Goal: Task Accomplishment & Management: Manage account settings

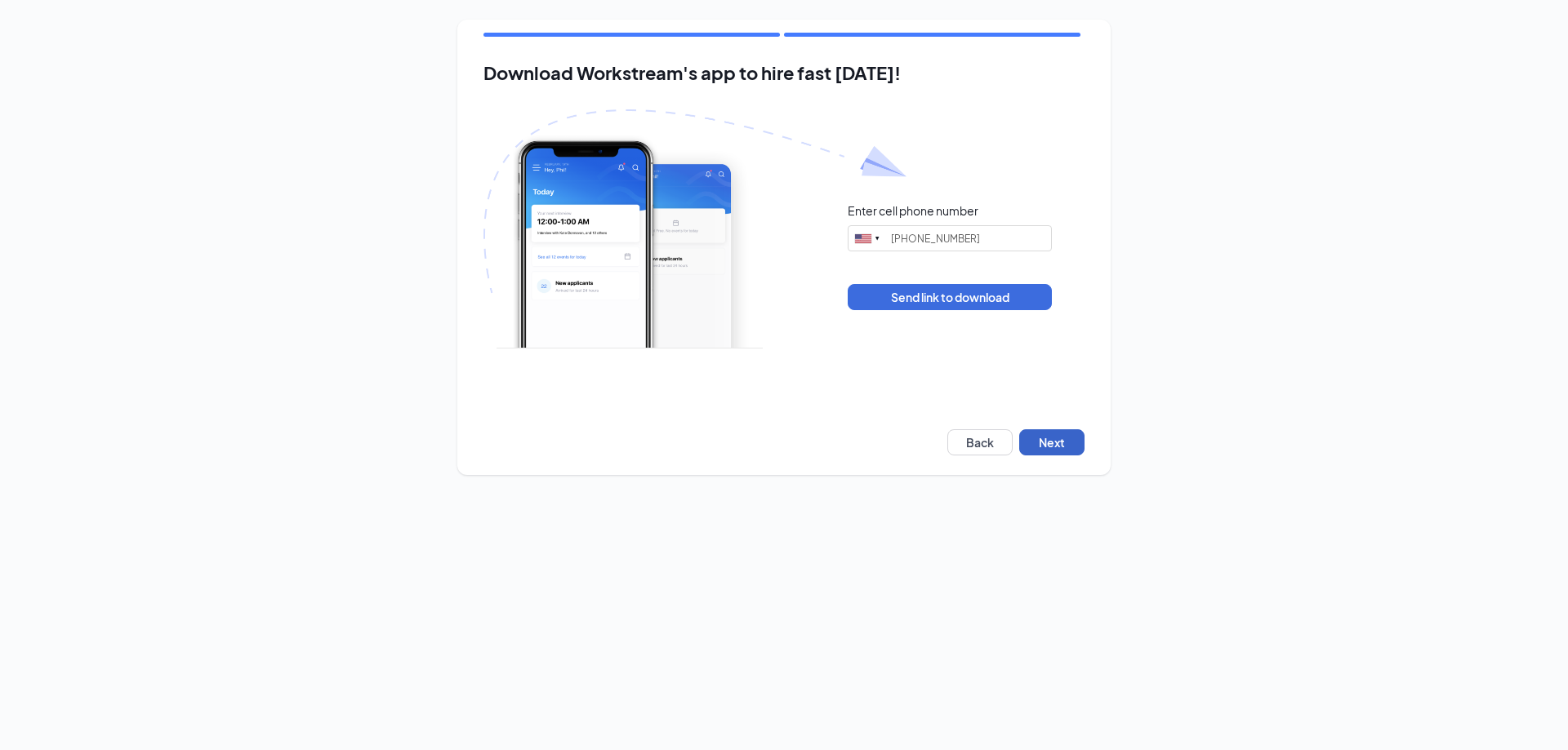
click at [1054, 440] on button "Next" at bounding box center [1052, 442] width 66 height 26
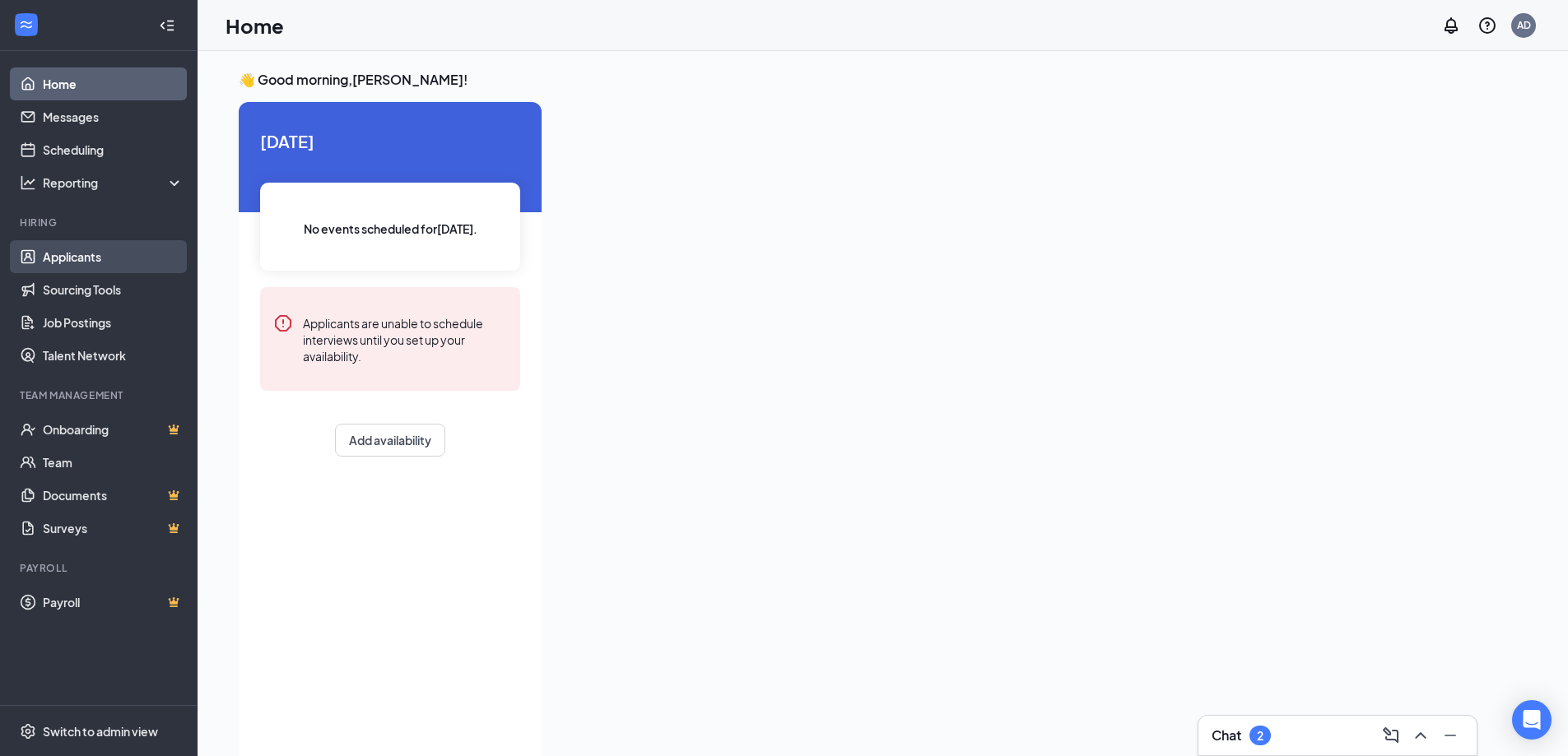
click at [103, 256] on link "Applicants" at bounding box center [112, 256] width 141 height 33
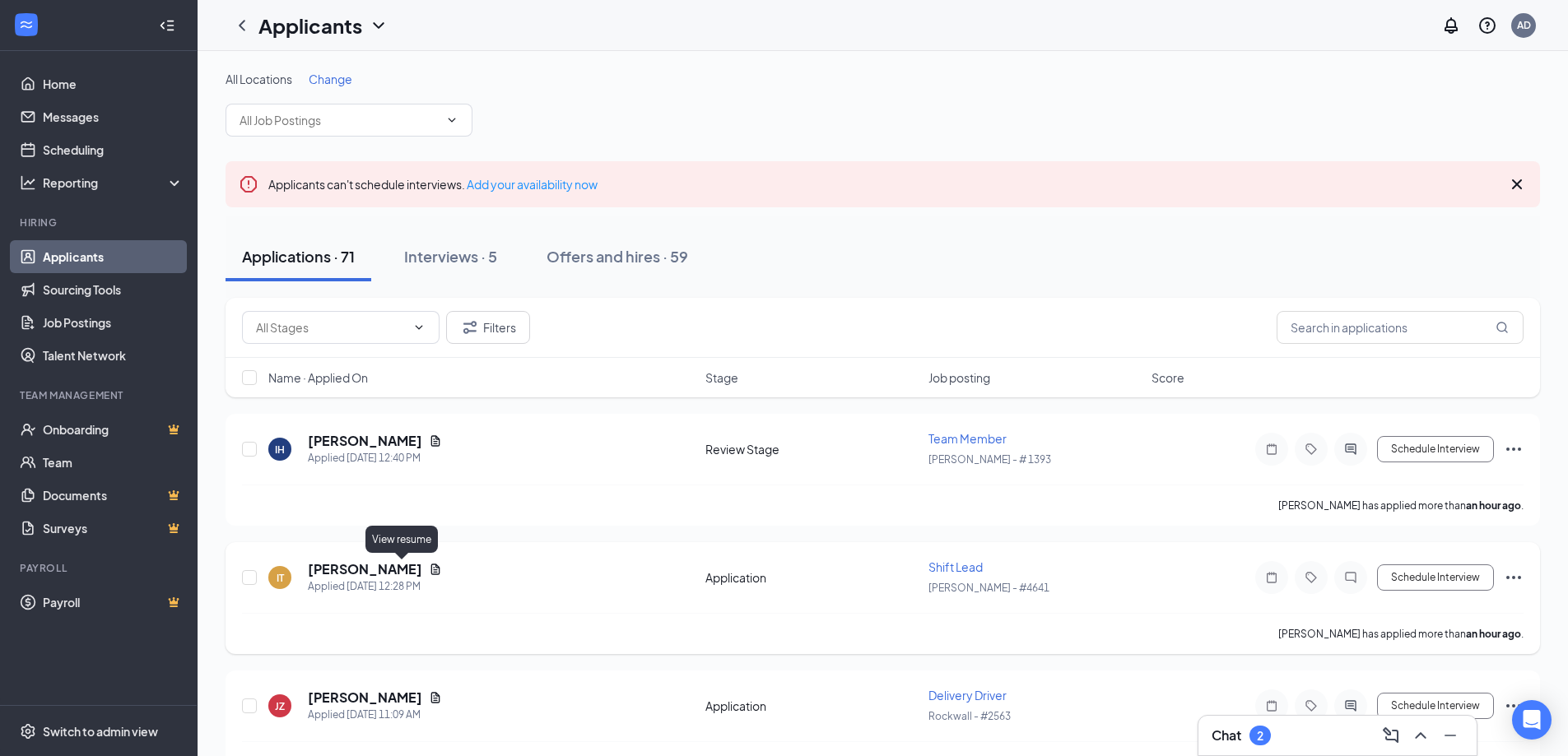
click at [431, 575] on icon "Document" at bounding box center [436, 569] width 9 height 10
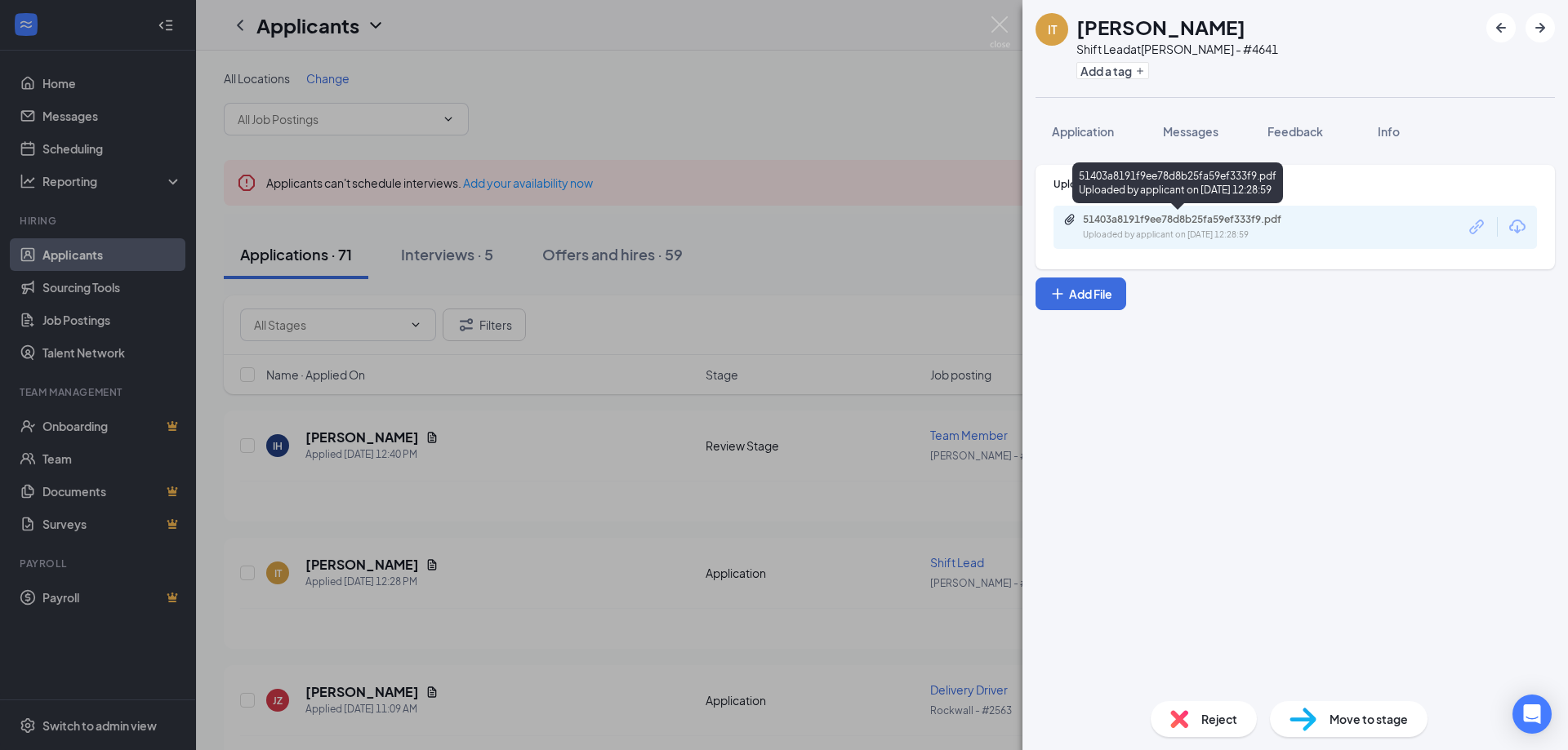
click at [1147, 230] on div "Uploaded by applicant on [DATE] 12:28:59" at bounding box center [1205, 235] width 245 height 13
click at [992, 32] on img at bounding box center [1001, 32] width 21 height 32
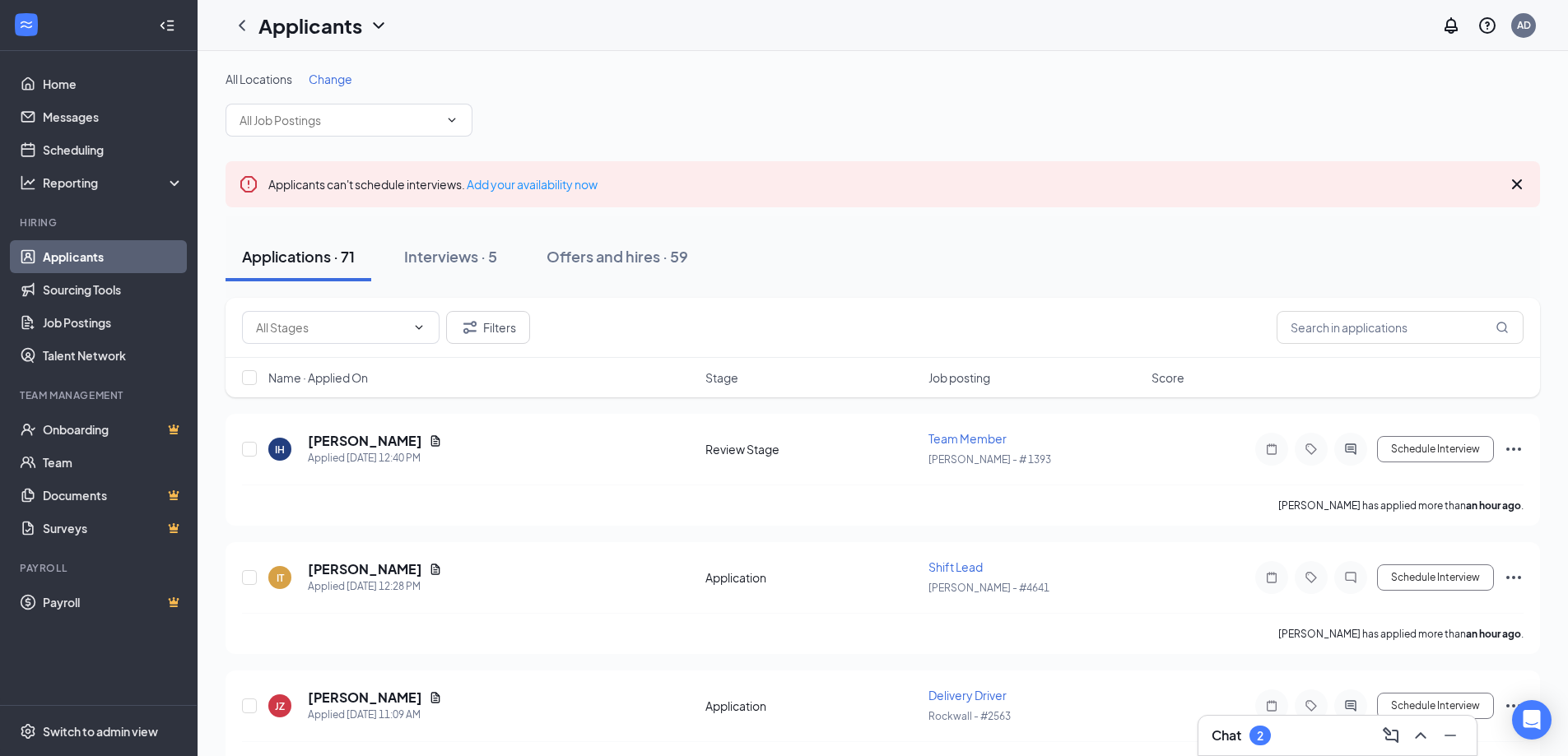
click at [381, 28] on icon "ChevronDown" at bounding box center [378, 26] width 20 height 20
click at [590, 94] on div "All Locations Change" at bounding box center [883, 104] width 1315 height 66
click at [373, 119] on input "text" at bounding box center [338, 120] width 199 height 18
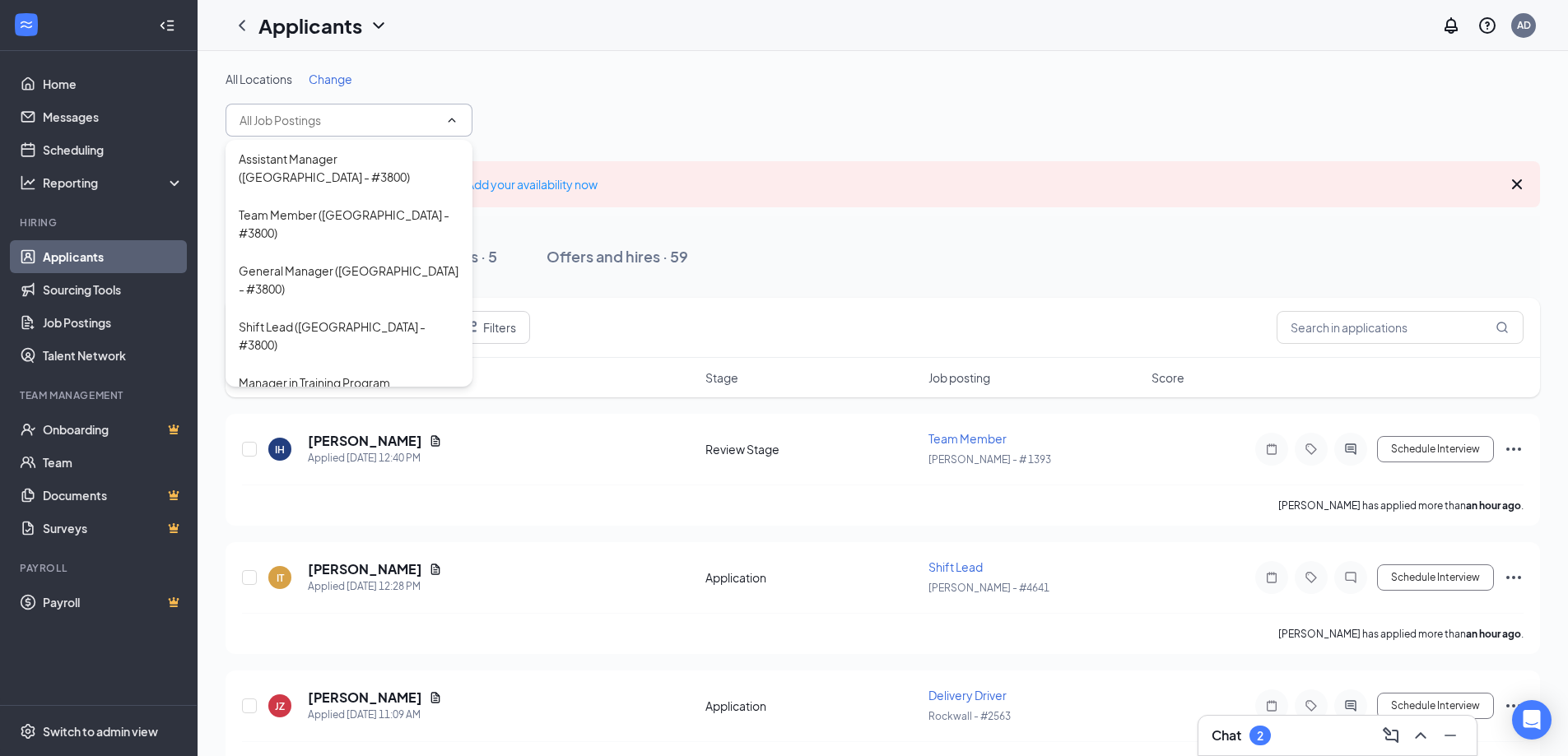
click at [342, 79] on span "Change" at bounding box center [331, 79] width 43 height 15
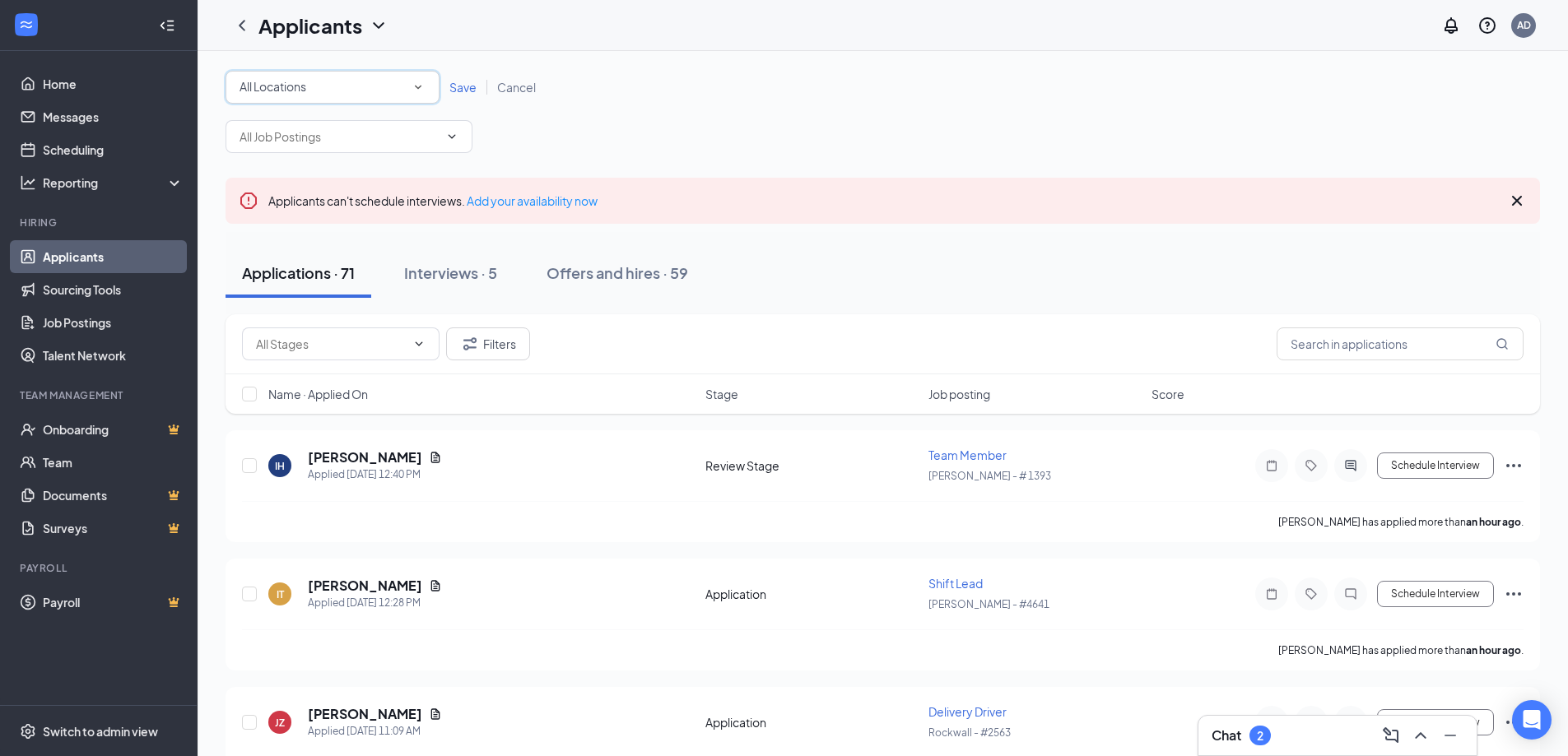
click at [402, 87] on div "All Locations" at bounding box center [332, 87] width 186 height 20
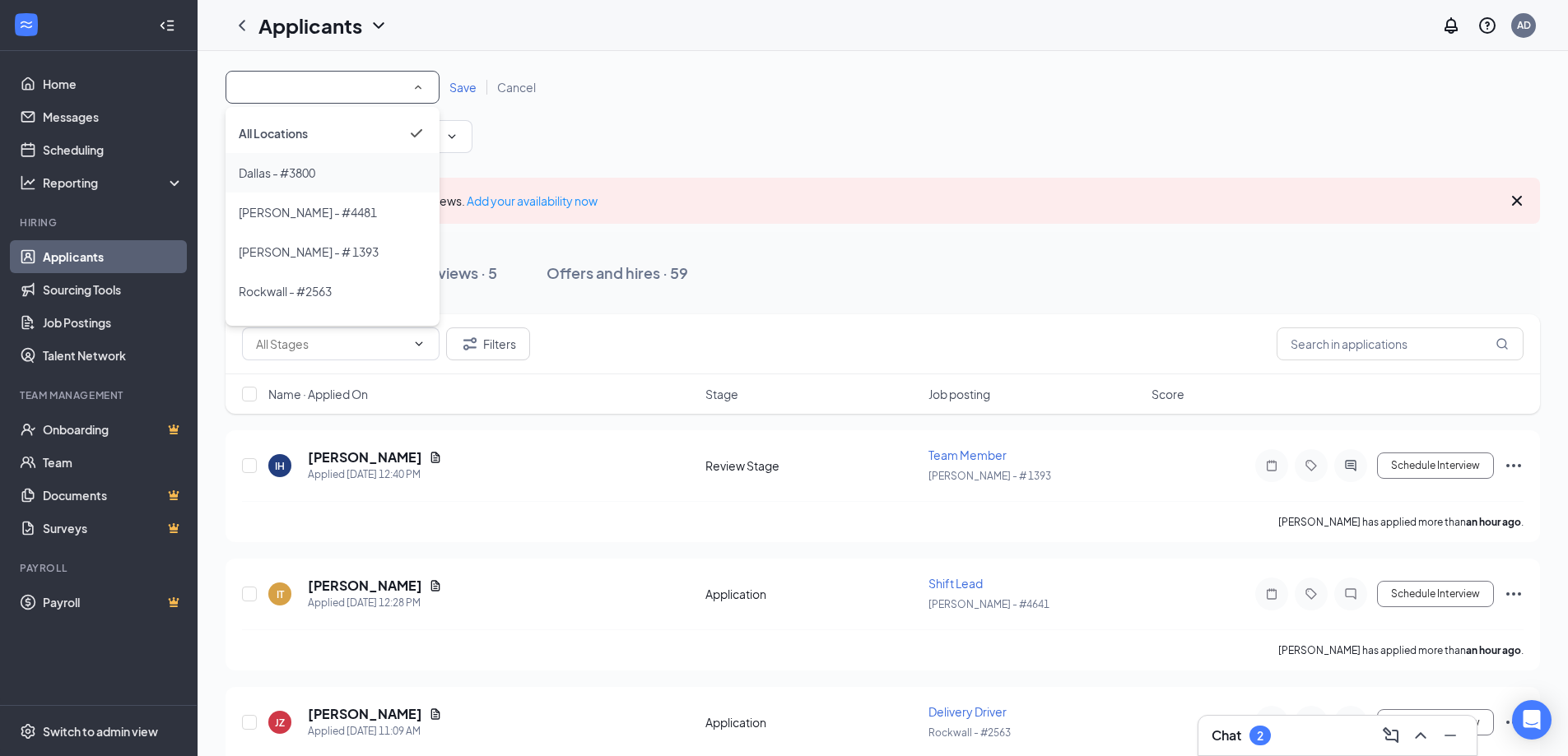
click at [303, 181] on span "Dallas - #3800" at bounding box center [277, 172] width 77 height 20
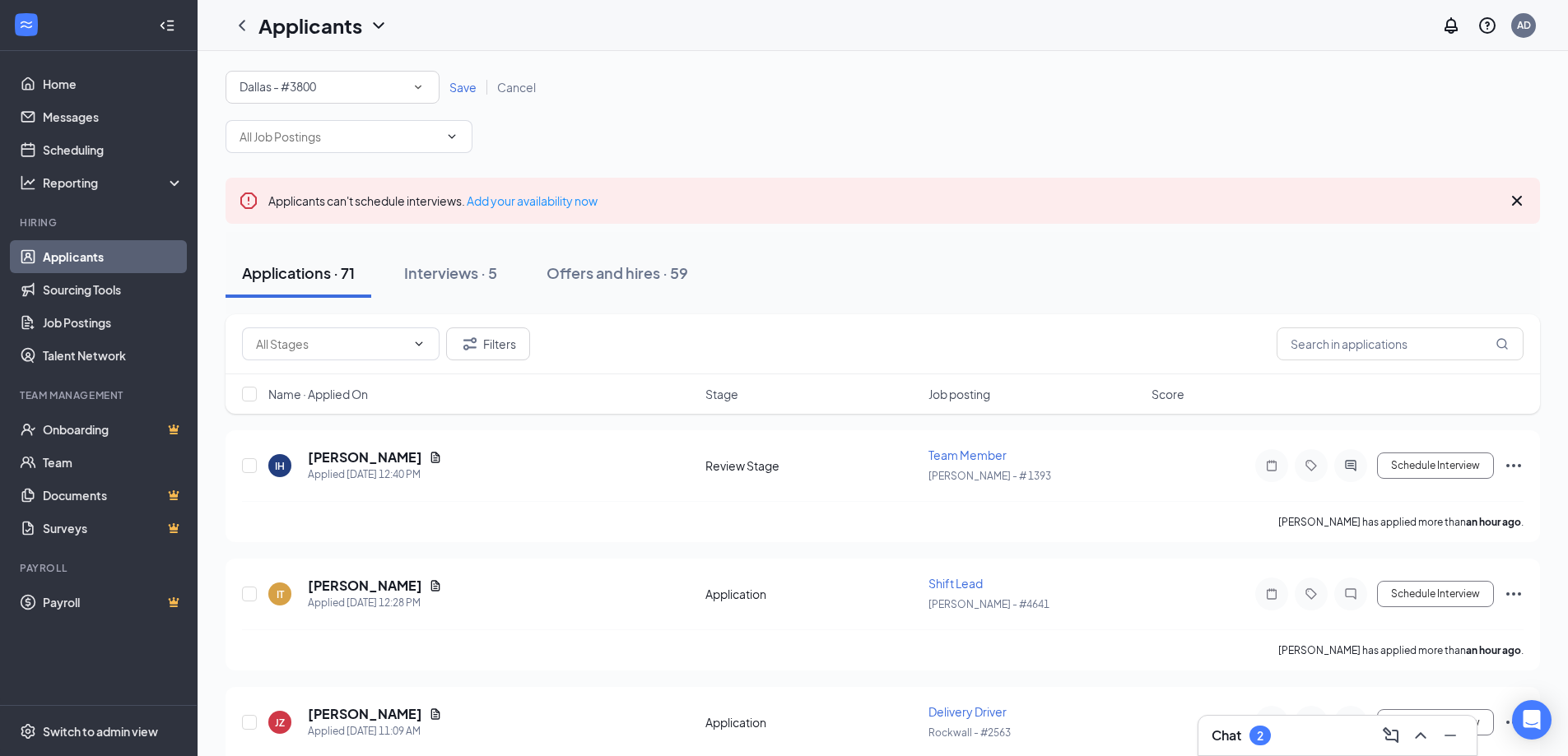
click at [460, 87] on span "Save" at bounding box center [463, 87] width 27 height 15
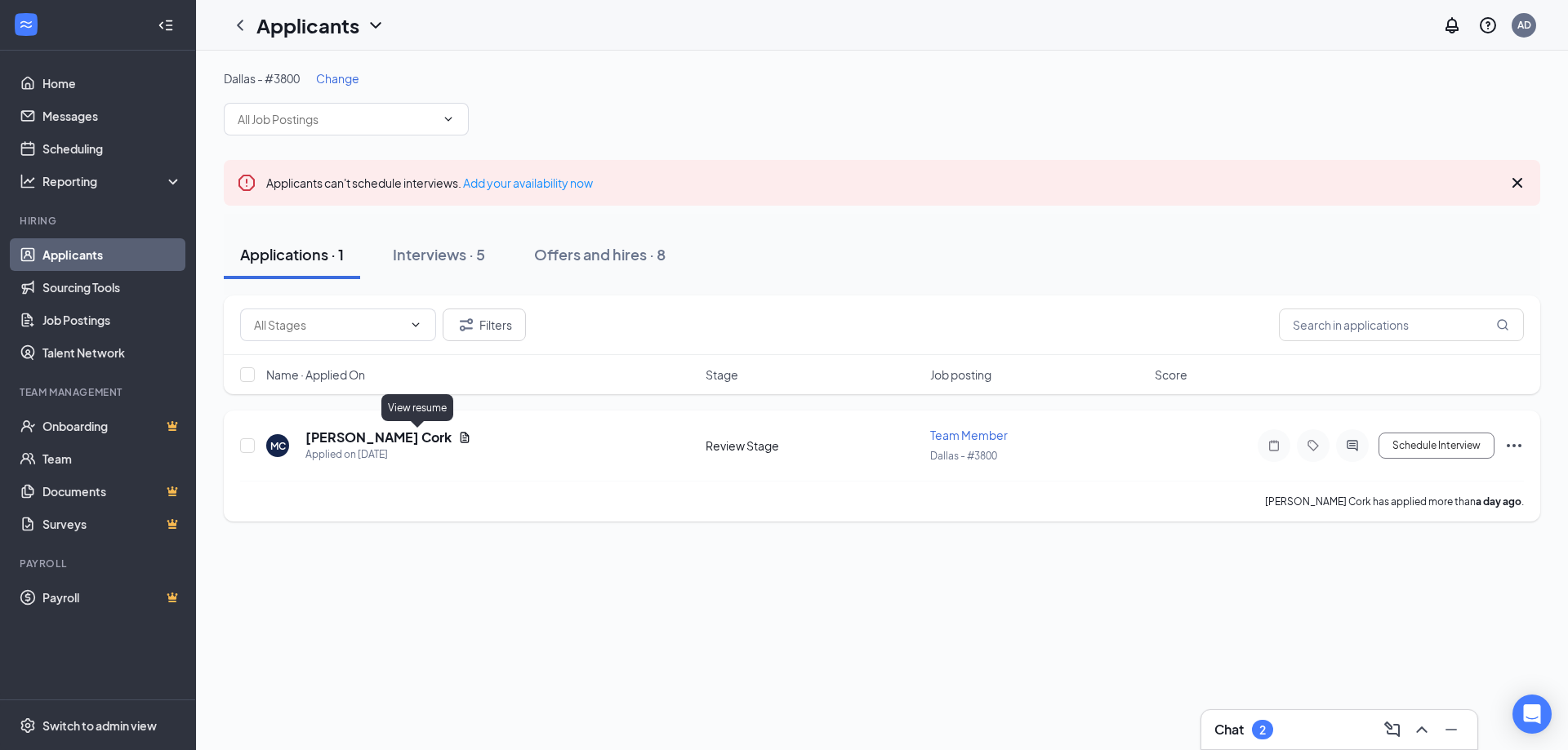
click at [459, 434] on icon "Document" at bounding box center [465, 438] width 13 height 13
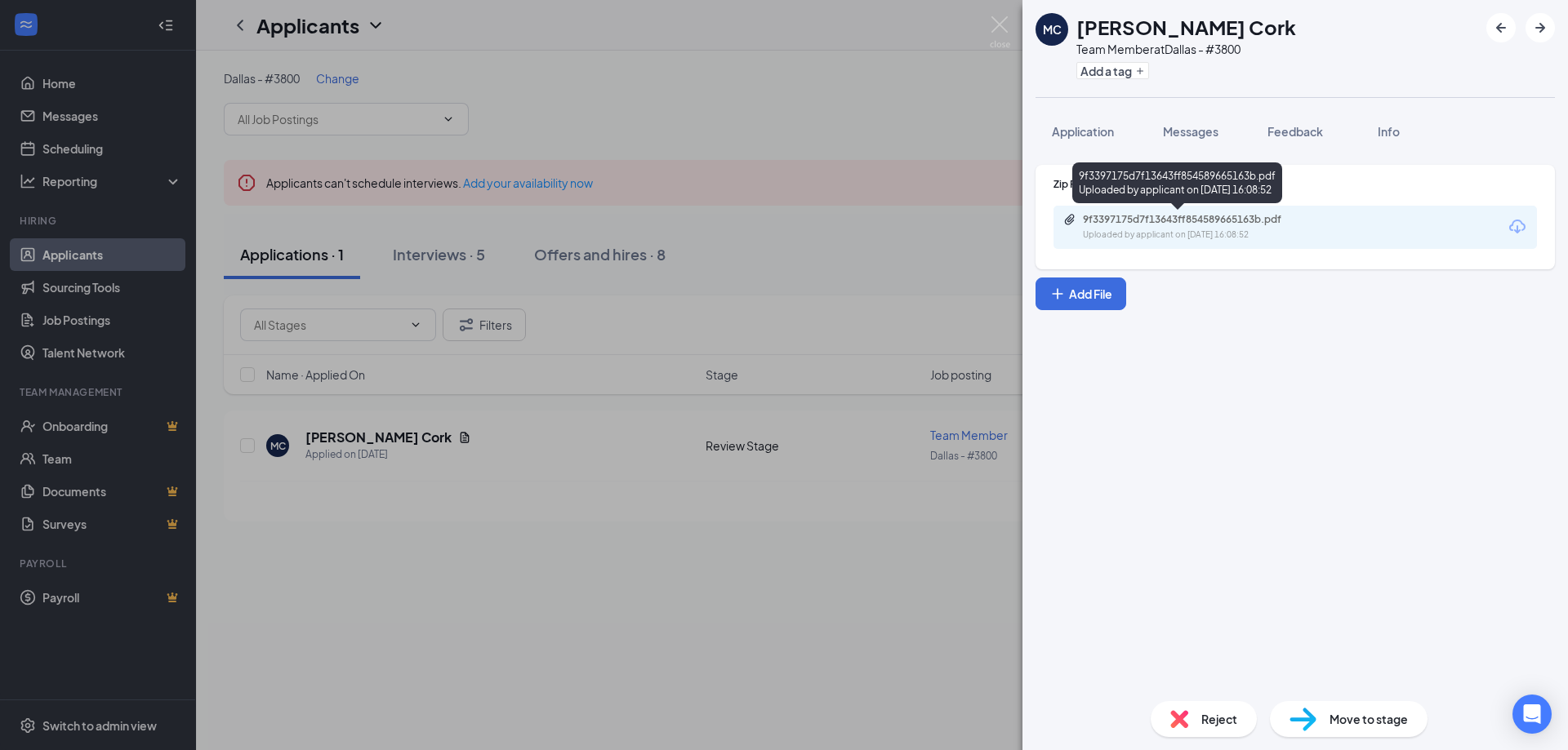
click at [1105, 223] on div "9f3397175d7f13643ff854589665163b.pdf" at bounding box center [1198, 219] width 229 height 13
click at [1219, 724] on span "Reject" at bounding box center [1219, 719] width 36 height 18
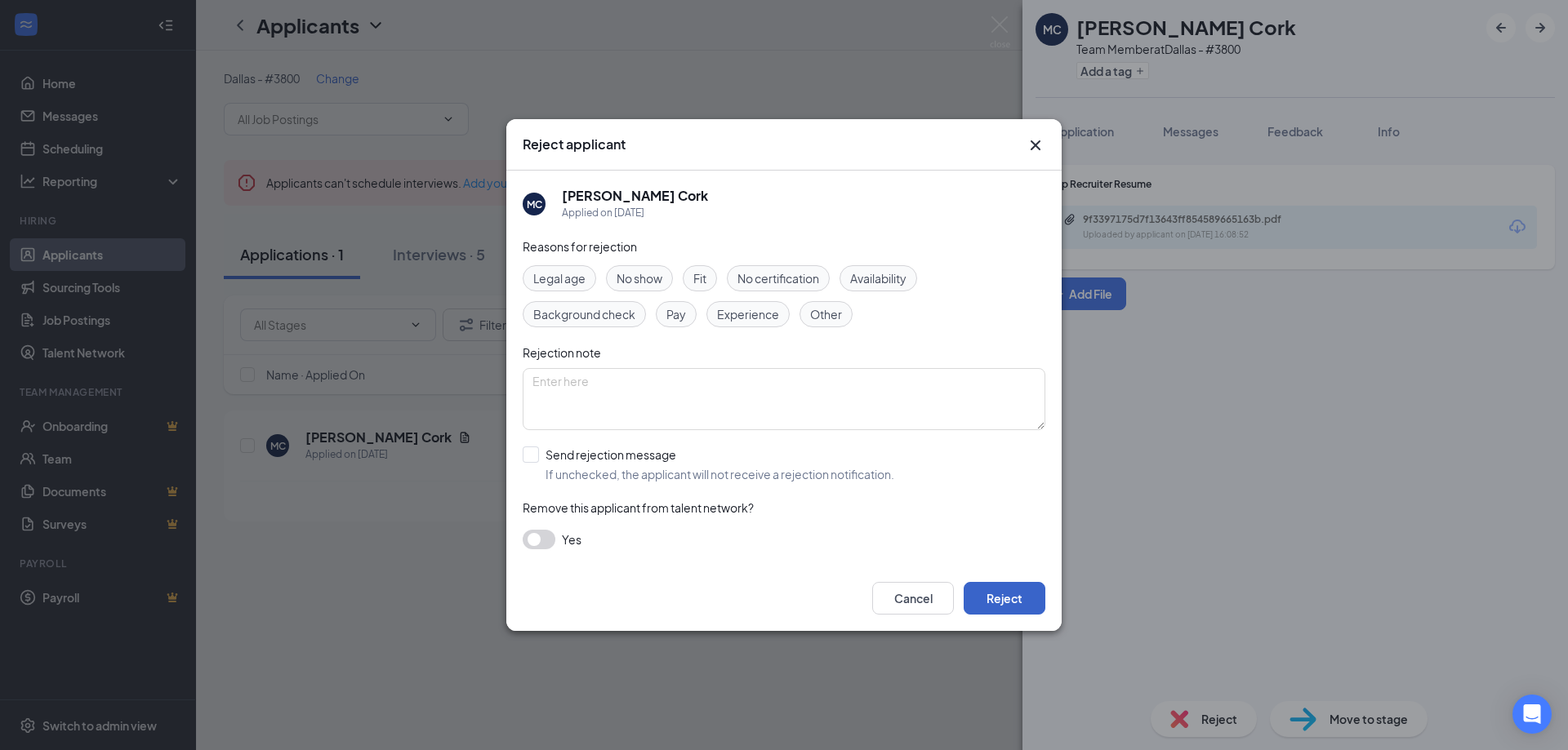
click at [1014, 610] on button "Reject" at bounding box center [1004, 598] width 82 height 33
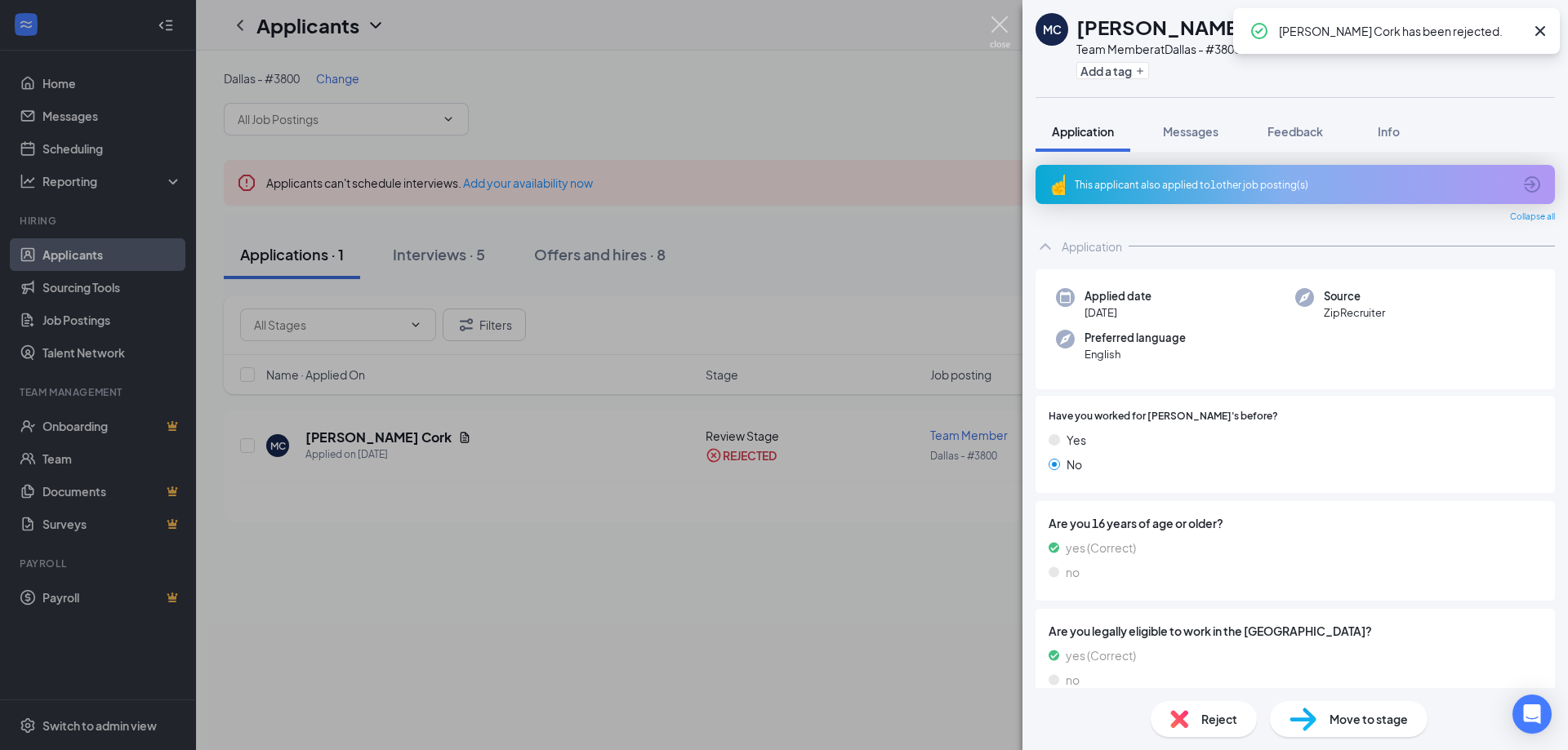
click at [1002, 31] on img at bounding box center [1001, 32] width 21 height 32
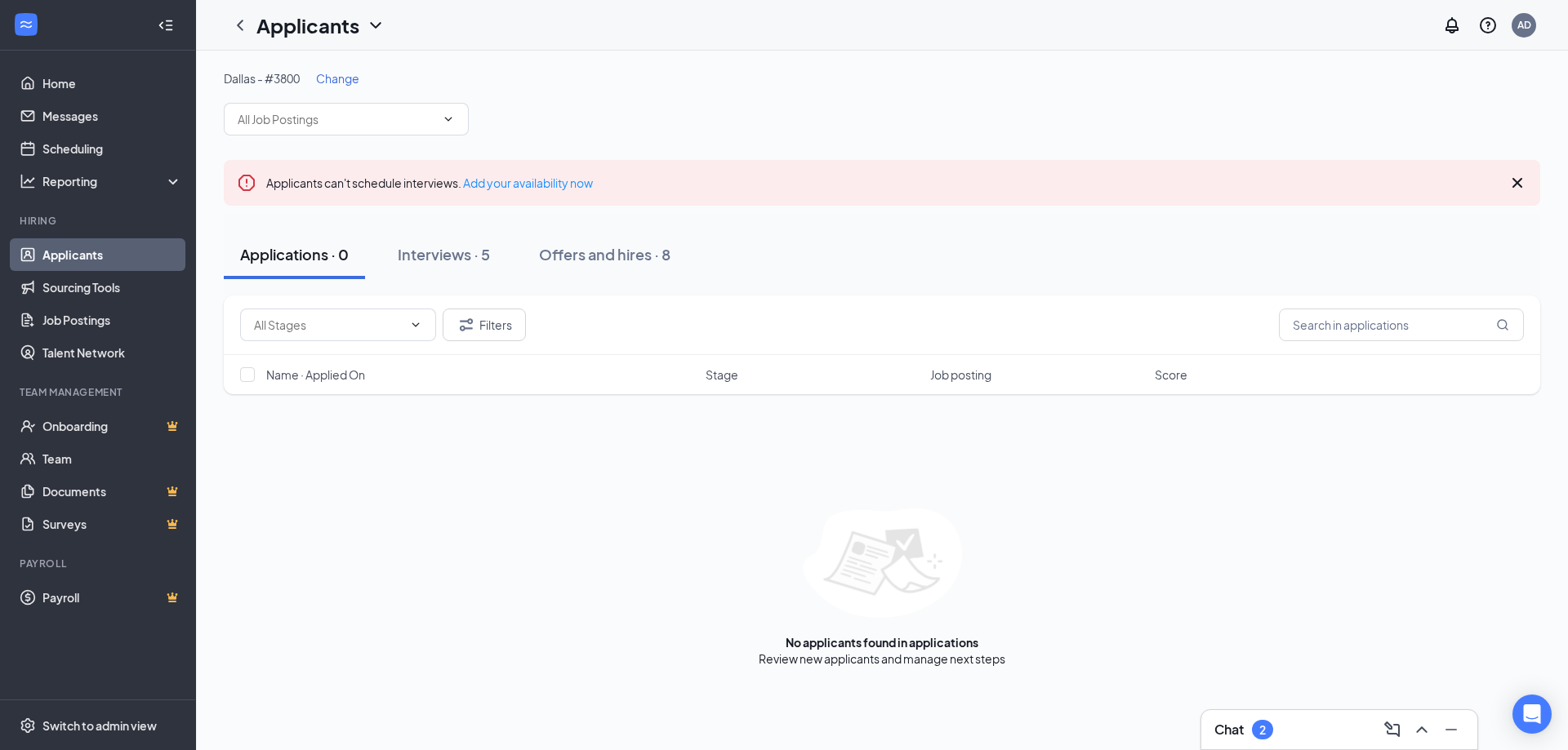
click at [370, 22] on icon "ChevronDown" at bounding box center [375, 25] width 10 height 7
click at [472, 53] on div "Dallas - #3800 Change Applicants can't schedule interviews. Add your availabili…" at bounding box center [882, 368] width 1372 height 637
click at [339, 80] on span "Change" at bounding box center [338, 79] width 43 height 15
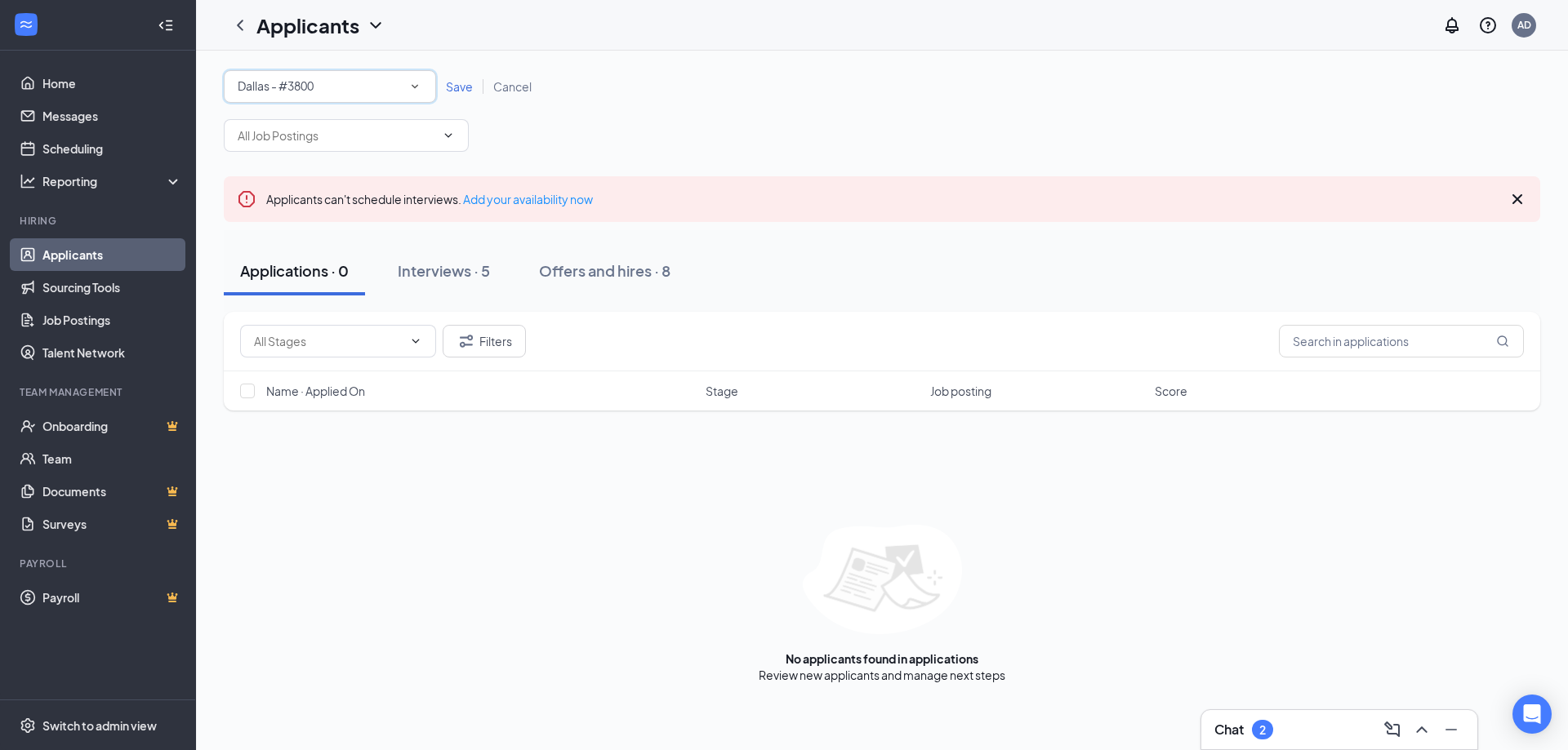
click at [409, 91] on icon "SmallChevronDown" at bounding box center [415, 86] width 15 height 15
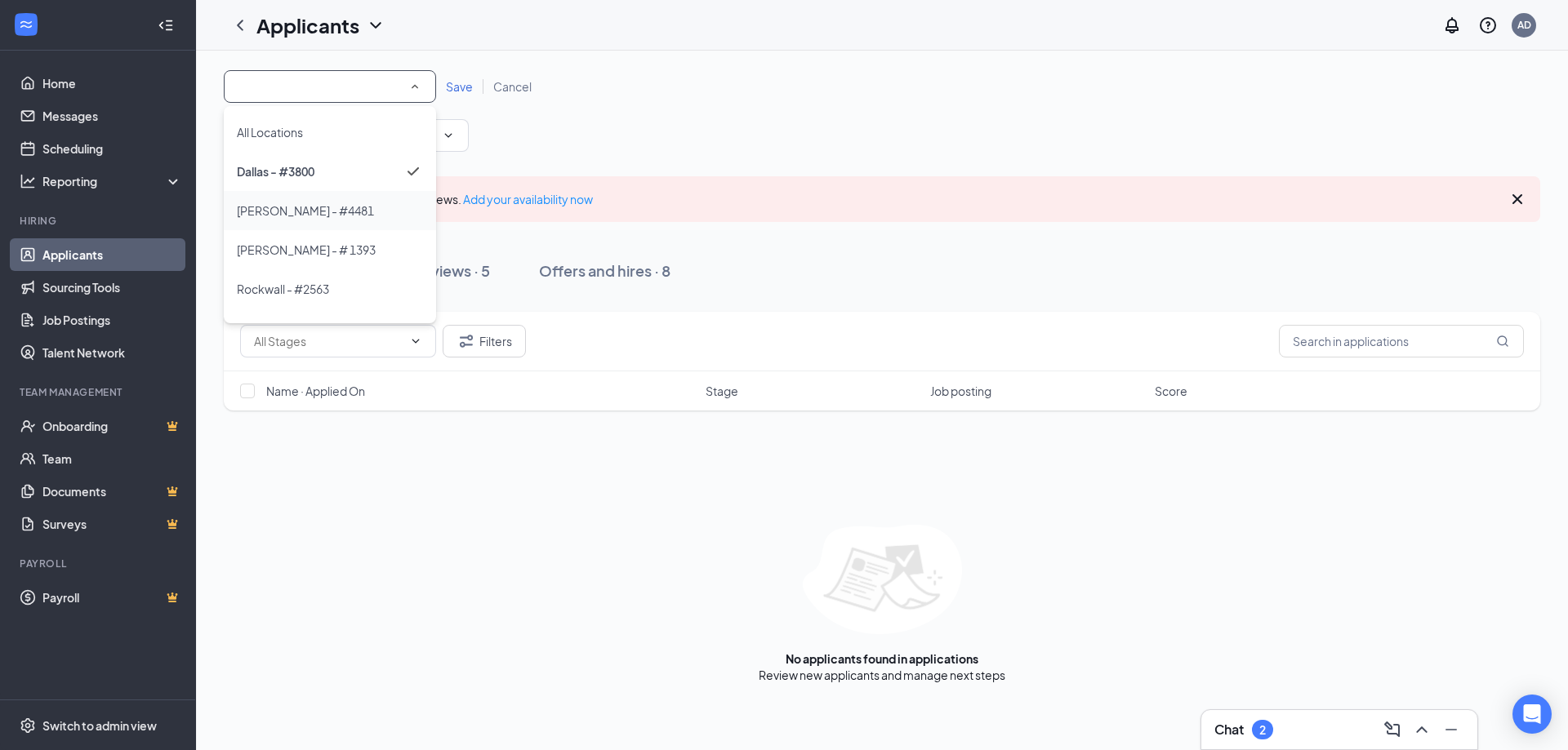
click at [294, 218] on span "[PERSON_NAME] - #4481" at bounding box center [306, 211] width 137 height 15
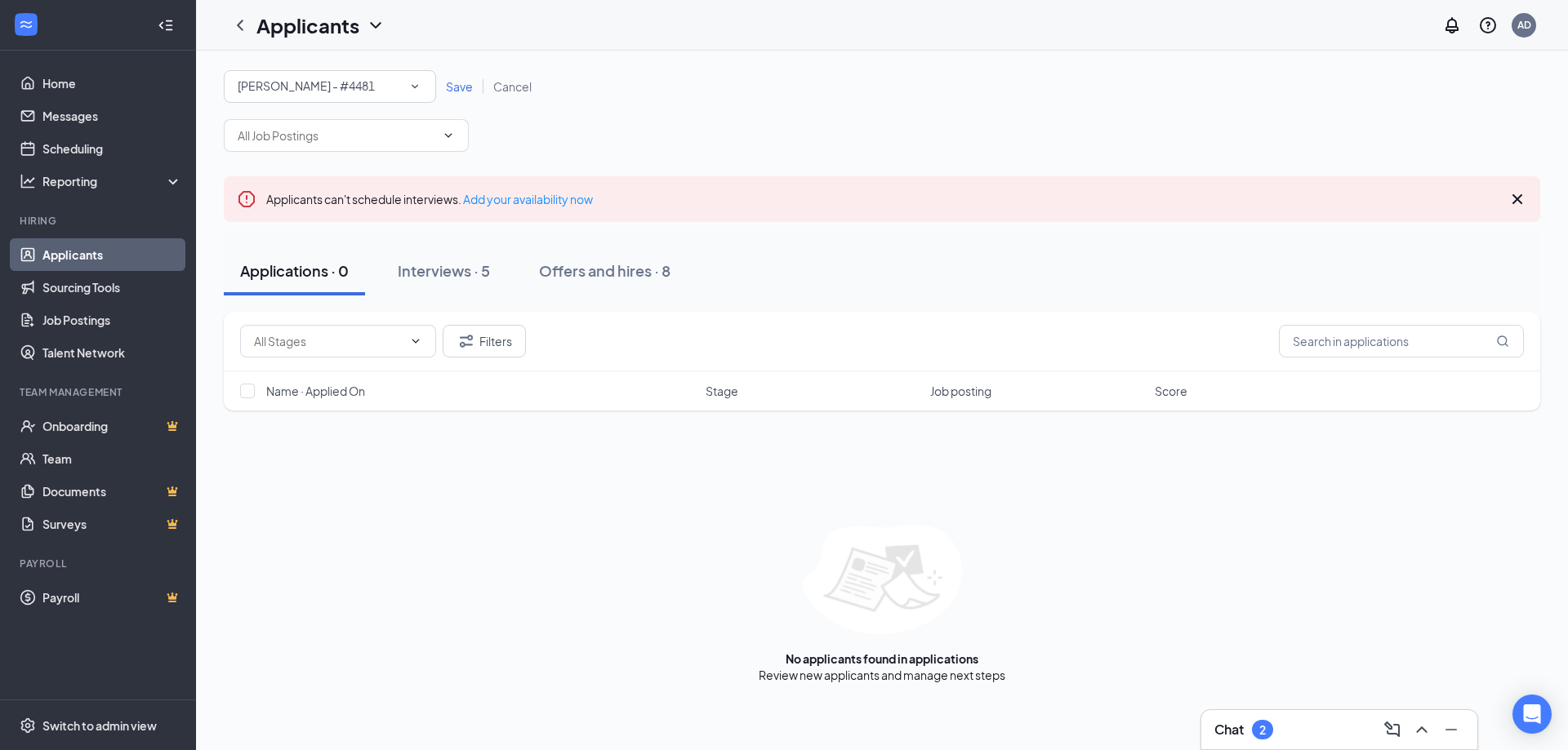
click at [456, 85] on span "Save" at bounding box center [460, 86] width 27 height 15
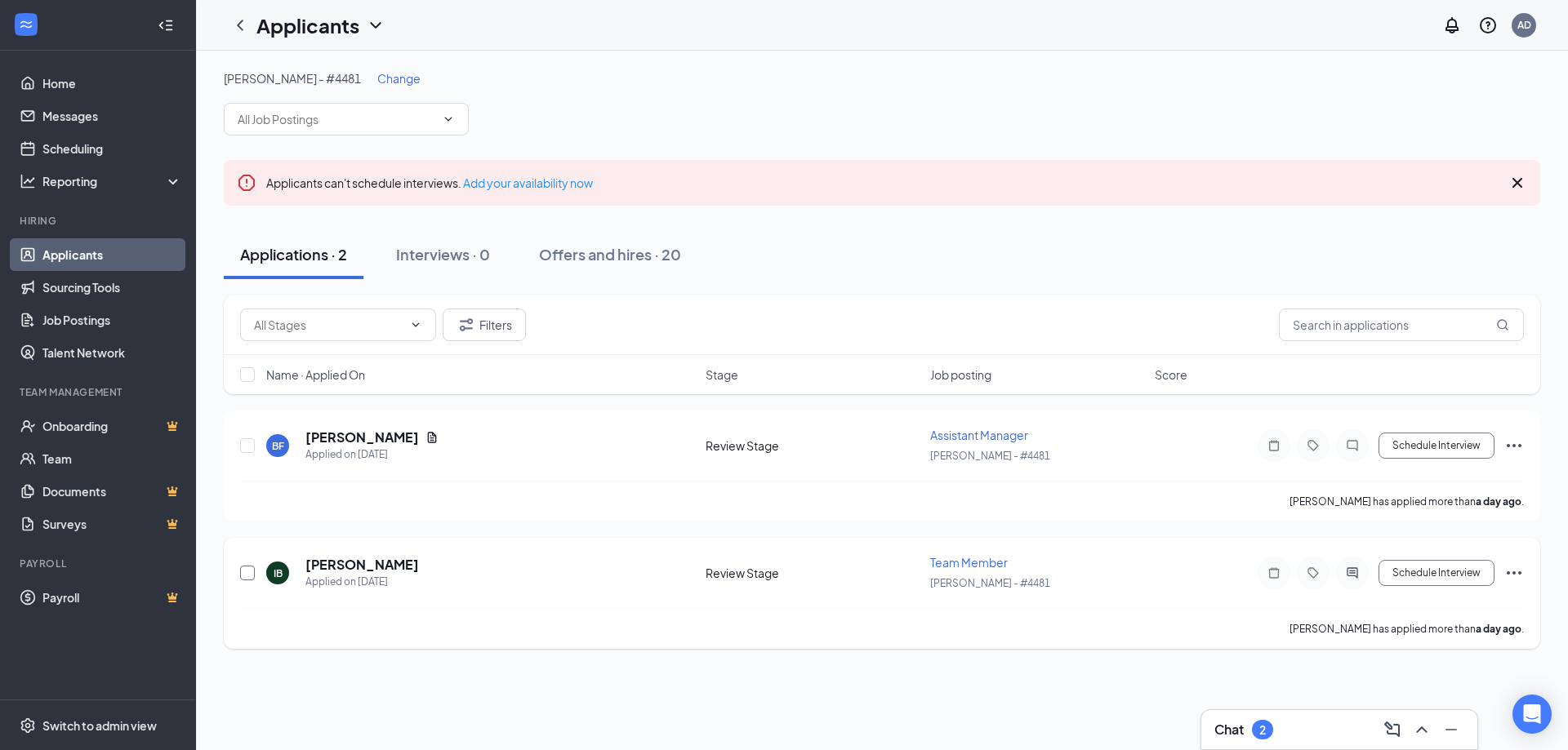
click at [244, 575] on input "checkbox" at bounding box center [248, 574] width 15 height 15
checkbox input "true"
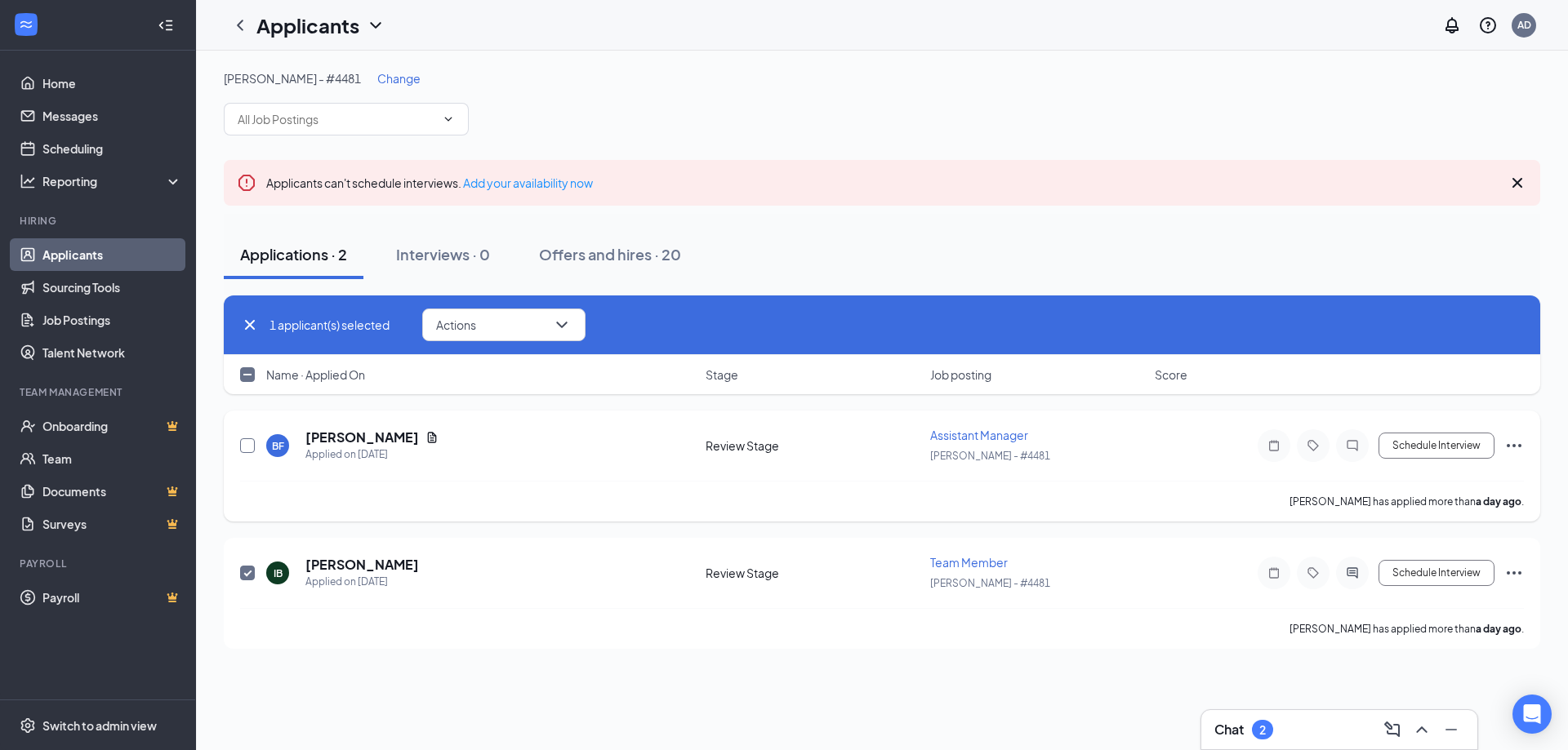
click at [249, 449] on input "checkbox" at bounding box center [248, 446] width 15 height 15
checkbox input "true"
click at [484, 325] on button "Actions" at bounding box center [504, 324] width 163 height 33
click at [481, 530] on p "Reject" at bounding box center [508, 523] width 141 height 16
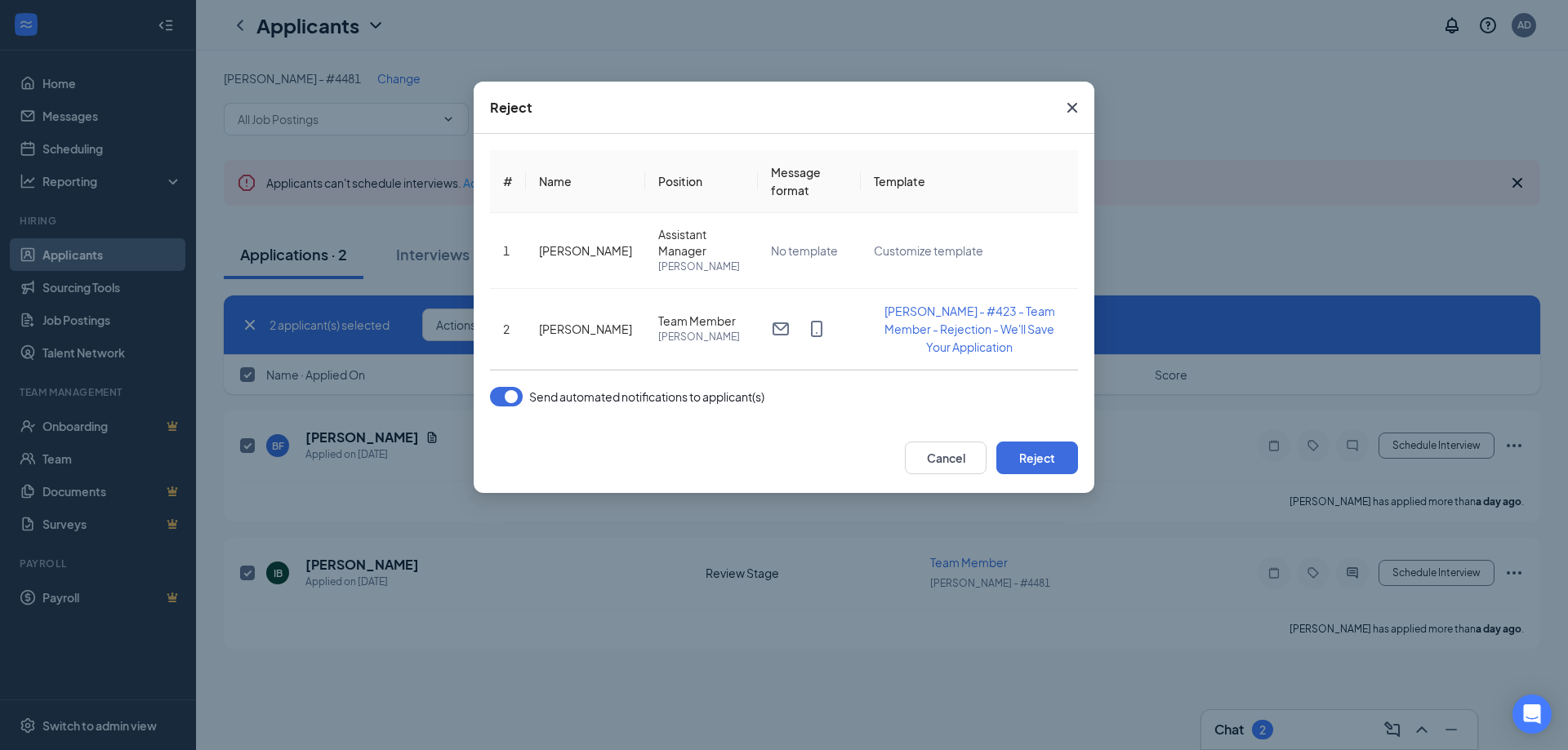
click at [506, 396] on button "button" at bounding box center [506, 397] width 33 height 20
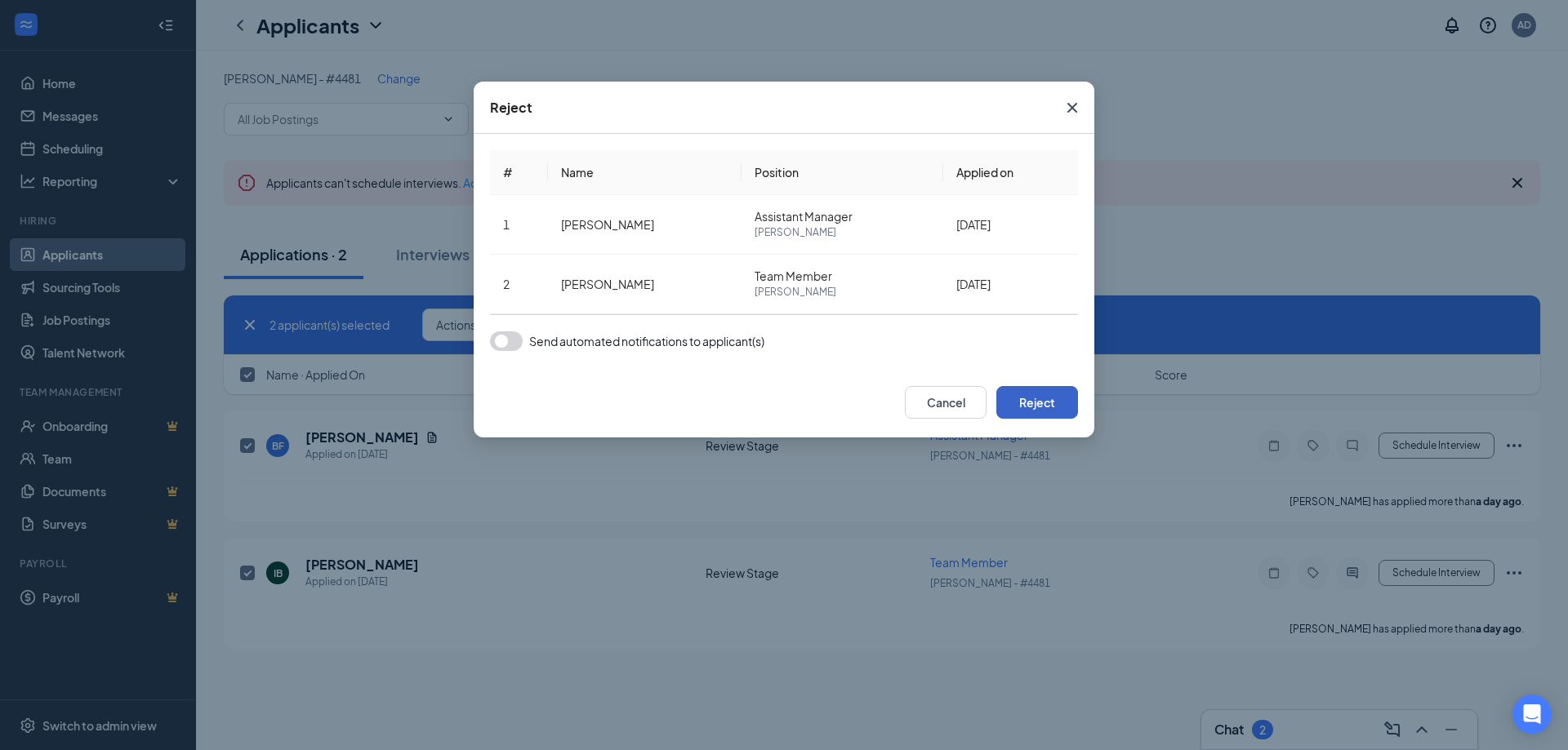
click at [1021, 404] on button "Reject" at bounding box center [1037, 402] width 82 height 33
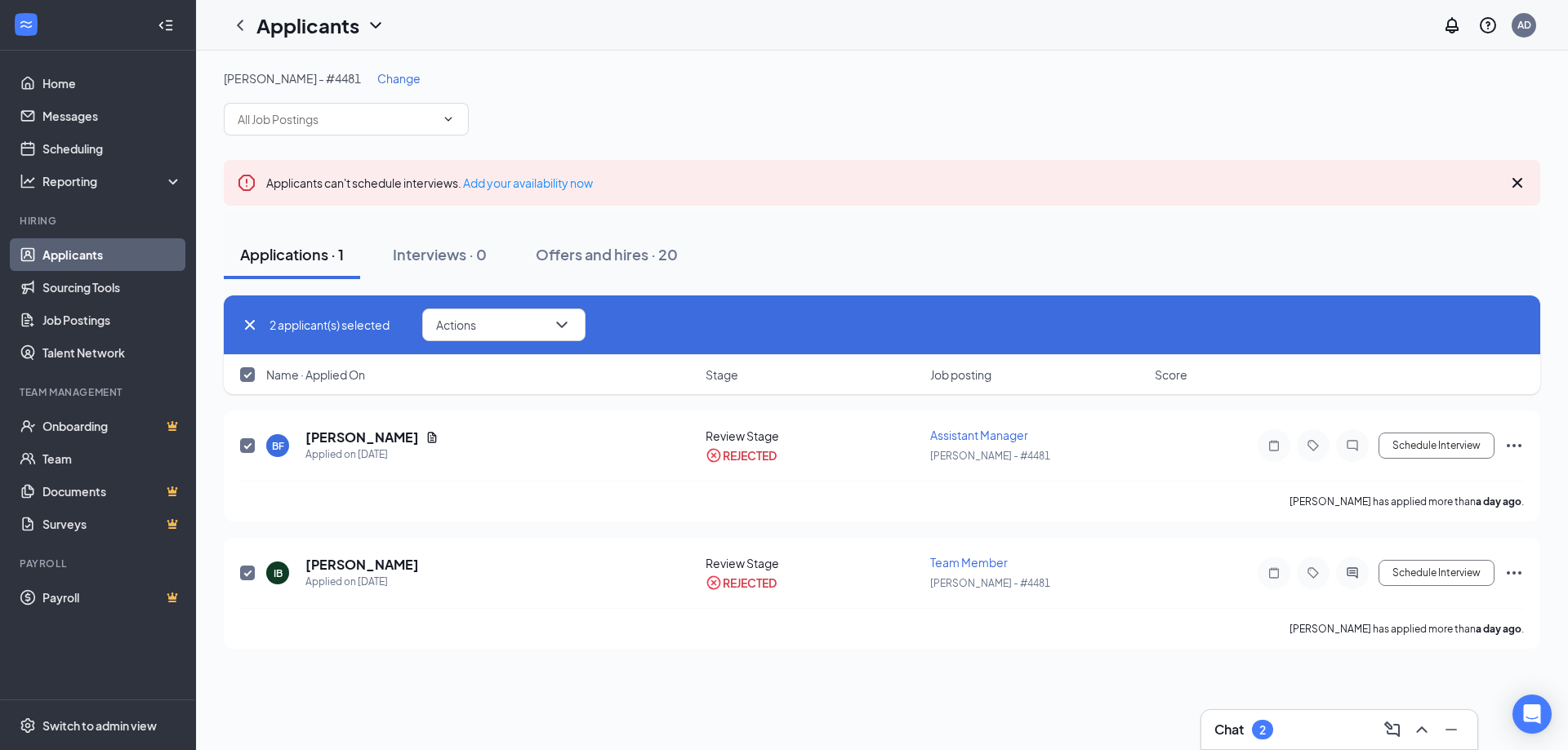
checkbox input "false"
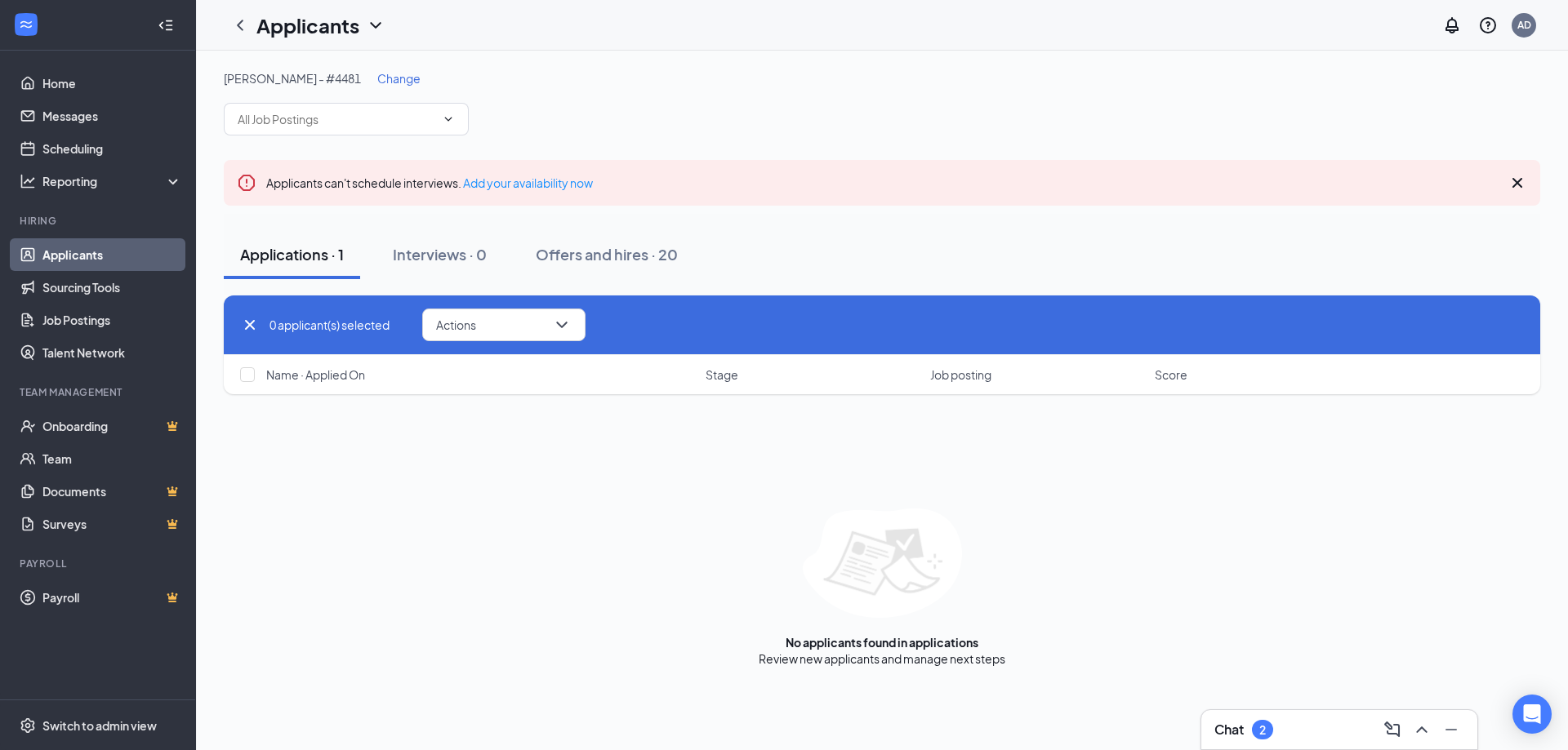
click at [377, 81] on span "Change" at bounding box center [399, 79] width 43 height 15
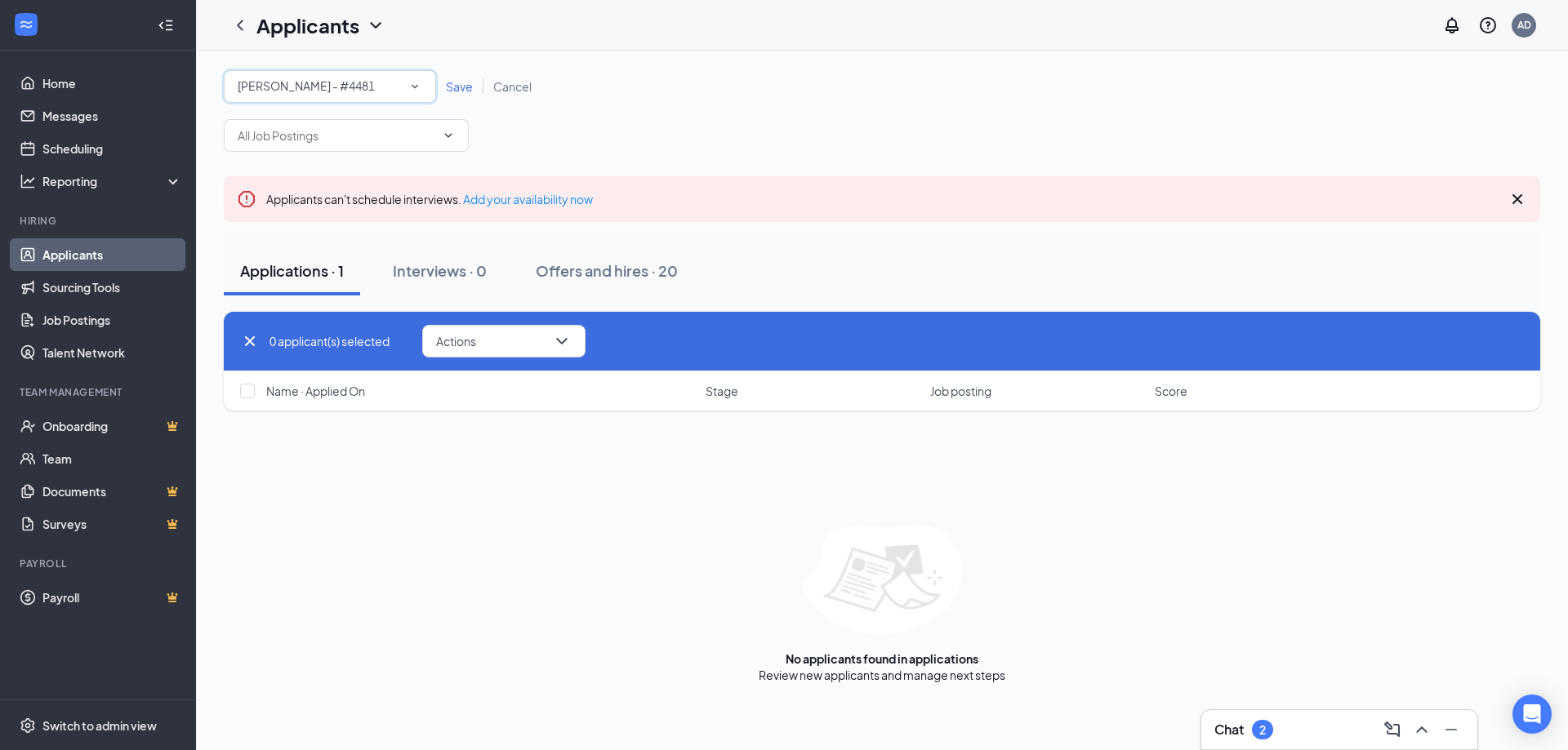
click at [416, 88] on icon "SmallChevronDown" at bounding box center [415, 86] width 15 height 15
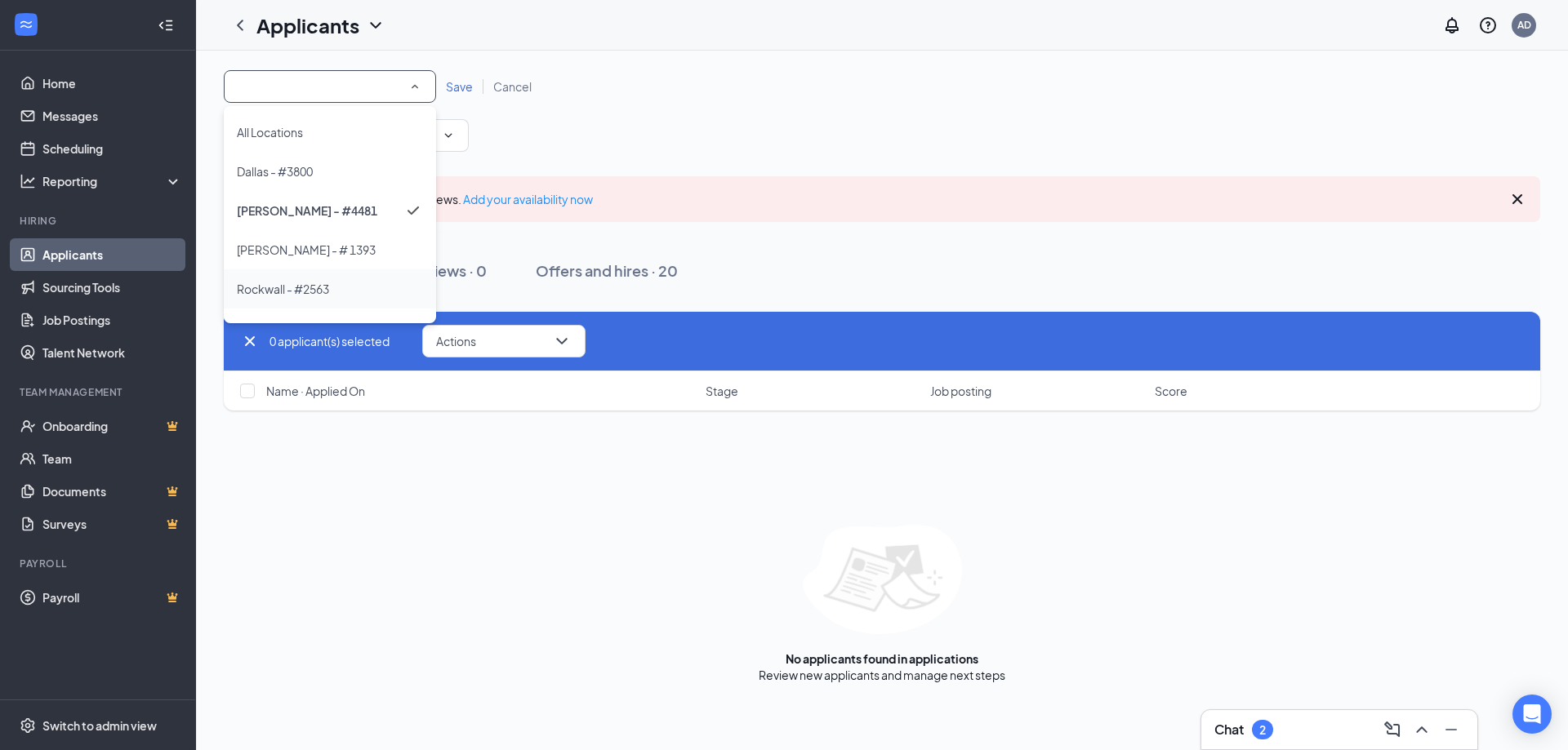
click at [288, 289] on span "Rockwall - #2563" at bounding box center [283, 289] width 92 height 15
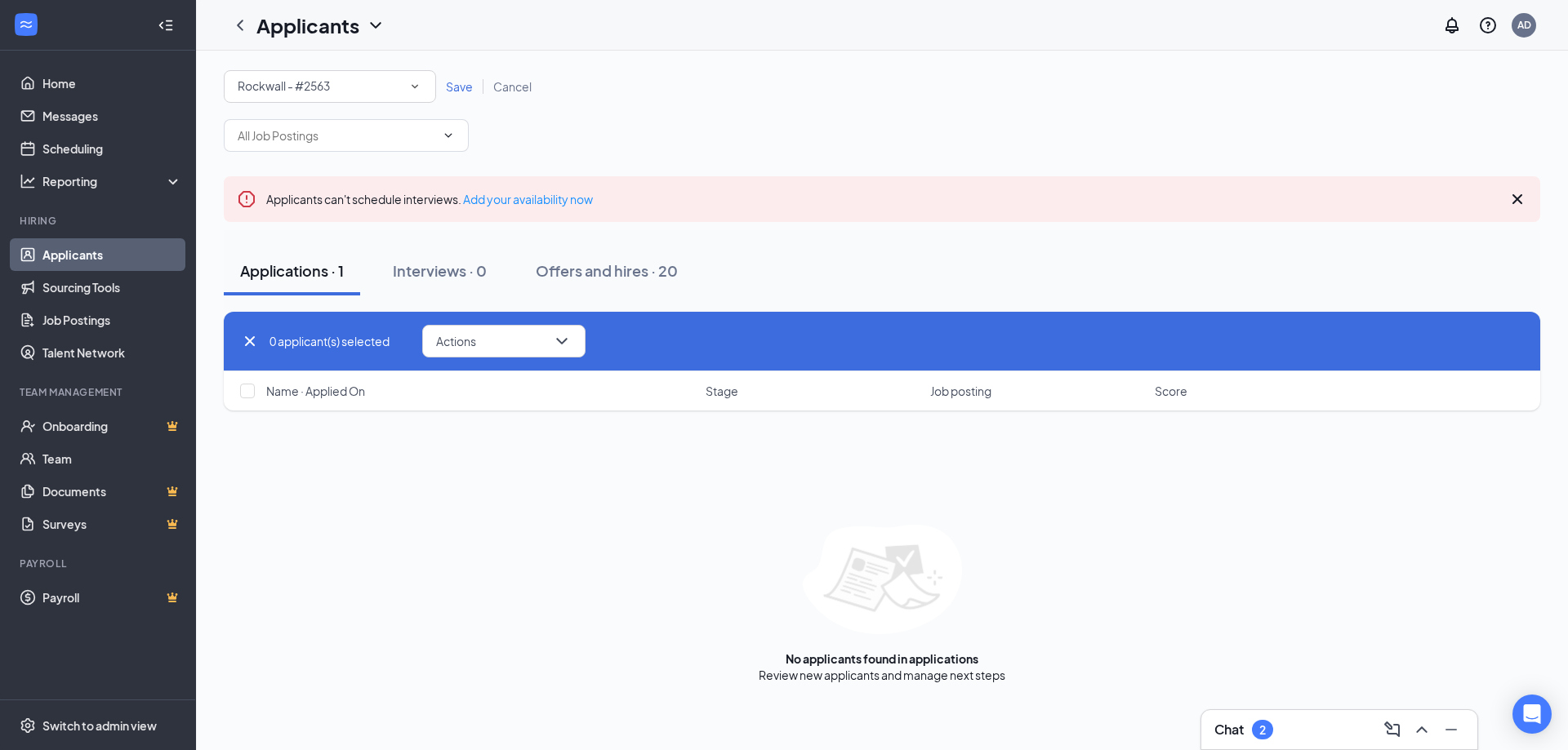
click at [454, 82] on span "Save" at bounding box center [460, 86] width 27 height 15
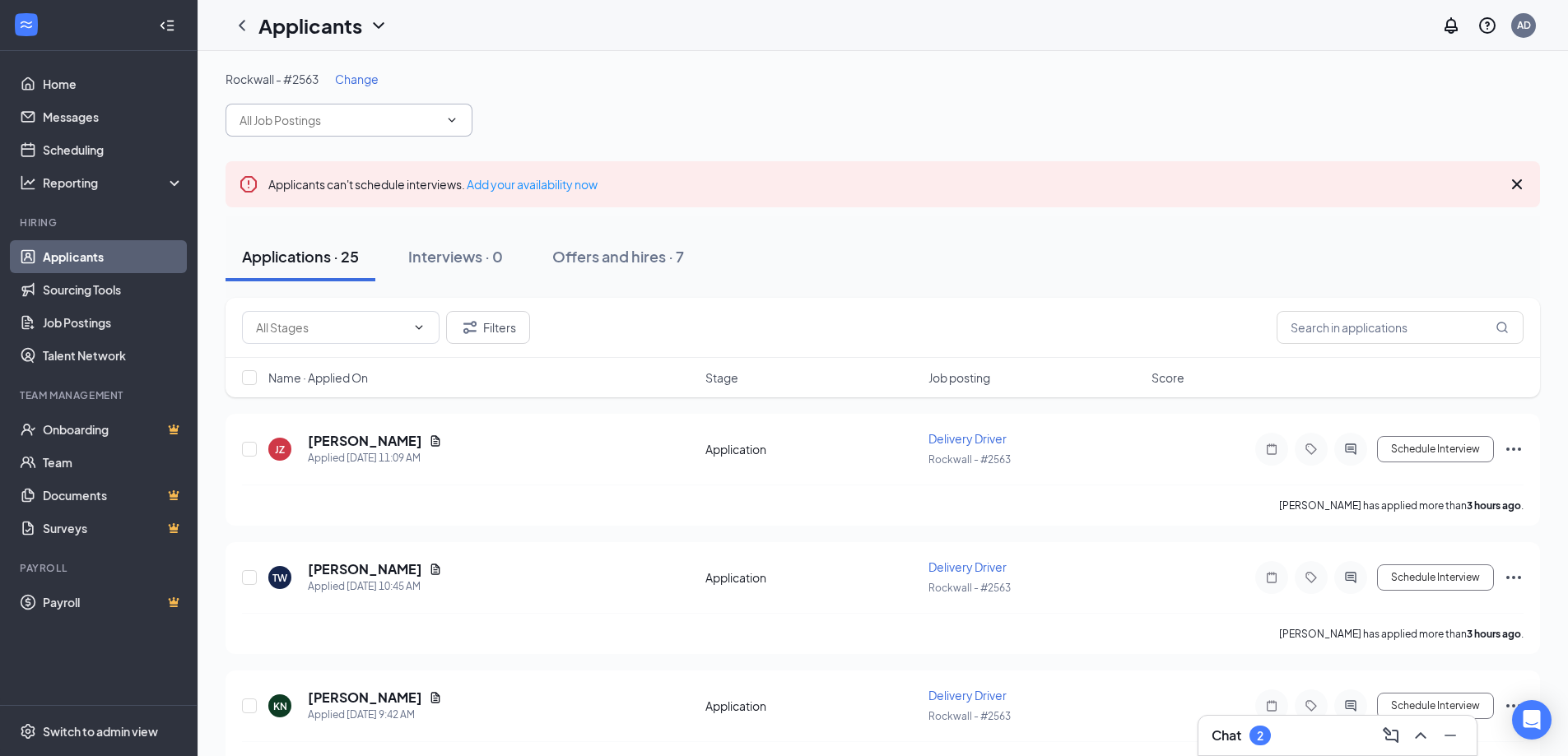
click at [341, 123] on input "text" at bounding box center [338, 120] width 199 height 18
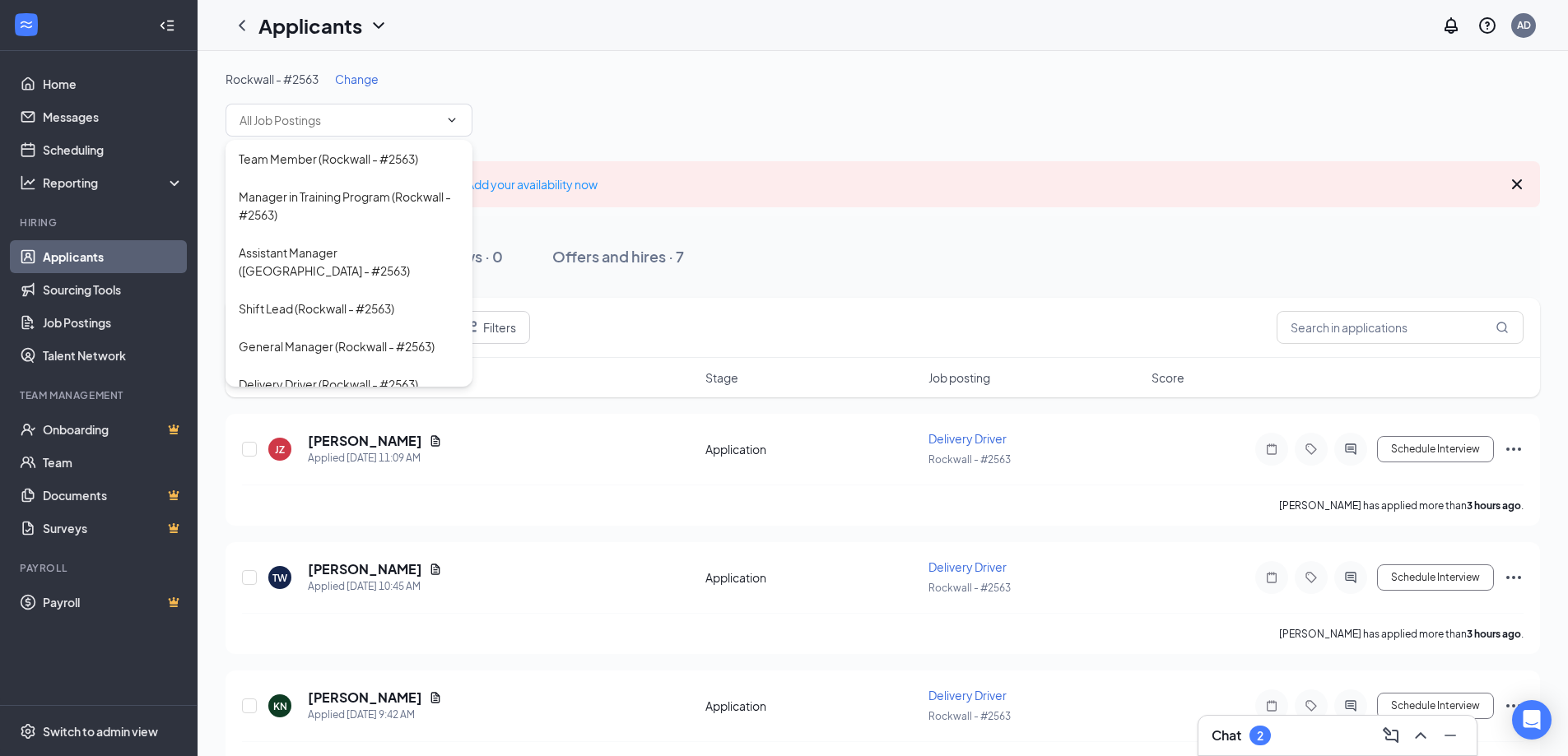
click at [343, 80] on span "Change" at bounding box center [356, 79] width 43 height 15
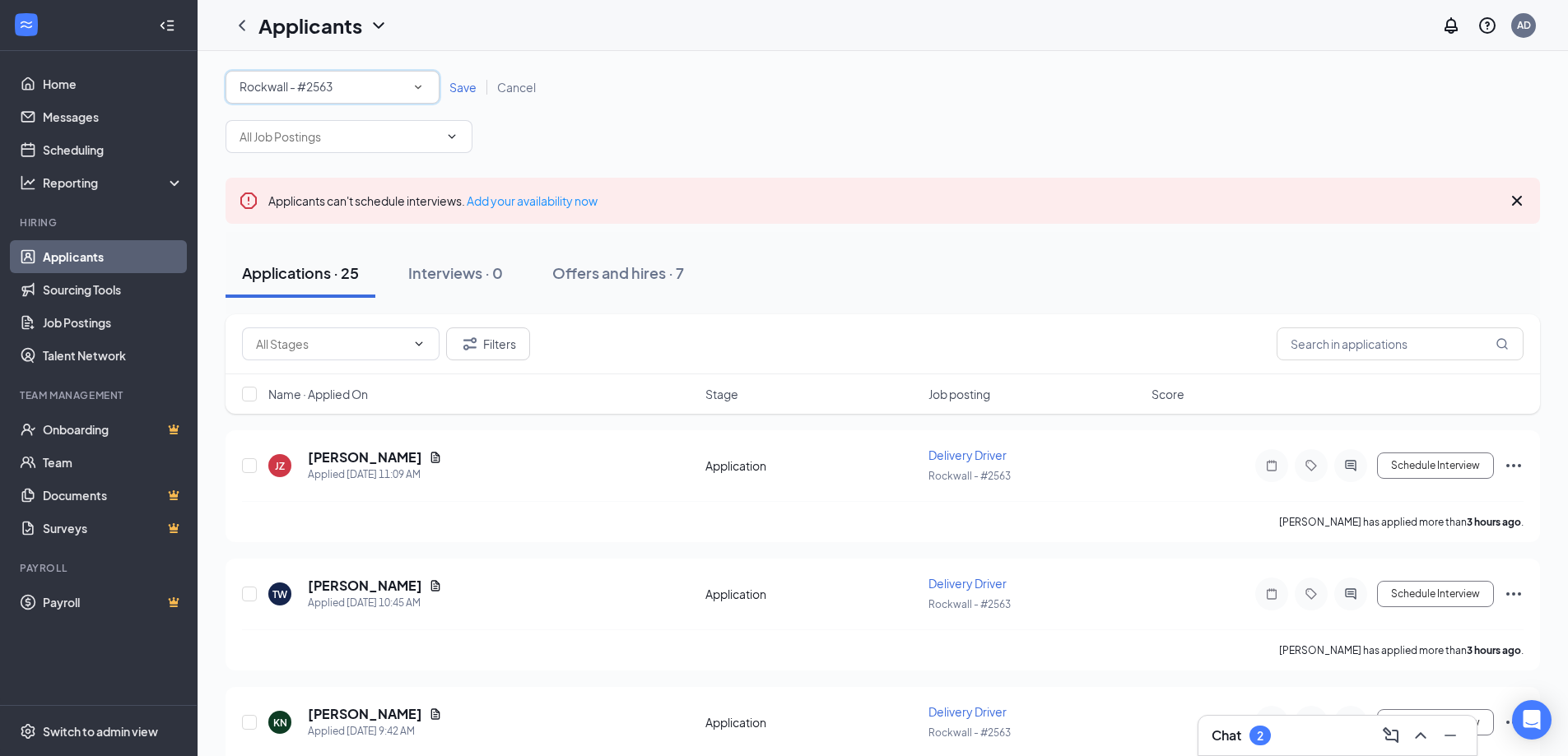
click at [406, 86] on div "Rockwall - #2563" at bounding box center [332, 87] width 186 height 20
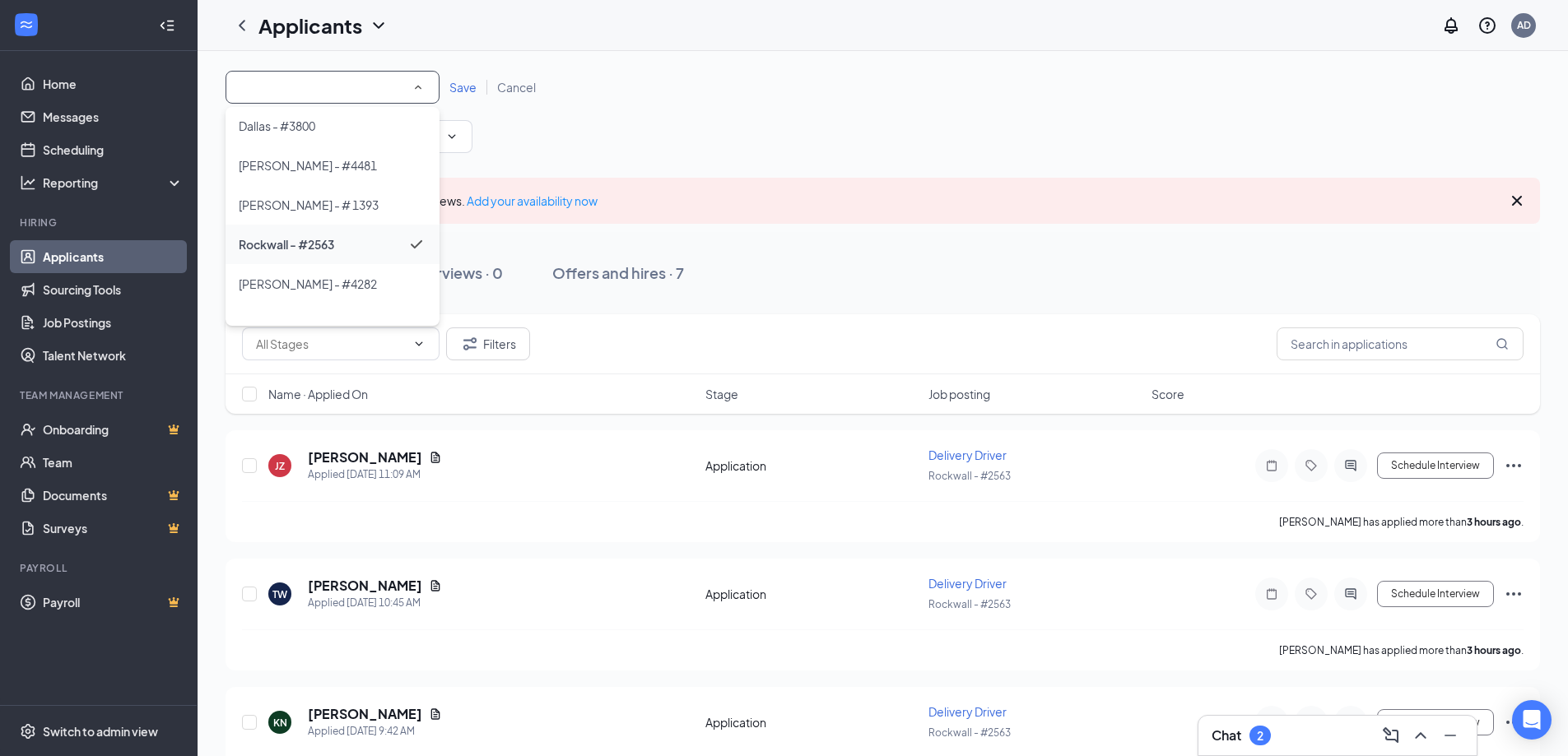
scroll to position [71, 0]
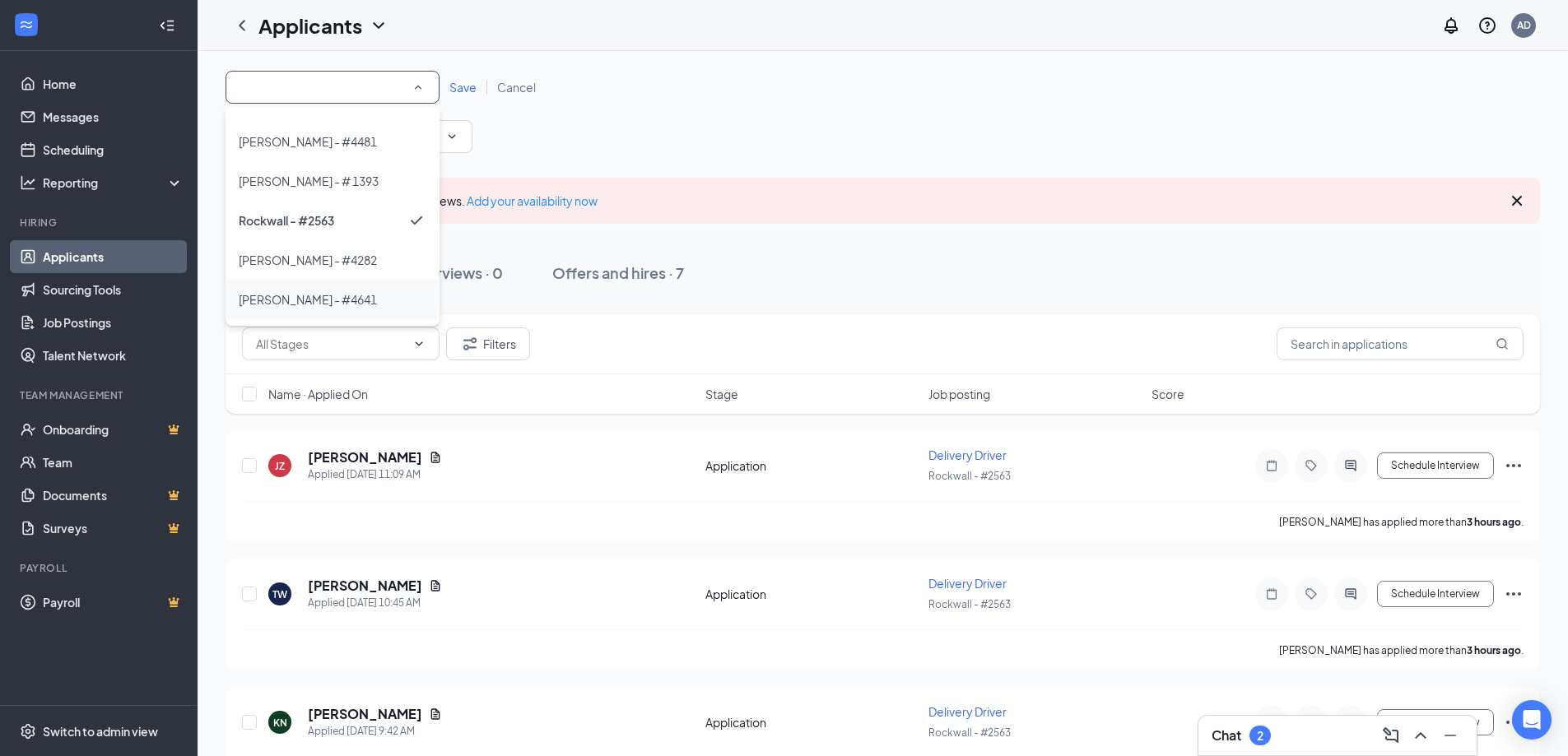
click at [300, 301] on span "[PERSON_NAME] - #4641" at bounding box center [308, 300] width 138 height 15
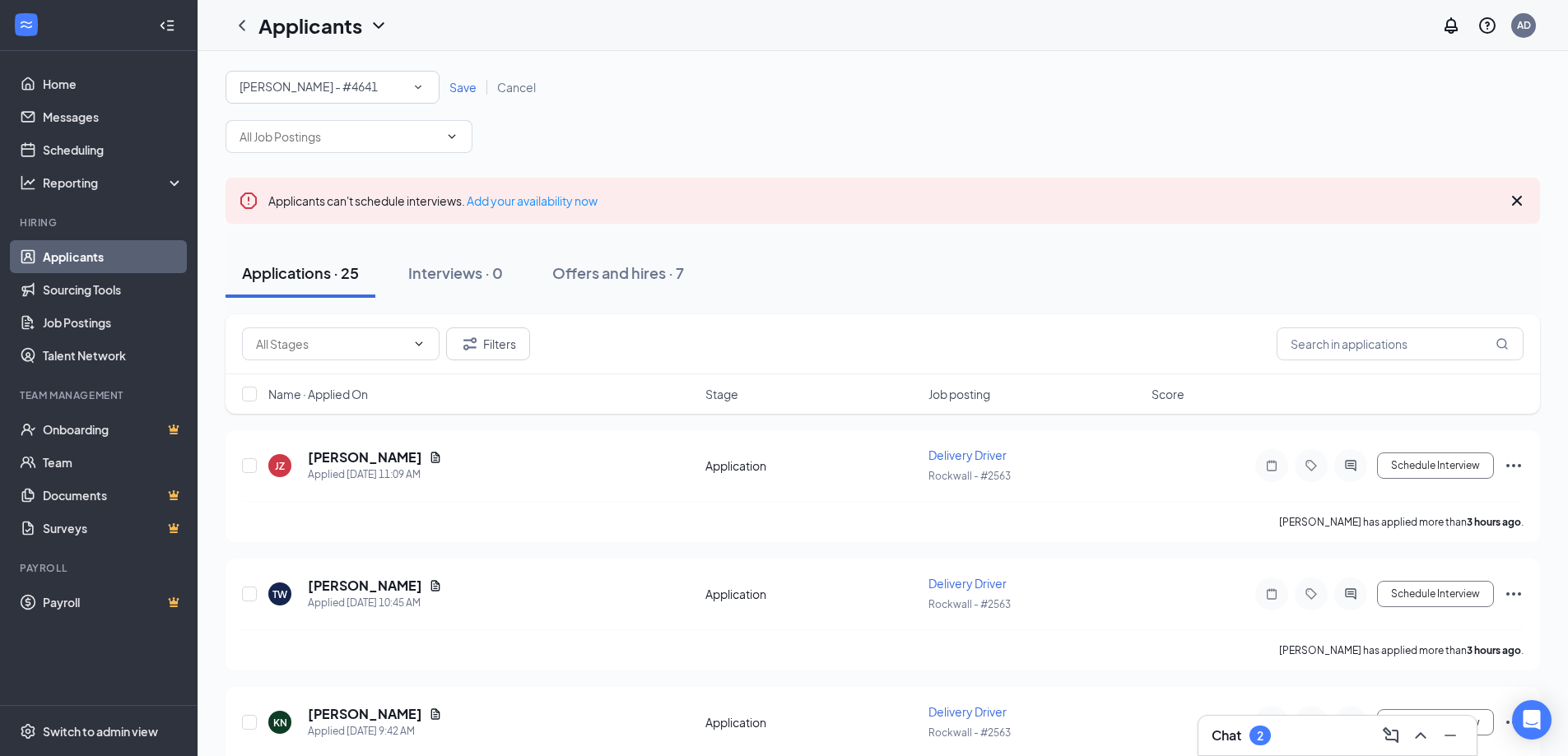
click at [459, 93] on span "Save" at bounding box center [463, 87] width 27 height 15
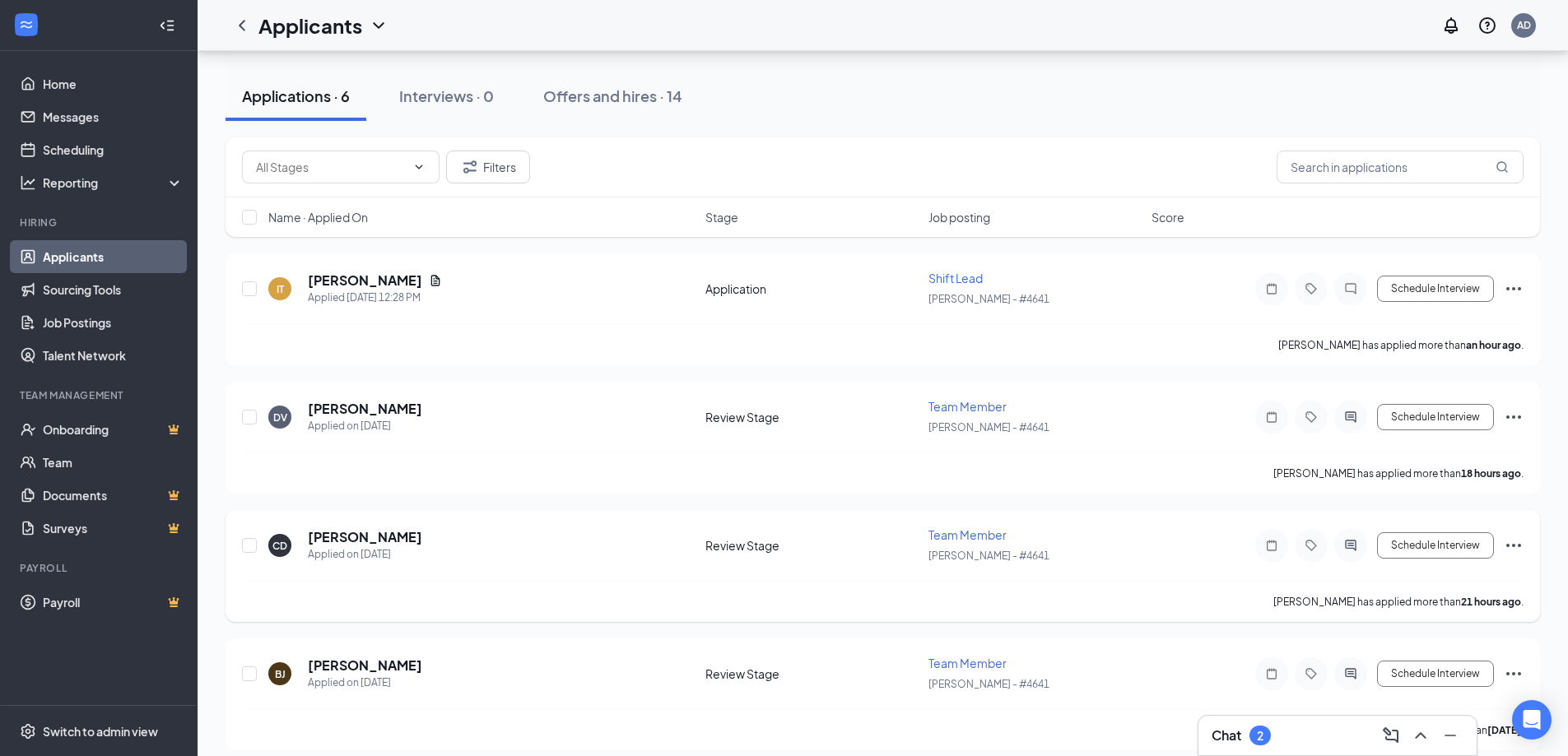
scroll to position [164, 0]
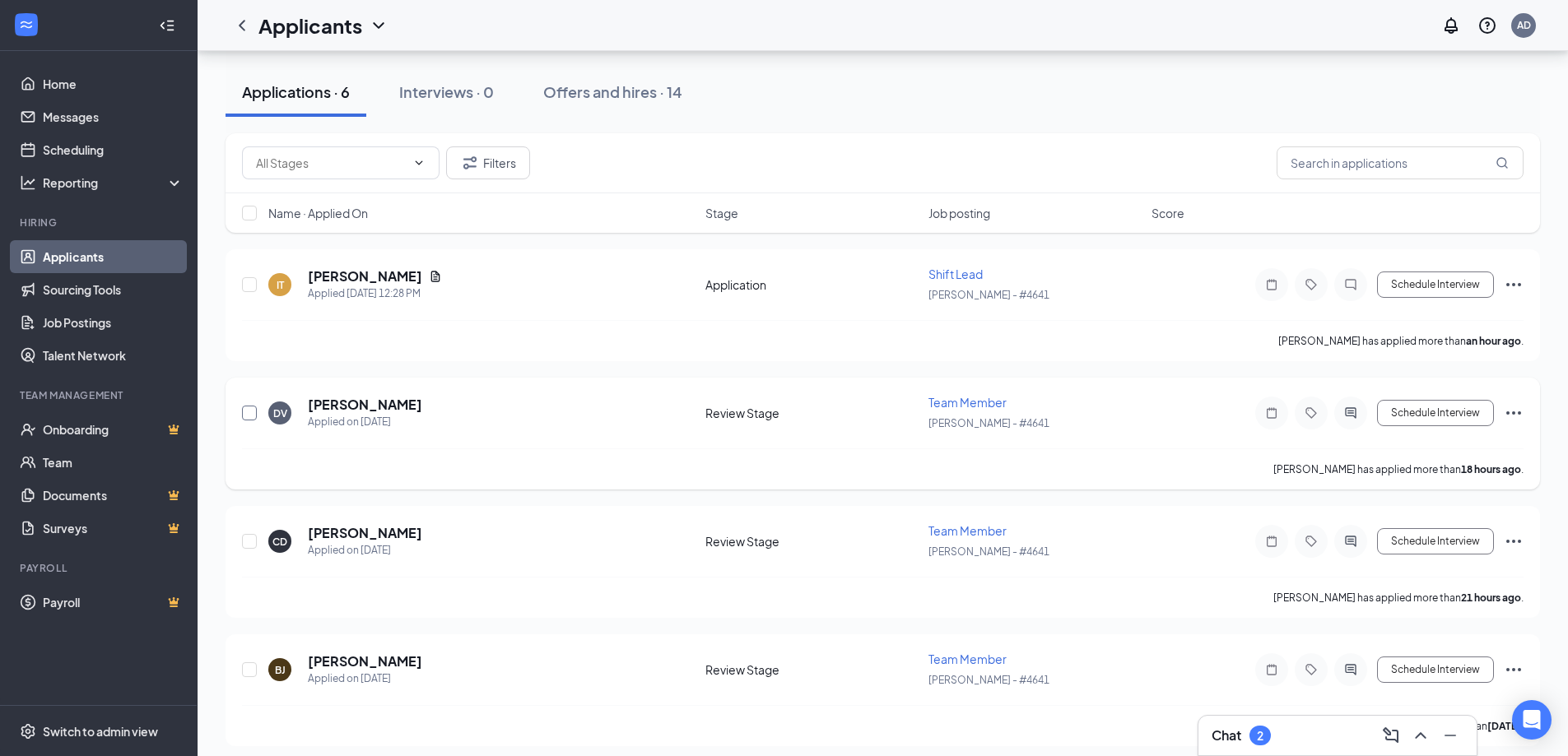
click at [252, 409] on input "checkbox" at bounding box center [250, 413] width 15 height 15
checkbox input "true"
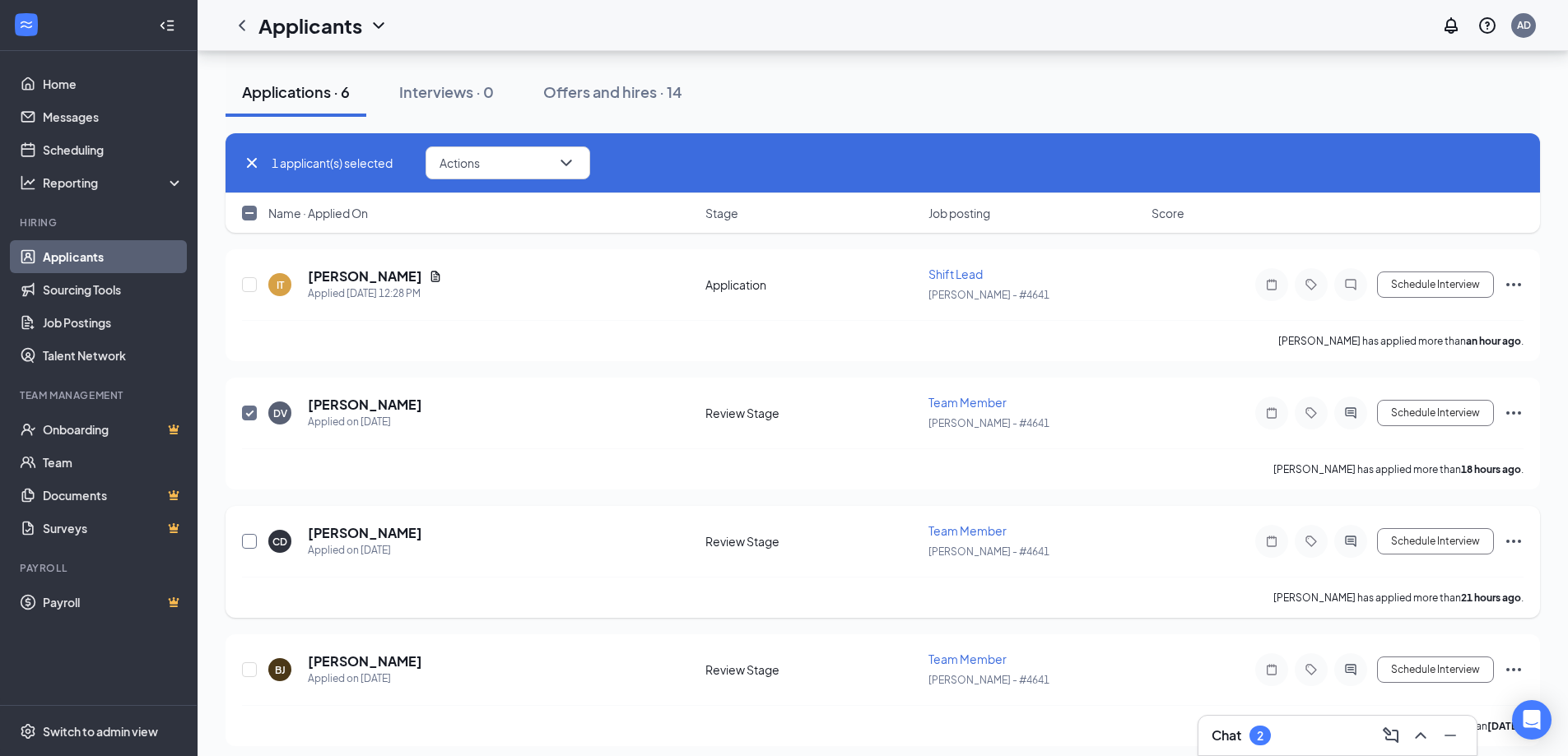
click at [246, 544] on input "checkbox" at bounding box center [250, 541] width 15 height 15
checkbox input "true"
click at [250, 675] on input "checkbox" at bounding box center [250, 670] width 15 height 15
checkbox input "true"
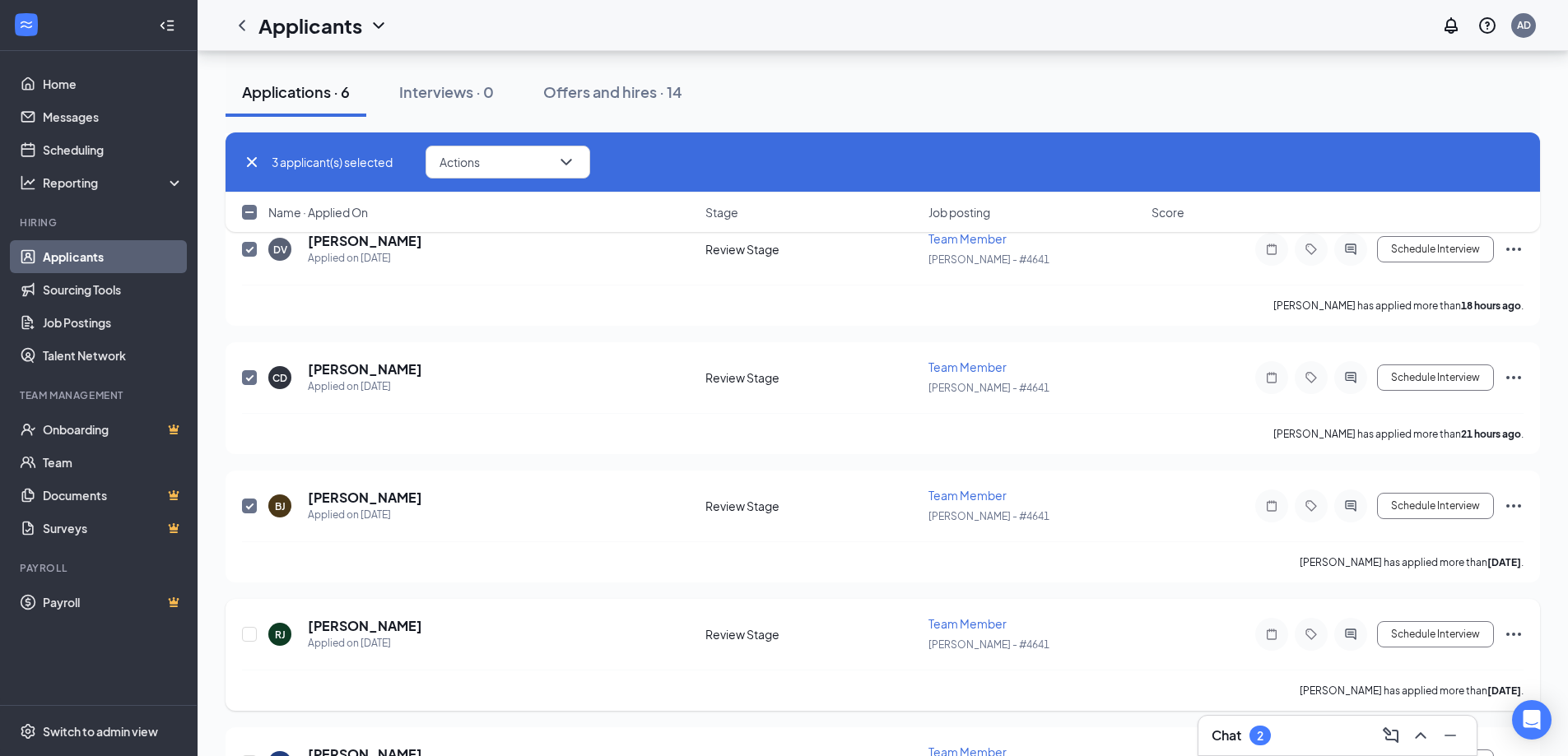
scroll to position [329, 0]
click at [249, 635] on input "checkbox" at bounding box center [250, 634] width 15 height 15
checkbox input "true"
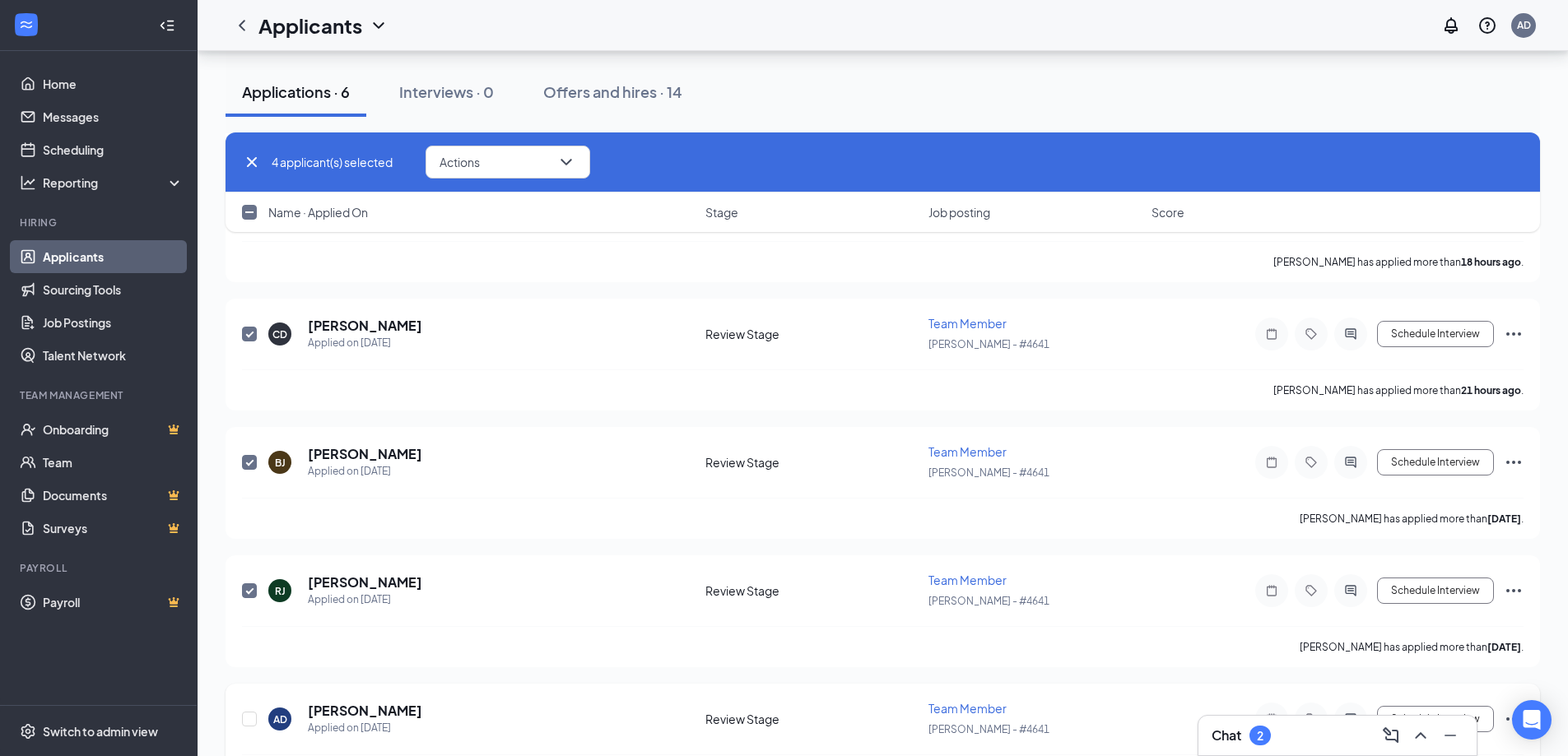
scroll to position [431, 0]
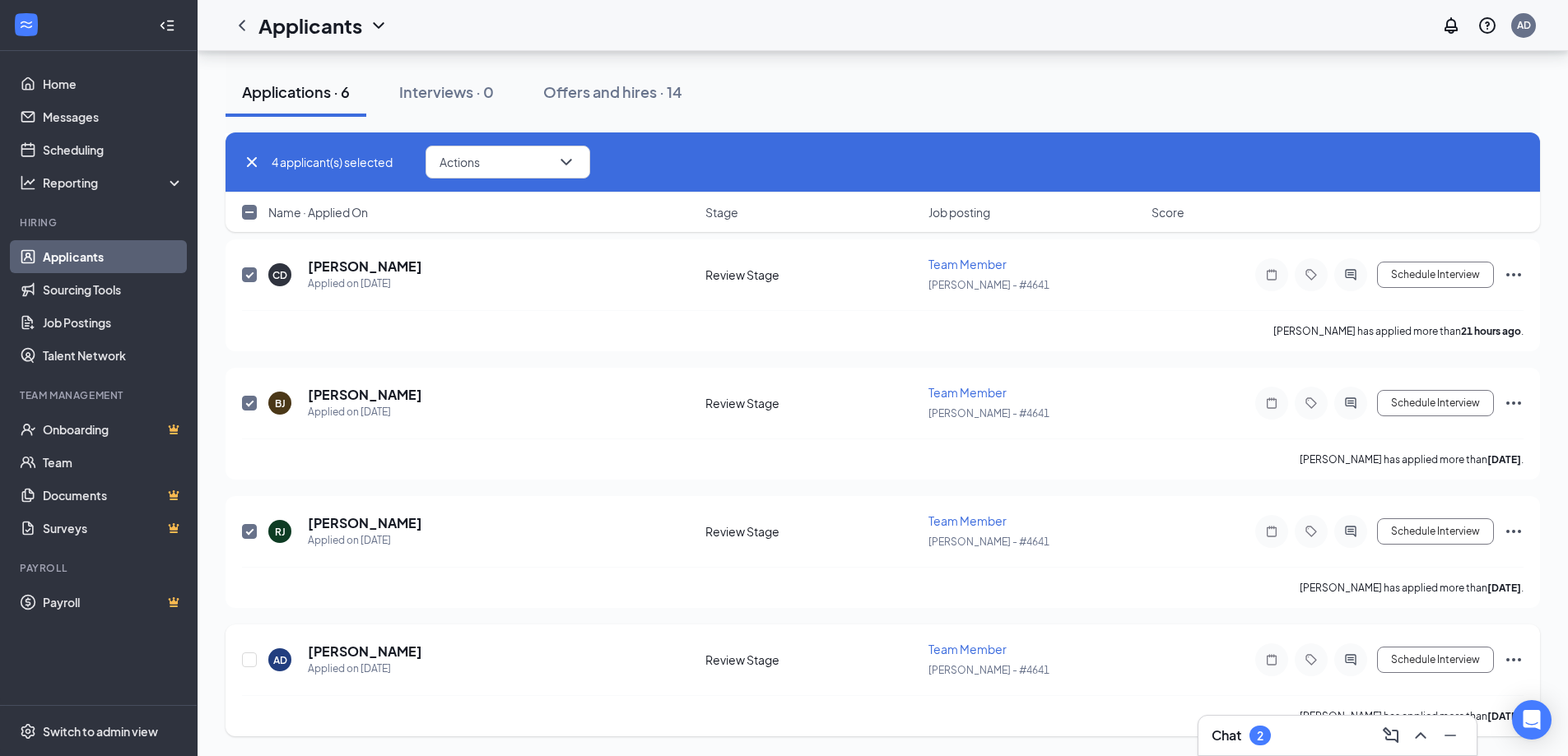
click at [251, 667] on div at bounding box center [250, 661] width 16 height 38
click at [249, 661] on input "checkbox" at bounding box center [250, 661] width 15 height 15
checkbox input "true"
click at [471, 173] on button "Actions" at bounding box center [508, 162] width 164 height 33
click at [463, 372] on li "Reject" at bounding box center [512, 363] width 168 height 36
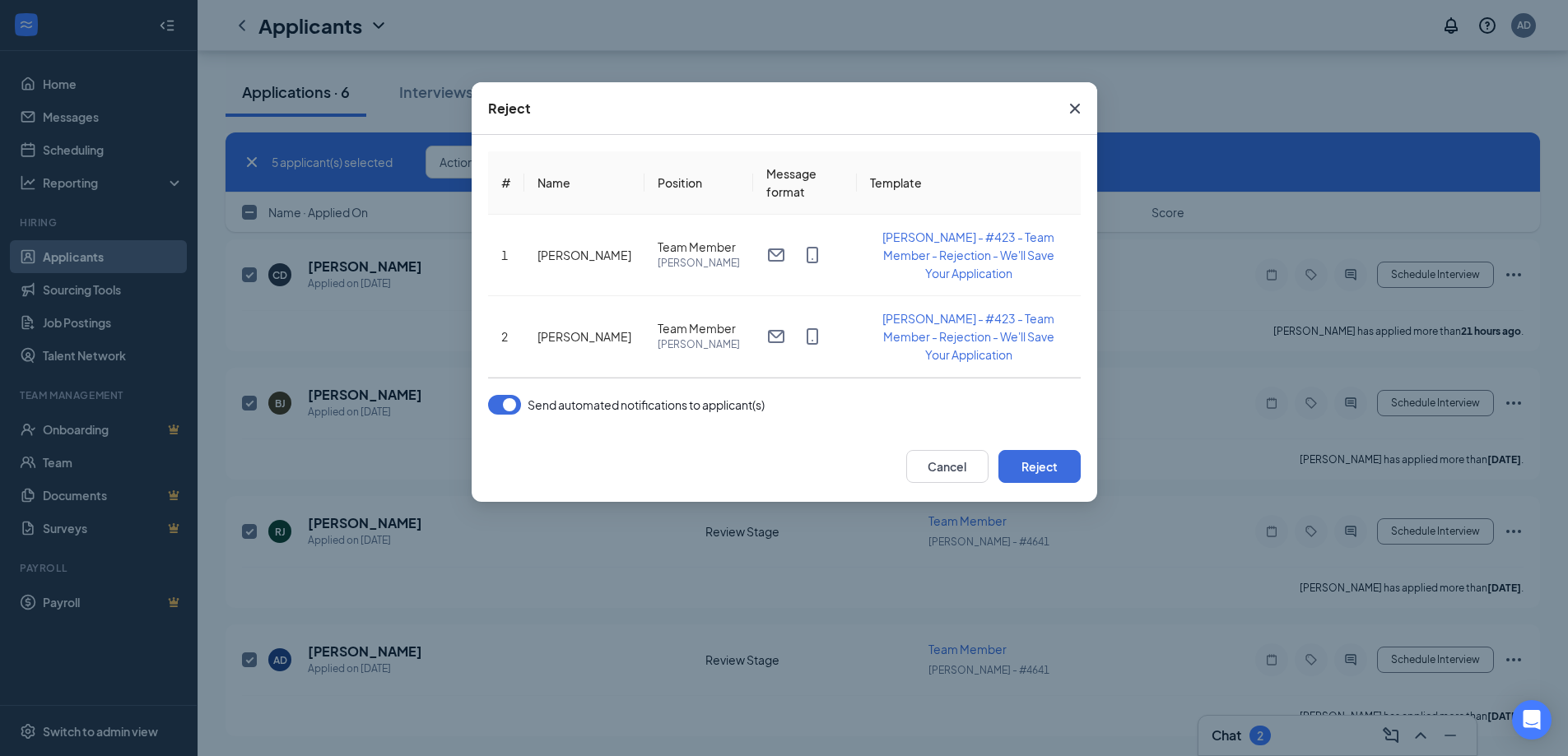
click at [506, 400] on button "button" at bounding box center [505, 404] width 33 height 20
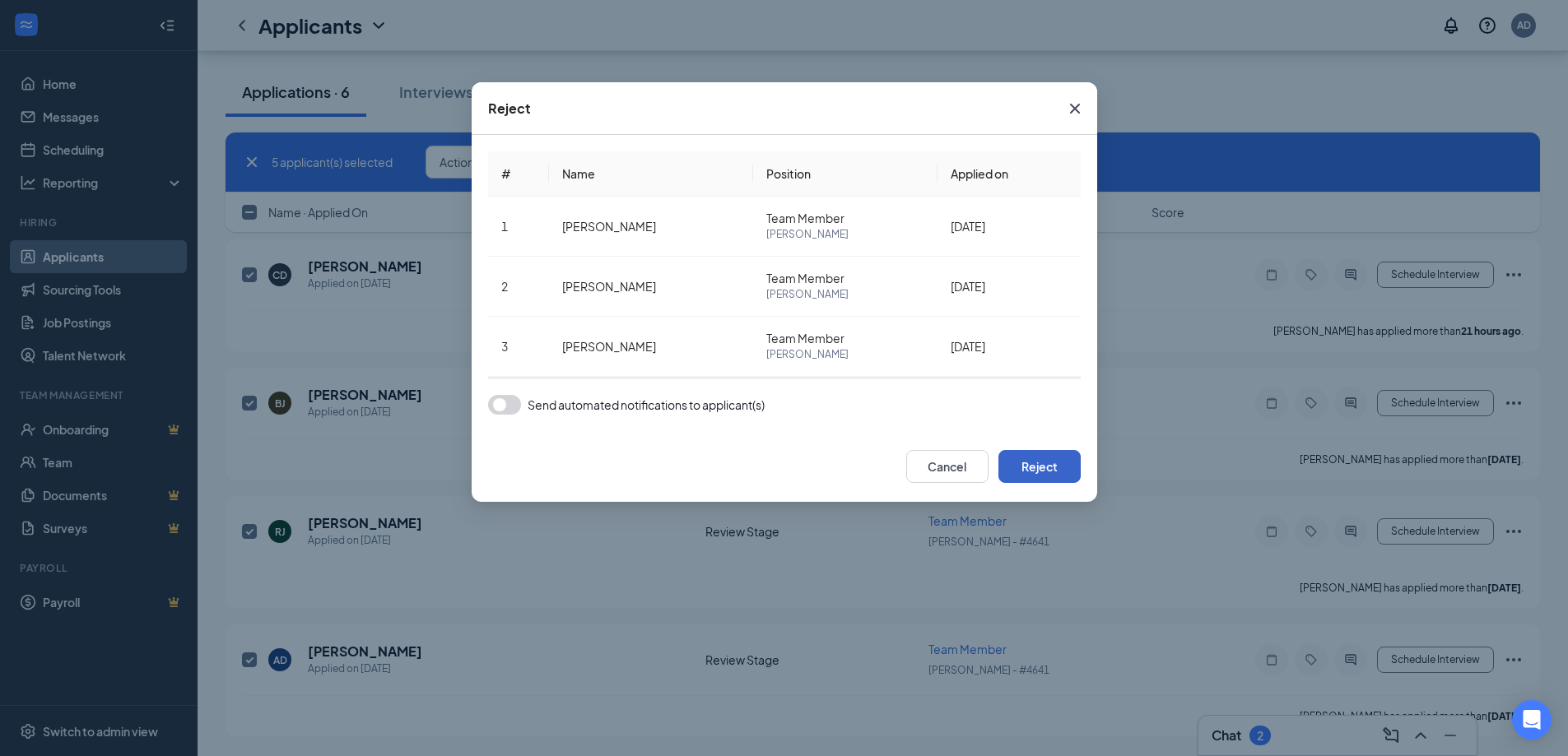
click at [1049, 469] on button "Reject" at bounding box center [1040, 466] width 82 height 33
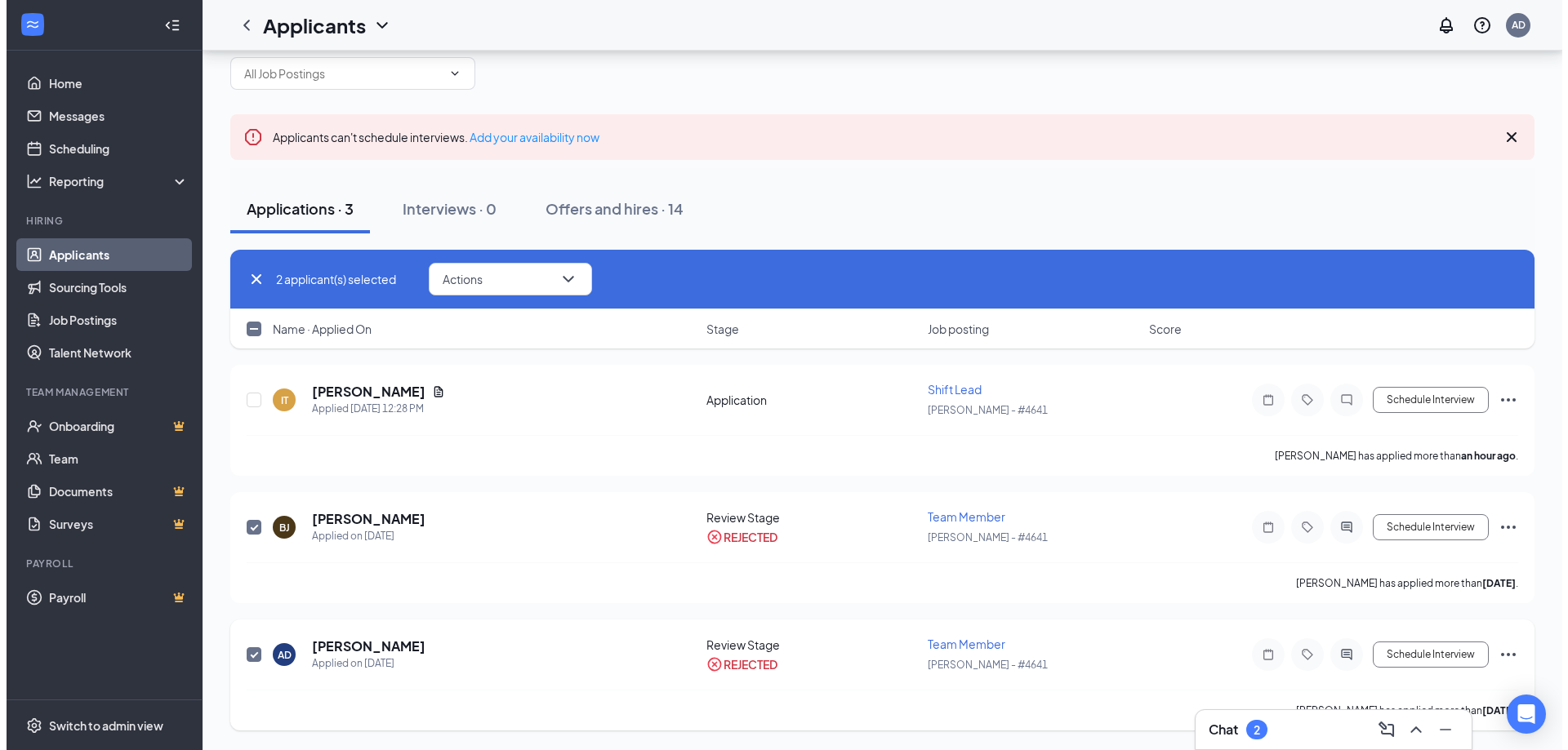
scroll to position [46, 0]
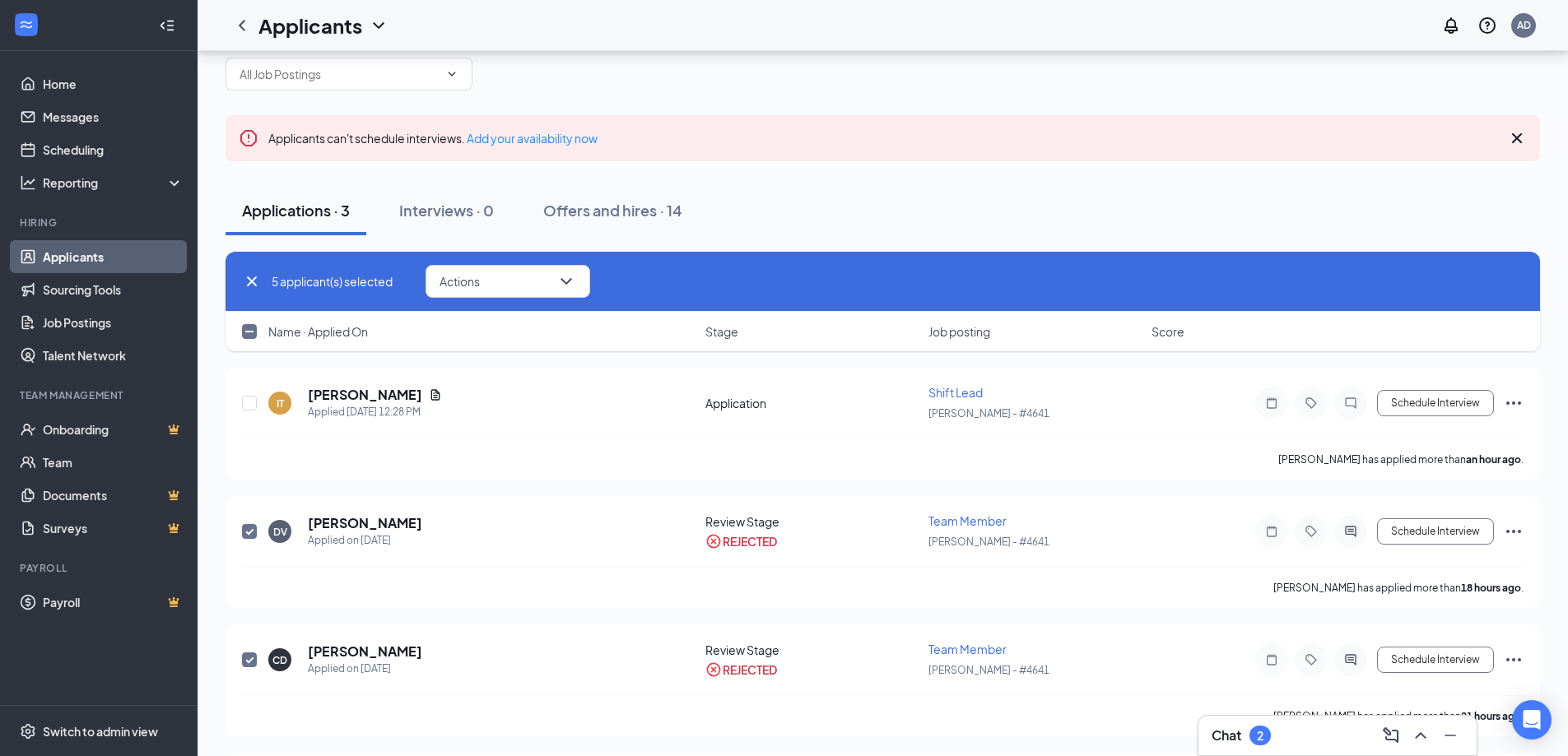
click at [1228, 734] on h3 "Chat" at bounding box center [1226, 735] width 29 height 18
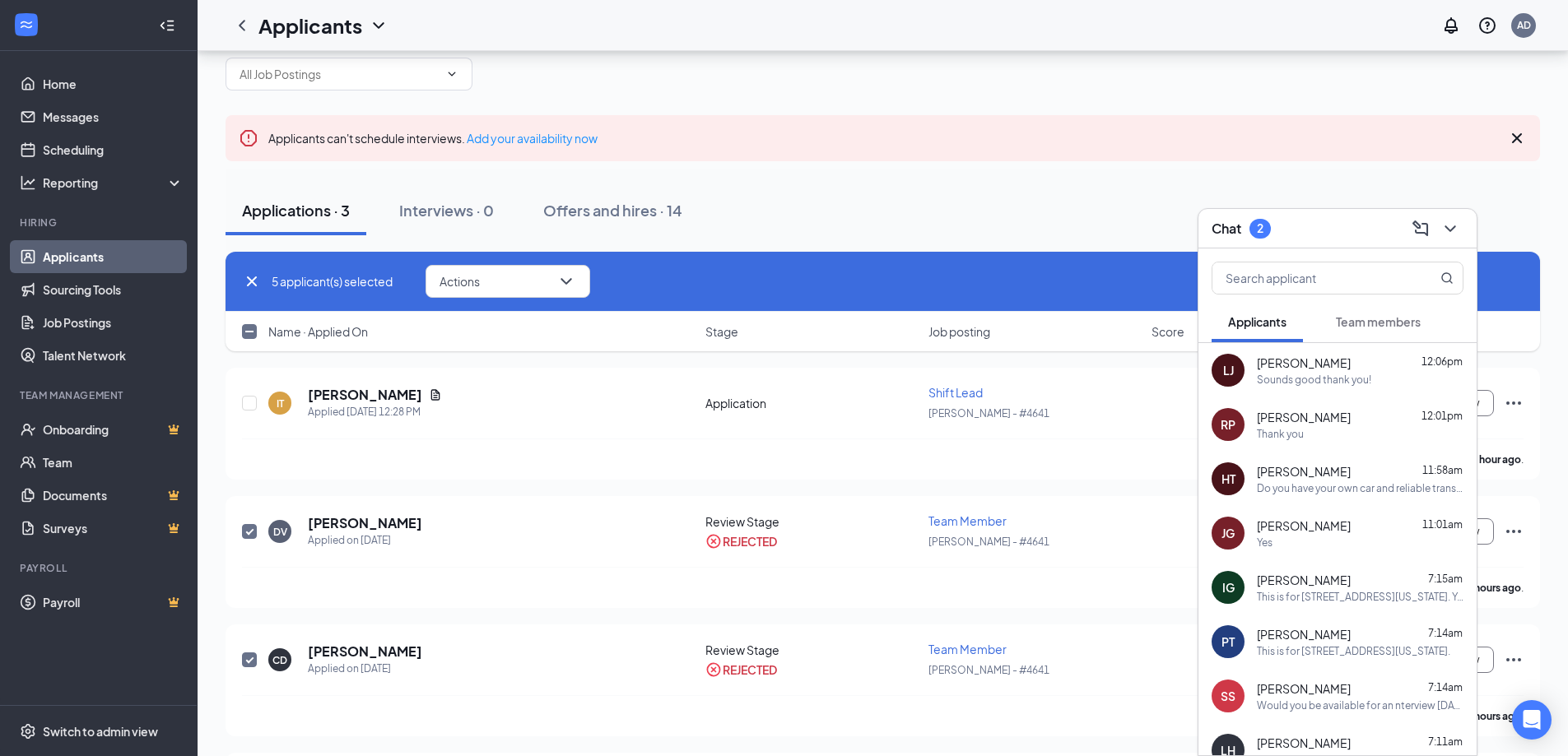
click at [1368, 328] on span "Team members" at bounding box center [1379, 322] width 85 height 15
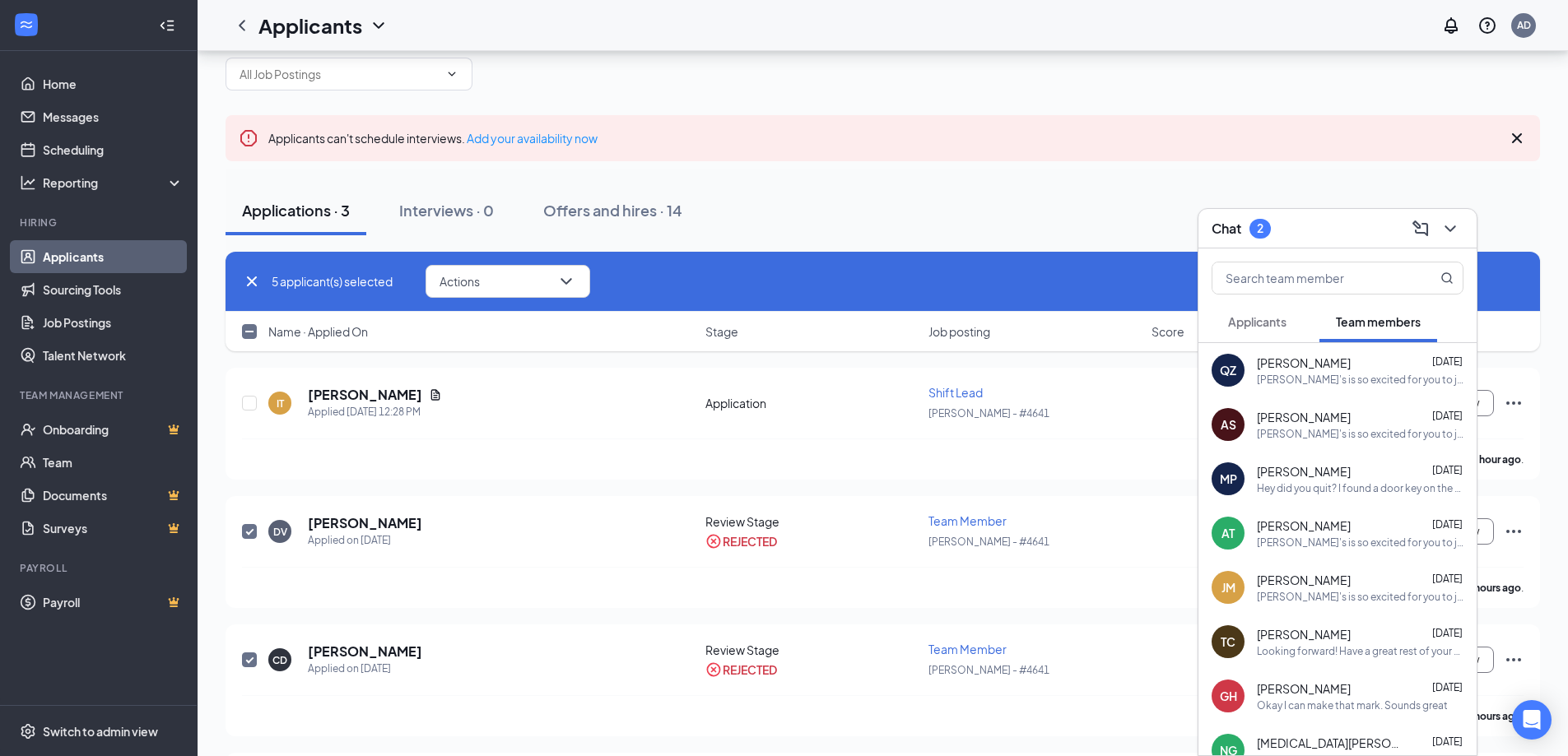
click at [1280, 334] on button "Applicants" at bounding box center [1257, 322] width 92 height 42
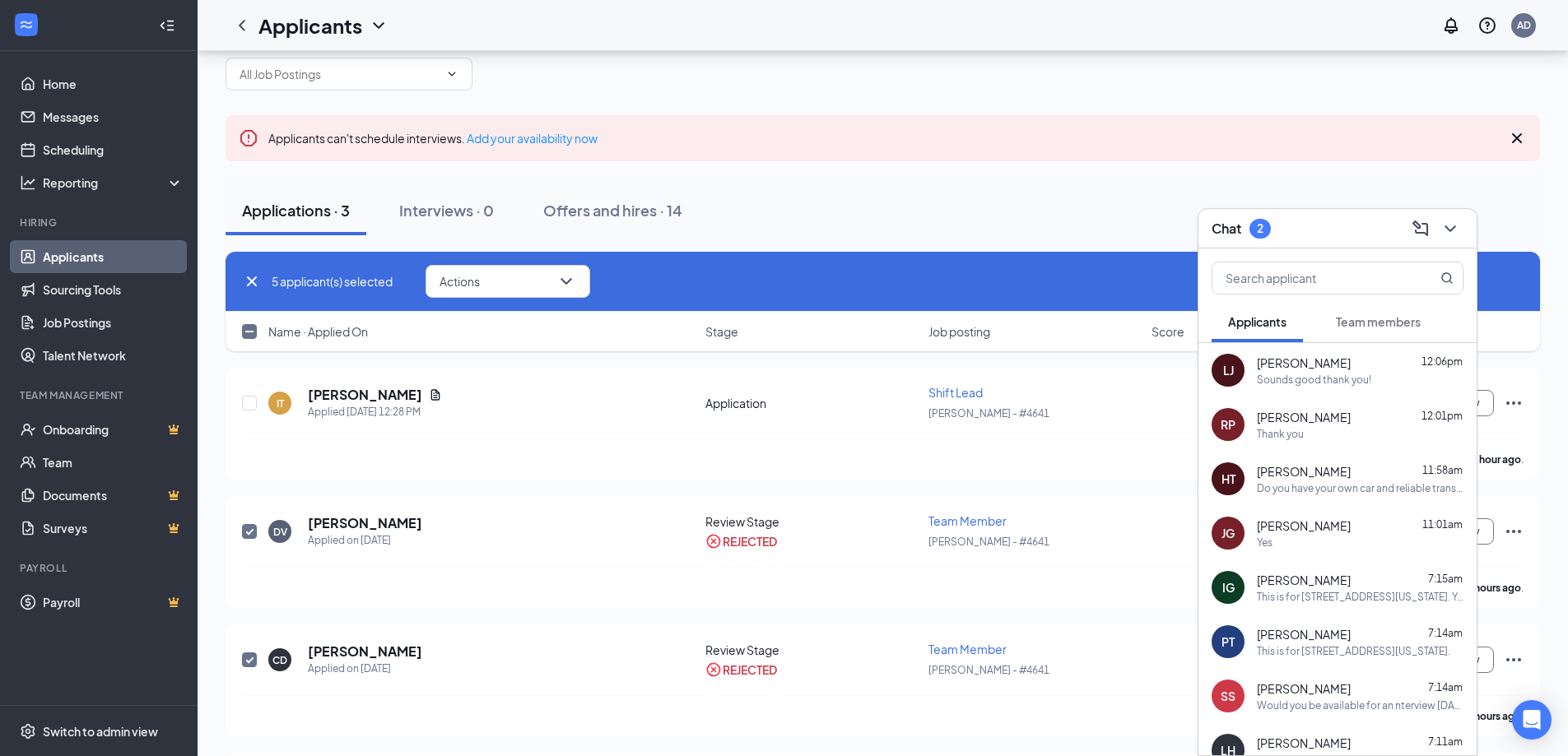
click at [1251, 226] on div "2" at bounding box center [1260, 229] width 22 height 20
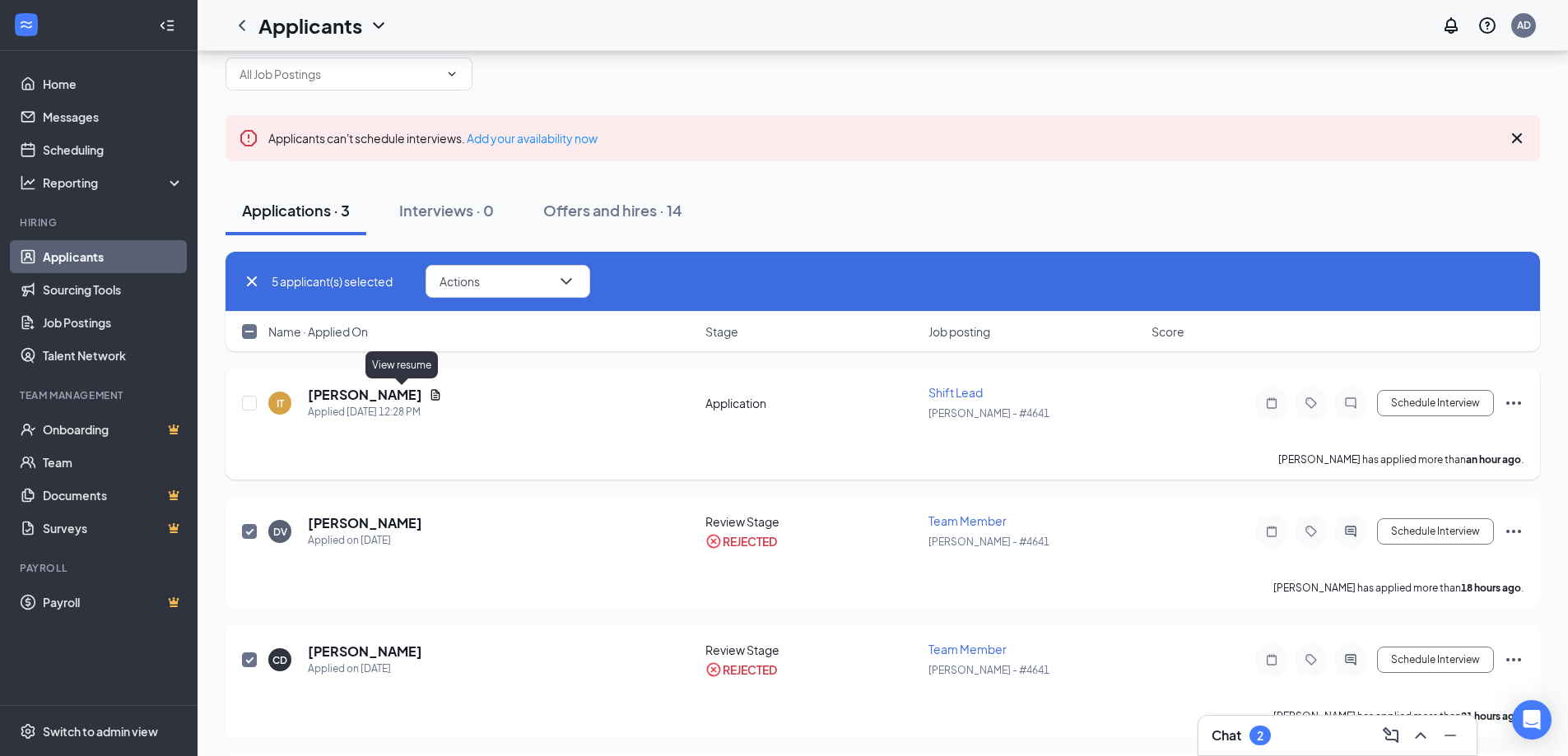
click at [429, 392] on icon "Document" at bounding box center [436, 395] width 13 height 13
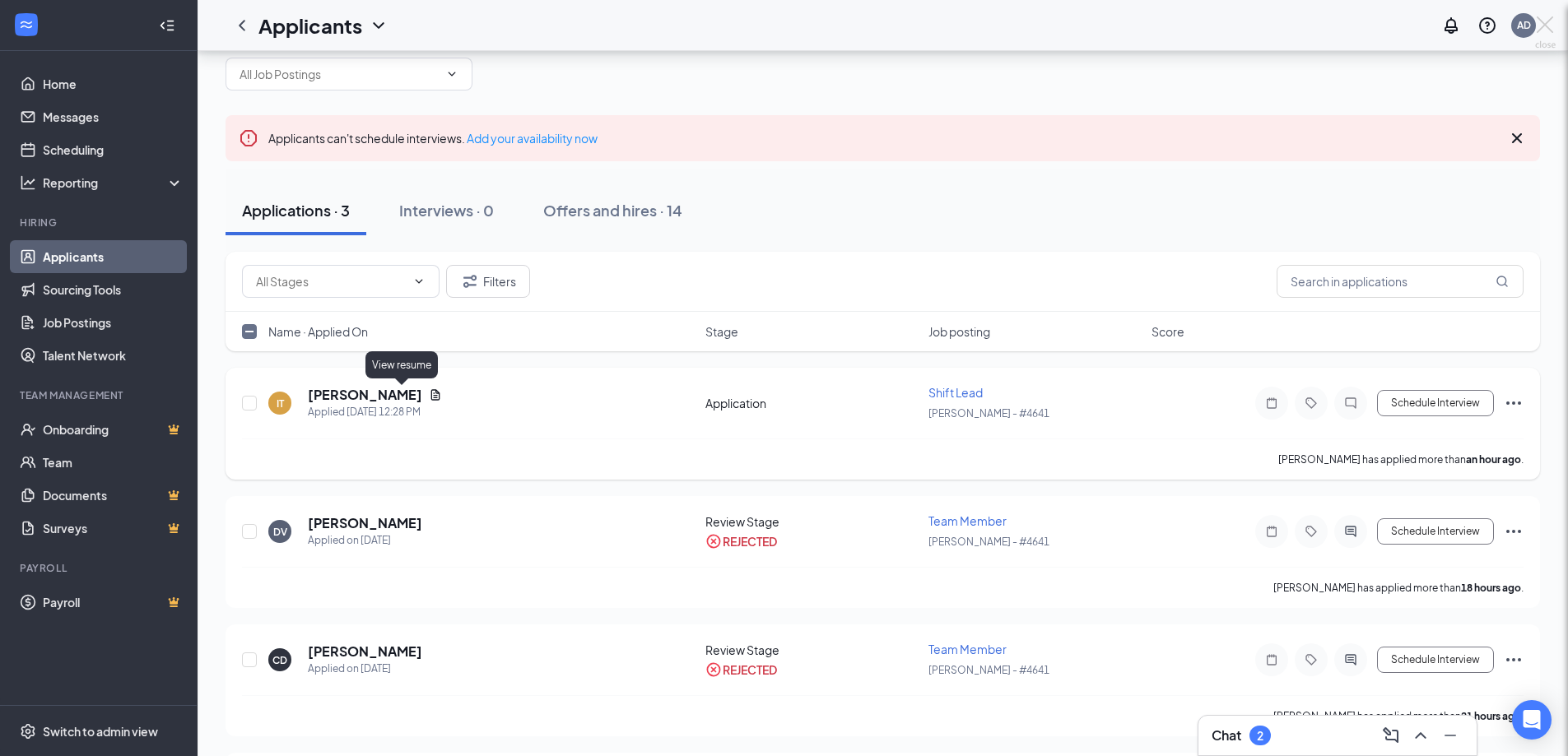
checkbox input "false"
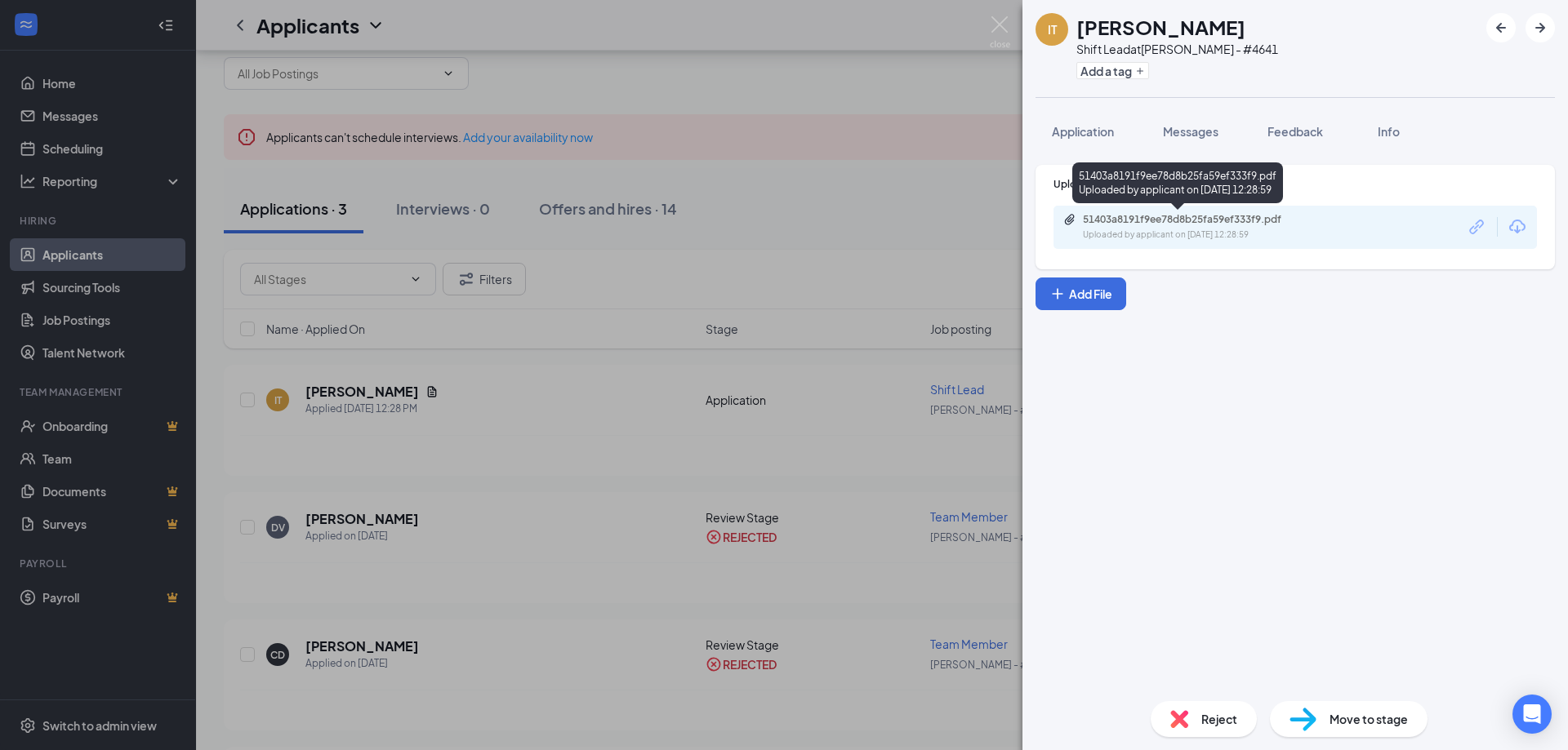
click at [1140, 221] on div "51403a8191f9ee78d8b25fa59ef333f9.pdf" at bounding box center [1198, 219] width 229 height 13
click at [1190, 131] on span "Messages" at bounding box center [1190, 131] width 55 height 15
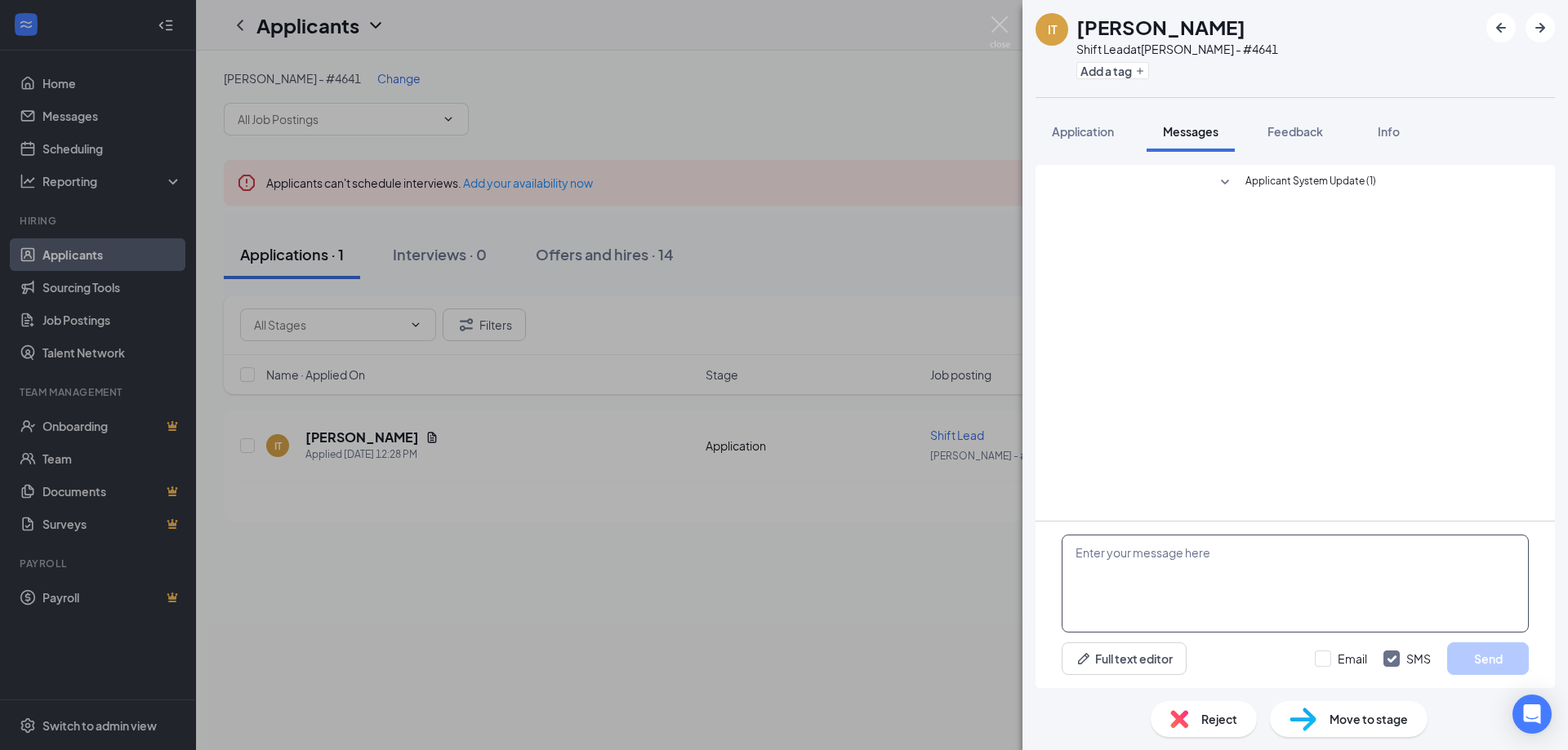
click at [1194, 607] on textarea at bounding box center [1295, 584] width 467 height 98
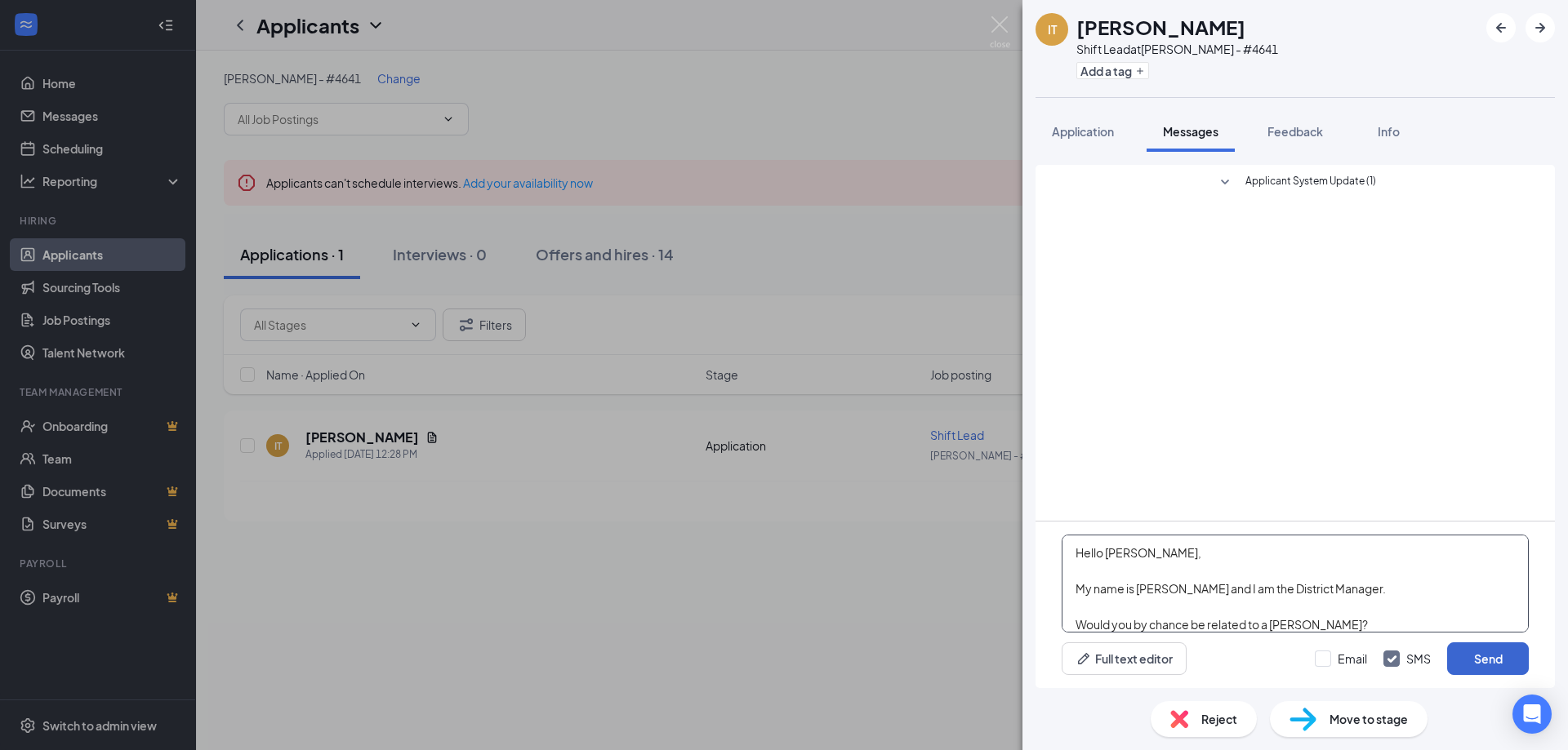
type textarea "Hello [PERSON_NAME], My name is [PERSON_NAME] and I am the District Manager. Wo…"
click at [1480, 655] on button "Send" at bounding box center [1487, 658] width 82 height 33
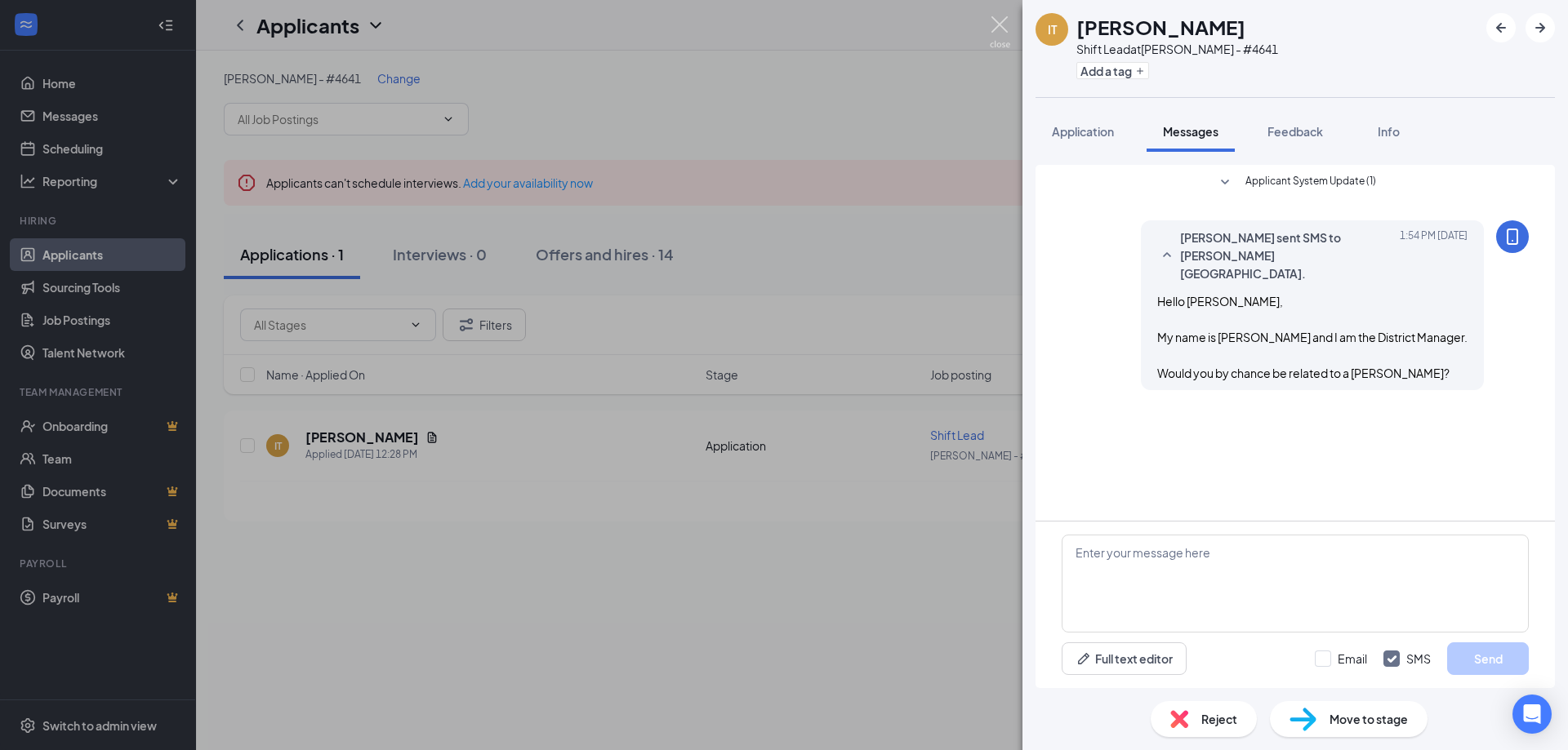
click at [1001, 29] on img at bounding box center [1001, 32] width 21 height 32
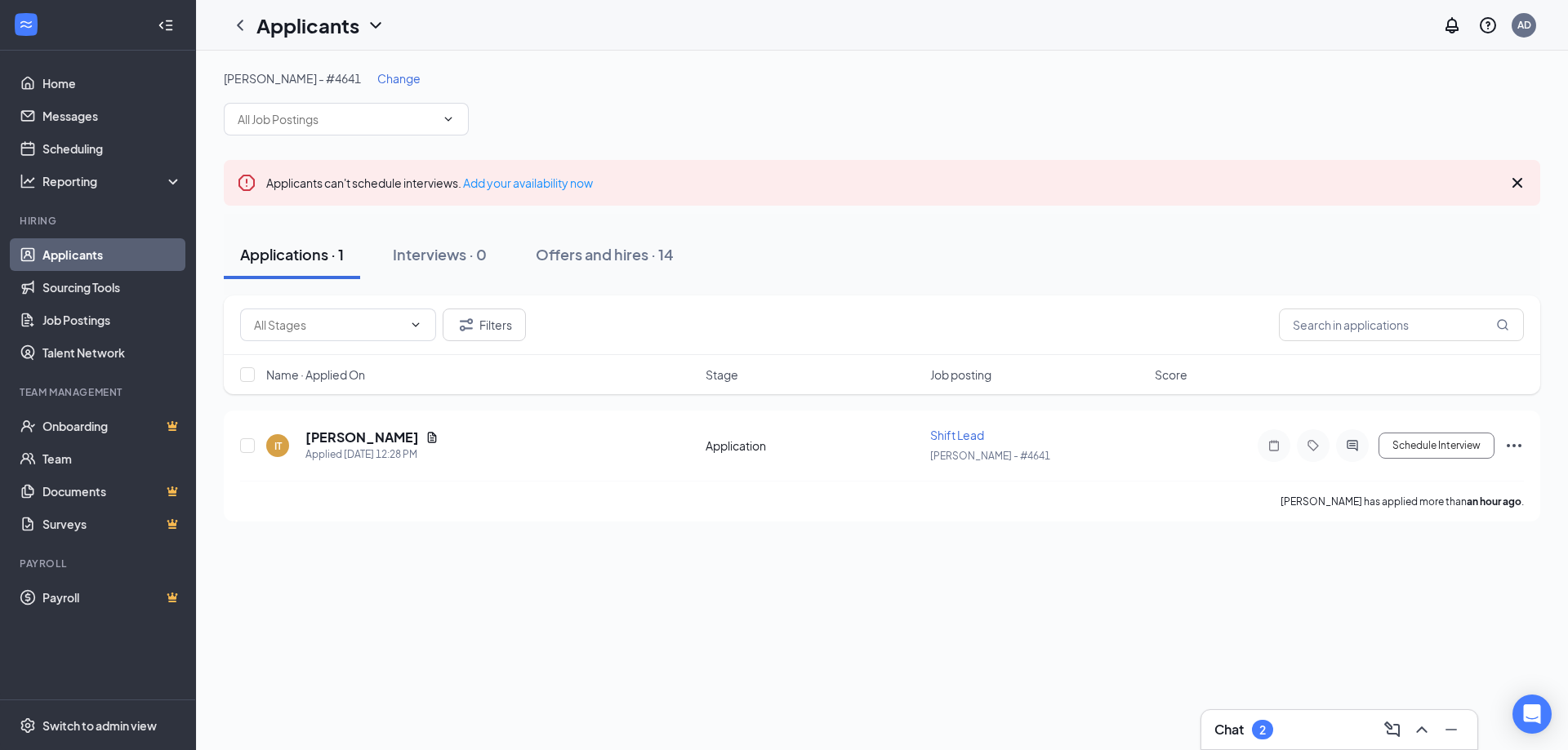
click at [377, 79] on span "Change" at bounding box center [399, 79] width 43 height 15
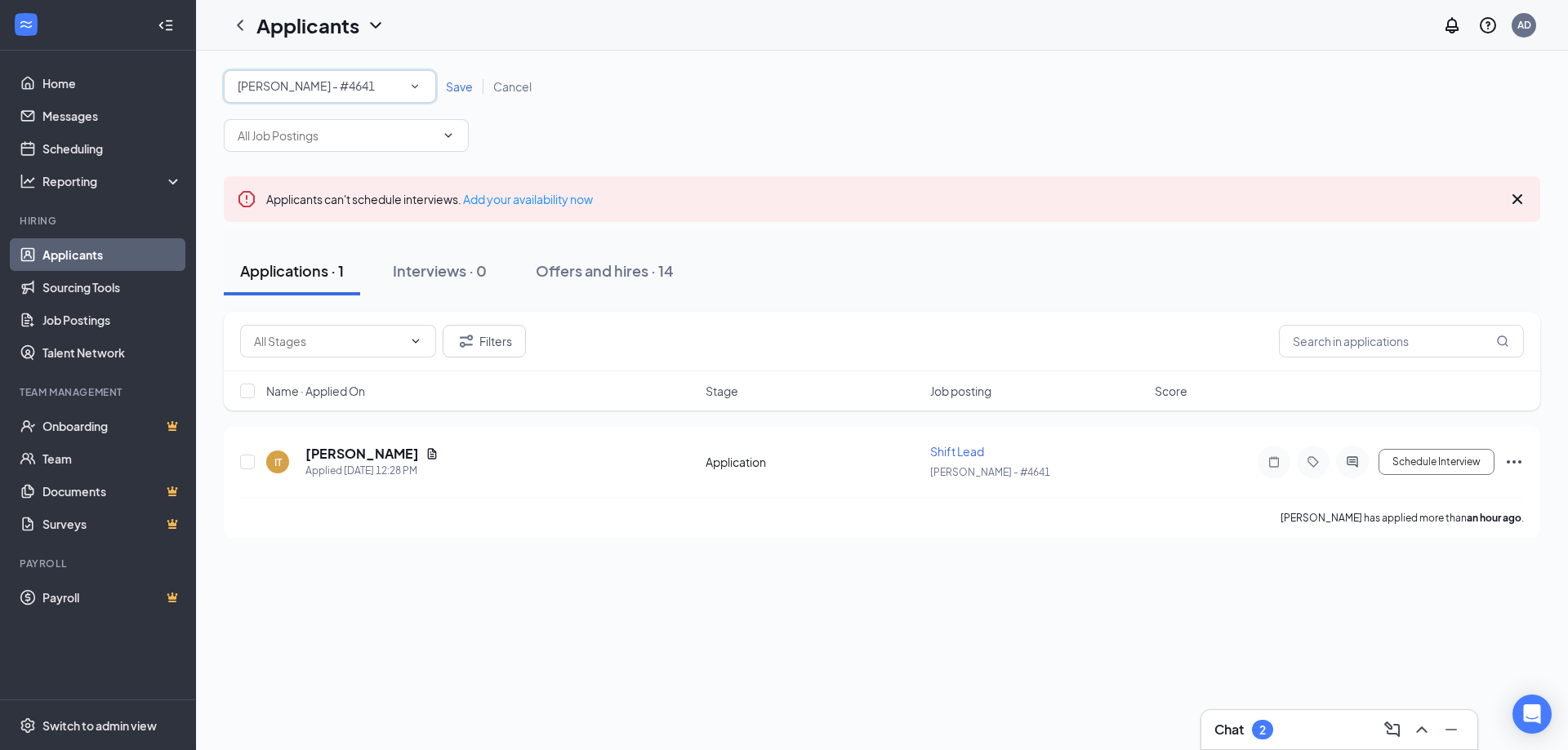
click at [419, 86] on icon "SmallChevronDown" at bounding box center [415, 86] width 15 height 15
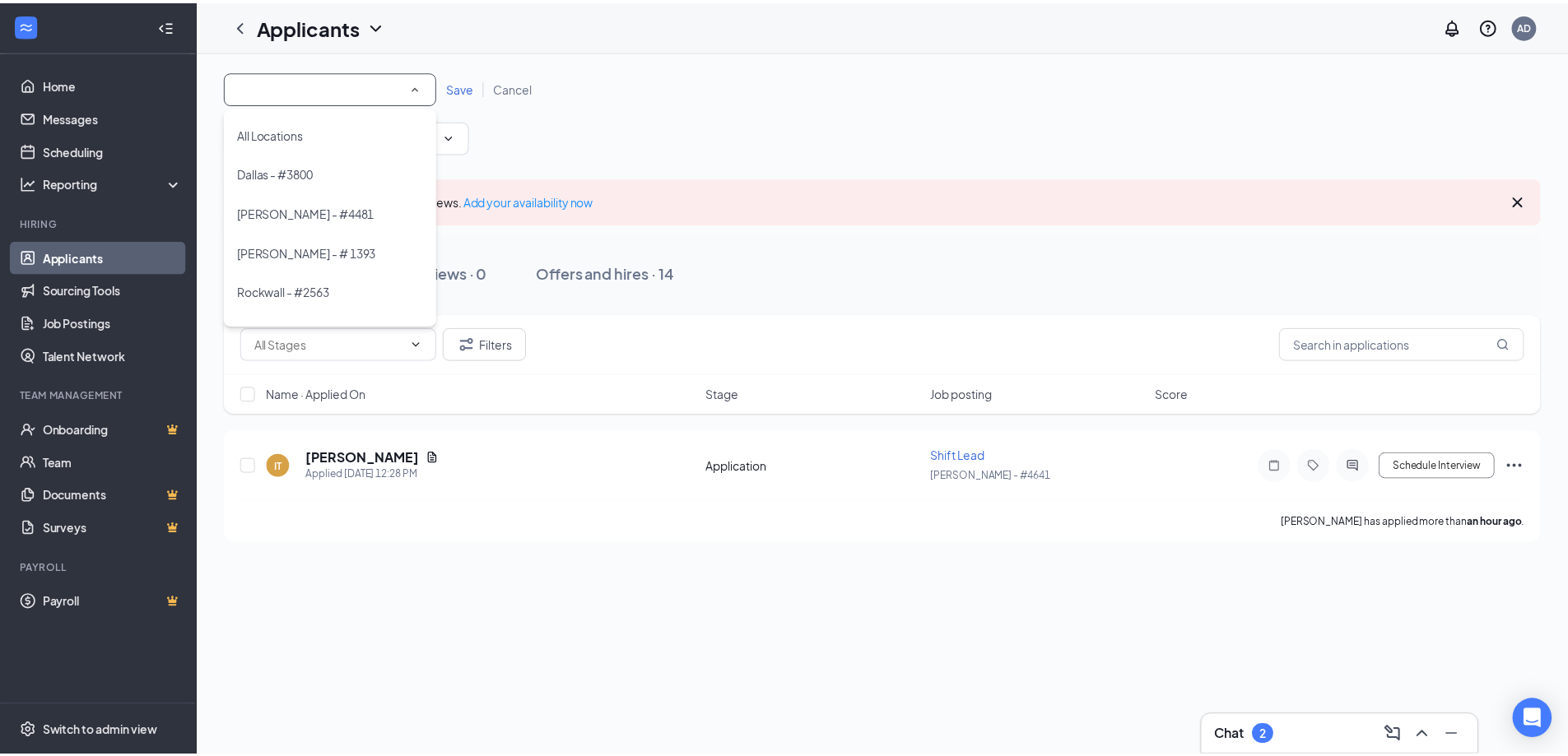
scroll to position [71, 0]
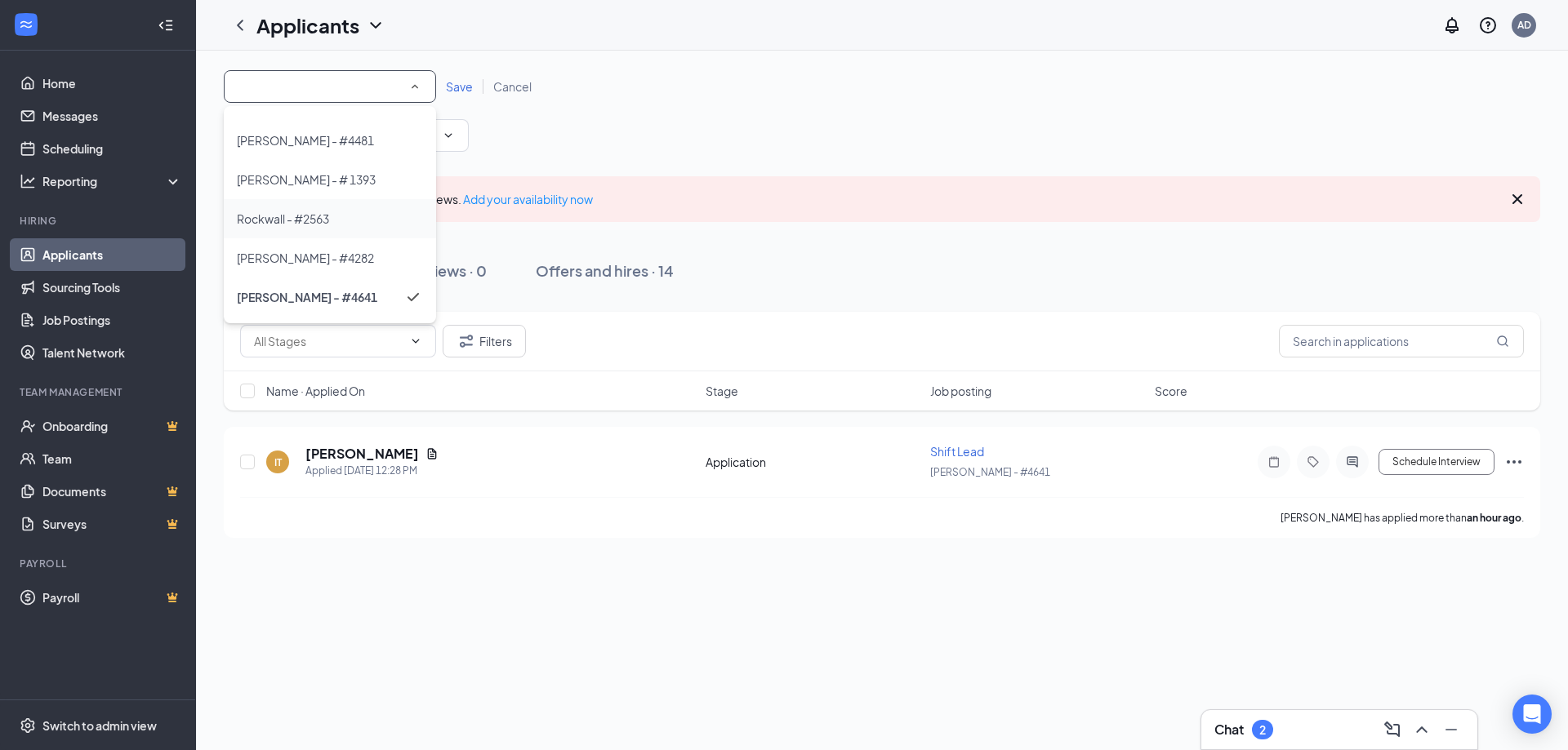
click at [300, 216] on span "Rockwall - #2563" at bounding box center [283, 219] width 92 height 15
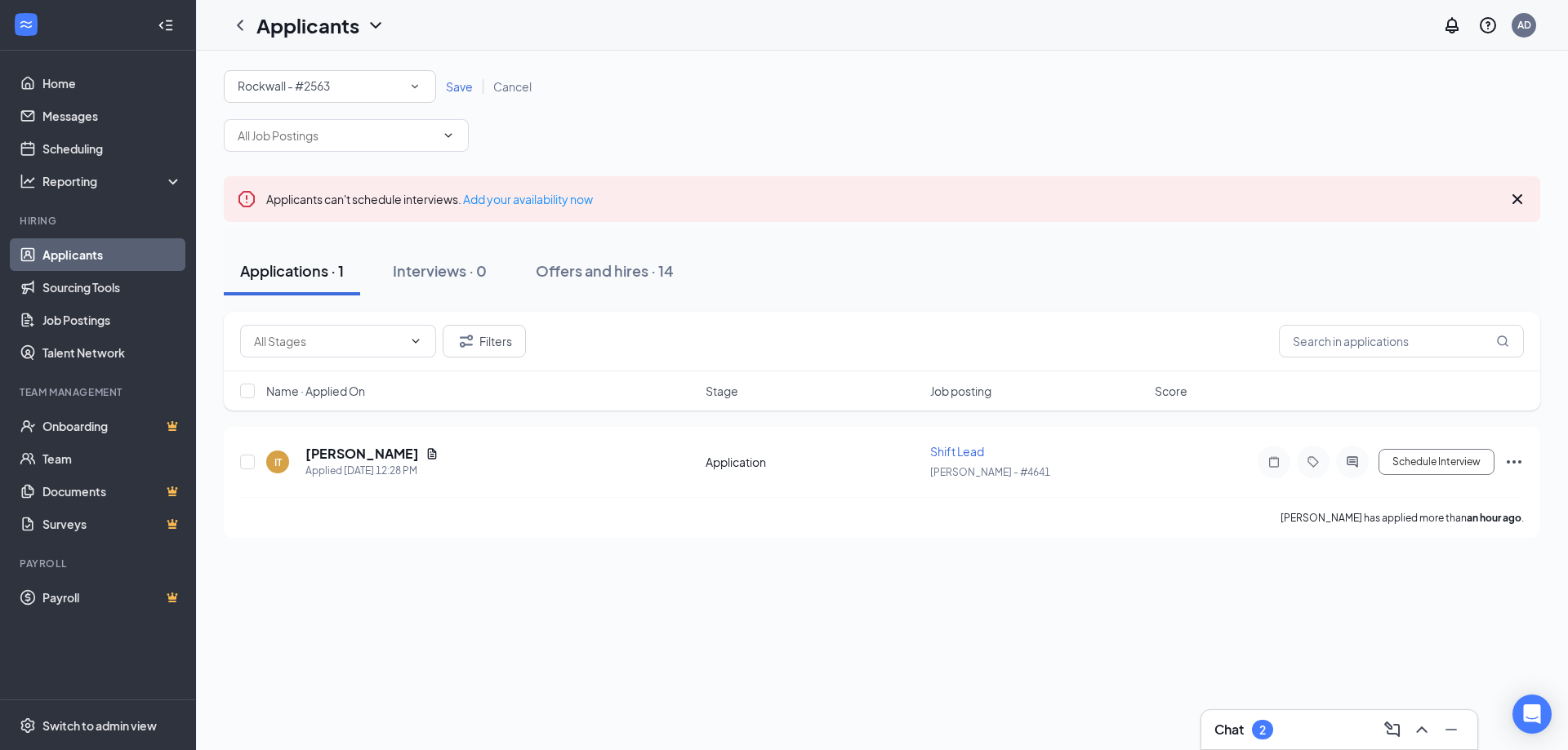
click at [455, 89] on span "Save" at bounding box center [460, 86] width 27 height 15
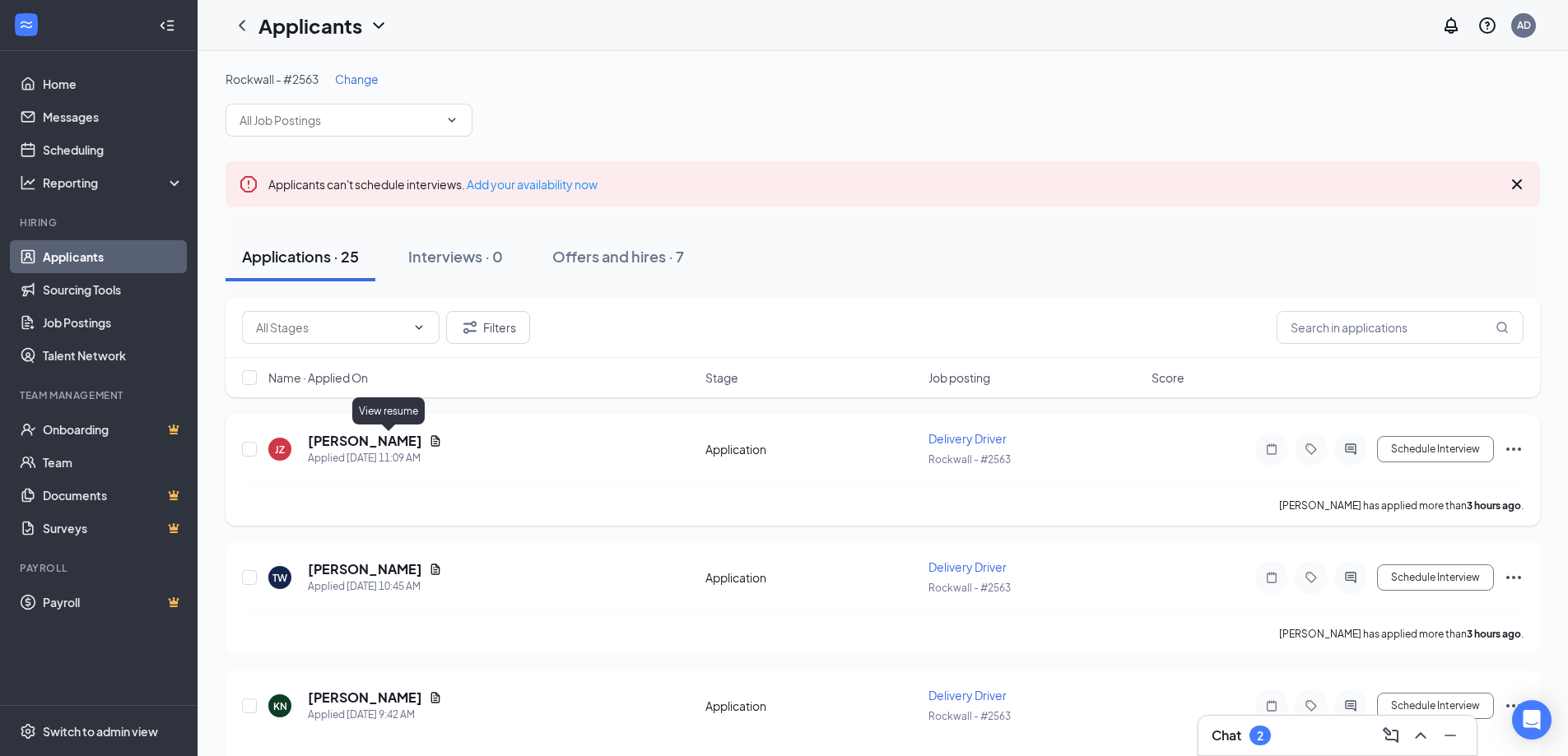
click at [431, 442] on icon "Document" at bounding box center [436, 440] width 9 height 10
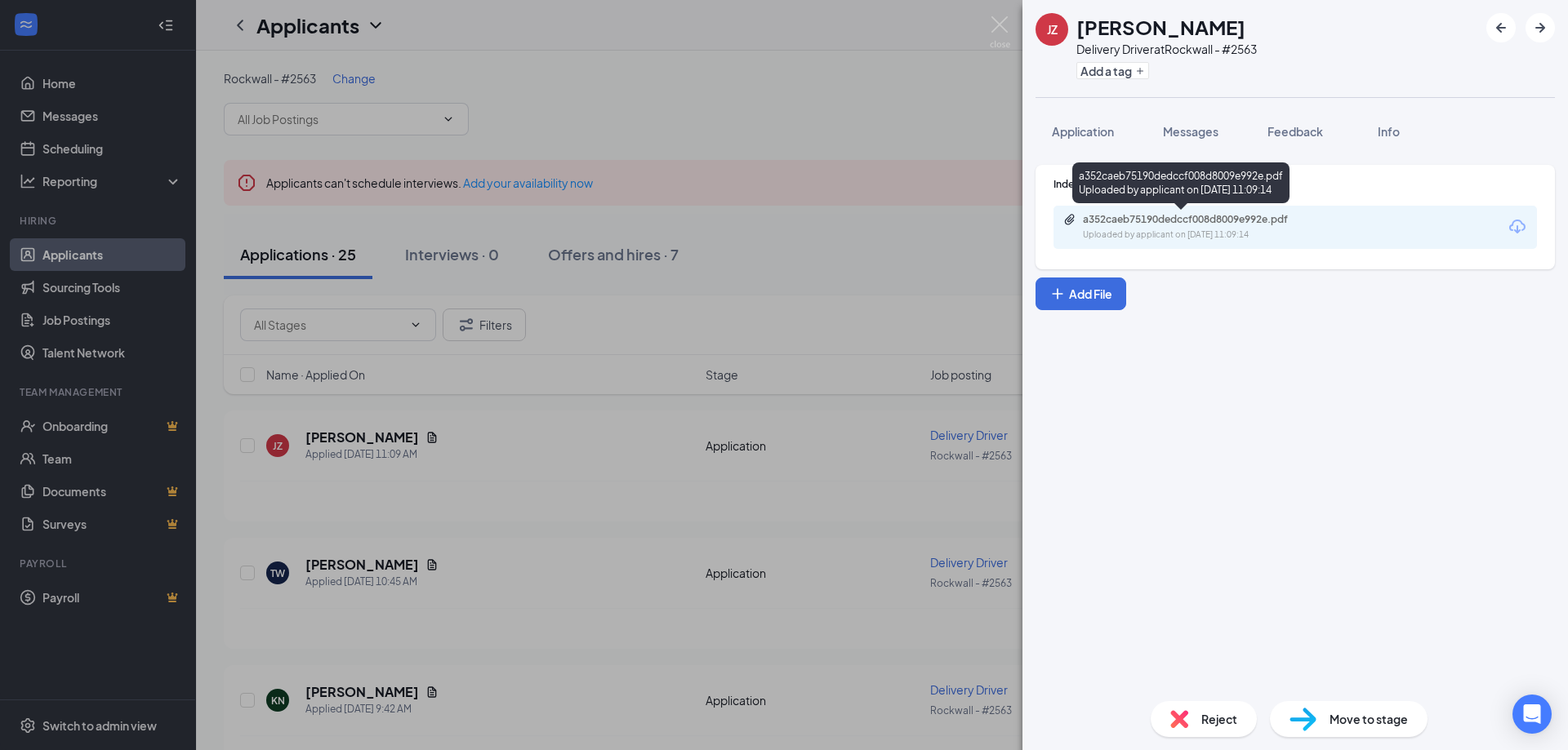
click at [1187, 218] on div "a352caeb75190dedccf008d8009e992e.pdf" at bounding box center [1198, 219] width 229 height 13
click at [989, 22] on div "JZ [PERSON_NAME] Driver at [GEOGRAPHIC_DATA] - #2563 Add a tag Application Mess…" at bounding box center [784, 375] width 1568 height 750
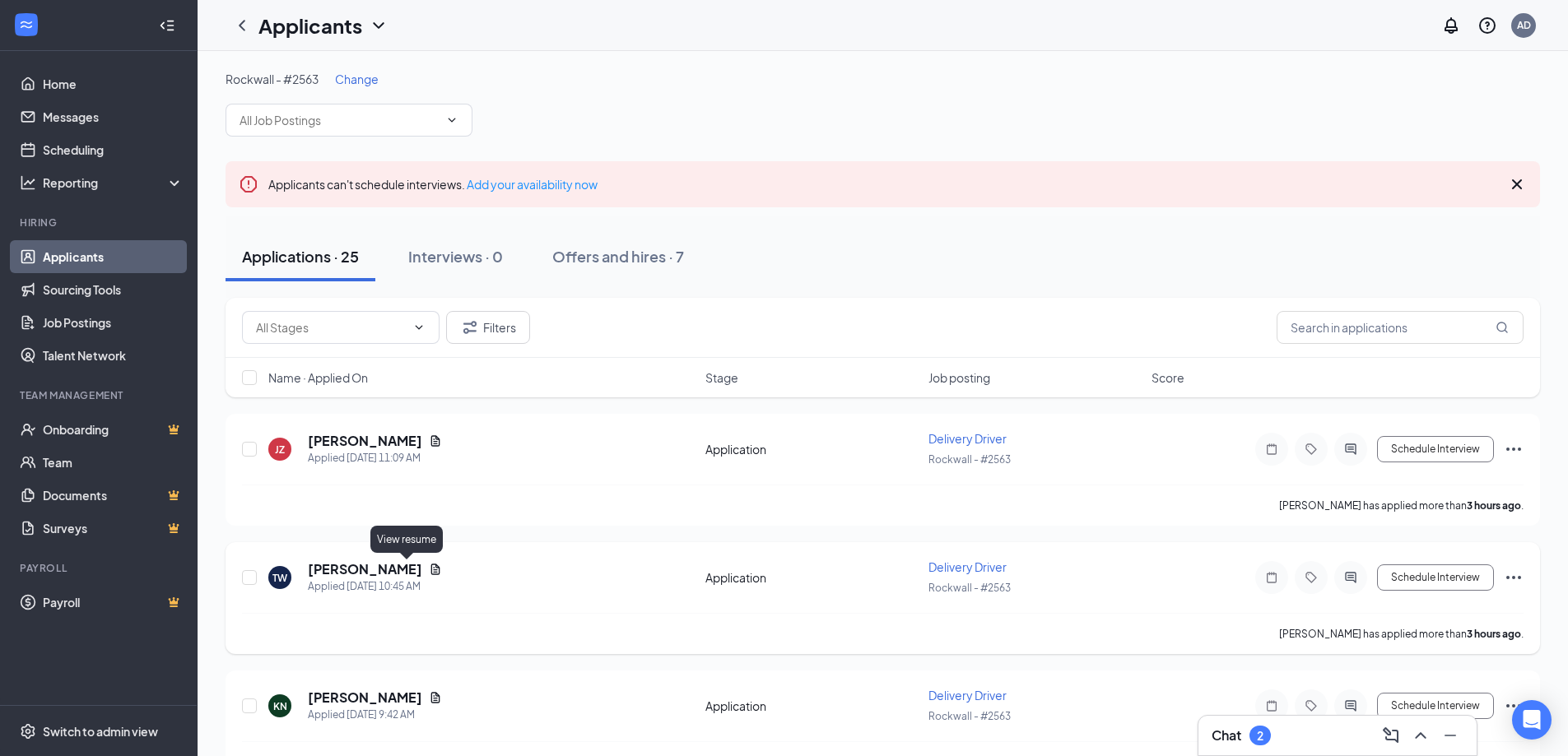
click at [431, 568] on icon "Document" at bounding box center [436, 569] width 9 height 10
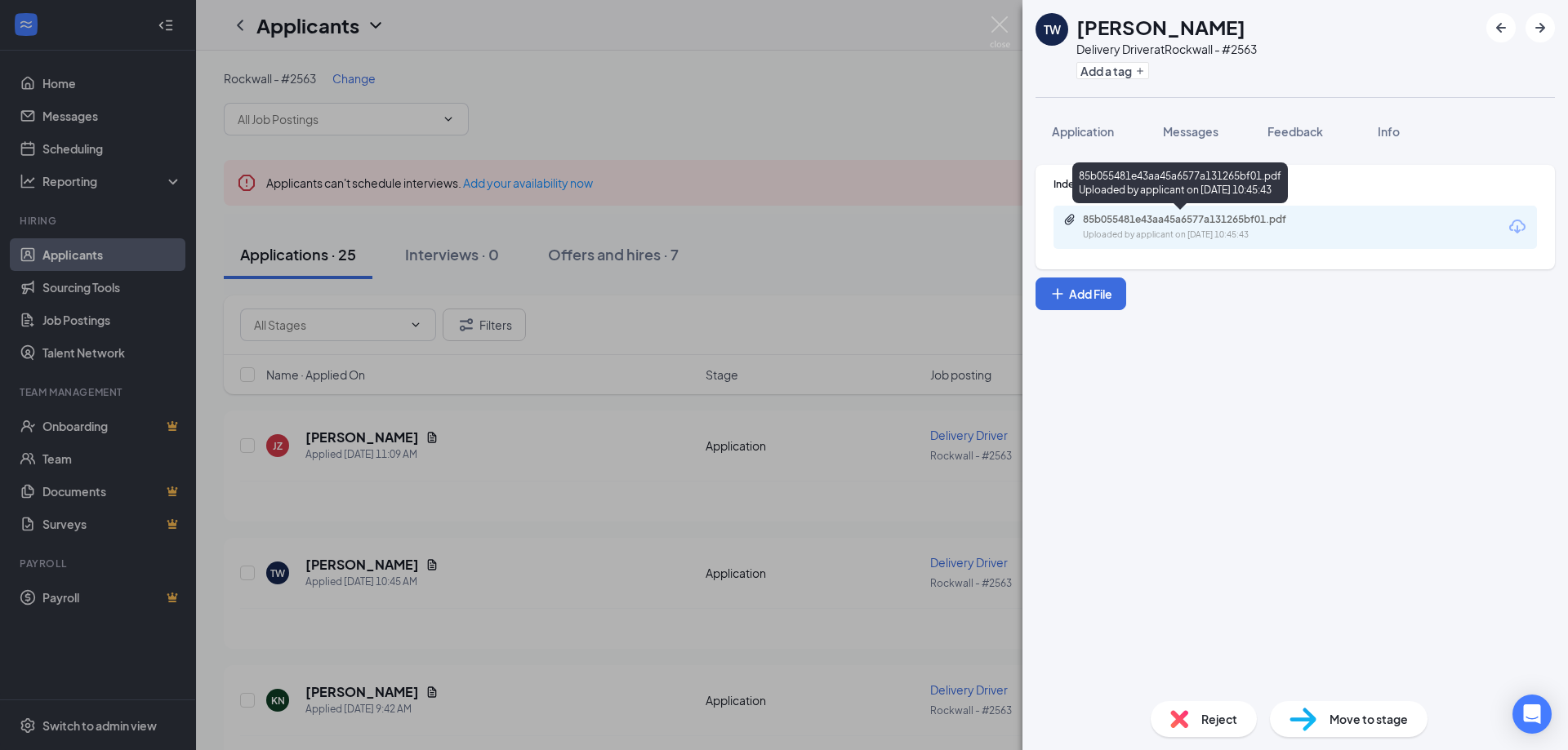
click at [1123, 226] on div "85b055481e43aa45a6577a131265bf01.pdf Uploaded by applicant on [DATE] 10:45:43" at bounding box center [1196, 227] width 264 height 28
click at [551, 518] on div "TW [PERSON_NAME] Delivery Driver at [GEOGRAPHIC_DATA] - #2563 Add a tag Applica…" at bounding box center [784, 375] width 1568 height 750
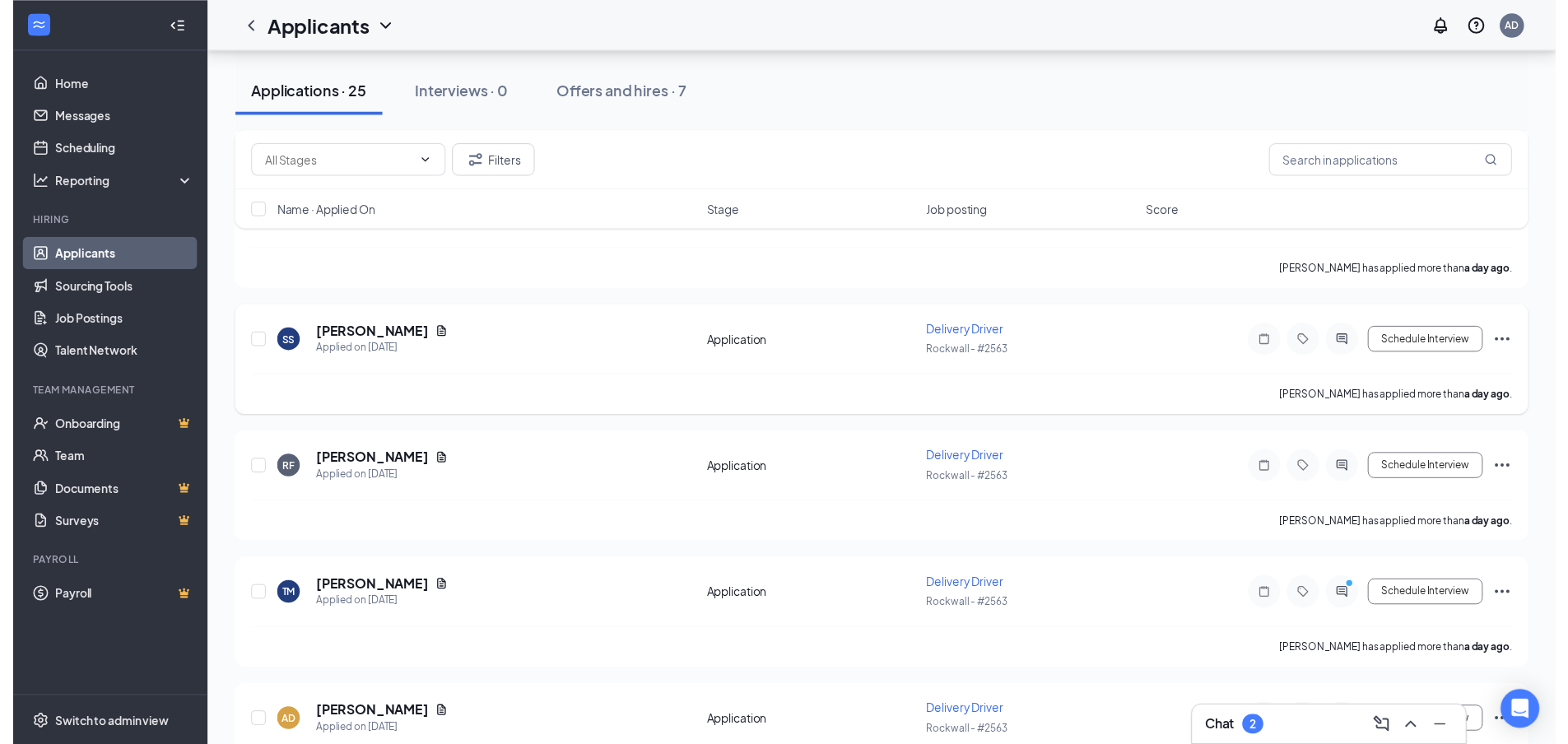
scroll to position [1472, 0]
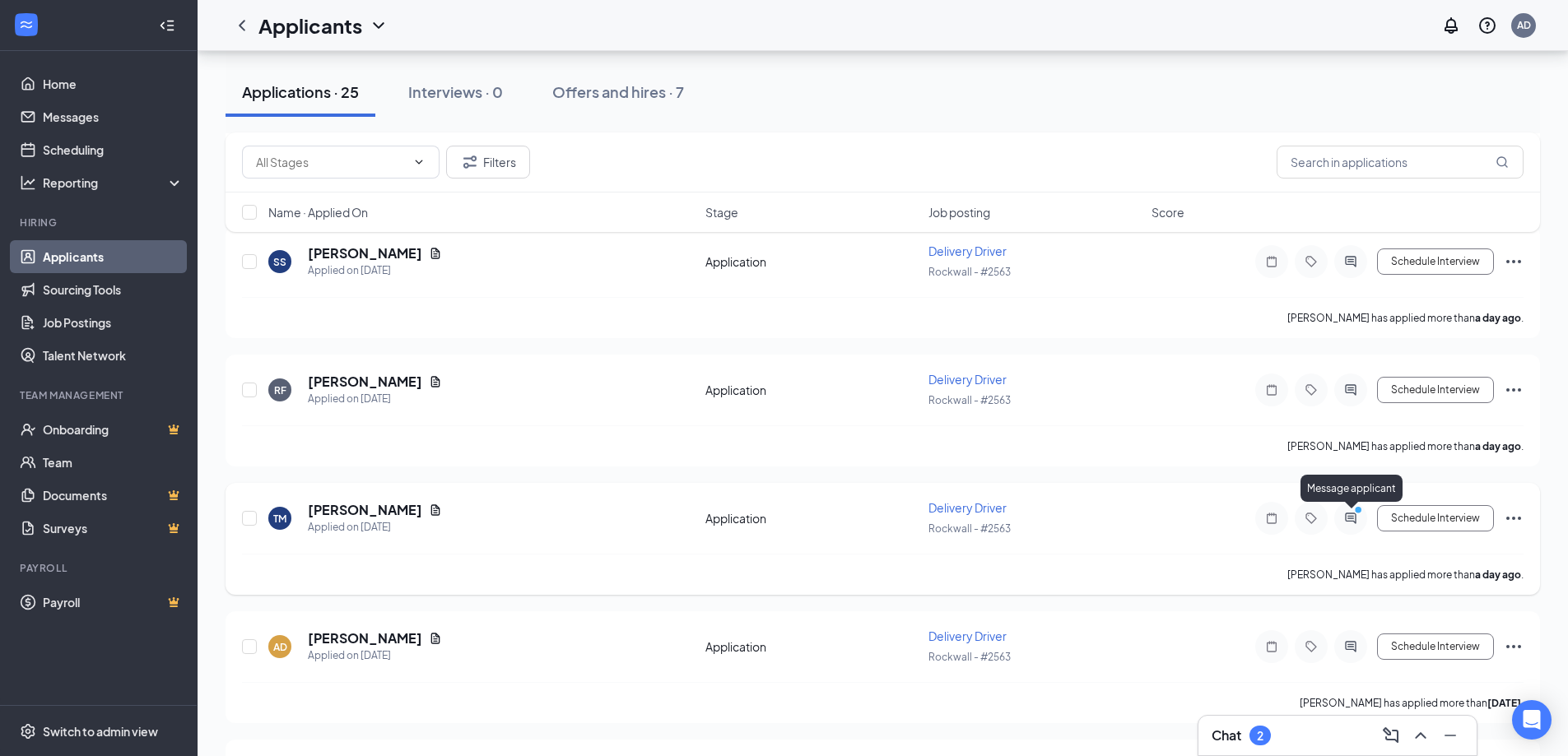
click at [1356, 516] on icon "PrimaryDot" at bounding box center [1360, 512] width 20 height 13
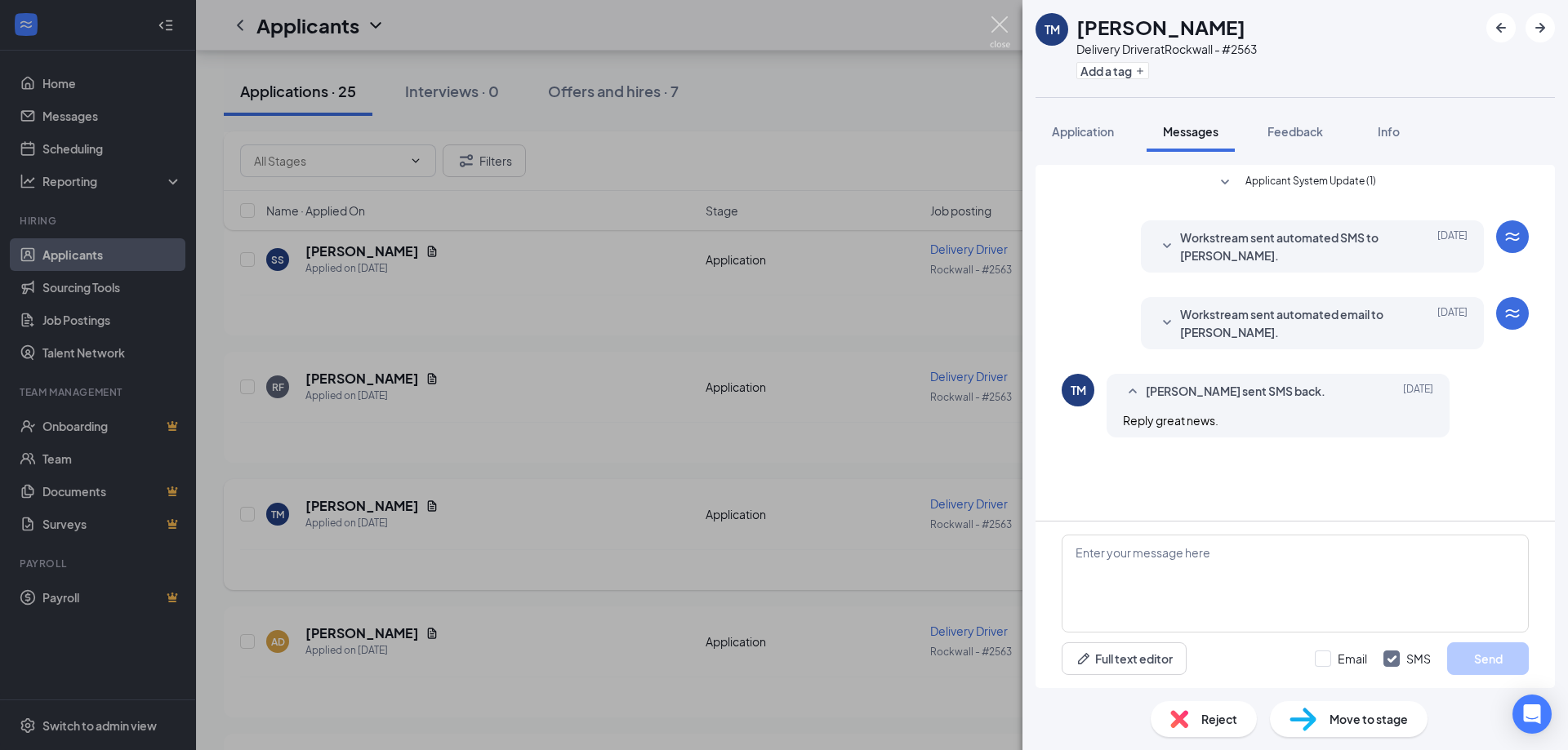
click at [997, 24] on img at bounding box center [1001, 32] width 21 height 32
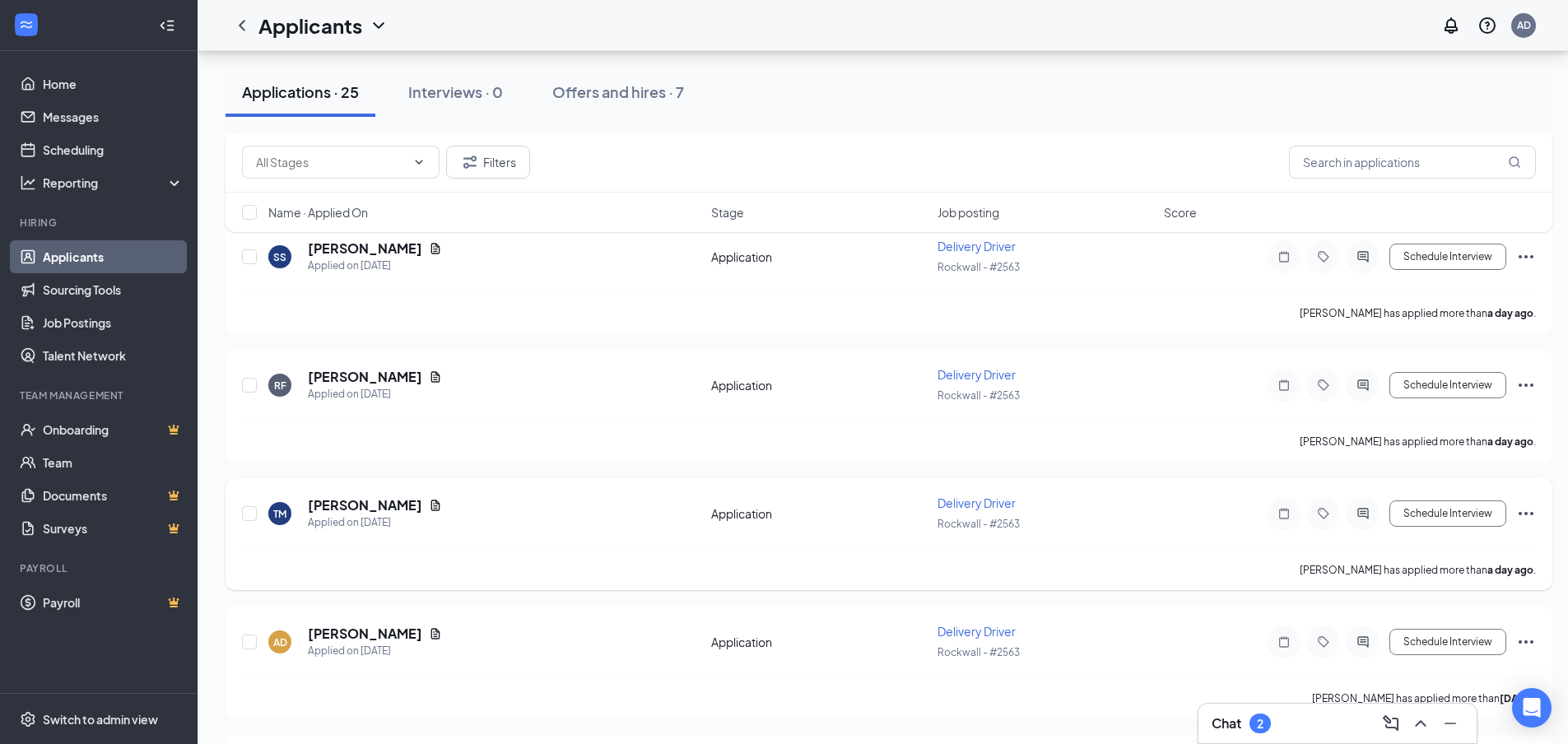
scroll to position [1554, 0]
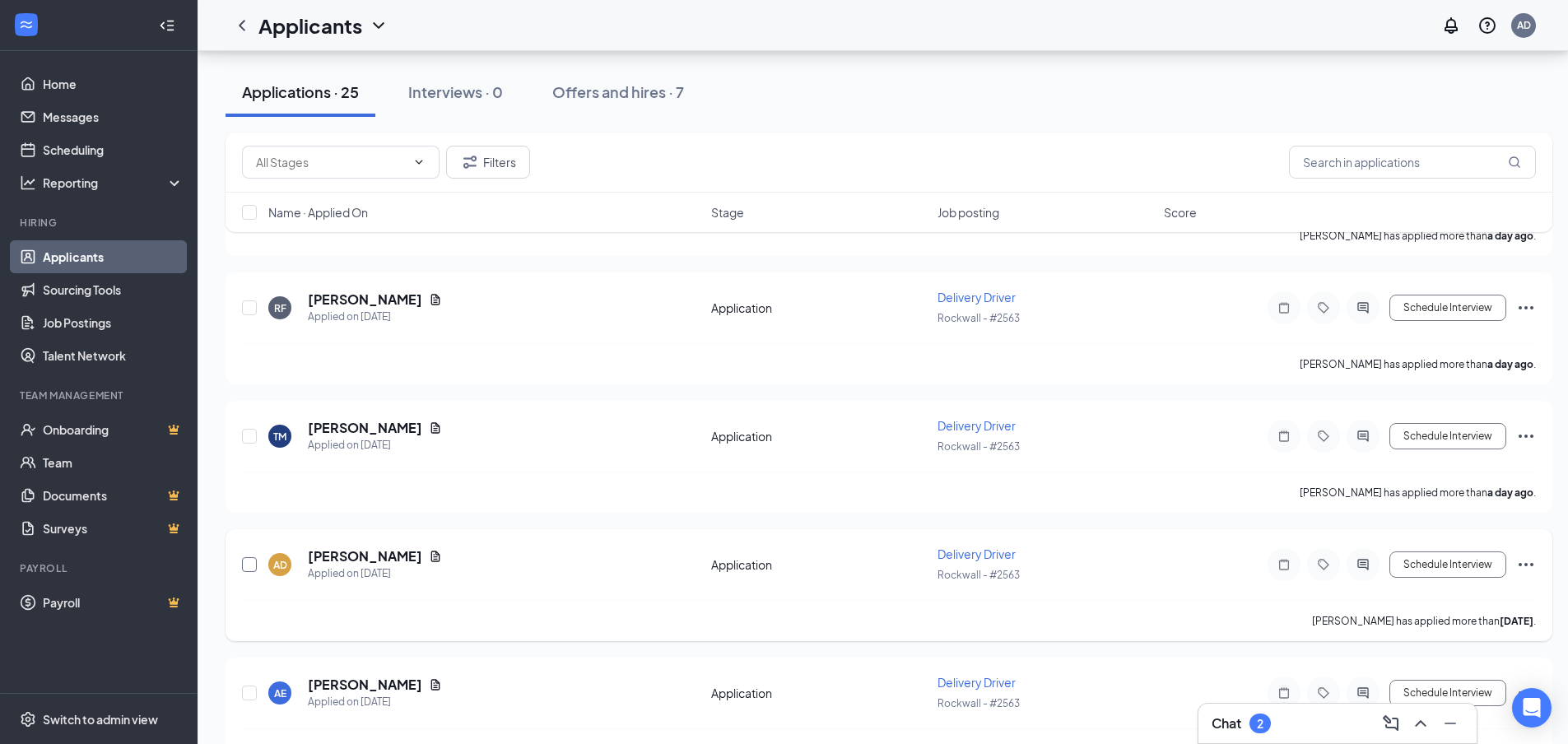
click at [250, 565] on input "checkbox" at bounding box center [250, 565] width 15 height 15
checkbox input "true"
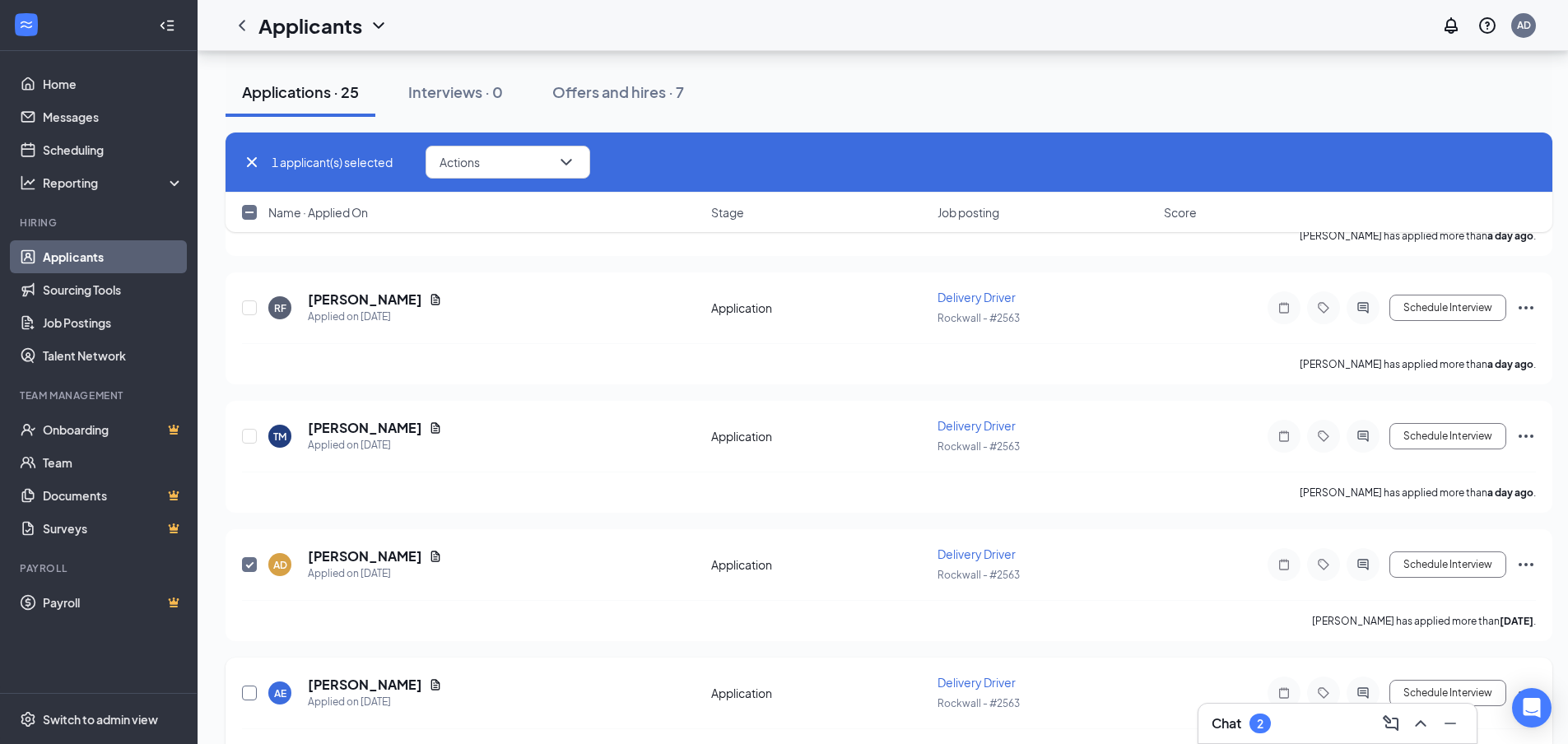
click at [242, 693] on input "checkbox" at bounding box center [250, 694] width 15 height 15
checkbox input "true"
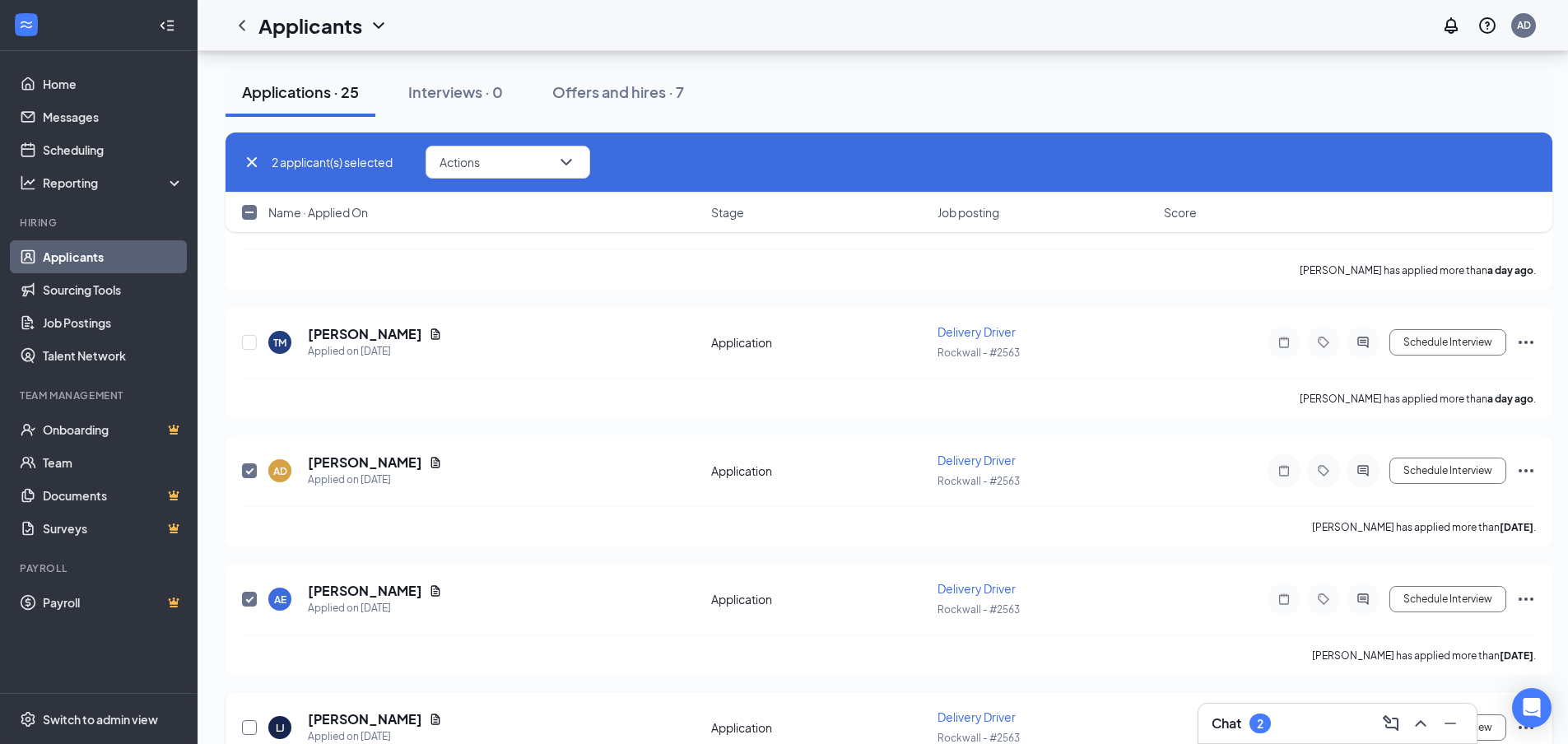
scroll to position [1720, 0]
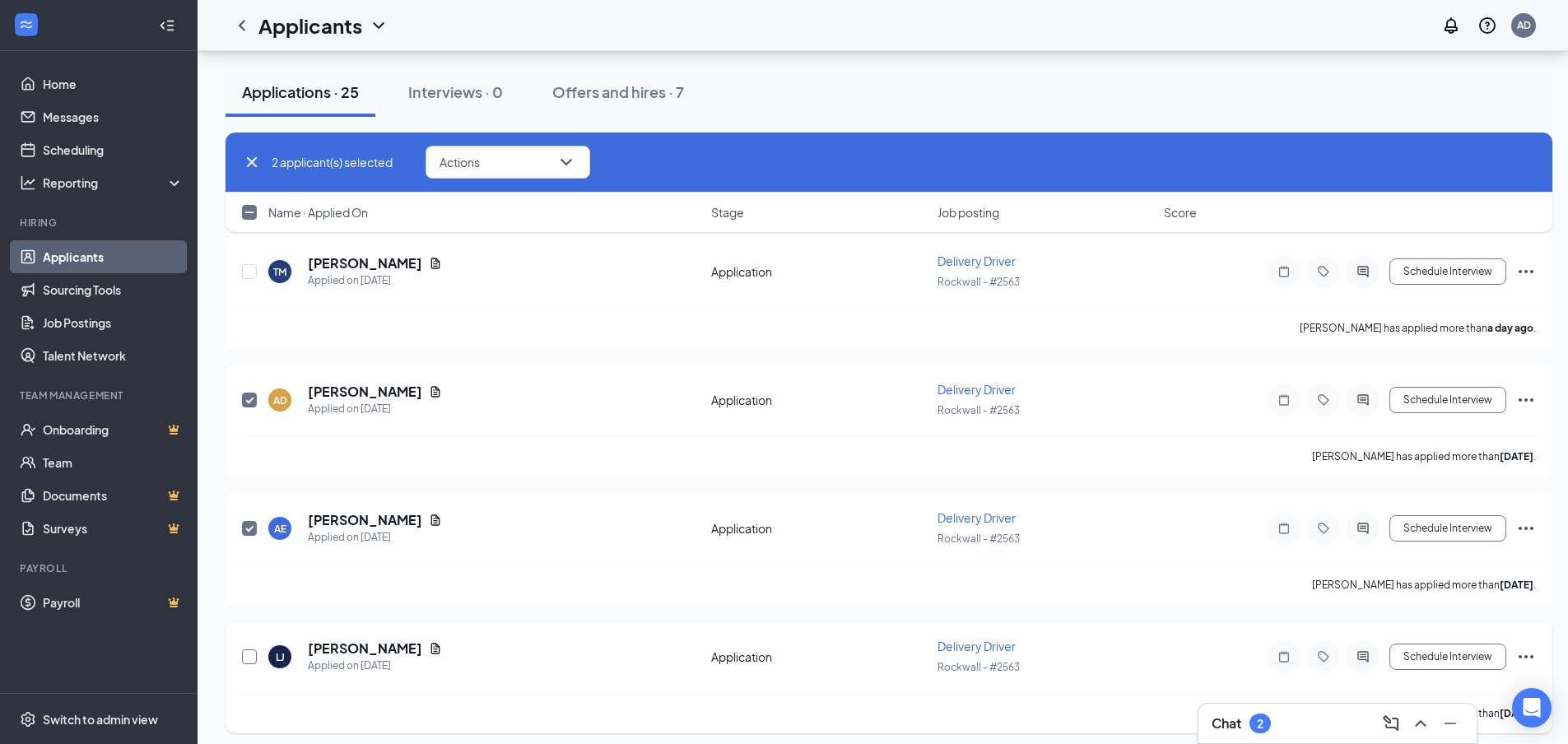
click at [255, 659] on input "checkbox" at bounding box center [250, 657] width 15 height 15
checkbox input "true"
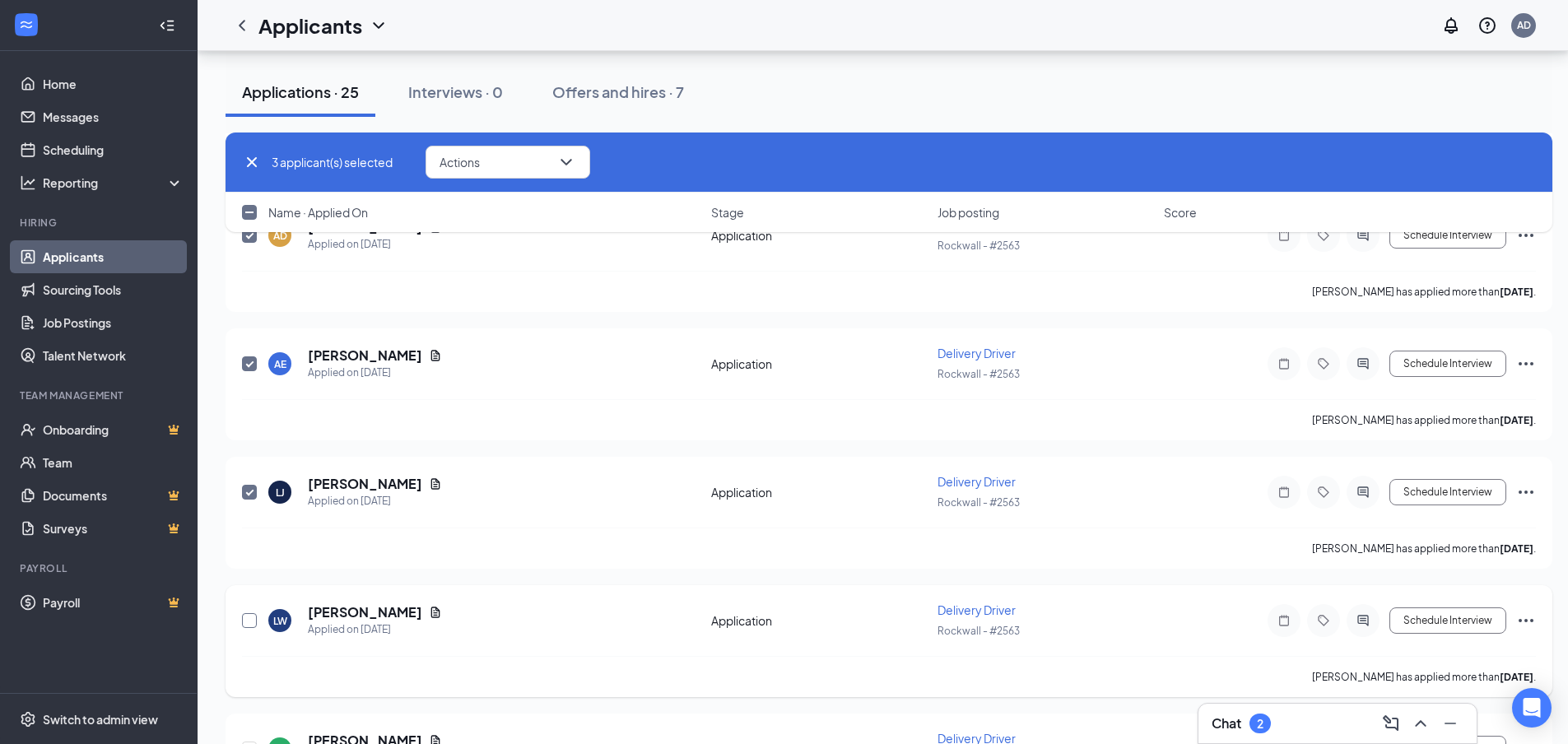
click at [245, 619] on input "checkbox" at bounding box center [250, 621] width 15 height 15
checkbox input "true"
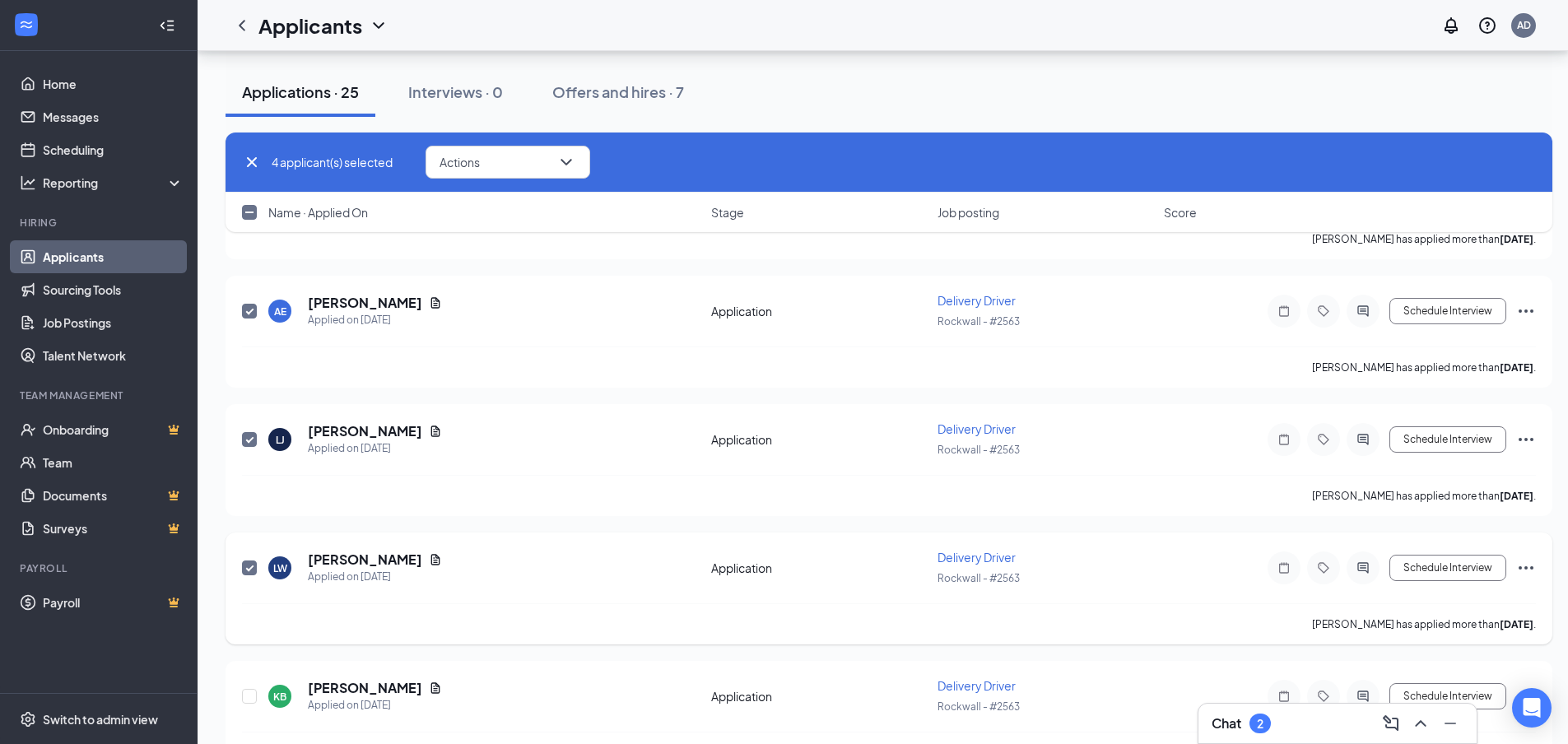
scroll to position [1966, 0]
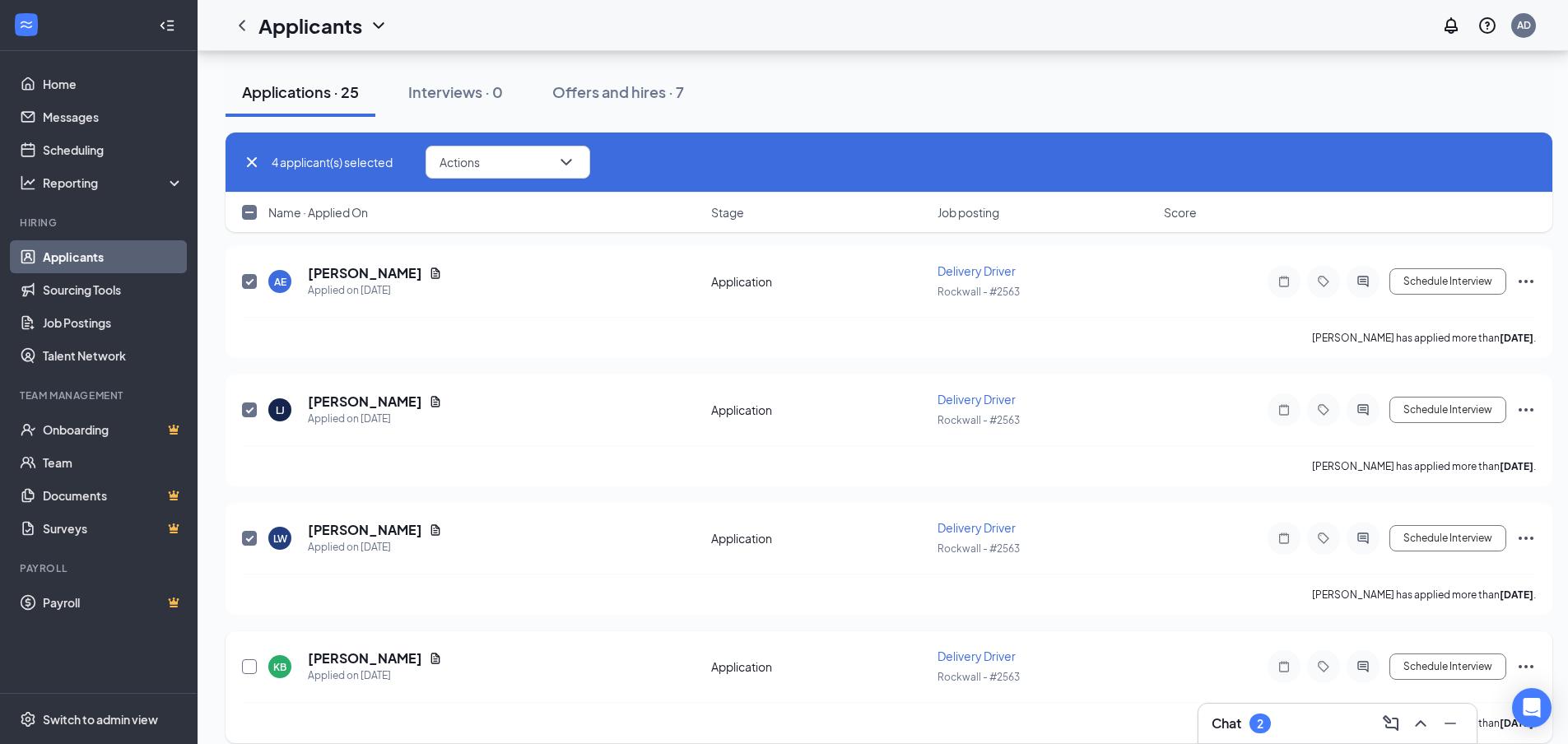
click at [247, 665] on input "checkbox" at bounding box center [250, 667] width 15 height 15
checkbox input "true"
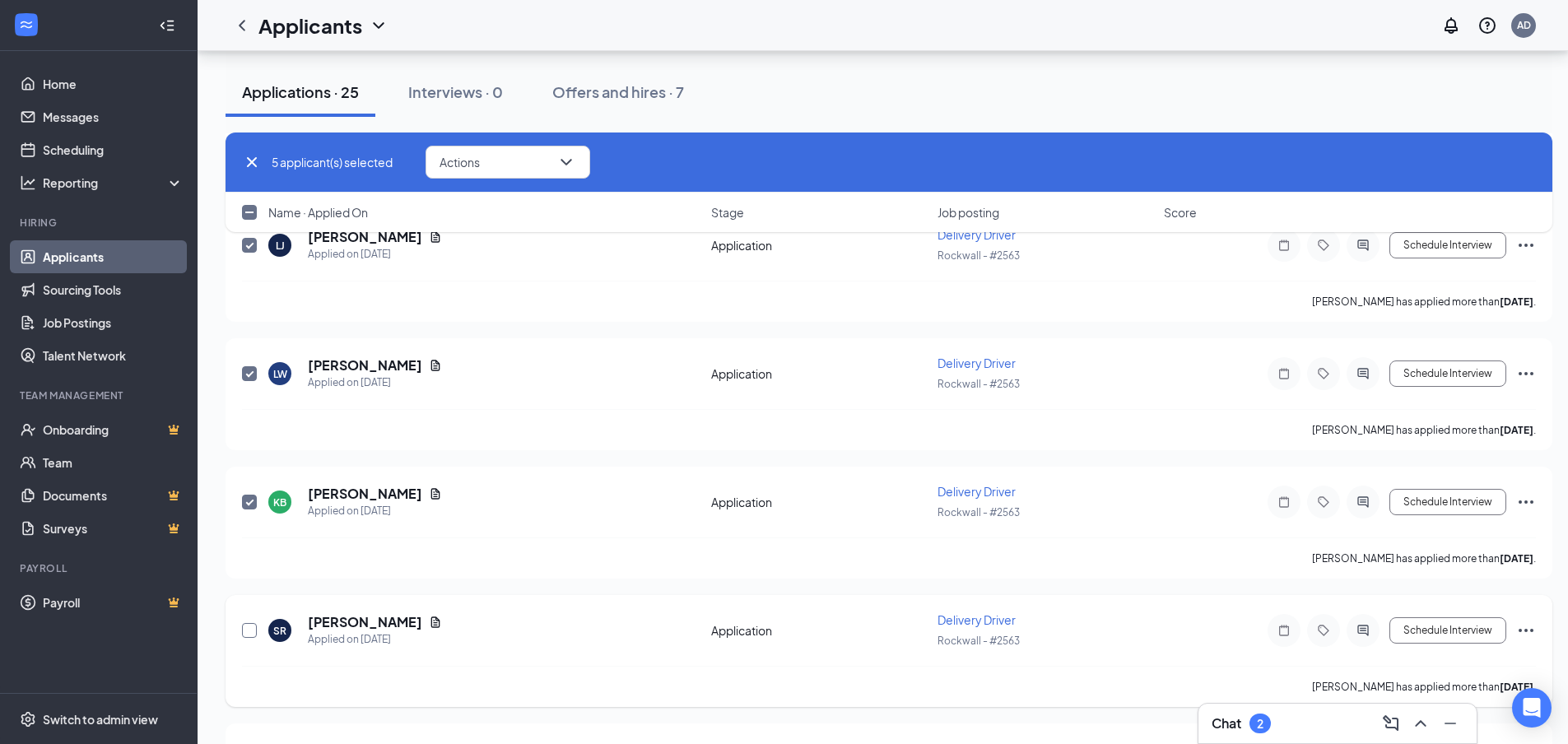
click at [249, 636] on input "checkbox" at bounding box center [250, 631] width 15 height 15
checkbox input "true"
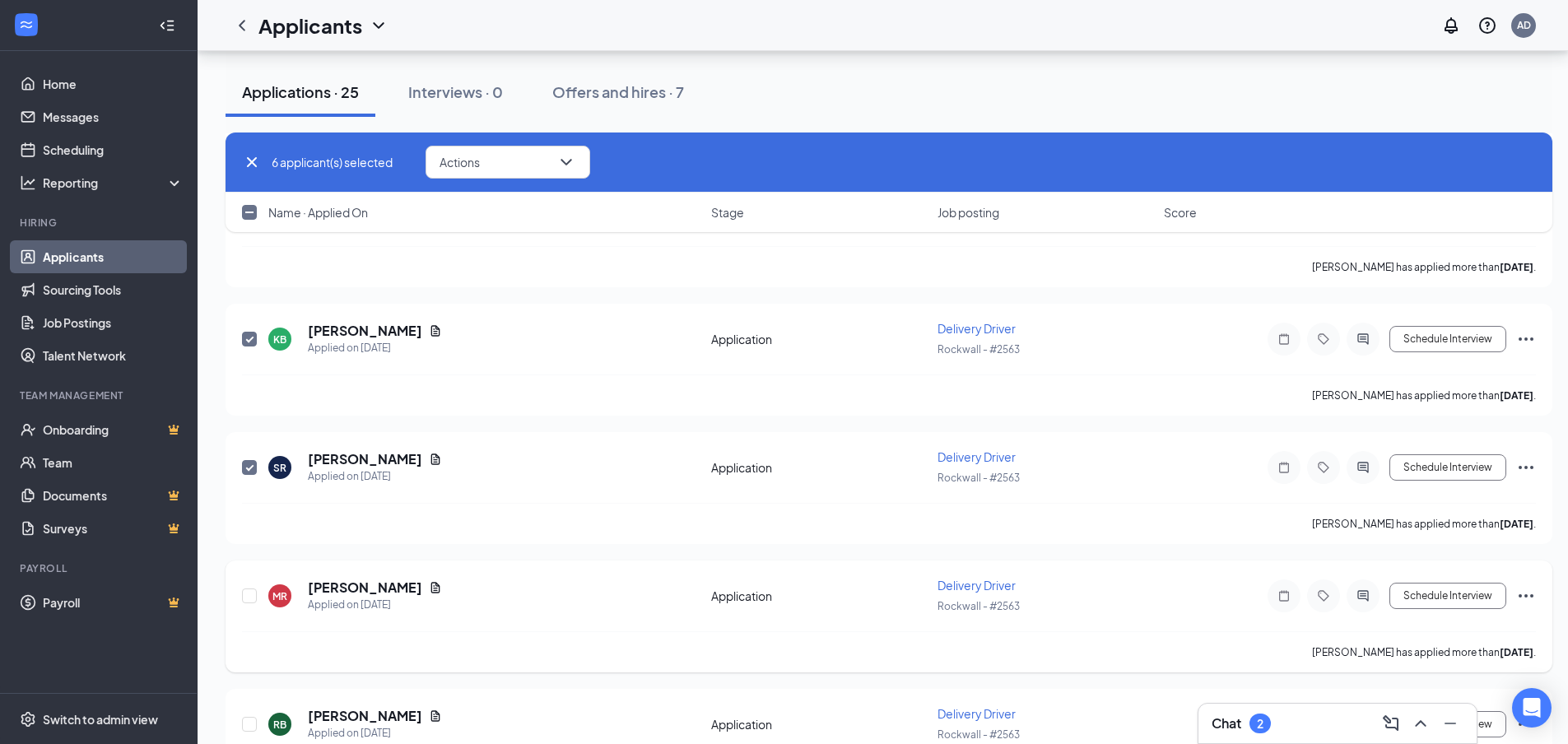
scroll to position [2295, 0]
click at [247, 602] on div at bounding box center [250, 595] width 16 height 38
click at [249, 598] on div at bounding box center [250, 595] width 16 height 38
click at [250, 597] on input "checkbox" at bounding box center [250, 595] width 15 height 15
checkbox input "true"
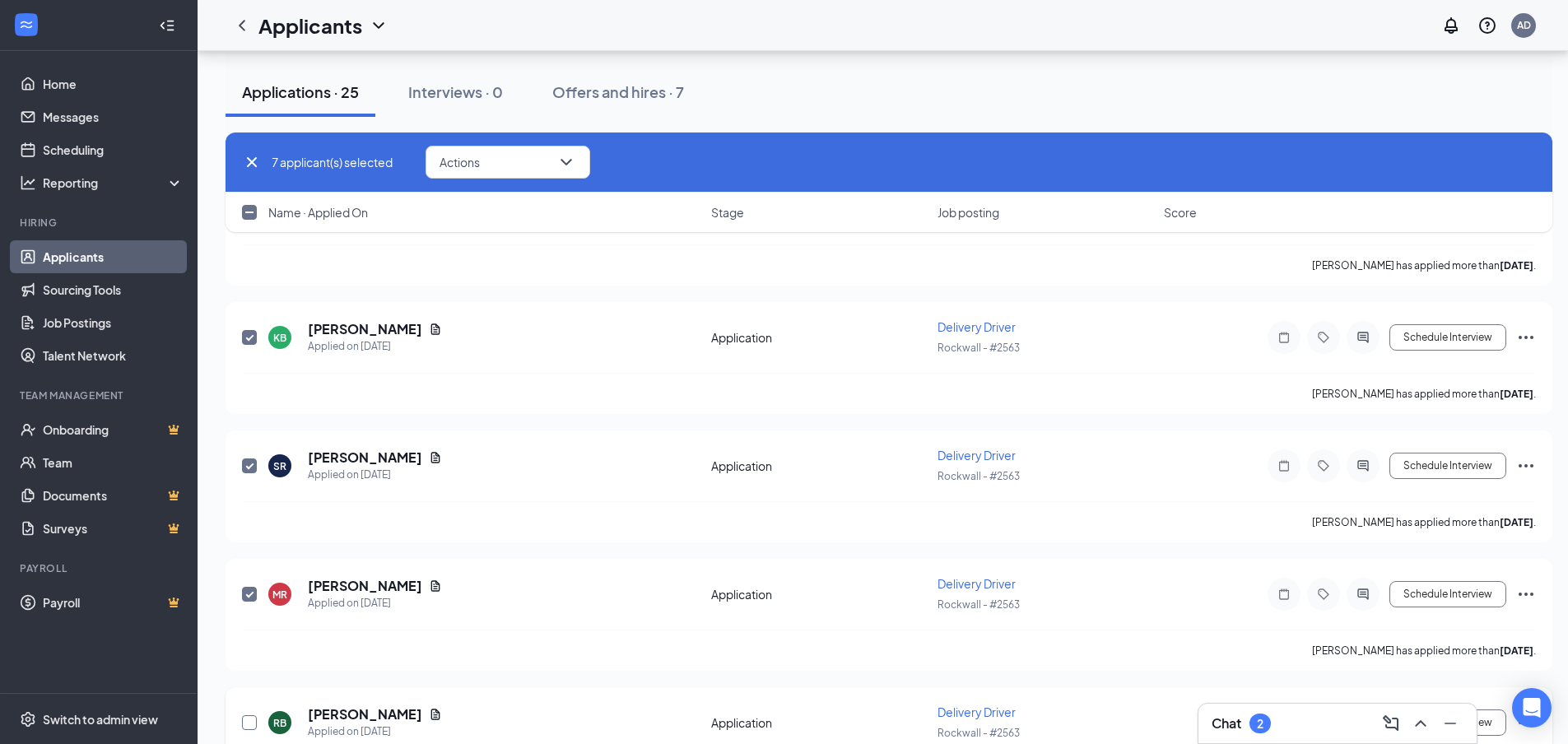
click at [246, 722] on input "checkbox" at bounding box center [250, 723] width 15 height 15
checkbox input "true"
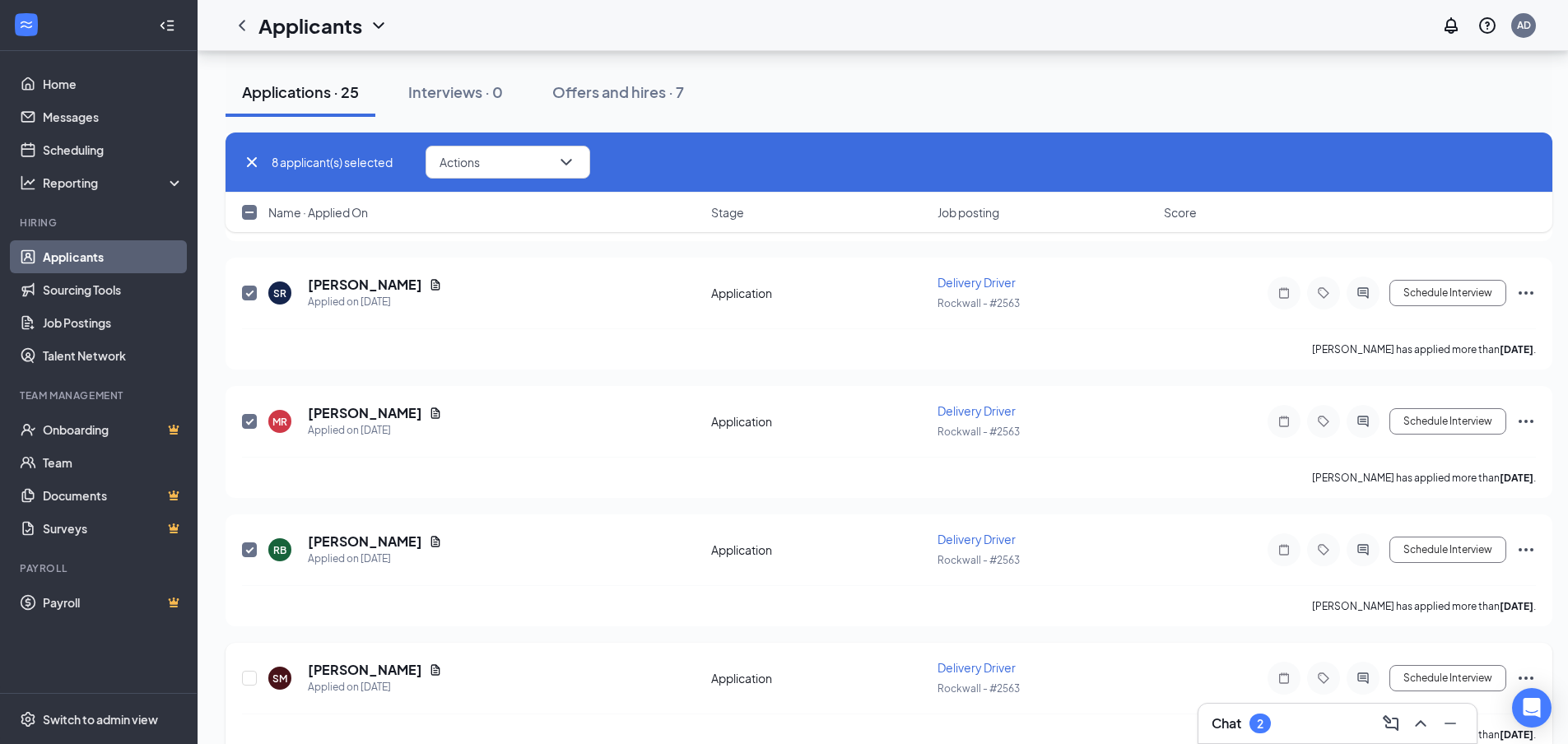
scroll to position [2543, 0]
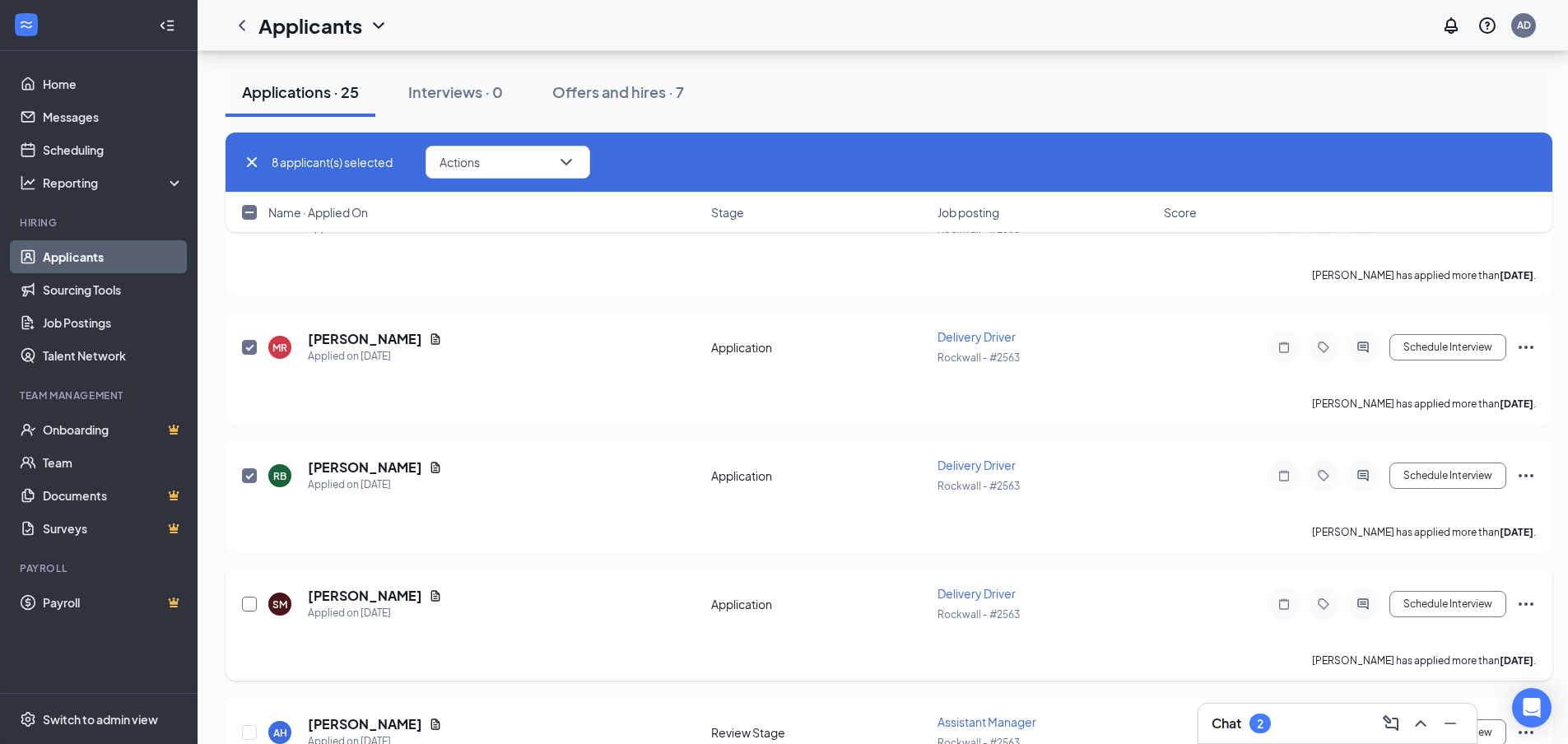
click at [246, 603] on input "checkbox" at bounding box center [250, 604] width 15 height 15
checkbox input "true"
click at [248, 728] on input "checkbox" at bounding box center [250, 733] width 15 height 15
checkbox input "true"
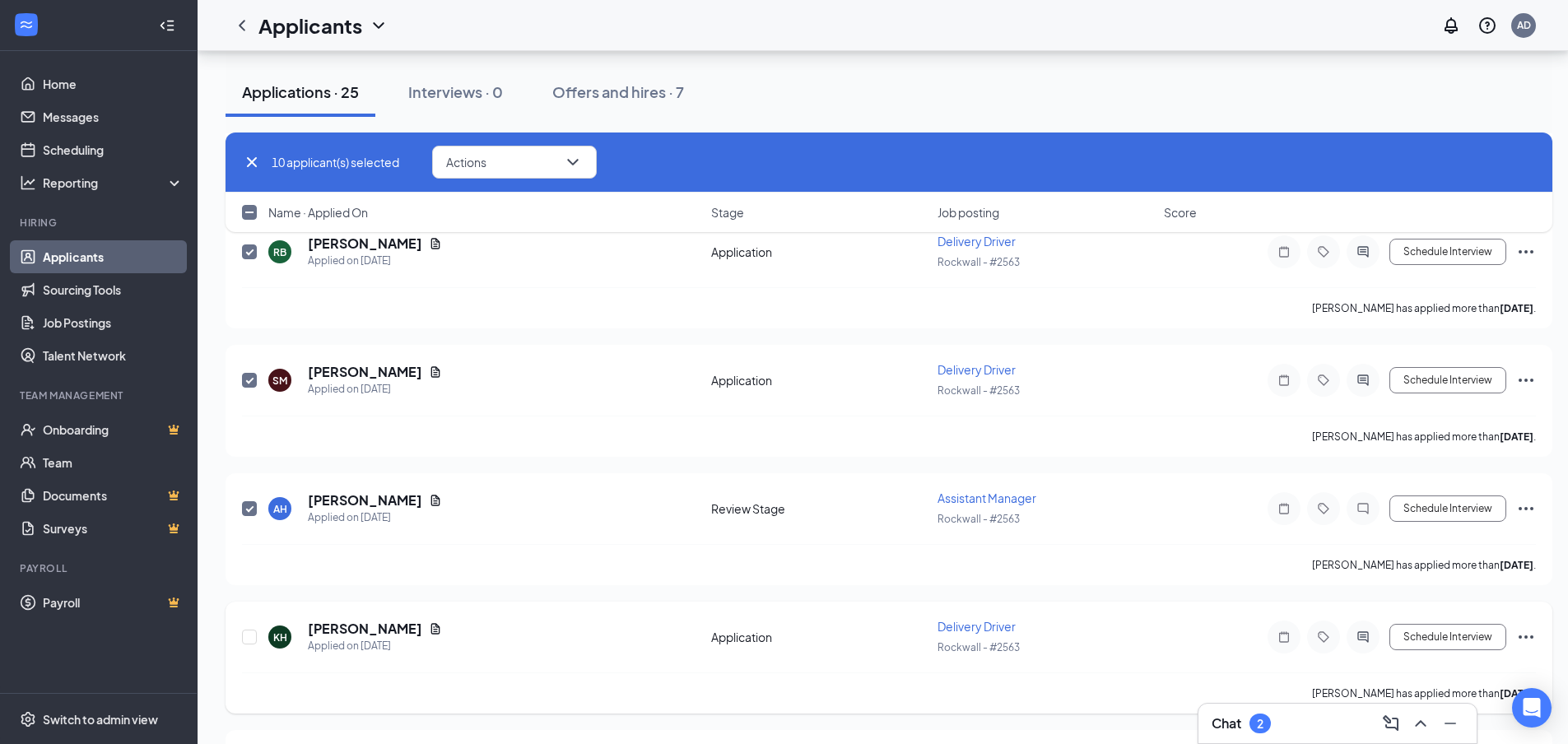
scroll to position [2790, 0]
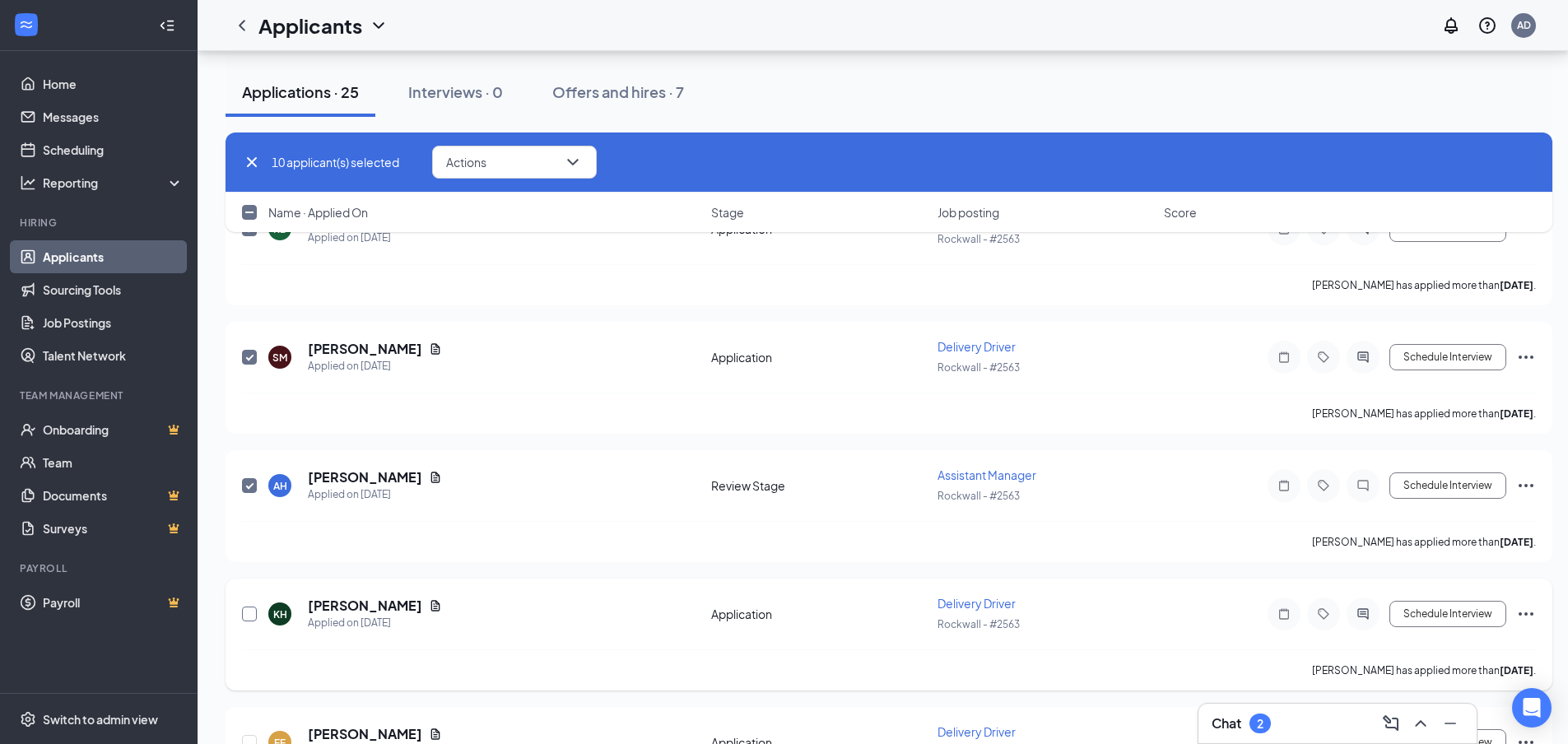
click at [251, 619] on input "checkbox" at bounding box center [250, 614] width 15 height 15
checkbox input "true"
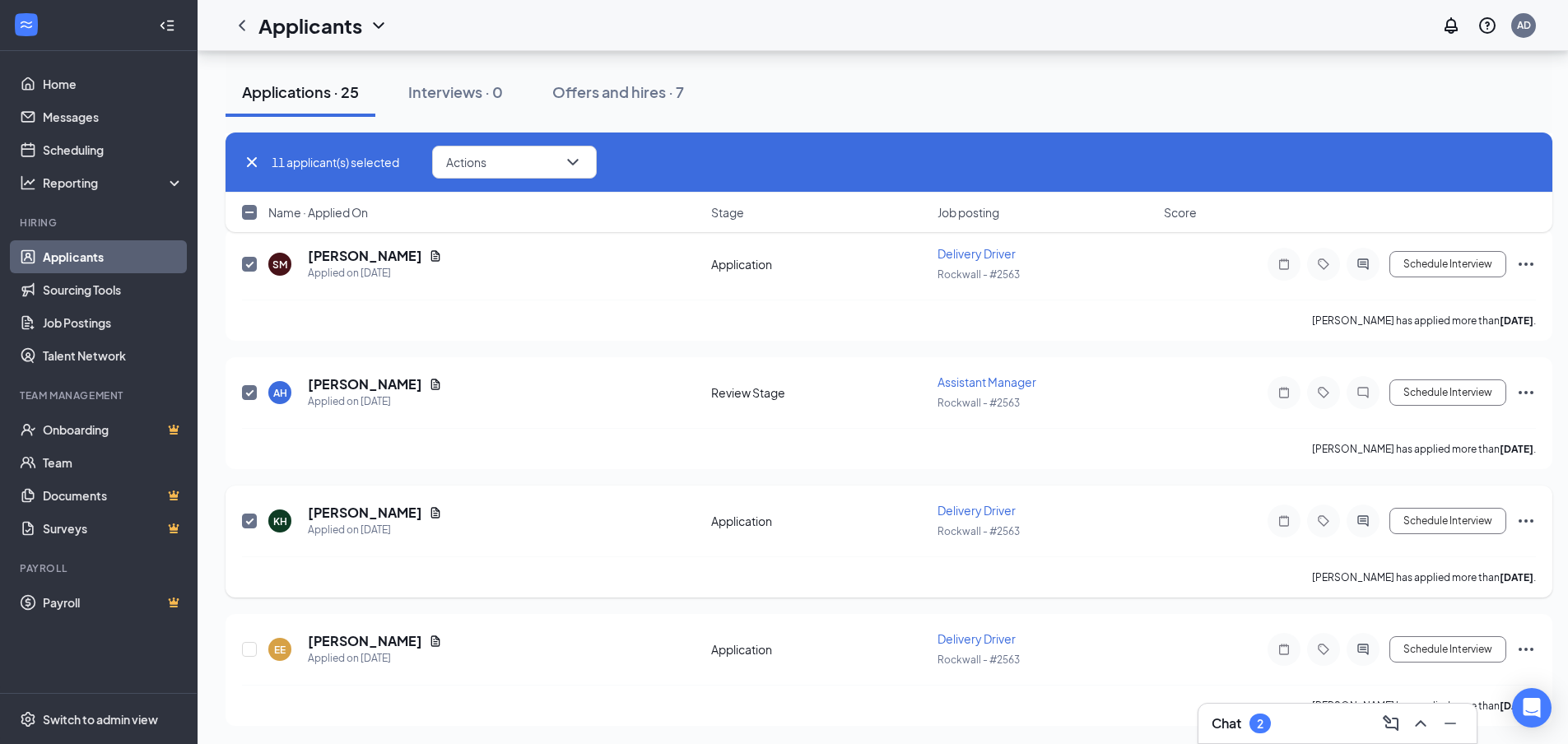
scroll to position [2884, 0]
click at [243, 645] on input "checkbox" at bounding box center [250, 649] width 15 height 15
checkbox input "true"
click at [493, 171] on button "Actions" at bounding box center [514, 162] width 164 height 33
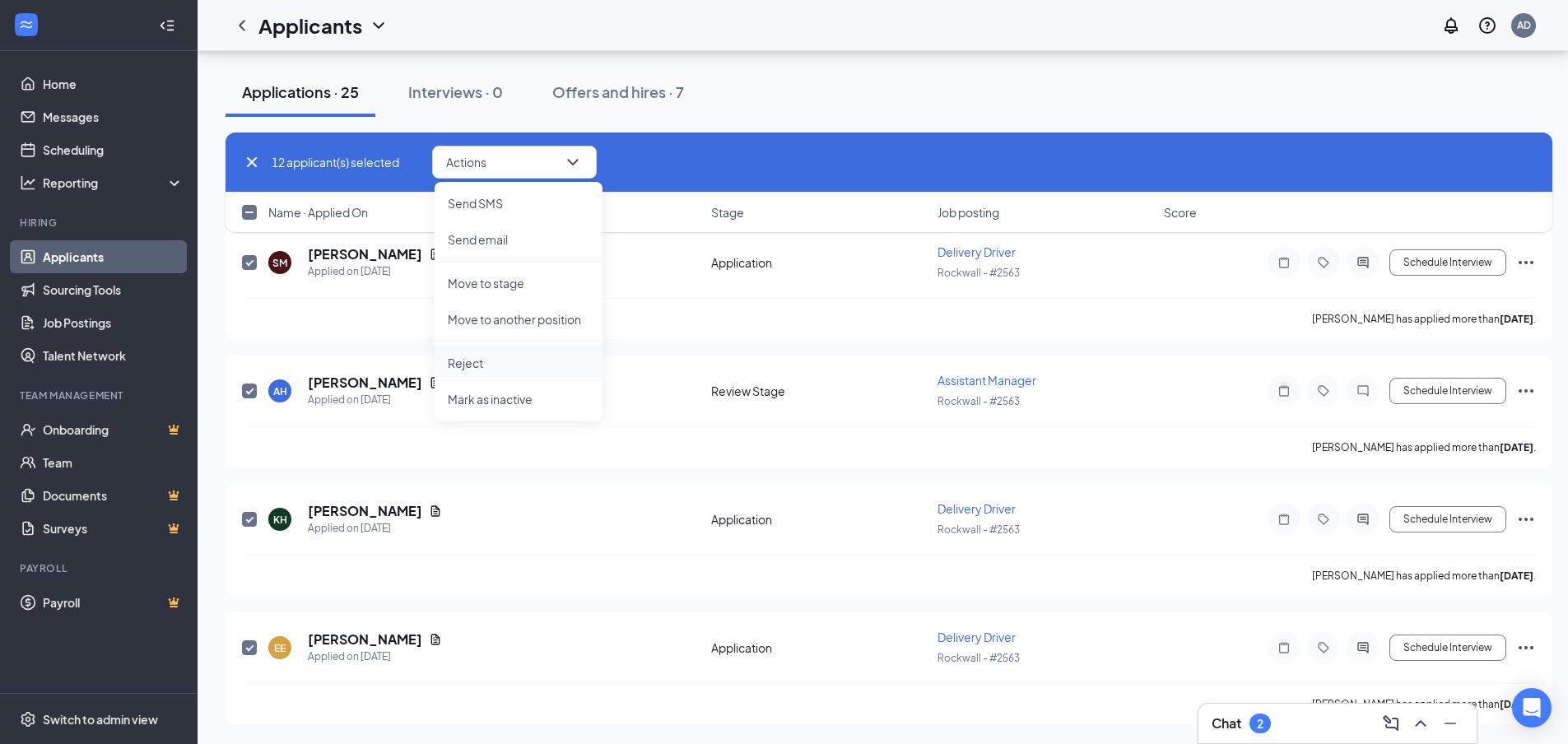
click at [464, 360] on p "Reject" at bounding box center [519, 362] width 142 height 16
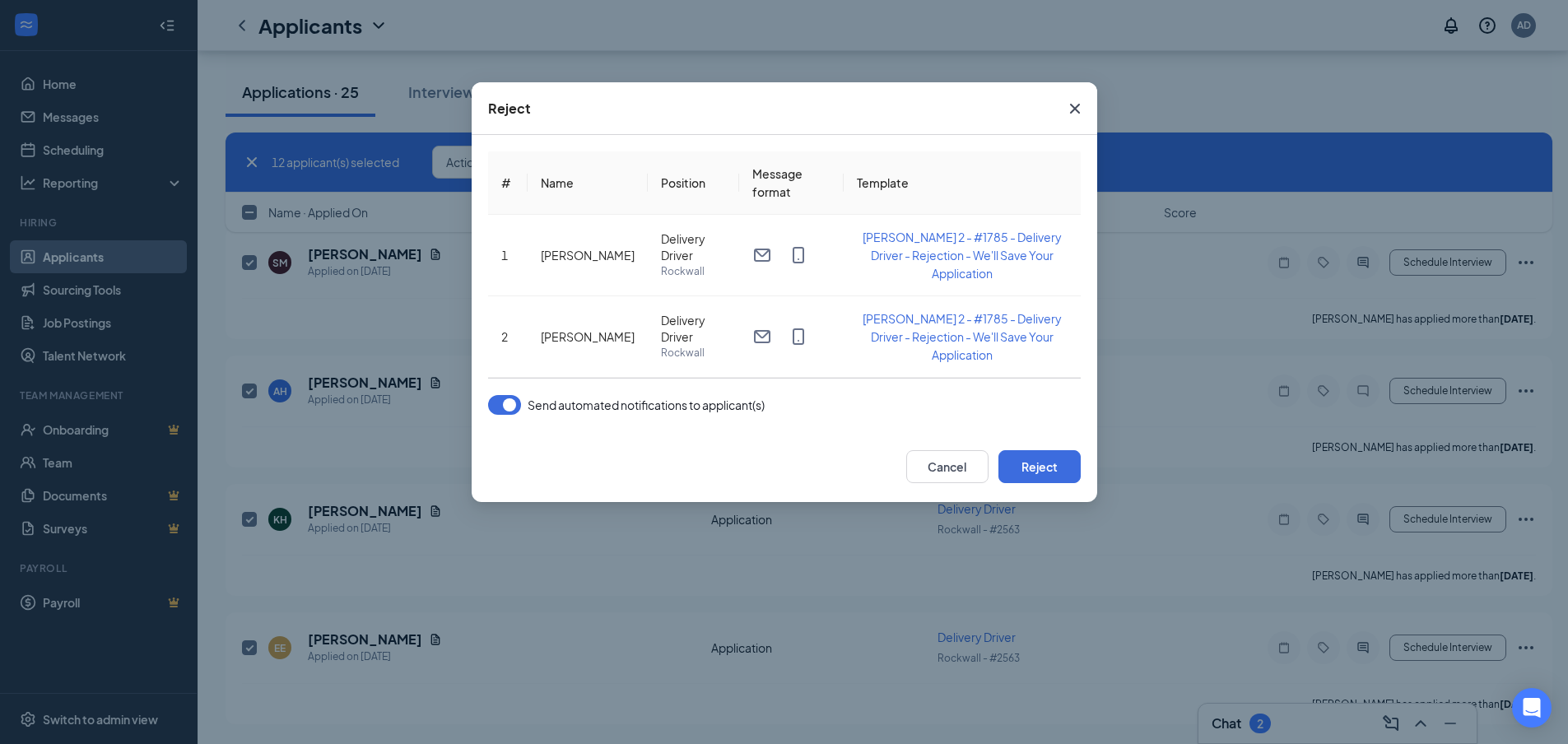
click at [504, 404] on button "button" at bounding box center [505, 405] width 33 height 20
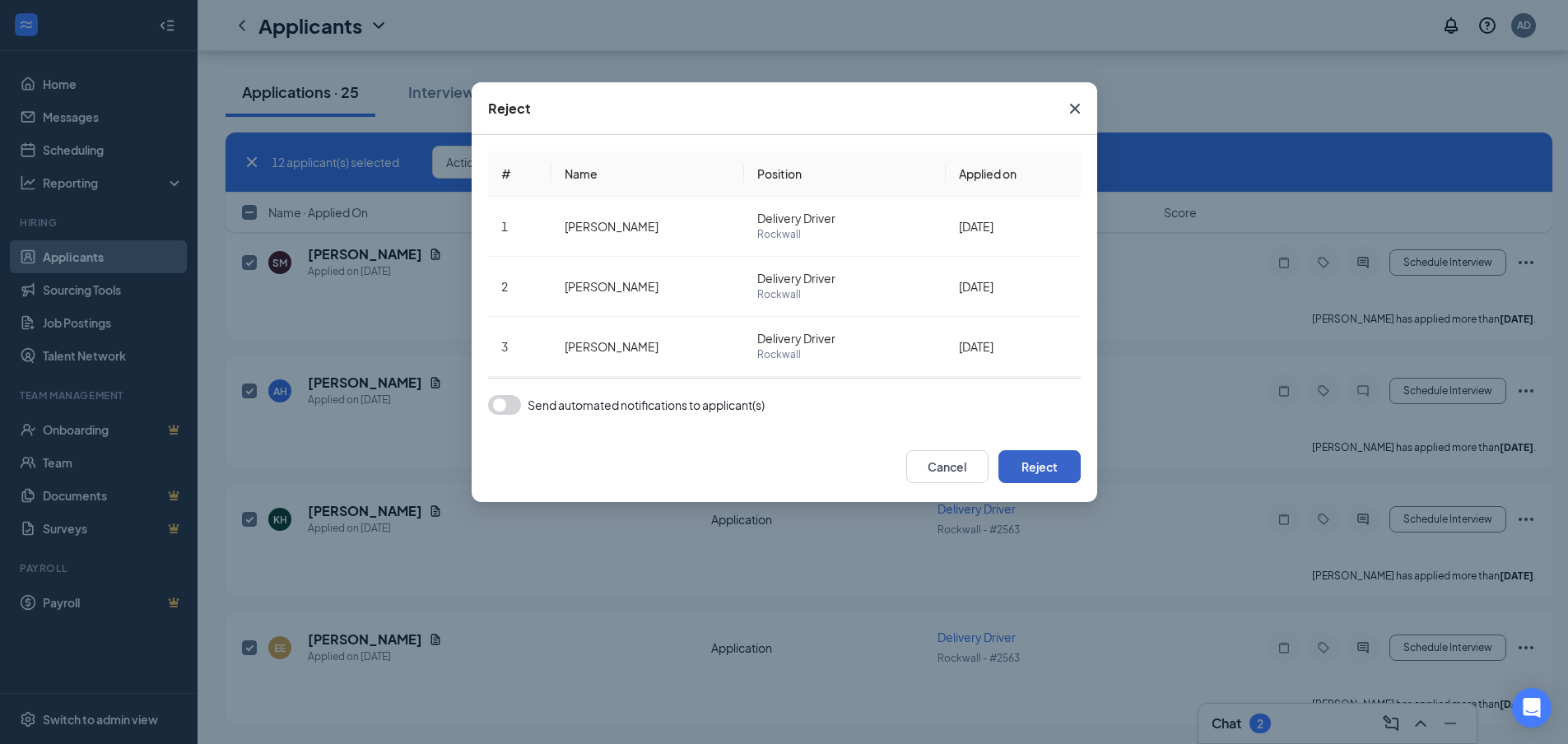
click at [1023, 463] on button "Reject" at bounding box center [1040, 466] width 82 height 33
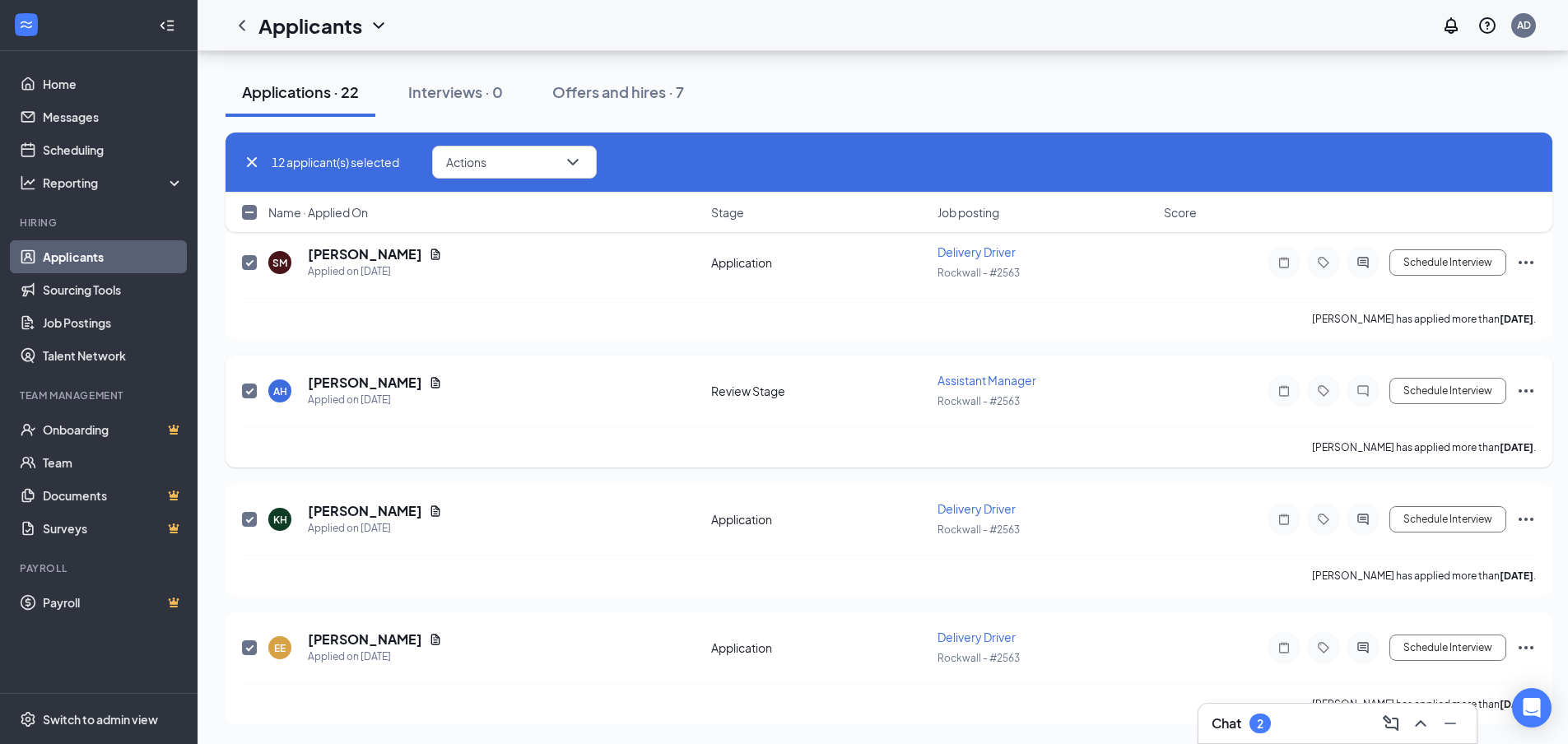
checkbox input "false"
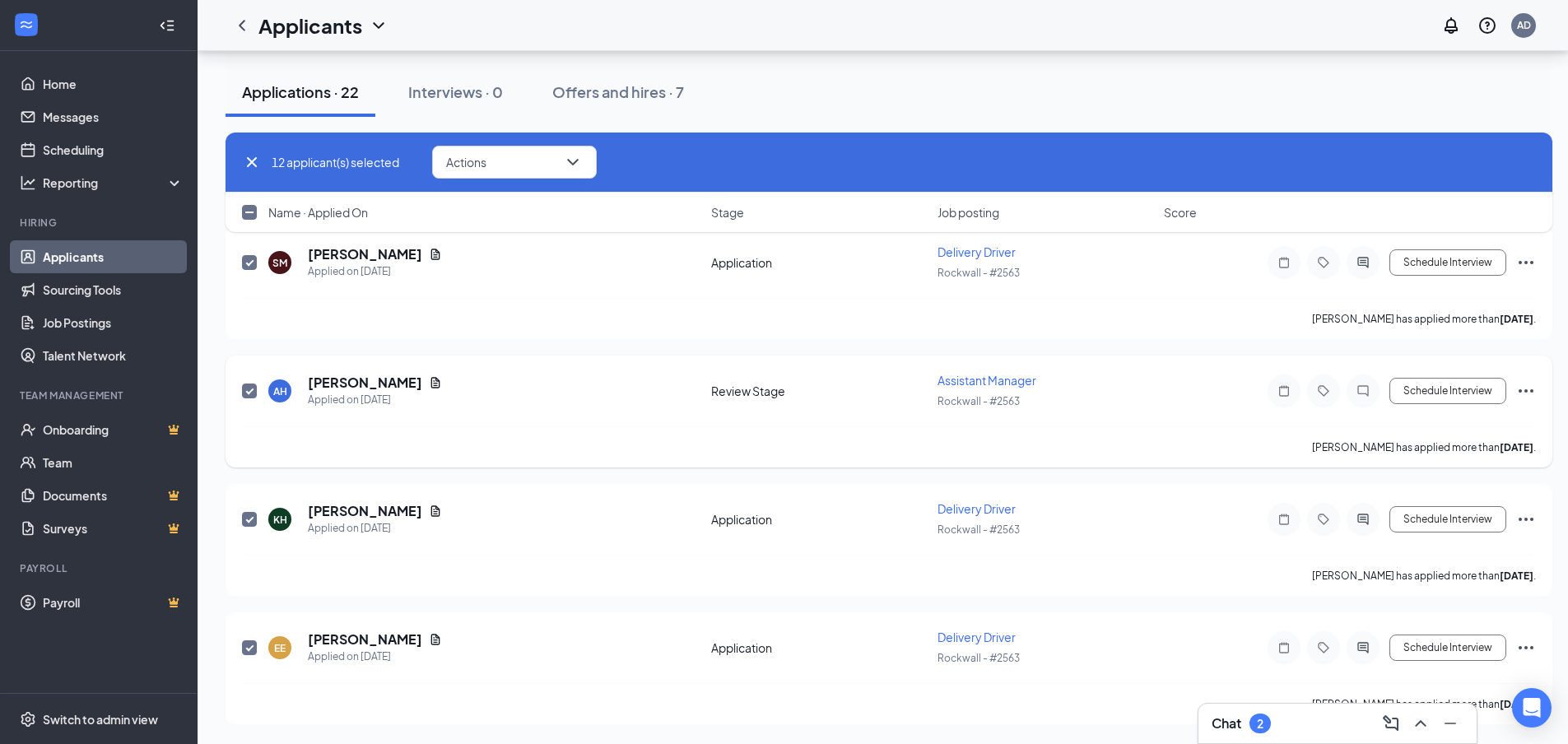
checkbox input "false"
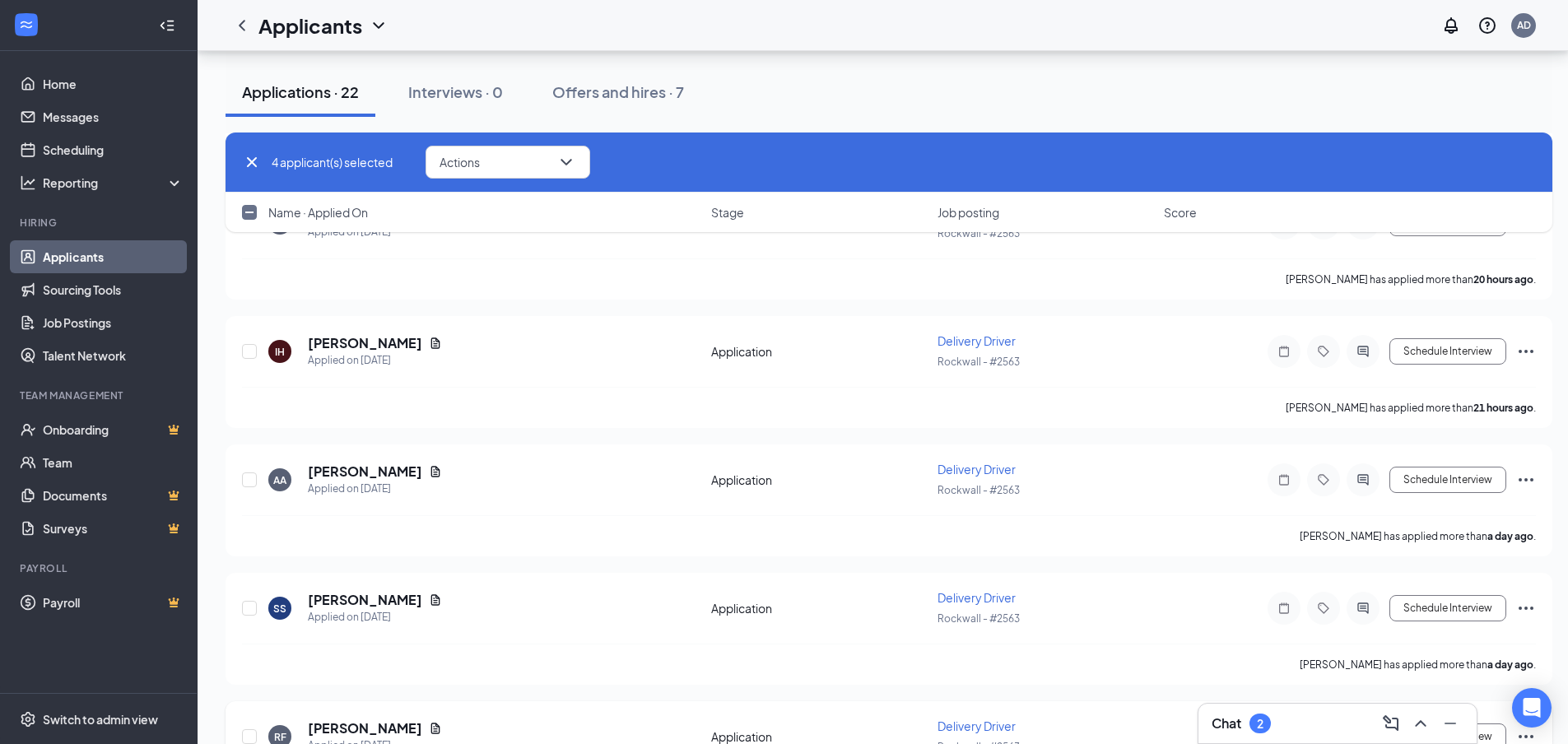
scroll to position [3526, 0]
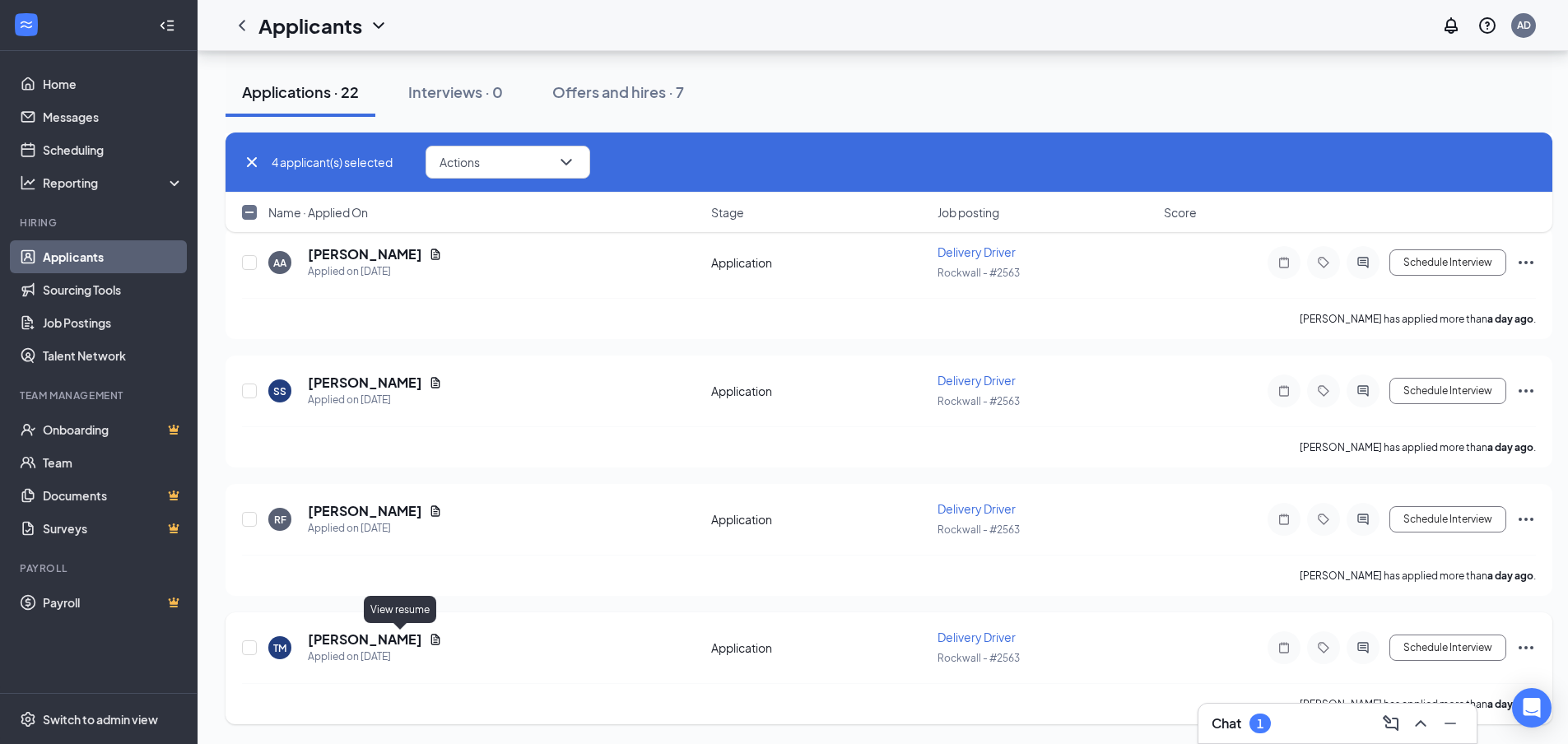
click at [429, 635] on icon "Document" at bounding box center [436, 640] width 13 height 13
checkbox input "false"
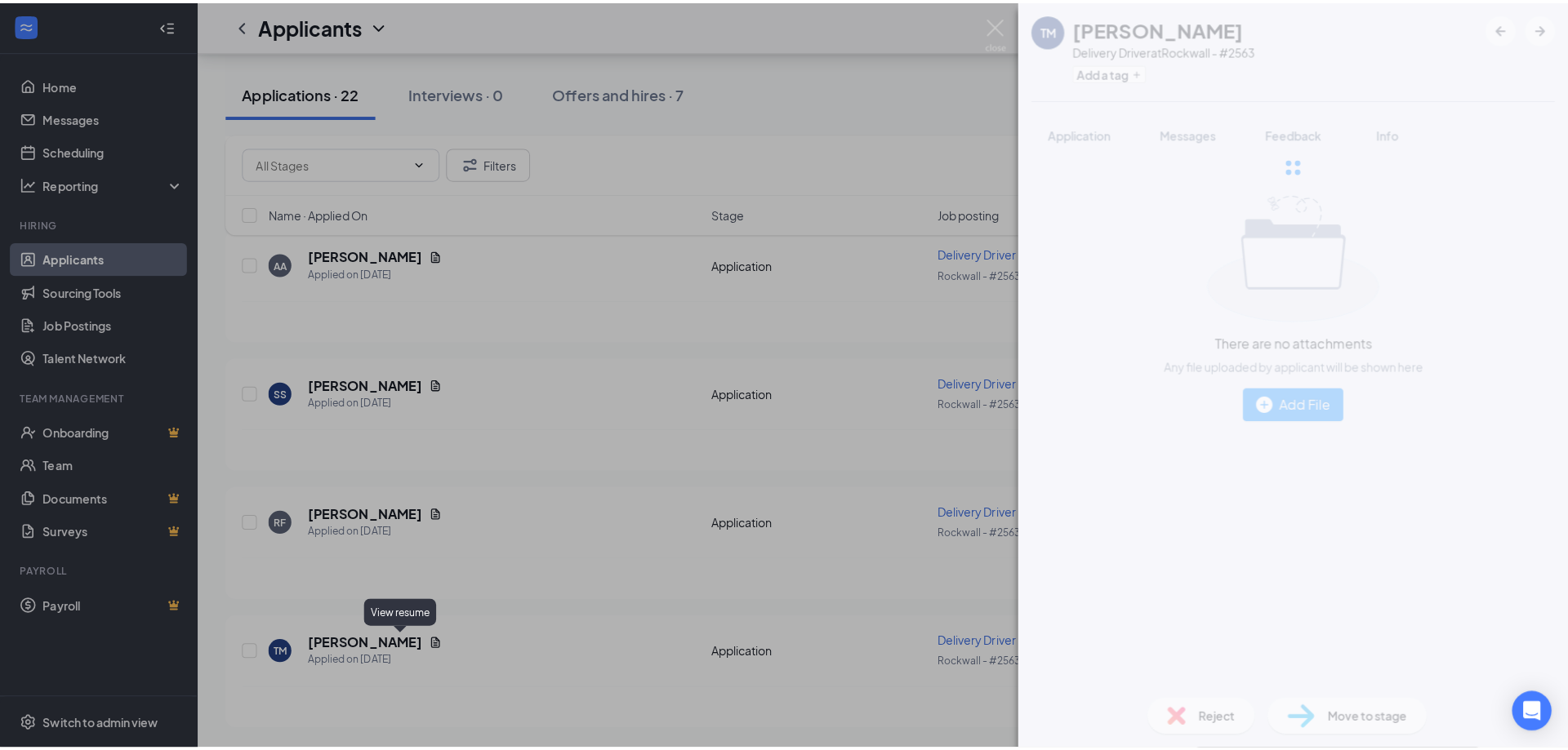
scroll to position [3485, 0]
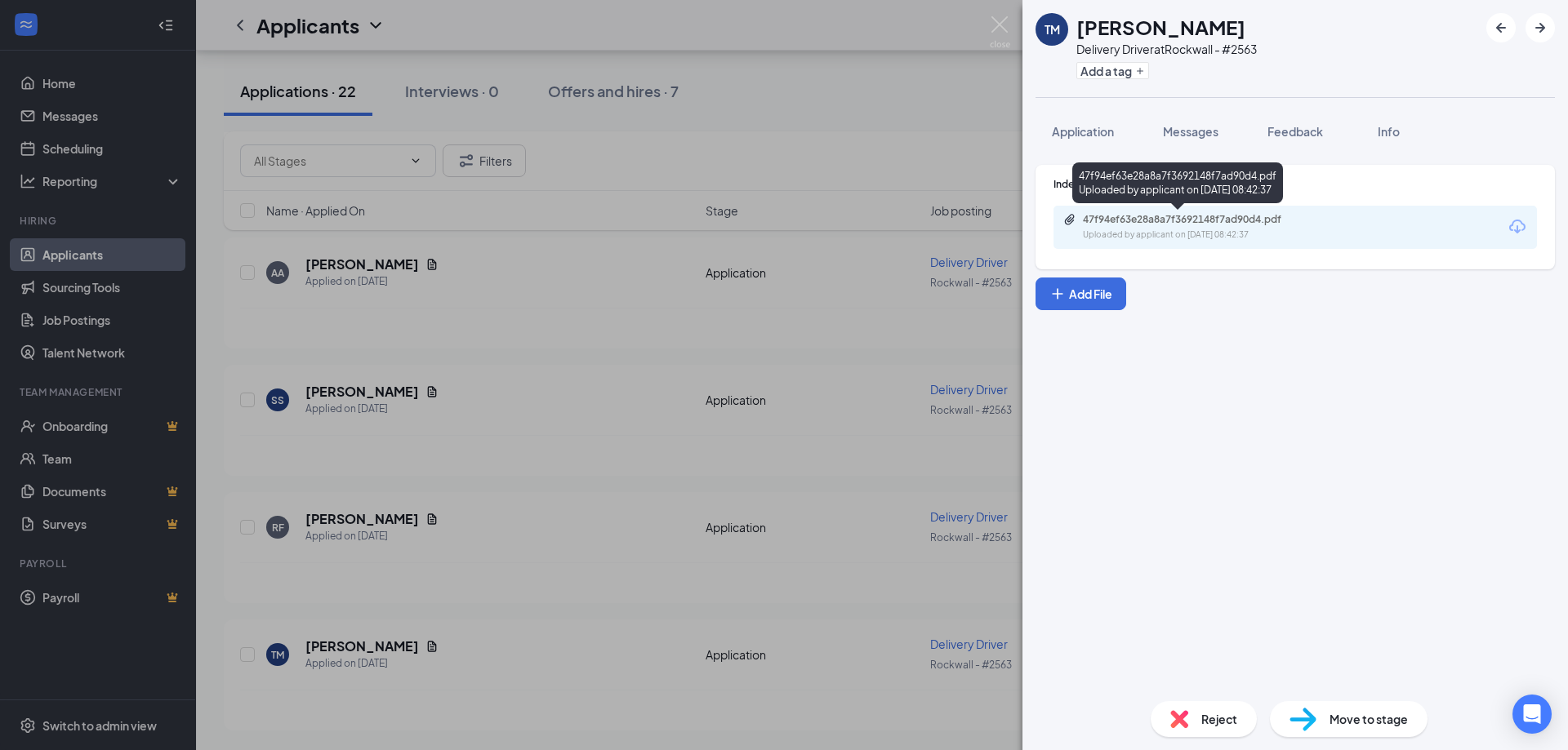
click at [1137, 222] on div "47f94ef63e28a8a7f3692148f7ad90d4.pdf" at bounding box center [1198, 219] width 229 height 13
click at [1197, 711] on div "Reject" at bounding box center [1203, 719] width 106 height 36
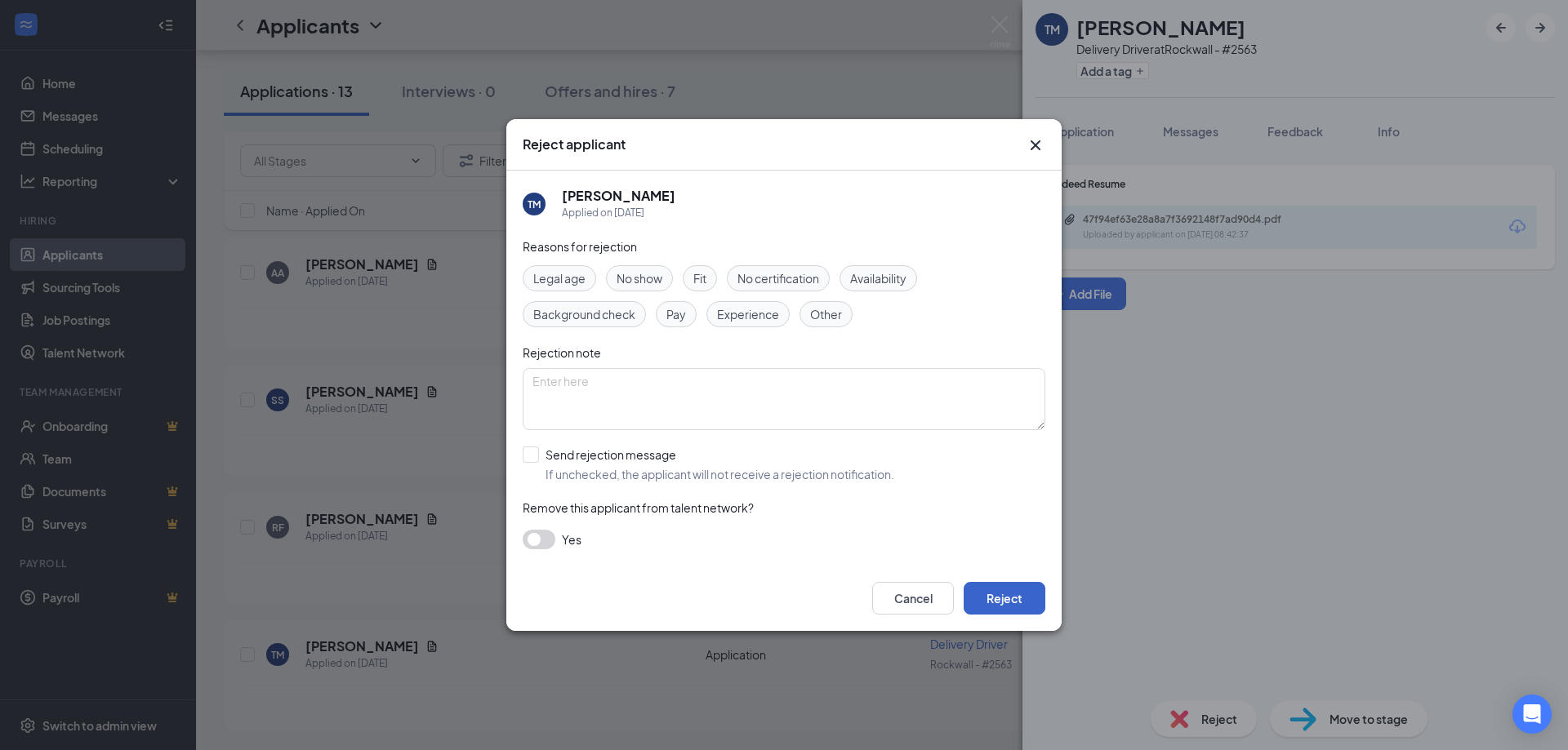
click at [1003, 594] on button "Reject" at bounding box center [1004, 598] width 82 height 33
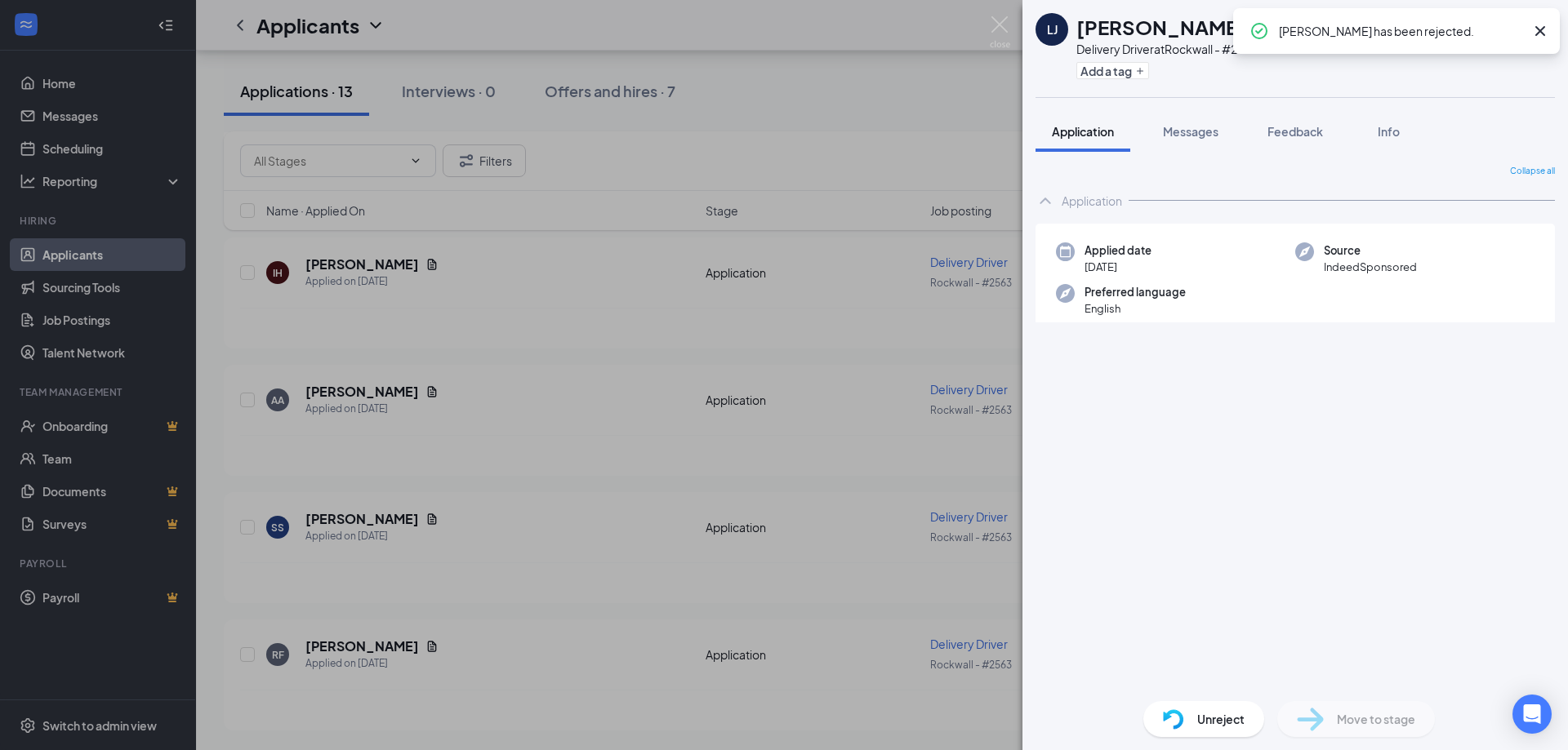
scroll to position [2848, 0]
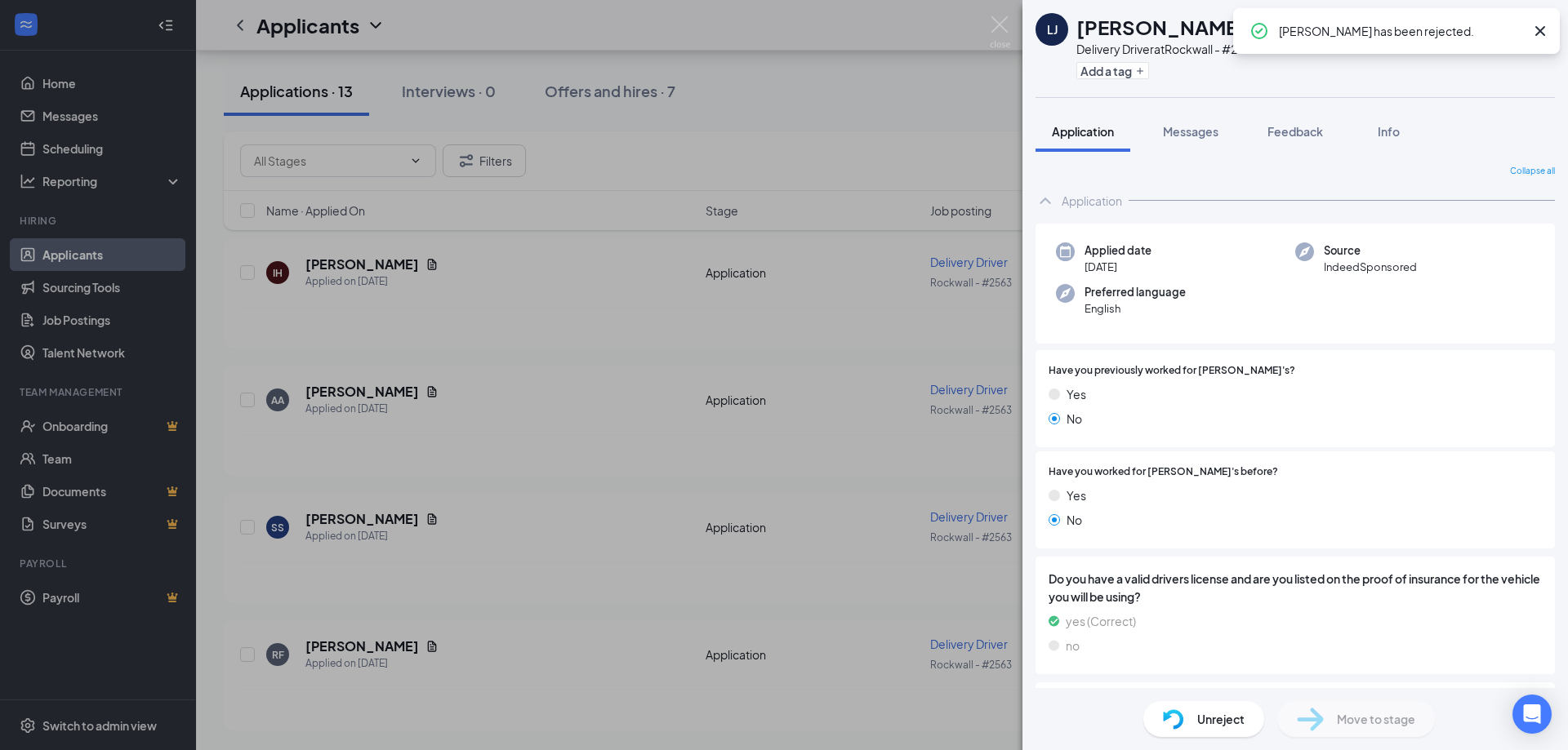
click at [400, 652] on div "LJ [PERSON_NAME] Delivery Driver at [GEOGRAPHIC_DATA] - #2563 Add a tag Applica…" at bounding box center [784, 375] width 1568 height 750
click at [399, 655] on div "Applied on [DATE]" at bounding box center [372, 663] width 133 height 16
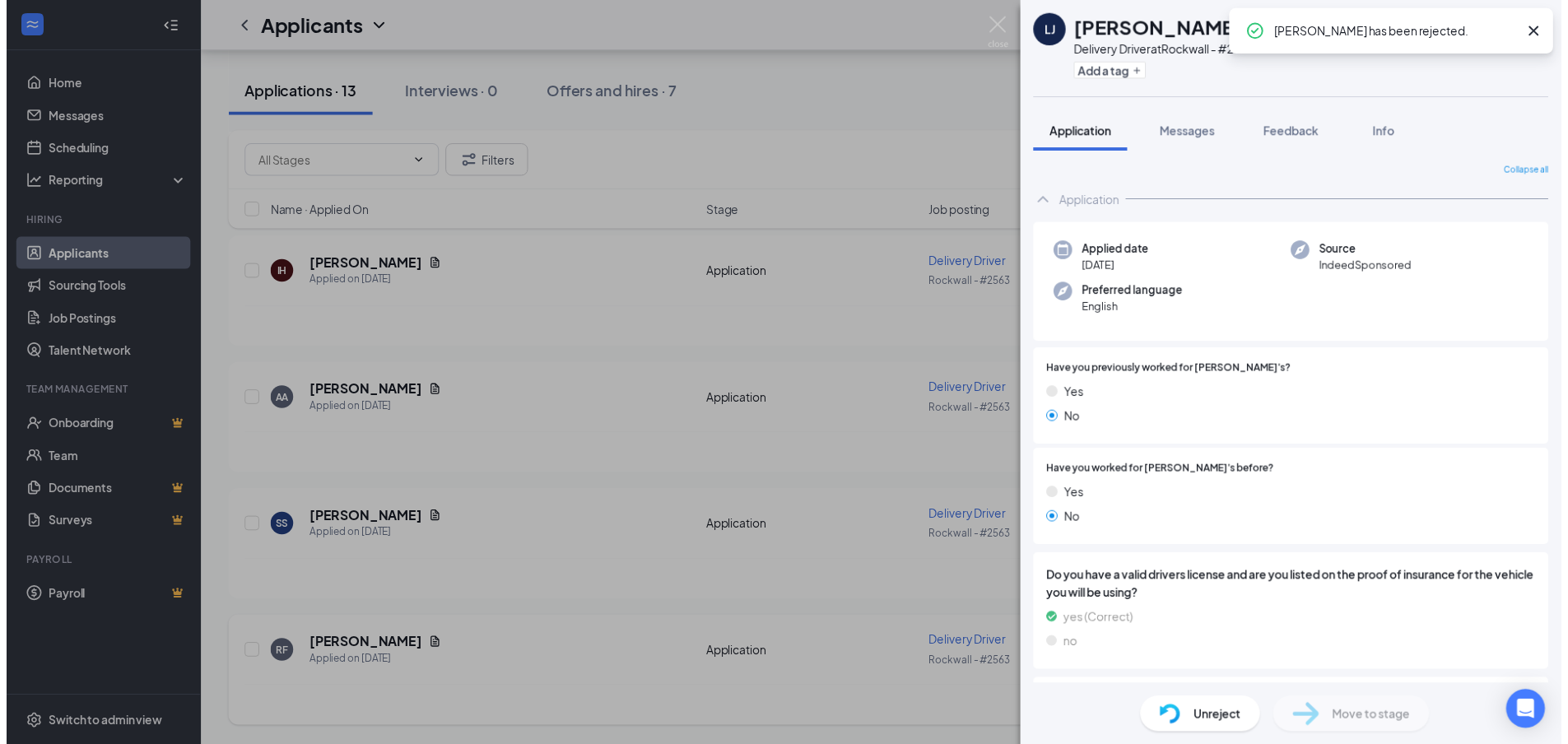
scroll to position [2884, 0]
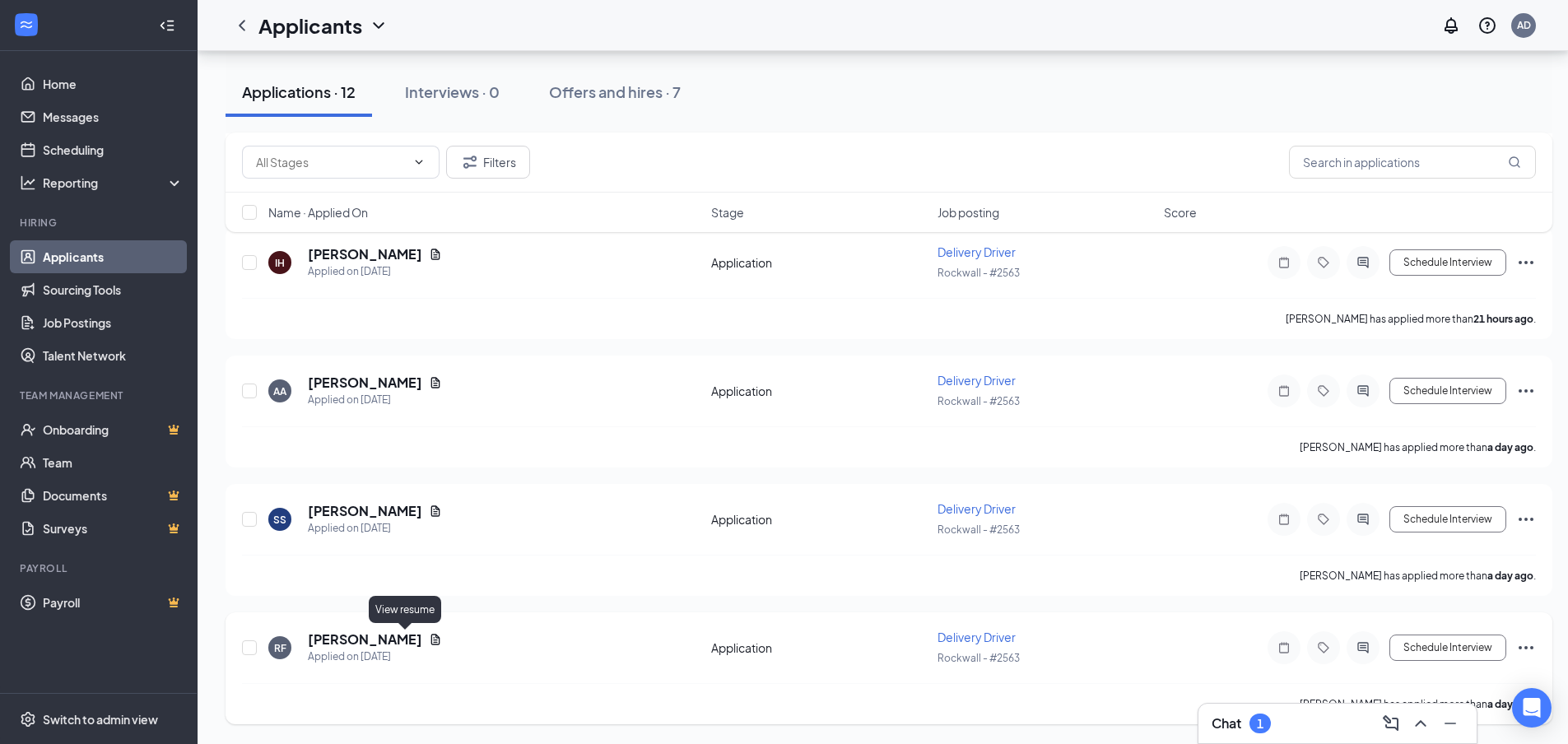
click at [431, 642] on icon "Document" at bounding box center [436, 639] width 9 height 10
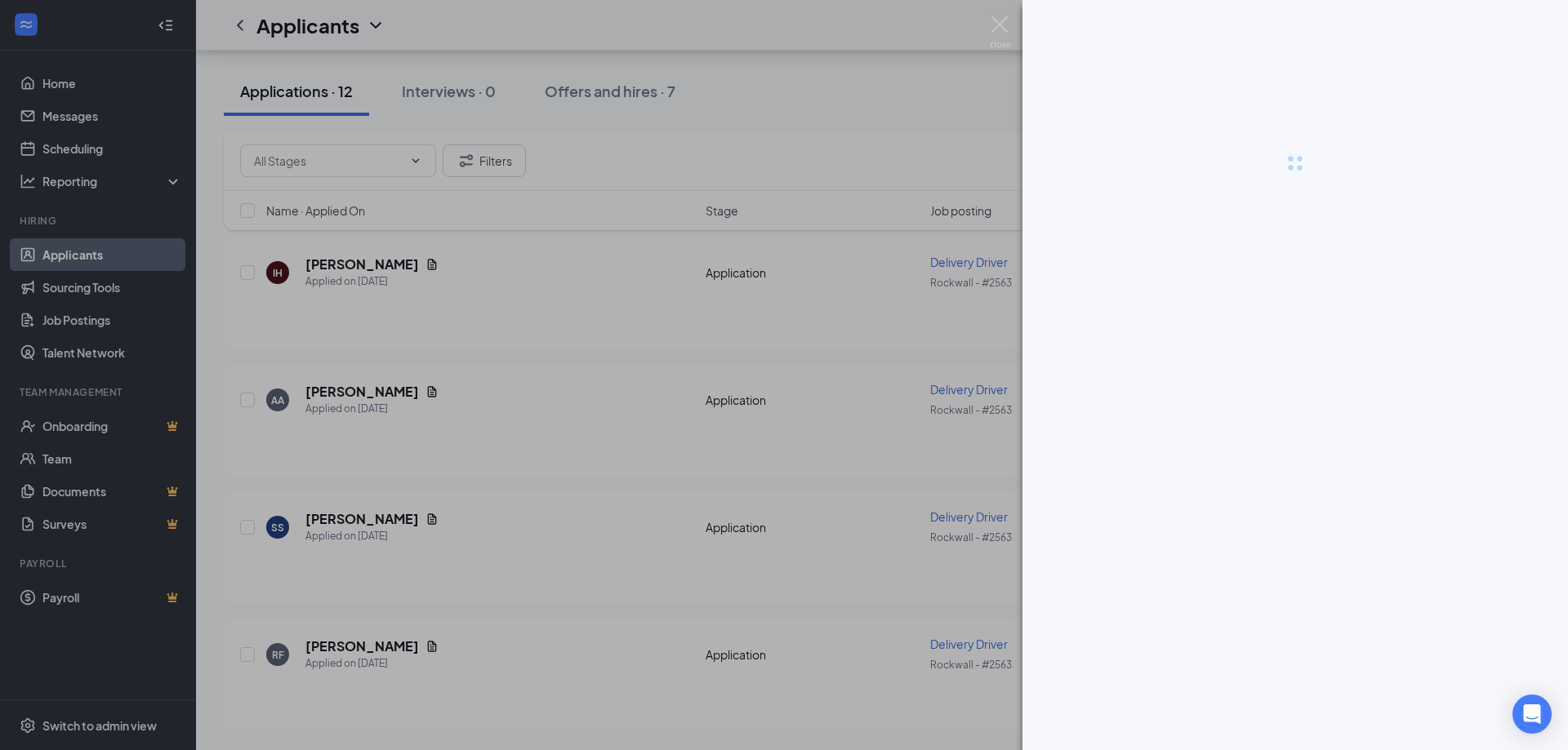
scroll to position [2721, 0]
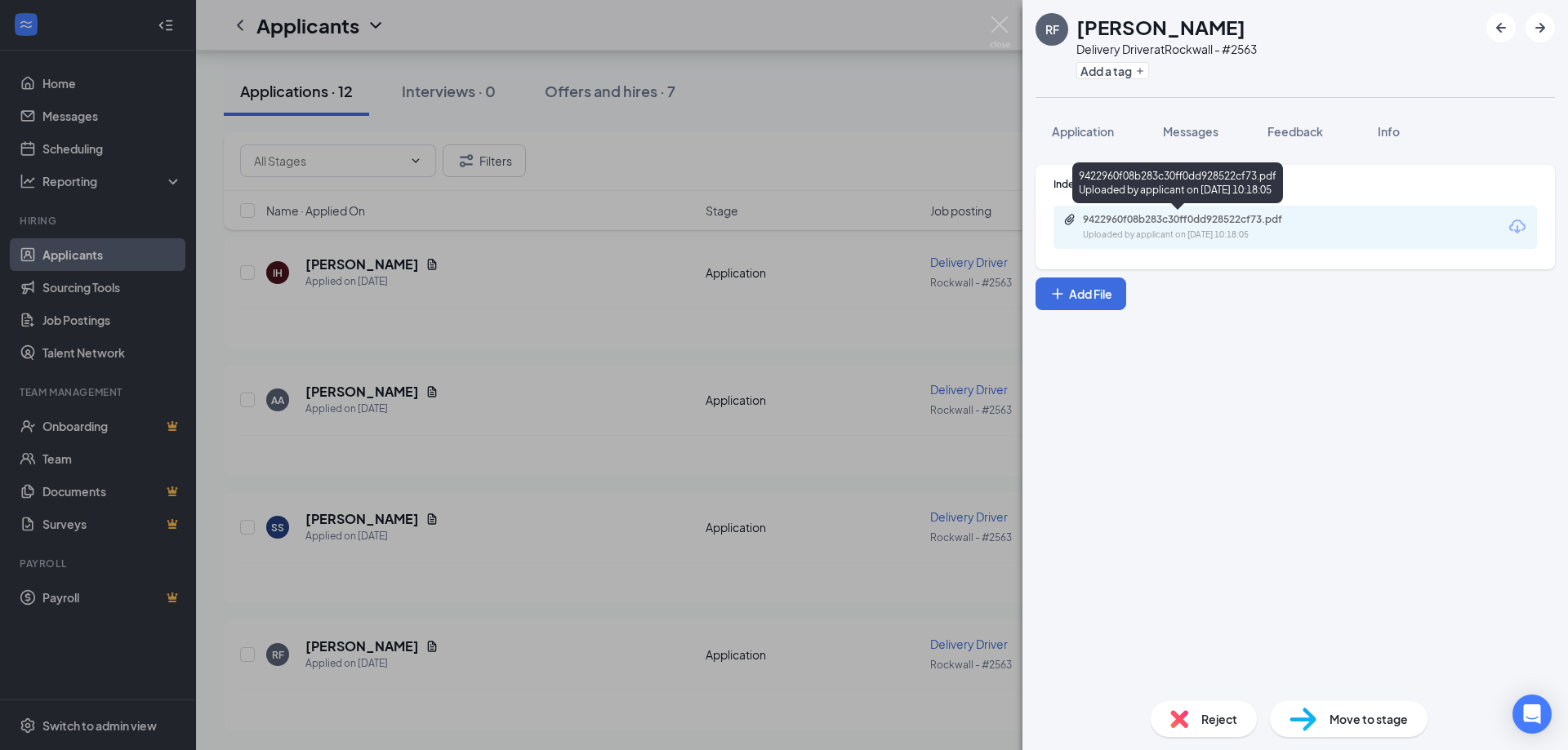
click at [1153, 228] on div "9422960f08b283c30ff0dd928522cf73.pdf Uploaded by applicant on [DATE] 10:18:05" at bounding box center [1196, 227] width 264 height 28
click at [1213, 731] on div "Reject" at bounding box center [1203, 719] width 106 height 36
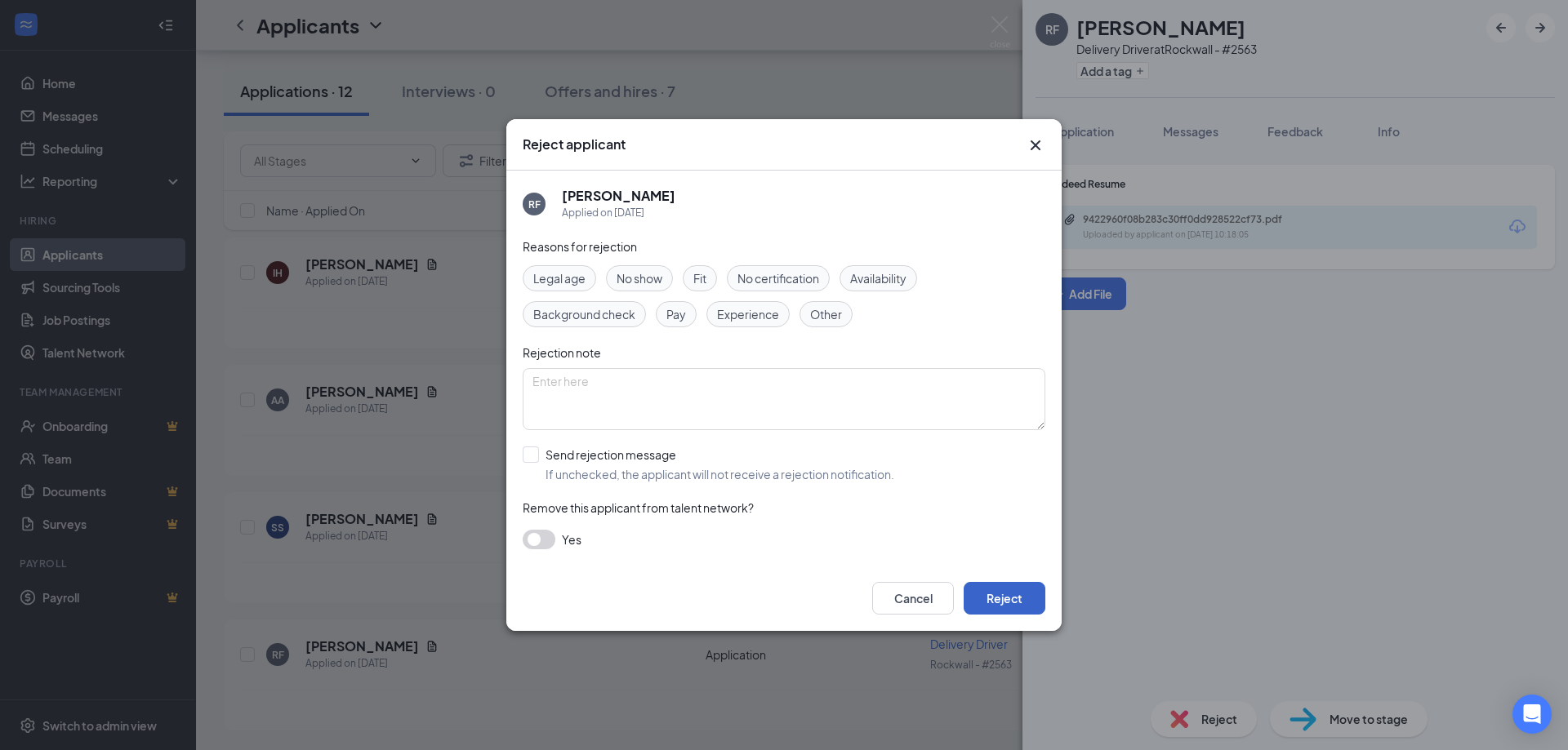
click at [1020, 611] on button "Reject" at bounding box center [1004, 598] width 82 height 33
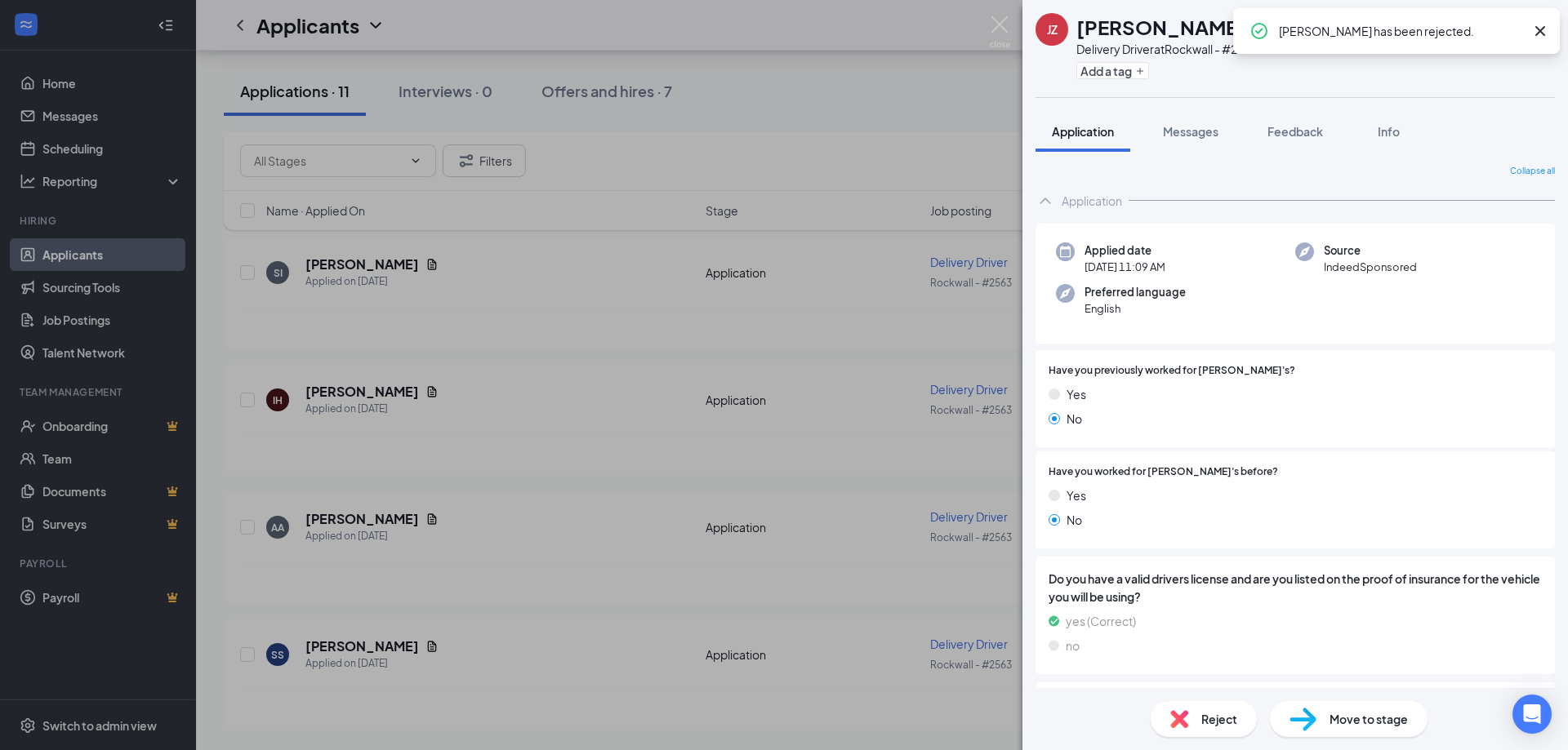
scroll to position [2593, 0]
click at [988, 21] on div "JZ [PERSON_NAME] Delivery Driver at [GEOGRAPHIC_DATA] - #2563 Add a tag Applica…" at bounding box center [784, 375] width 1568 height 750
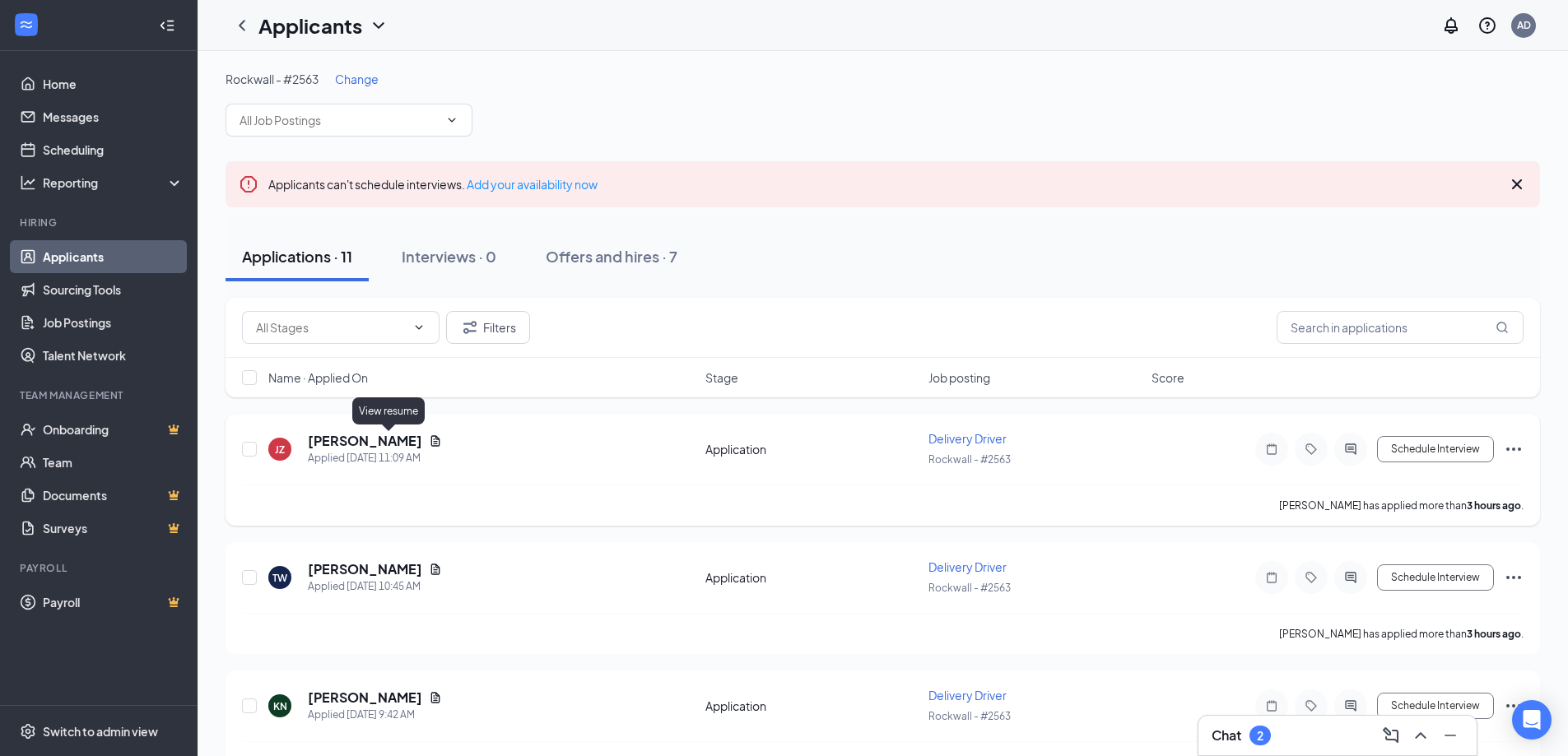
click at [429, 440] on icon "Document" at bounding box center [436, 441] width 13 height 13
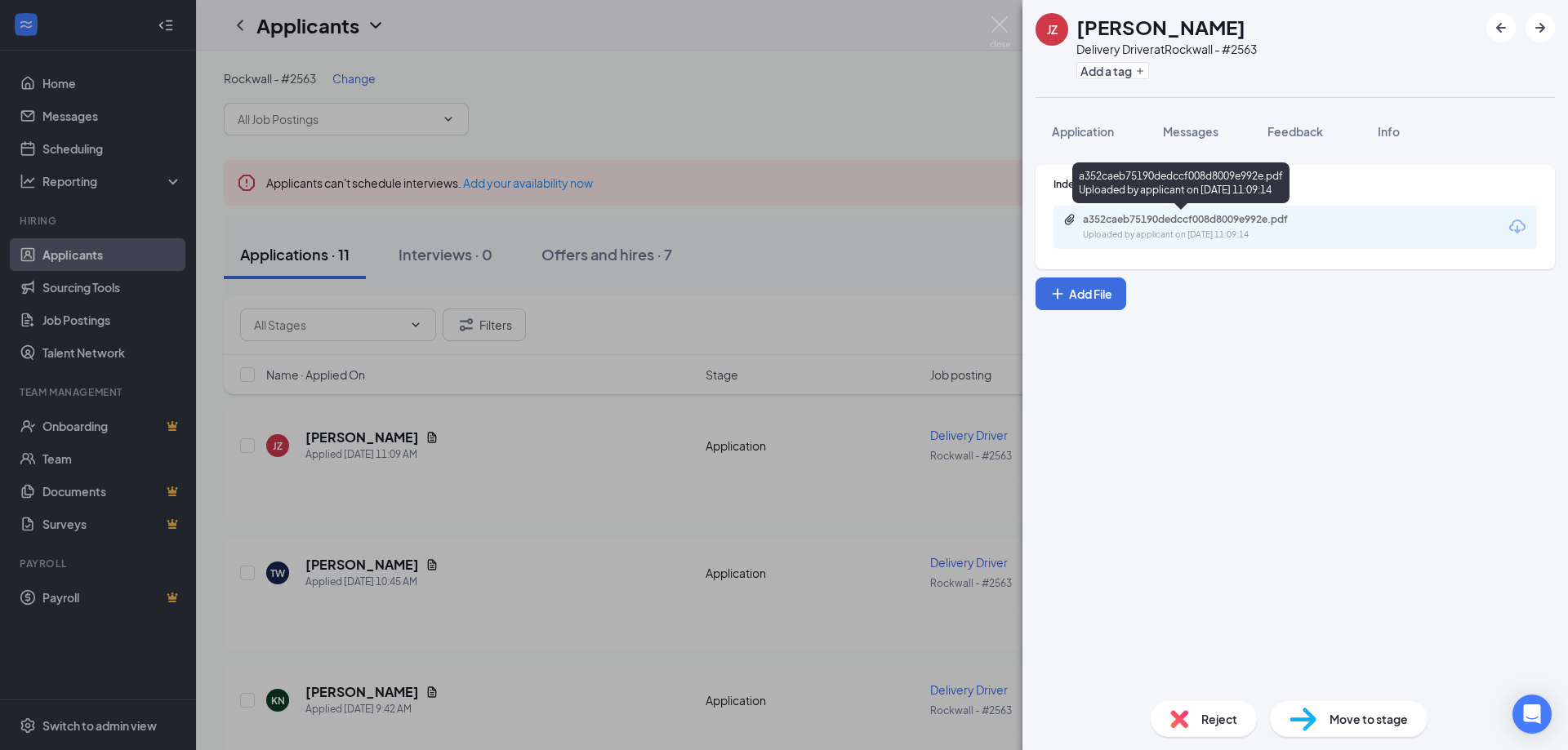
click at [1152, 227] on div "a352caeb75190dedccf008d8009e992e.pdf Uploaded by applicant on [DATE] 11:09:14" at bounding box center [1196, 227] width 264 height 28
click at [1180, 726] on img at bounding box center [1179, 719] width 18 height 18
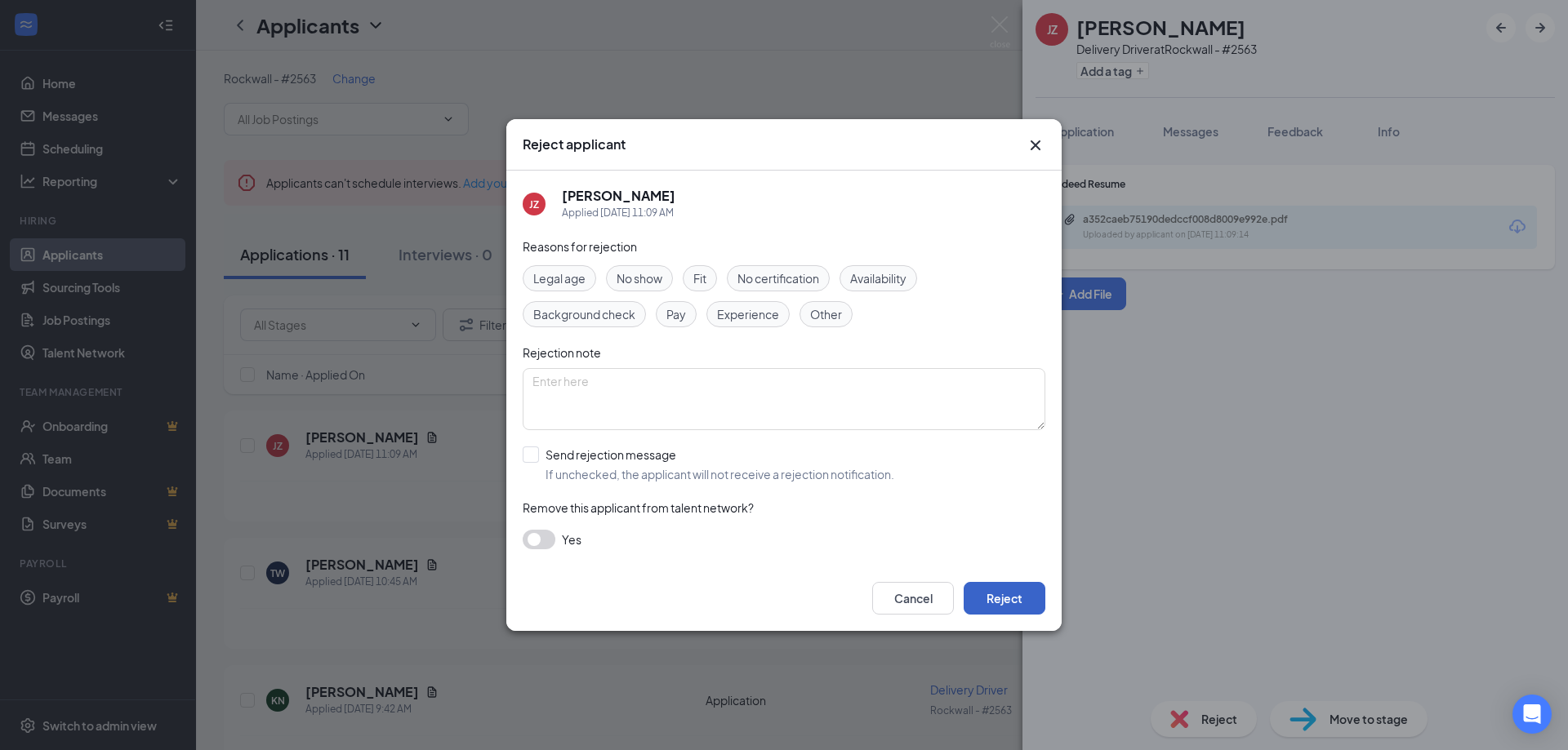
click at [1017, 602] on button "Reject" at bounding box center [1004, 598] width 82 height 33
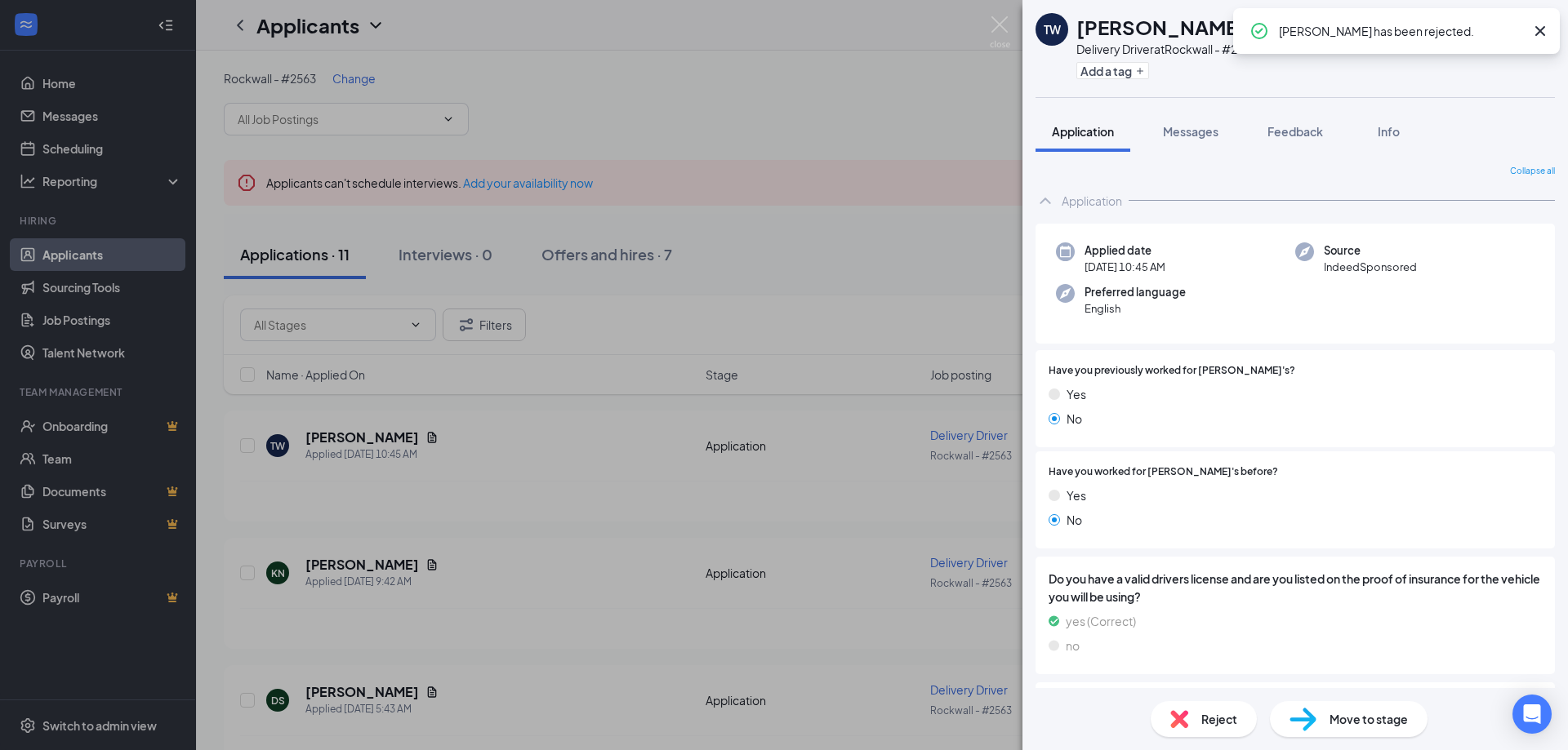
click at [1206, 723] on span "Reject" at bounding box center [1219, 719] width 36 height 18
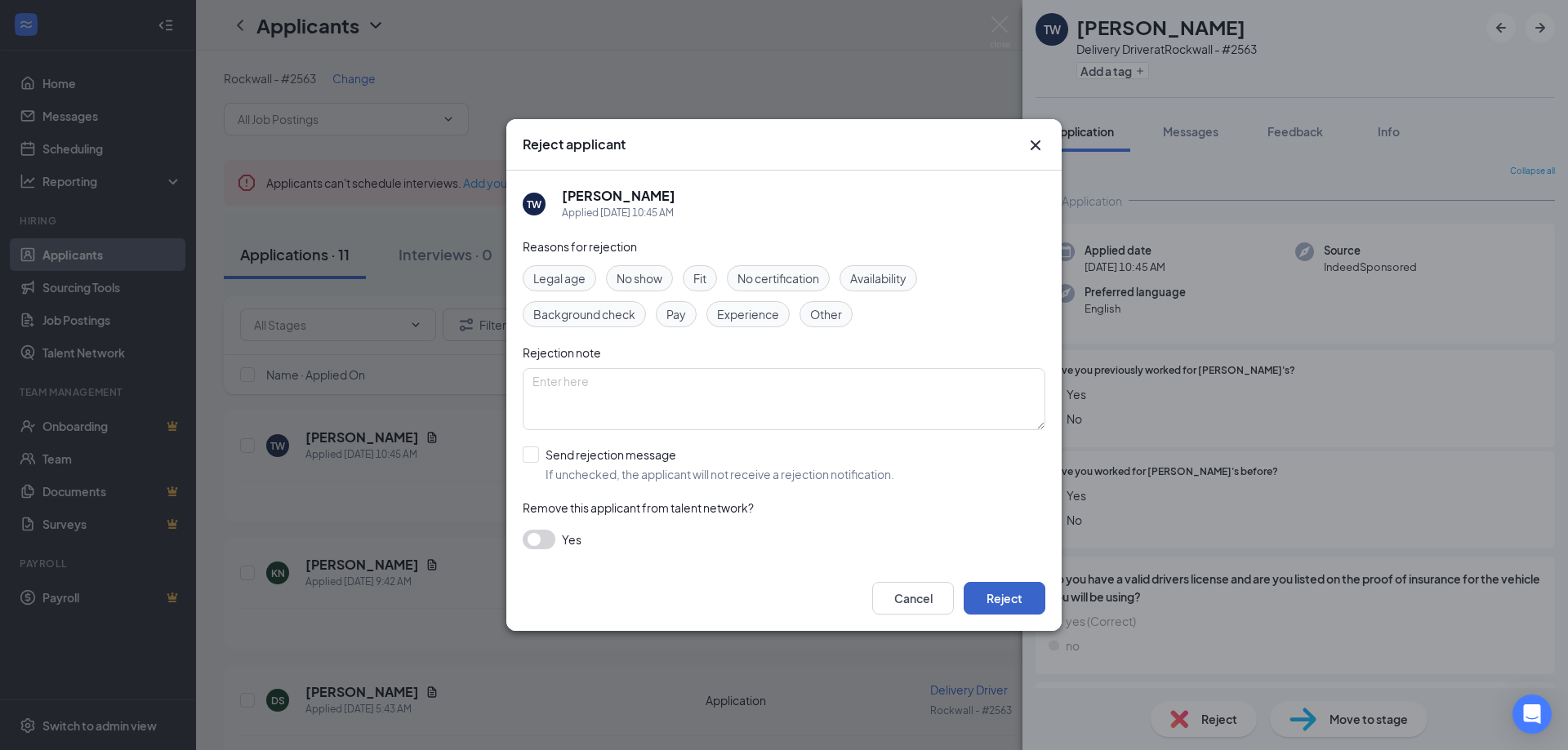
click at [1003, 591] on button "Reject" at bounding box center [1004, 598] width 82 height 33
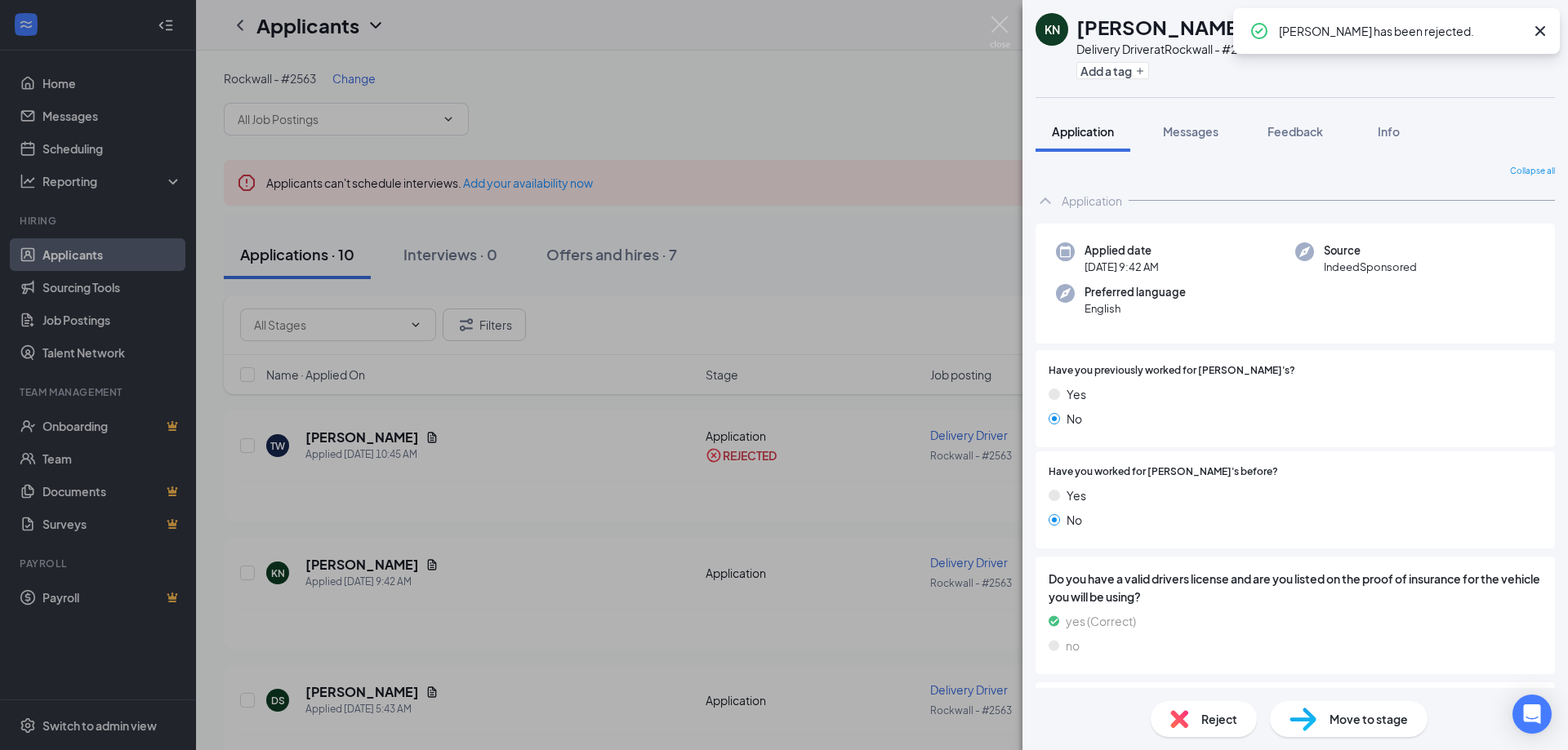
click at [1548, 33] on icon "Cross" at bounding box center [1540, 31] width 20 height 20
click at [1283, 128] on span "Feedback" at bounding box center [1295, 131] width 55 height 15
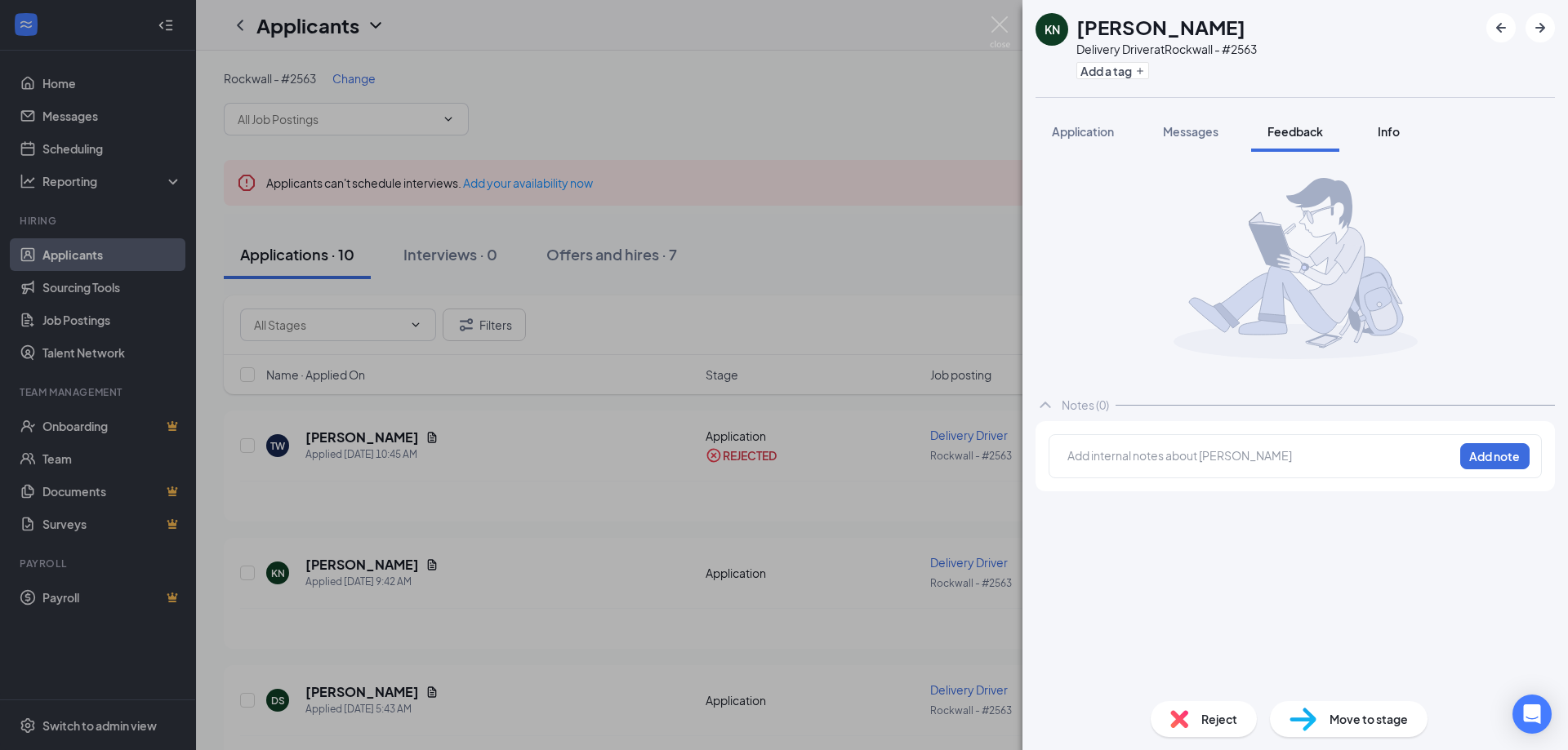
click at [1392, 133] on span "Info" at bounding box center [1389, 131] width 23 height 15
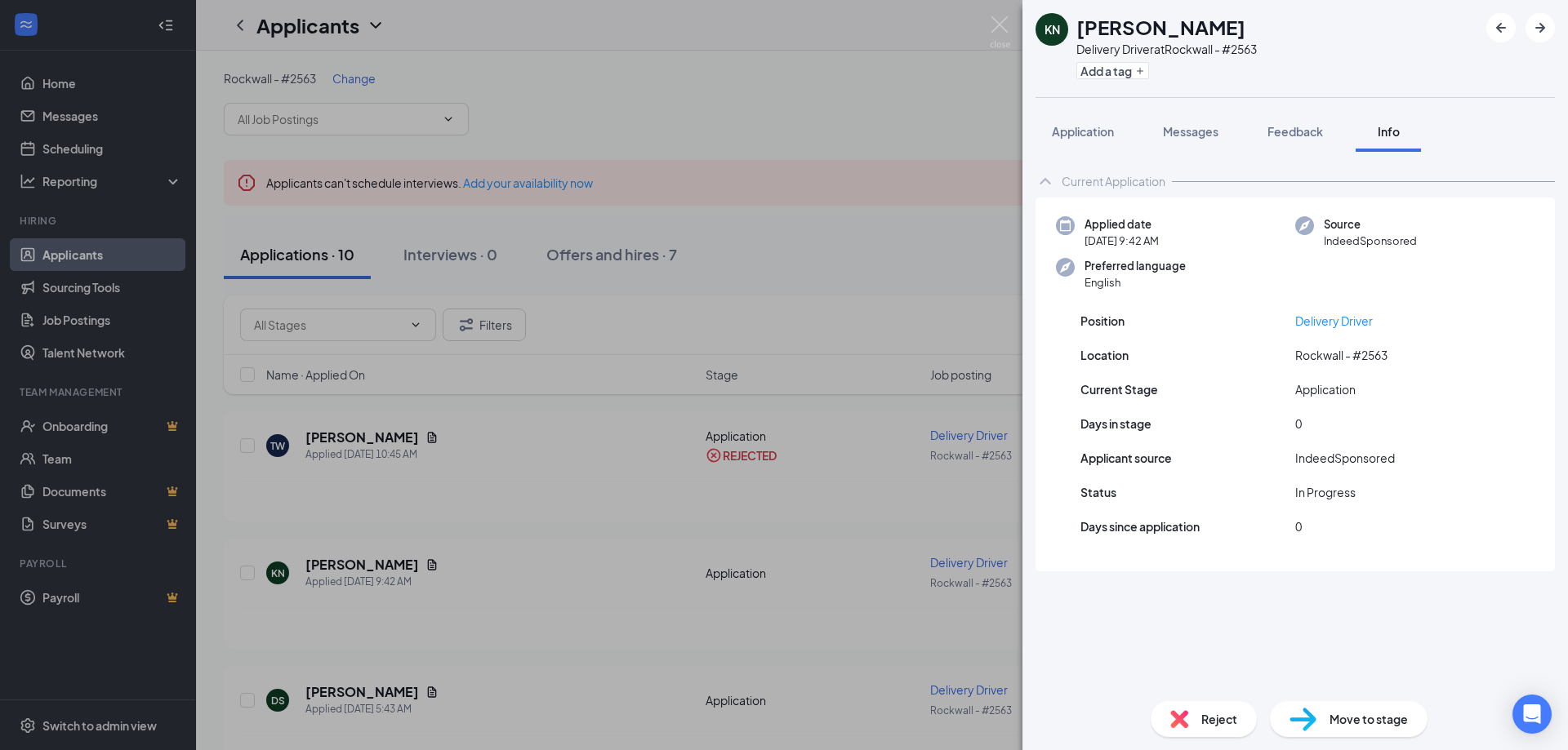
click at [1223, 717] on span "Reject" at bounding box center [1219, 719] width 36 height 18
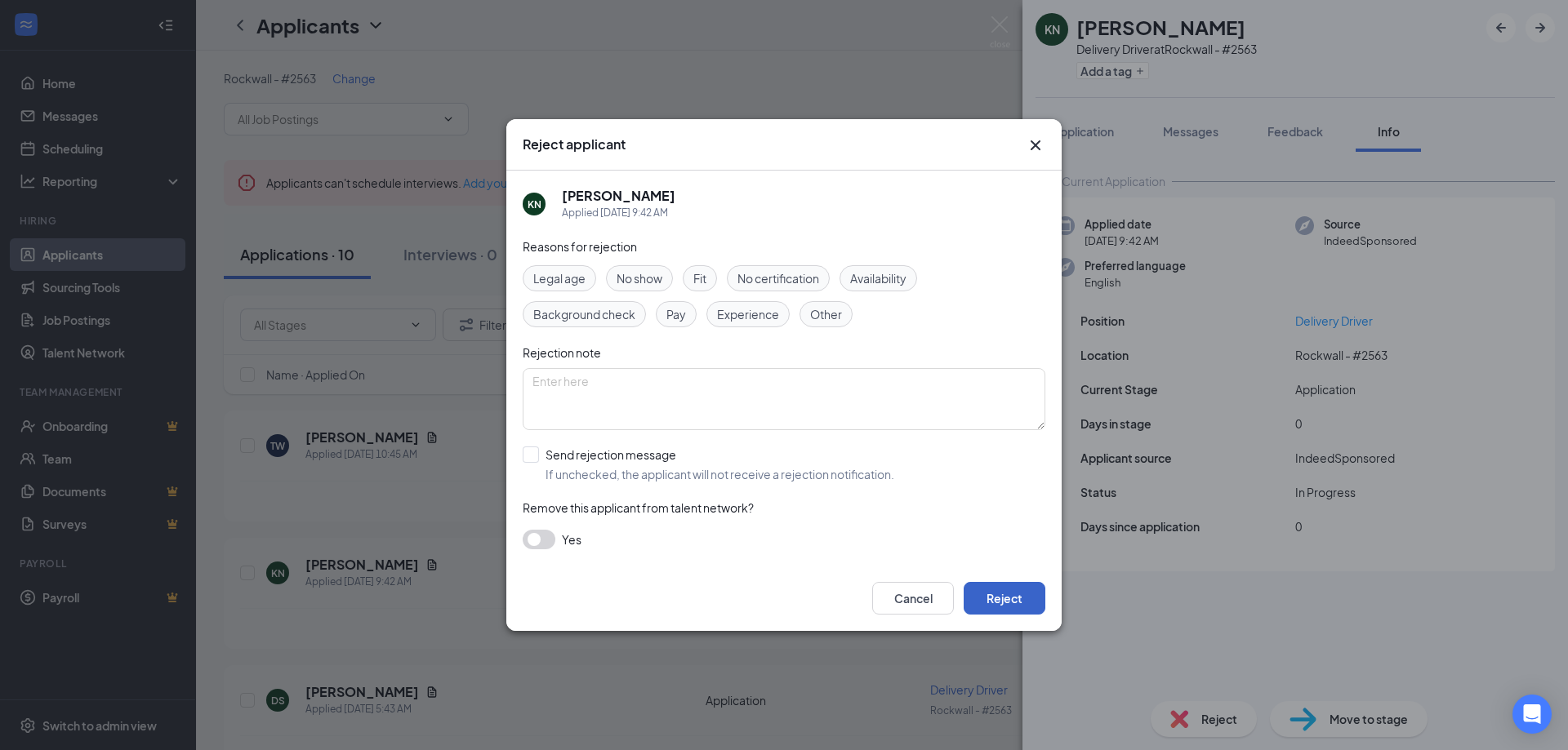
click at [1033, 602] on button "Reject" at bounding box center [1004, 598] width 82 height 33
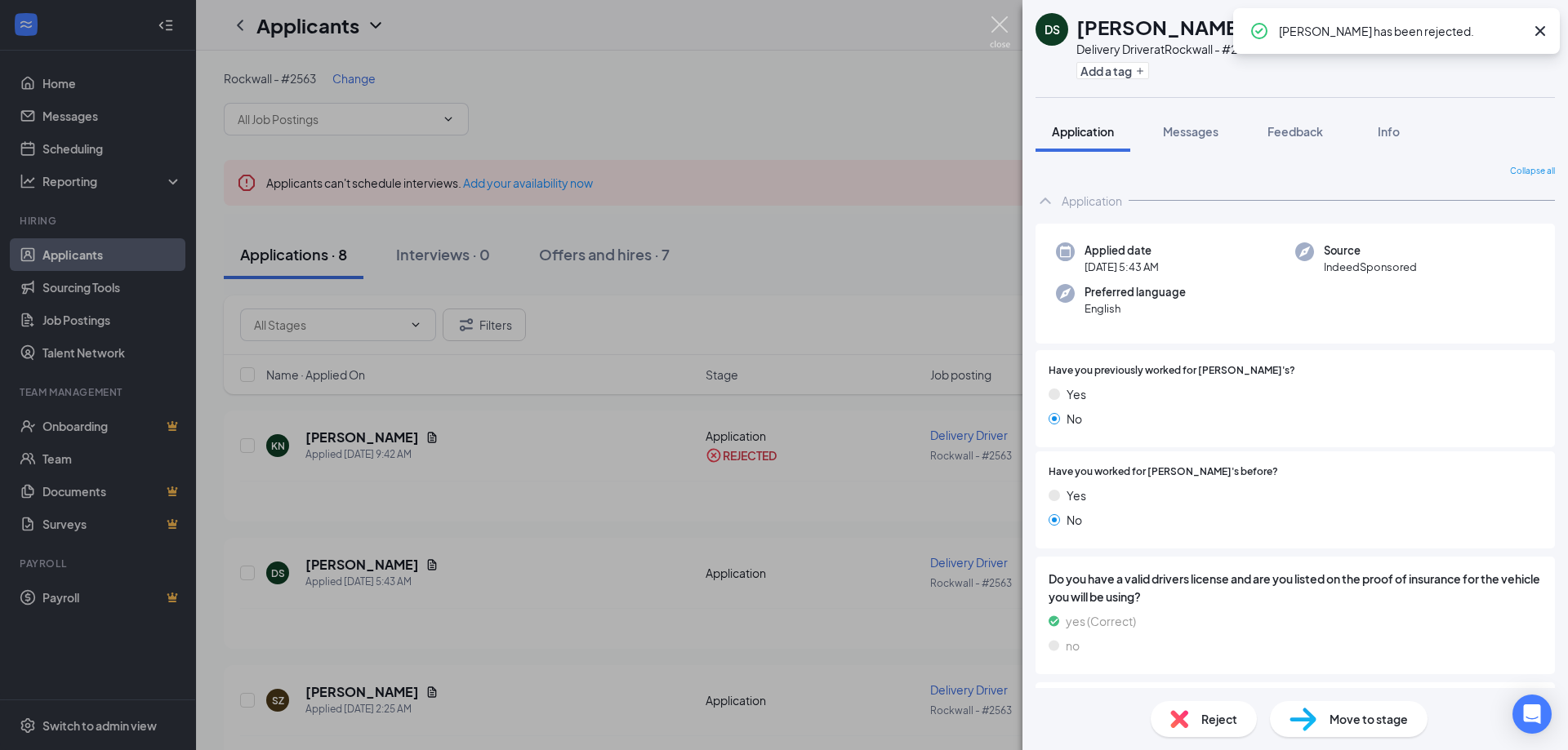
click at [993, 25] on img at bounding box center [1001, 32] width 21 height 32
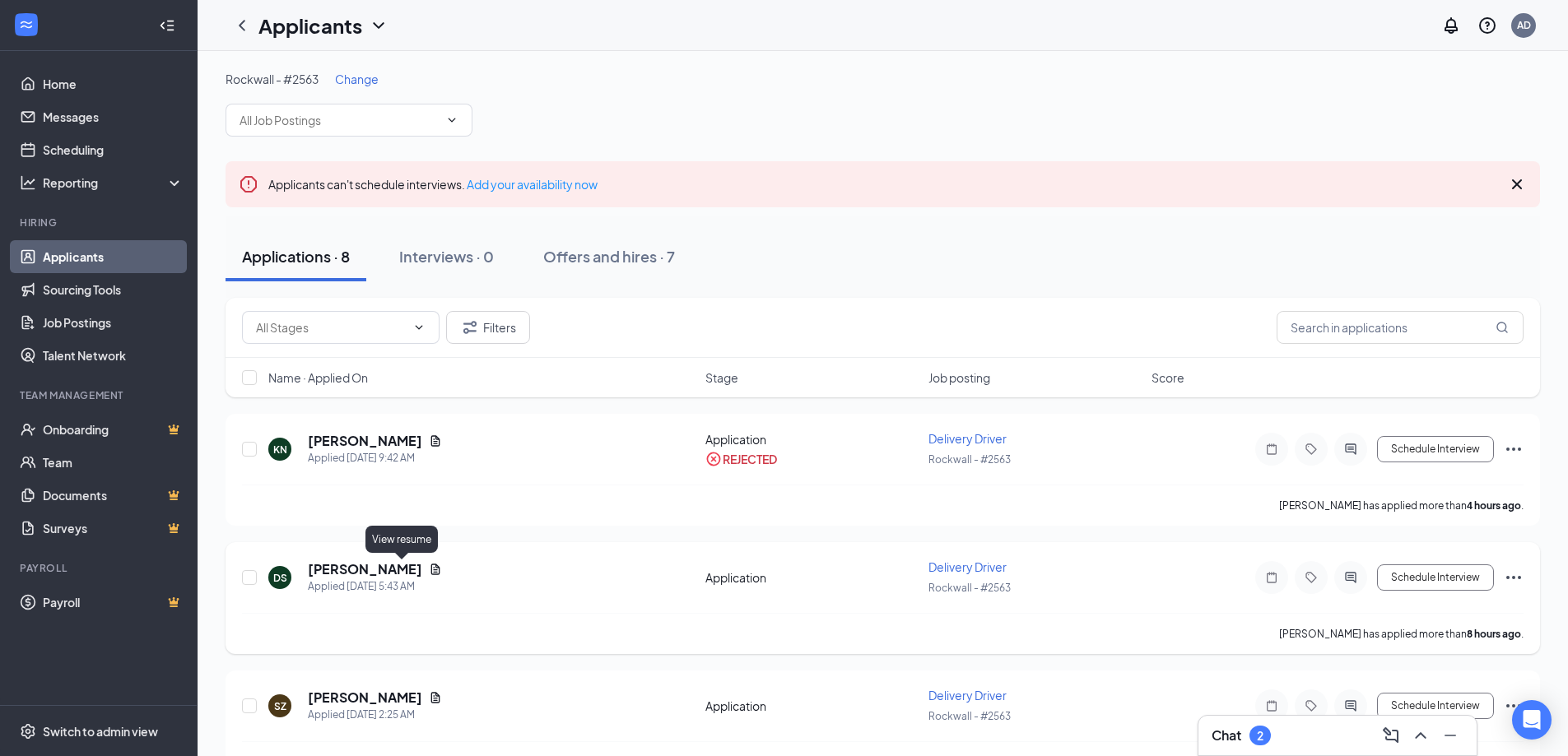
click at [429, 571] on icon "Document" at bounding box center [436, 570] width 13 height 13
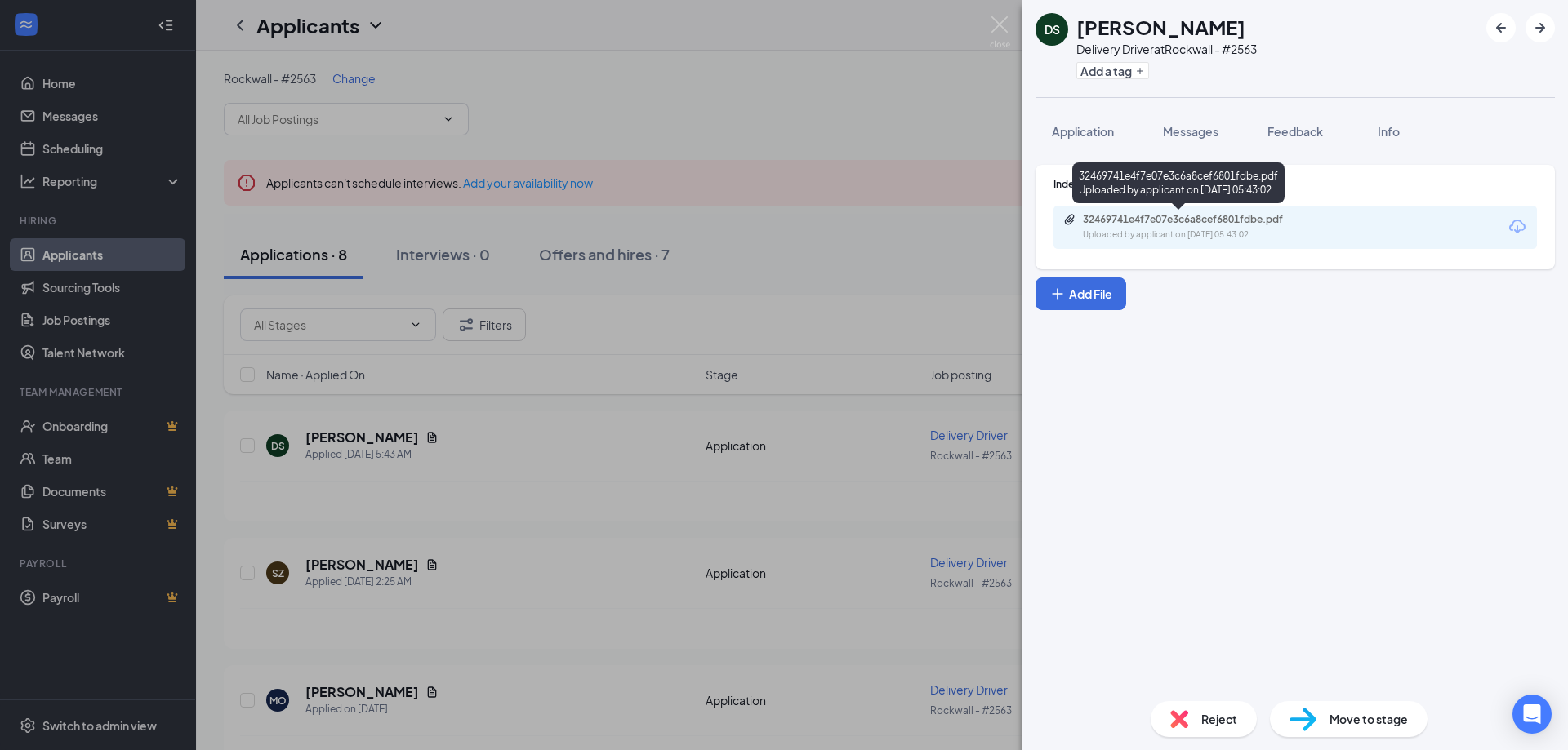
click at [1123, 230] on div "Uploaded by applicant on [DATE] 05:43:02" at bounding box center [1205, 235] width 245 height 13
click at [1183, 718] on img at bounding box center [1179, 719] width 18 height 18
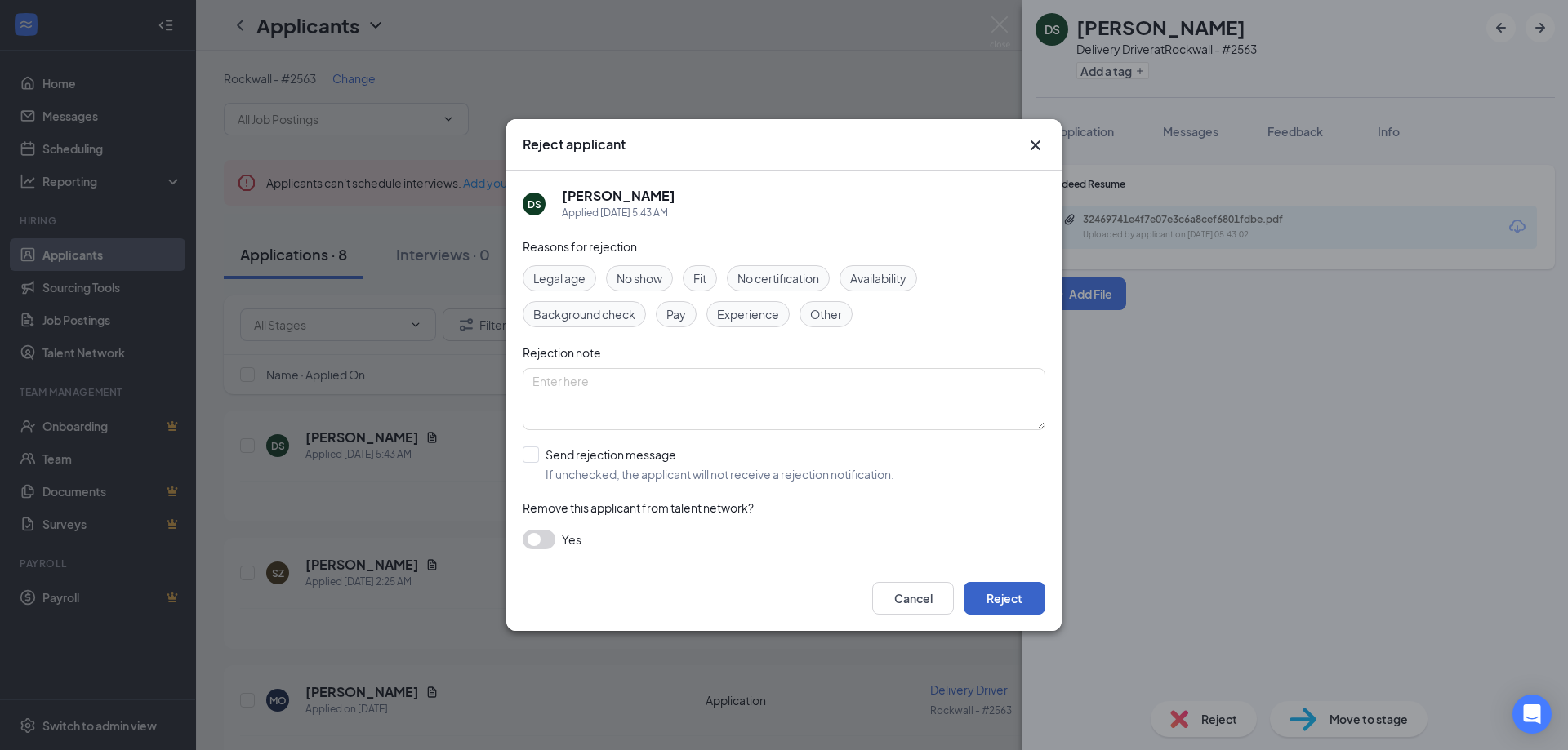
click at [997, 598] on button "Reject" at bounding box center [1004, 598] width 82 height 33
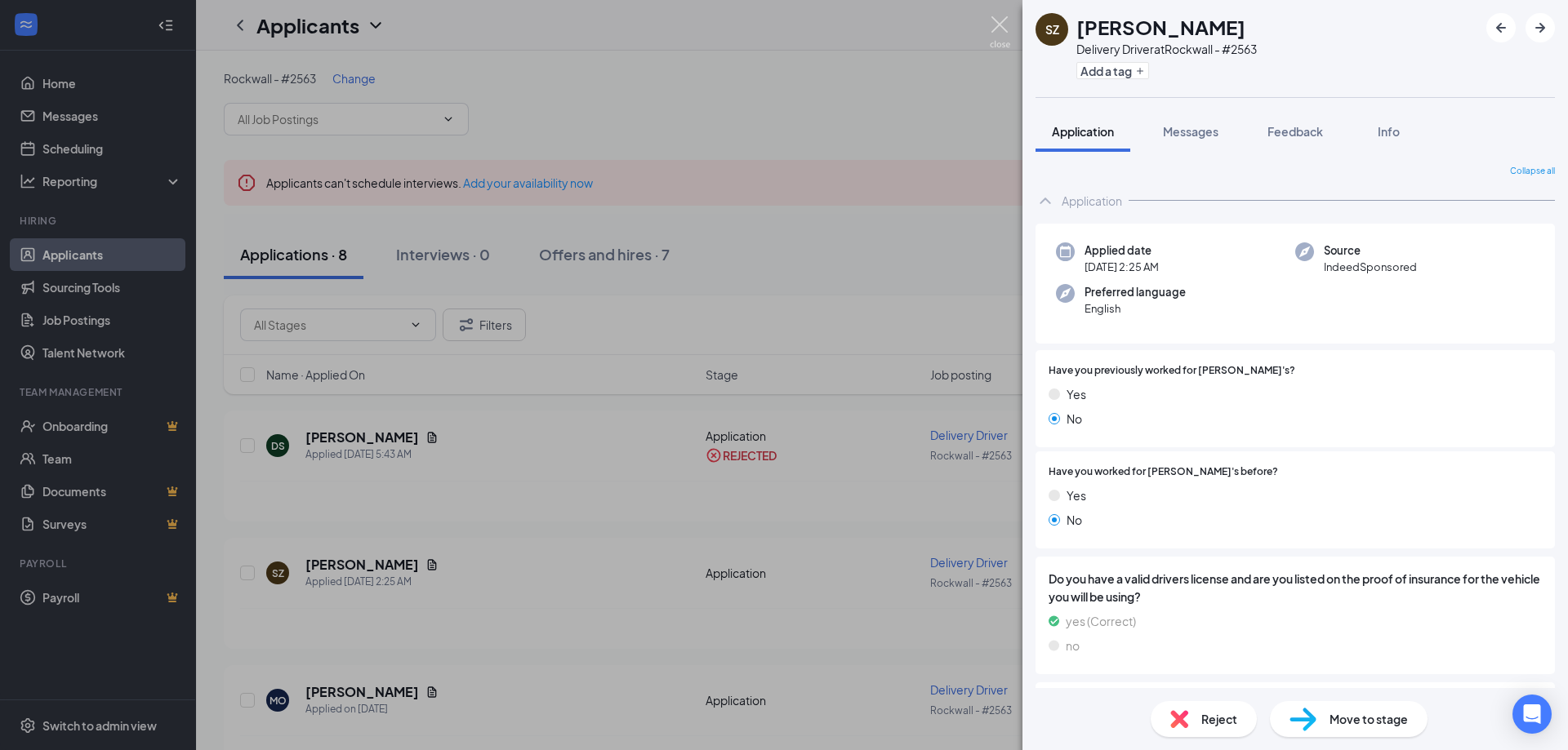
click at [999, 33] on img at bounding box center [1001, 32] width 21 height 32
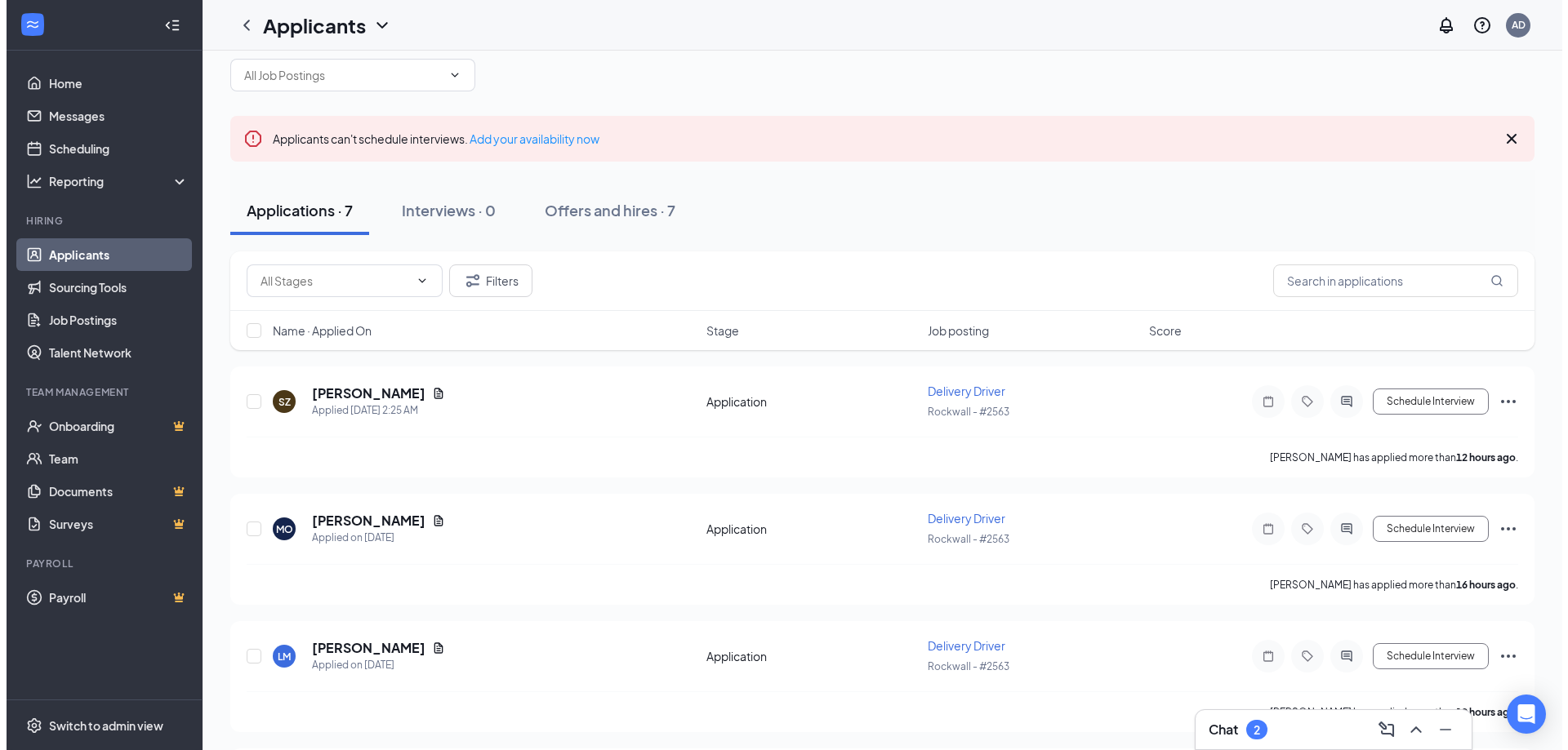
scroll to position [82, 0]
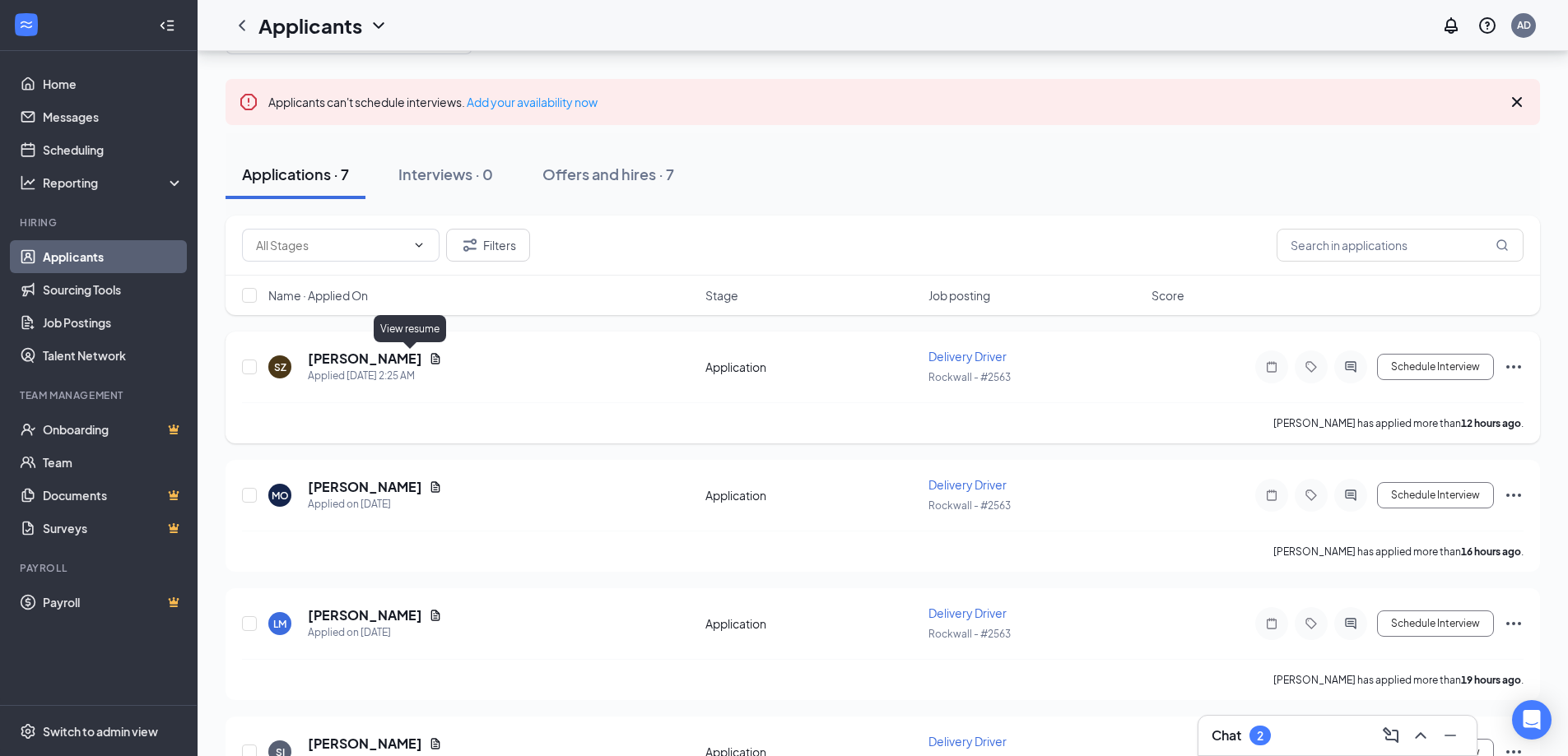
click at [429, 353] on icon "Document" at bounding box center [436, 359] width 13 height 13
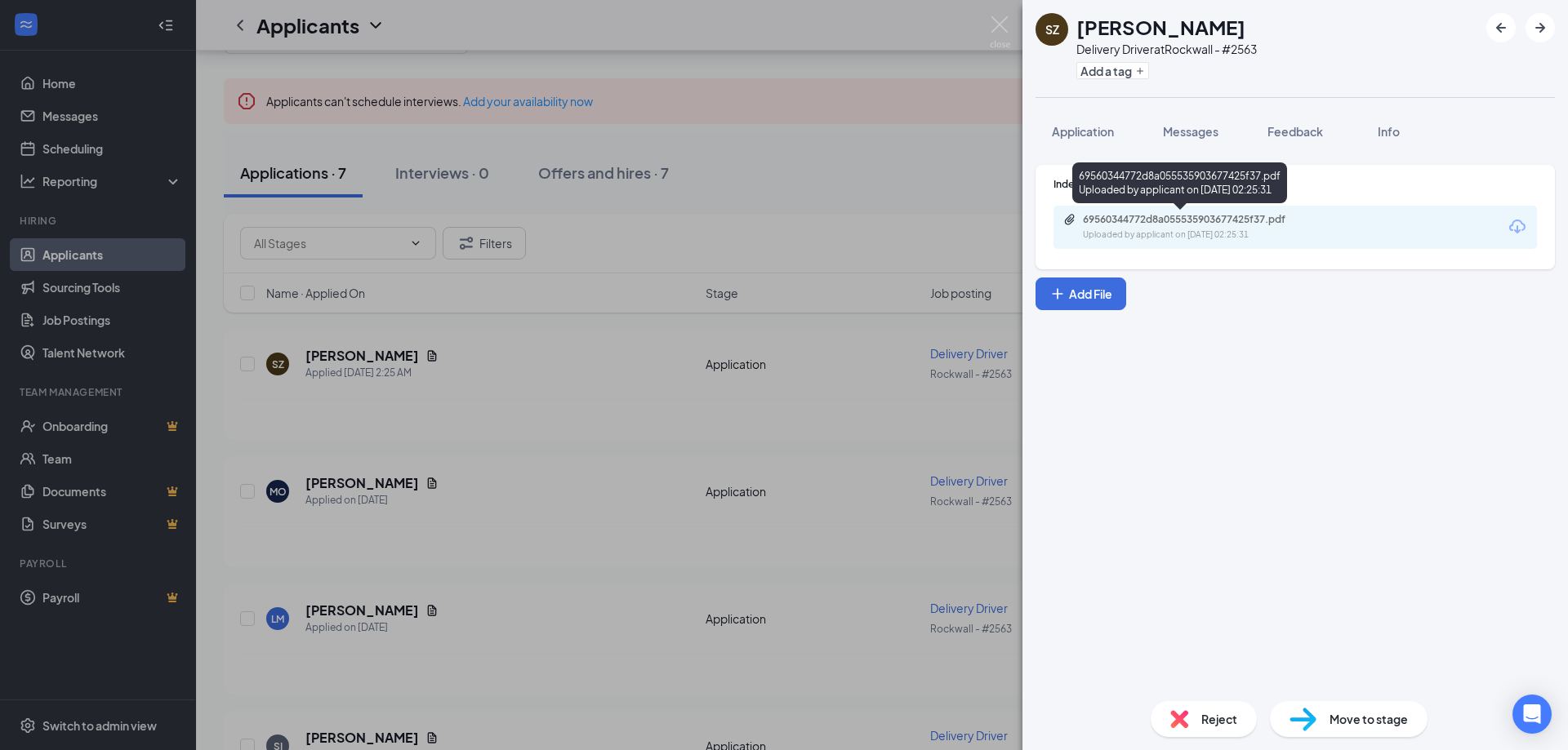
click at [1219, 227] on div "69560344772d8a055535903677425f37.pdf Uploaded by applicant on Aug 26, 2025 at 0…" at bounding box center [1196, 227] width 264 height 28
click at [1206, 728] on div "Reject" at bounding box center [1203, 719] width 106 height 36
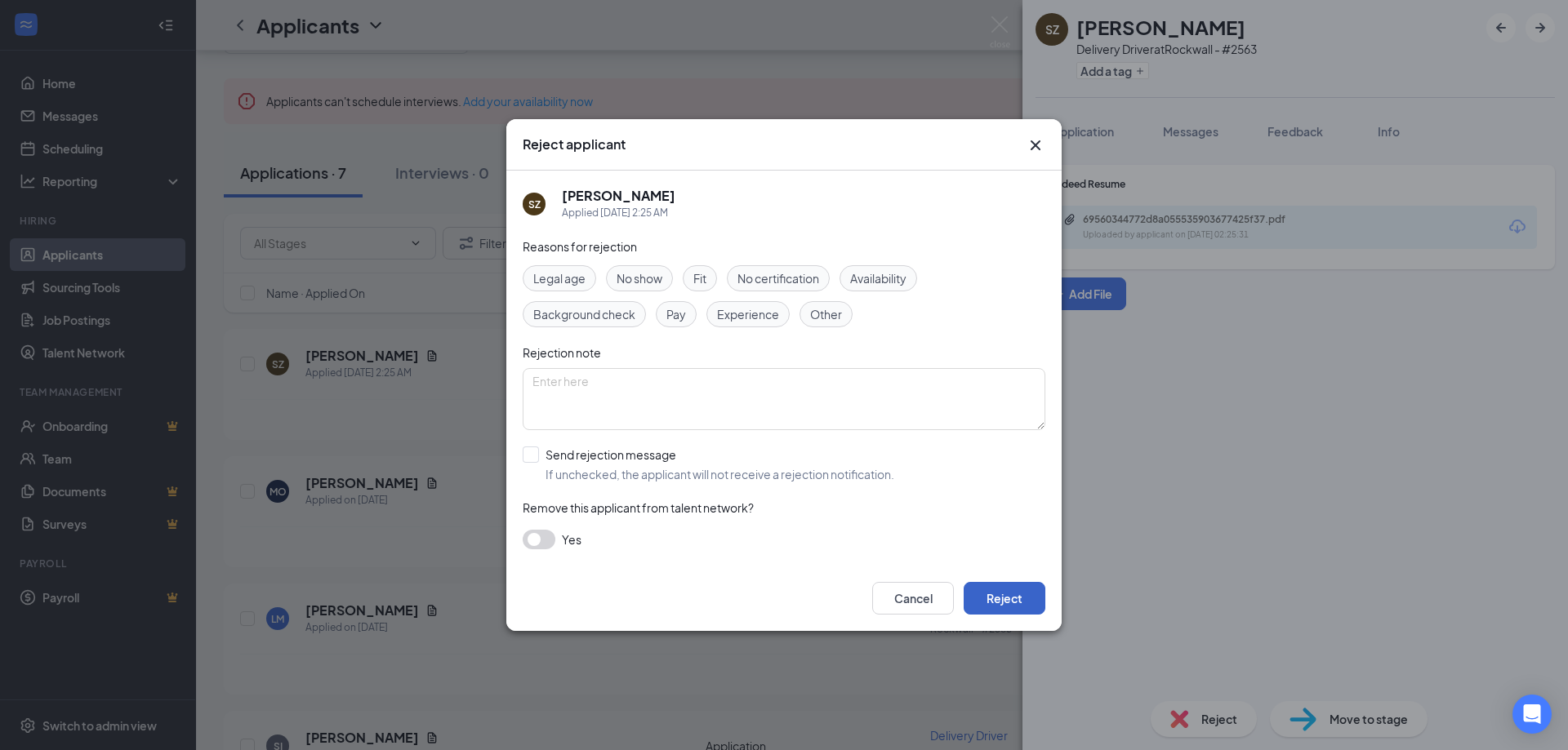
click at [1033, 590] on button "Reject" at bounding box center [1004, 598] width 82 height 33
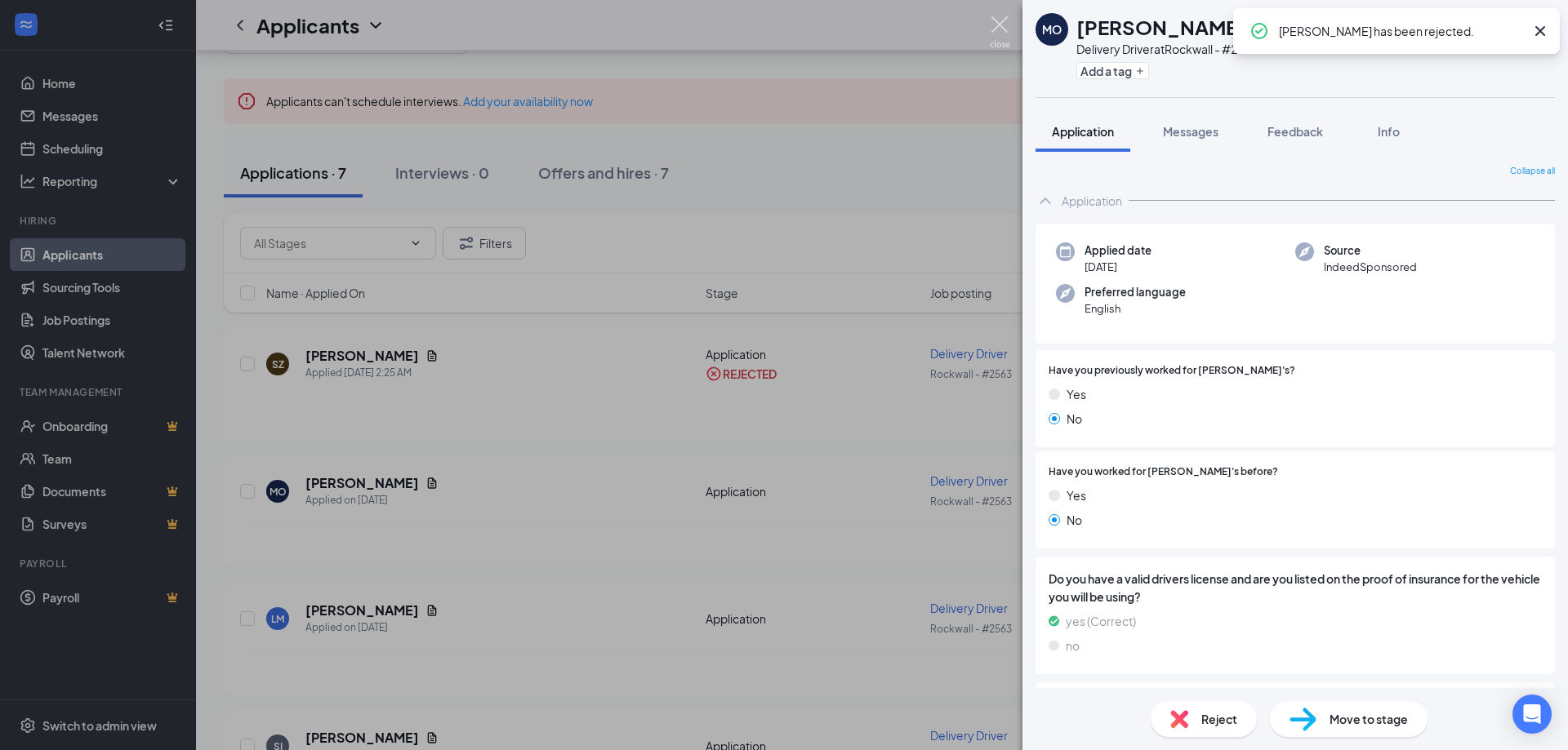
click at [997, 41] on img at bounding box center [1001, 32] width 21 height 32
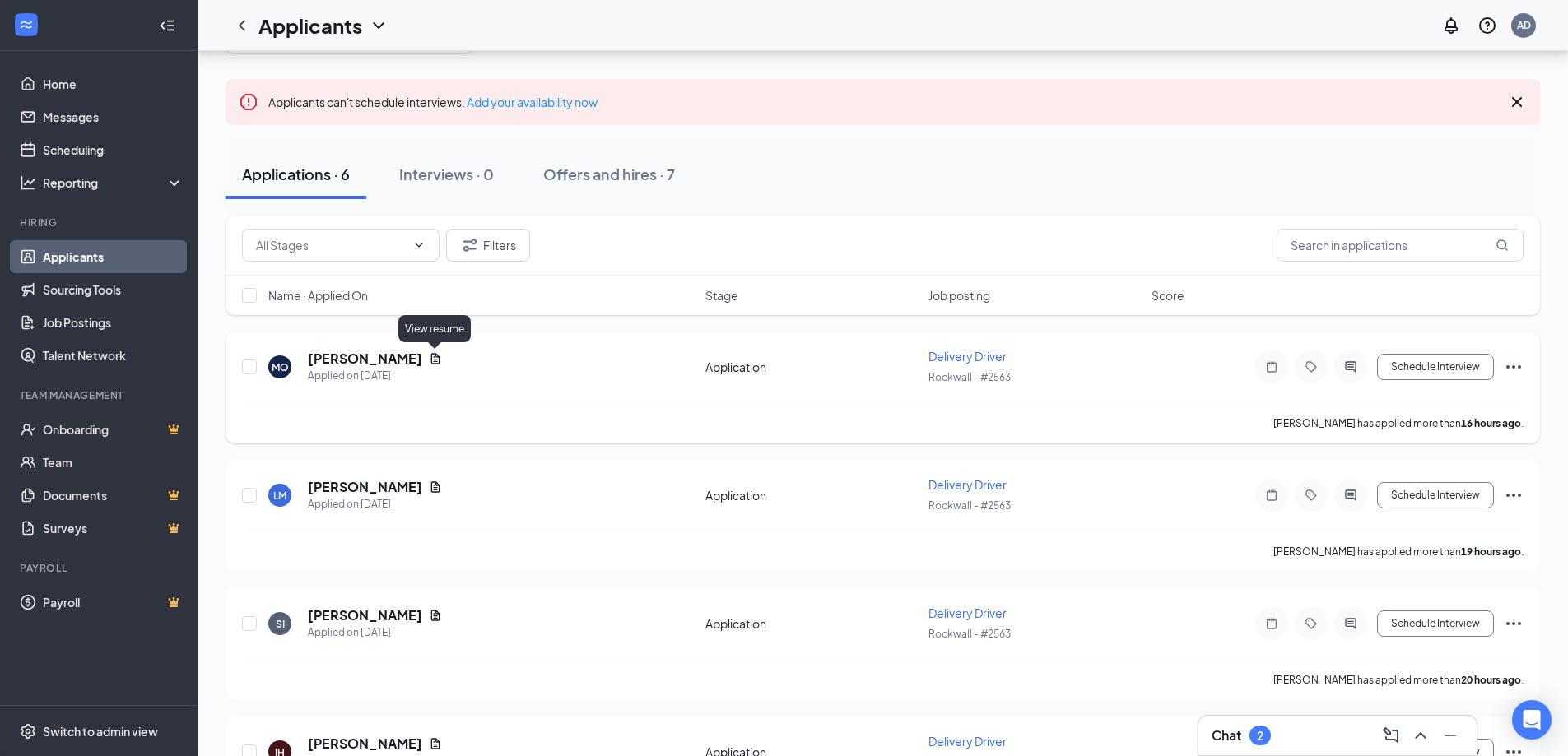
click at [435, 354] on icon "Document" at bounding box center [436, 358] width 9 height 10
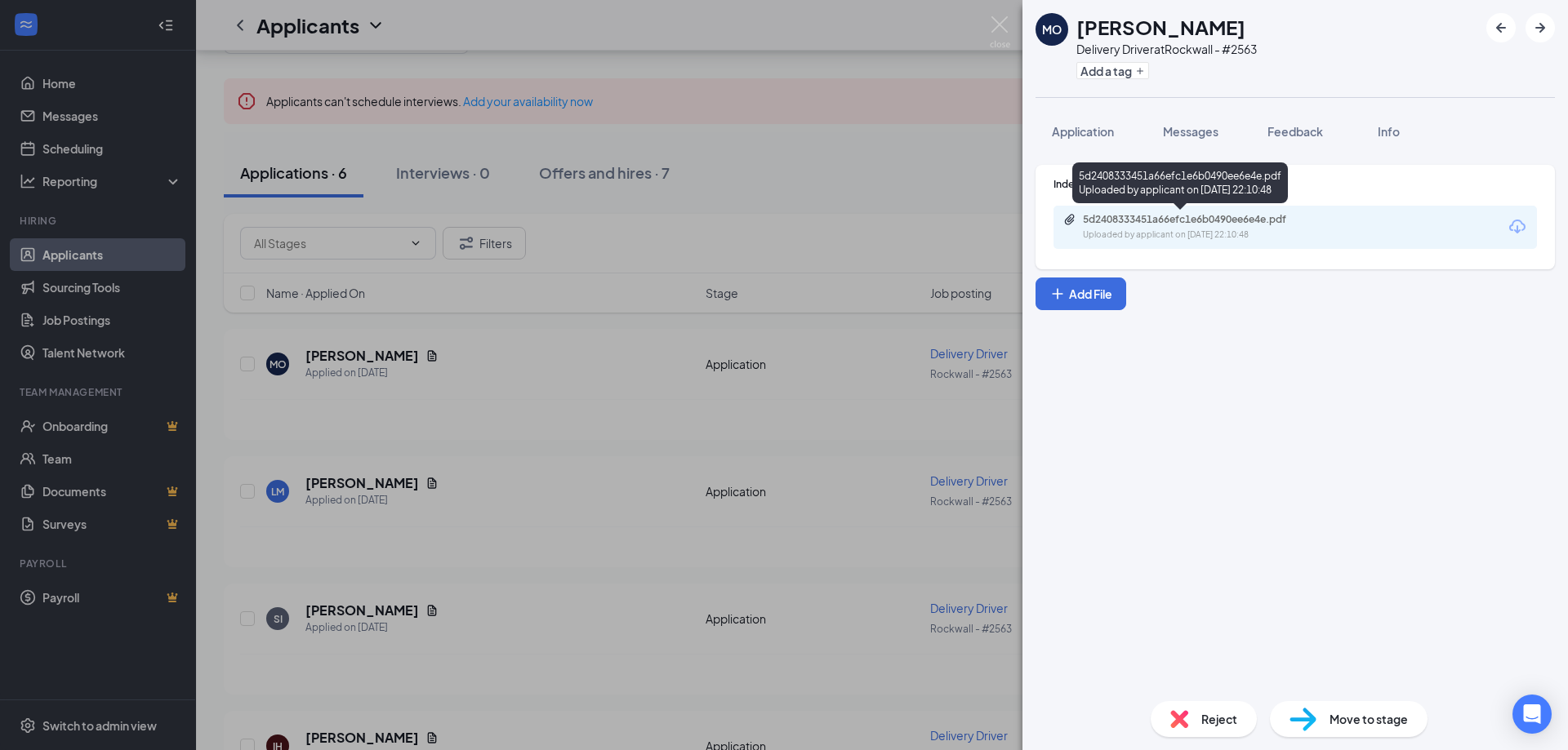
click at [1172, 232] on div "Uploaded by applicant on Aug 25, 2025 at 22:10:48" at bounding box center [1205, 235] width 245 height 13
click at [1223, 726] on span "Reject" at bounding box center [1219, 719] width 36 height 18
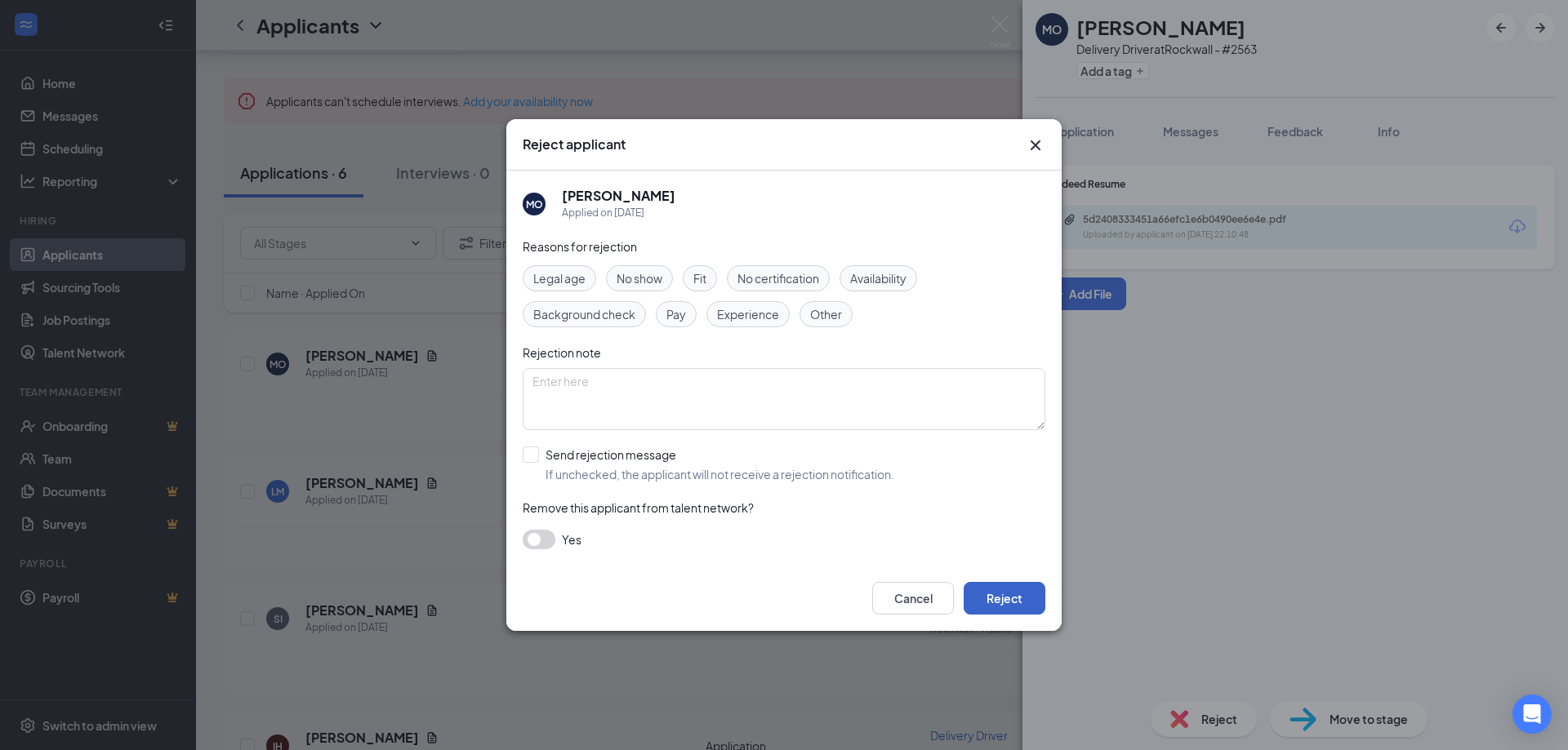
click at [994, 598] on button "Reject" at bounding box center [1004, 598] width 82 height 33
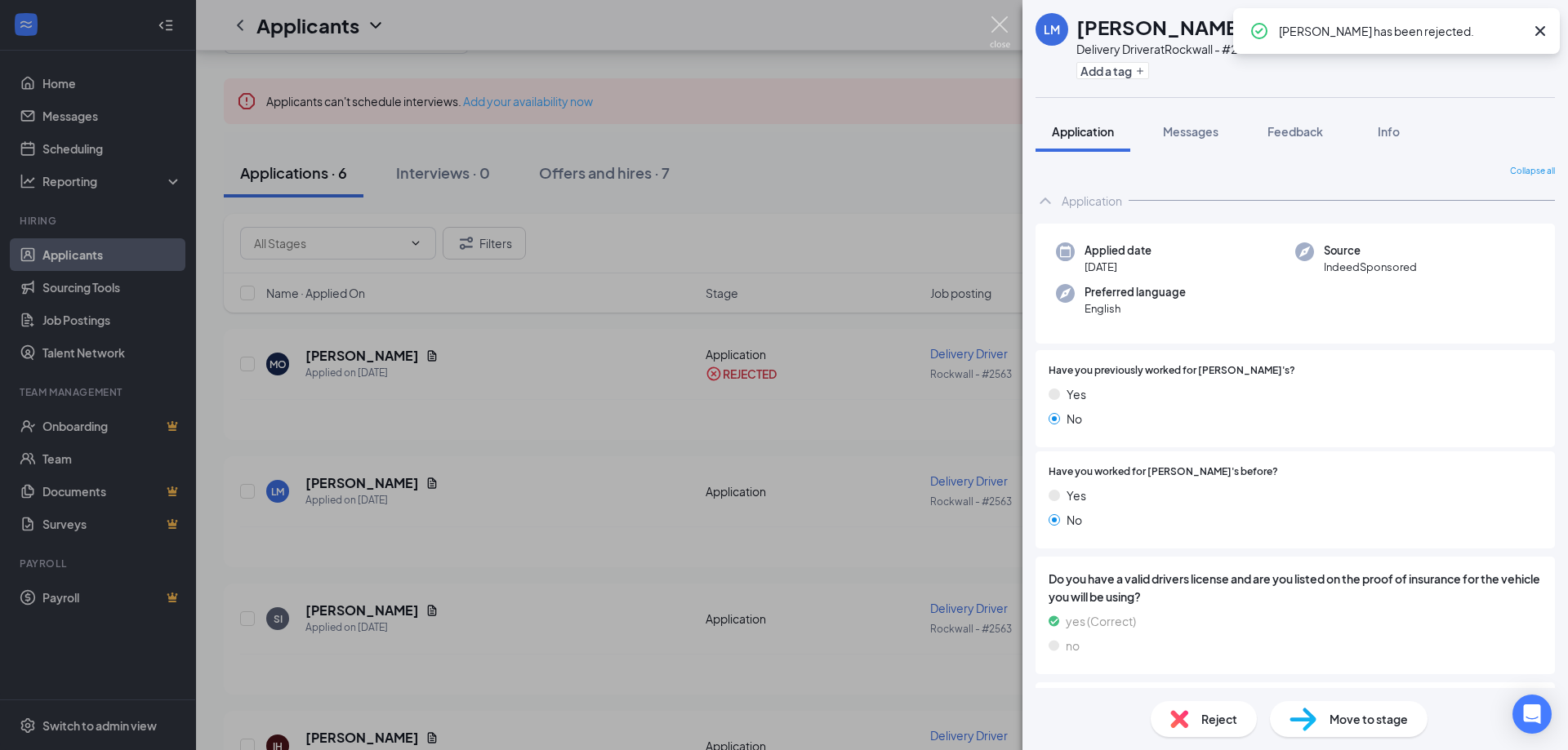
click at [1003, 24] on img at bounding box center [1001, 32] width 21 height 32
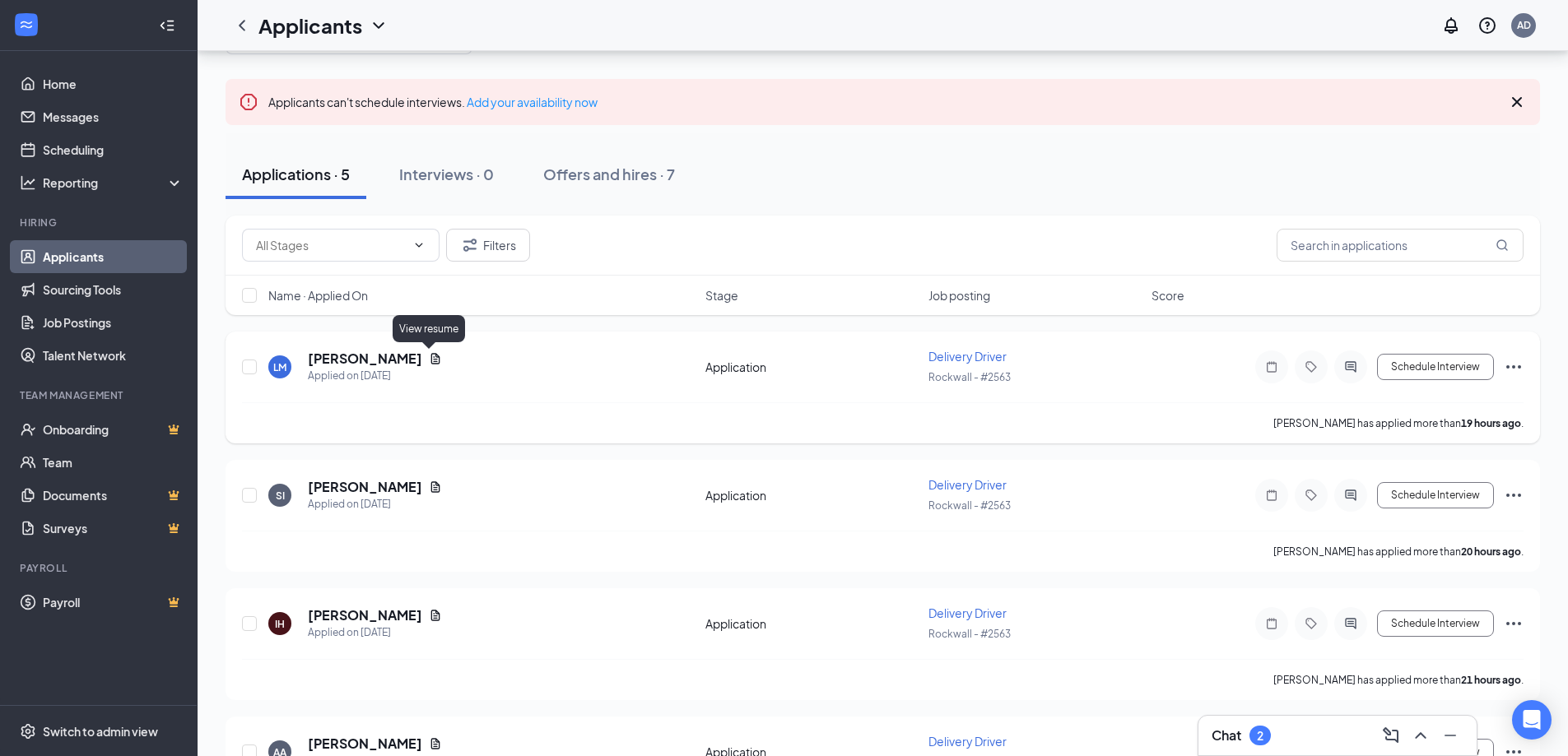
click at [431, 362] on icon "Document" at bounding box center [436, 358] width 9 height 10
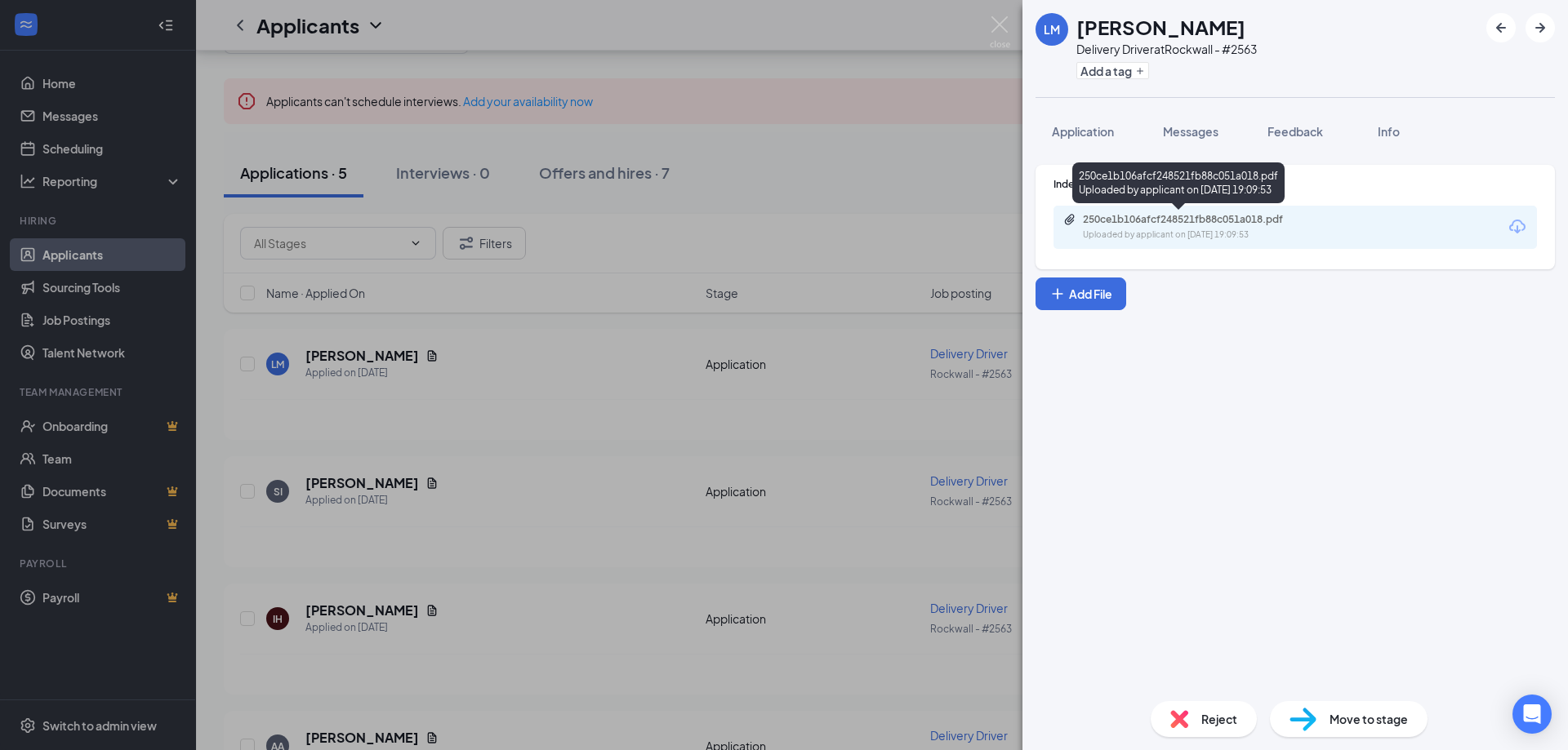
click at [1171, 218] on div "250ce1b106afcf248521fb88c051a018.pdf" at bounding box center [1198, 219] width 229 height 13
click at [1184, 728] on div "Reject" at bounding box center [1203, 719] width 106 height 36
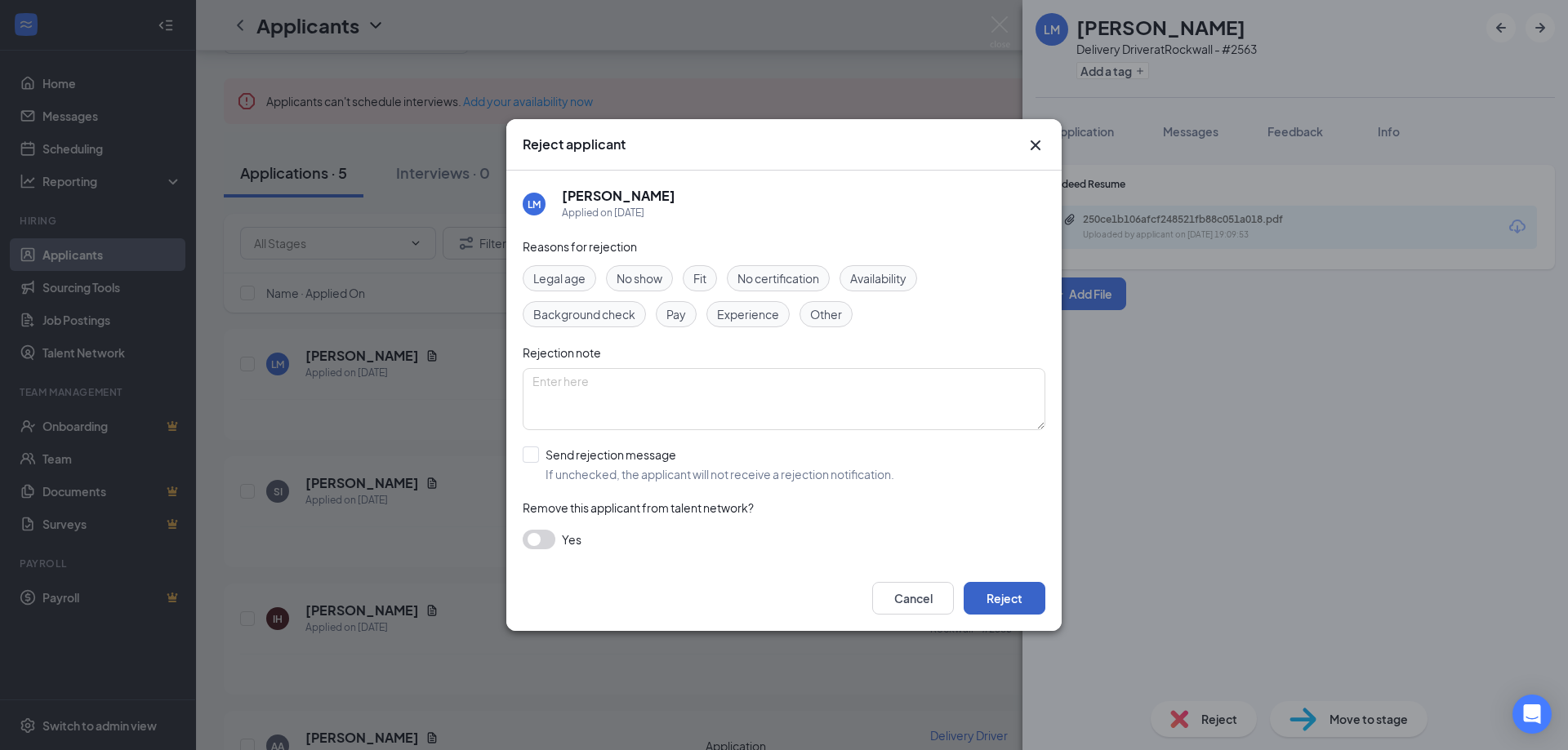
click at [1017, 592] on button "Reject" at bounding box center [1004, 598] width 82 height 33
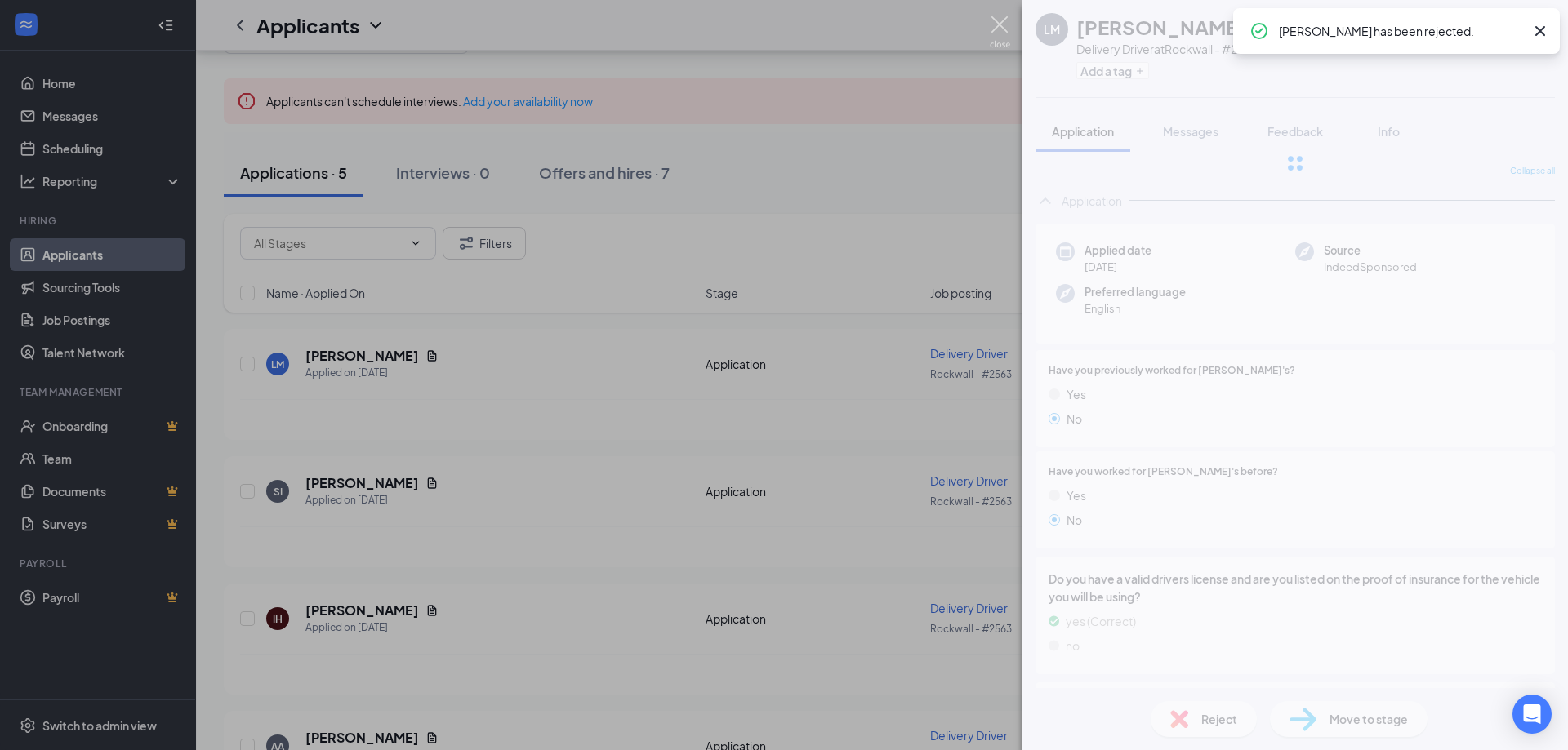
click at [992, 28] on img at bounding box center [1001, 32] width 21 height 32
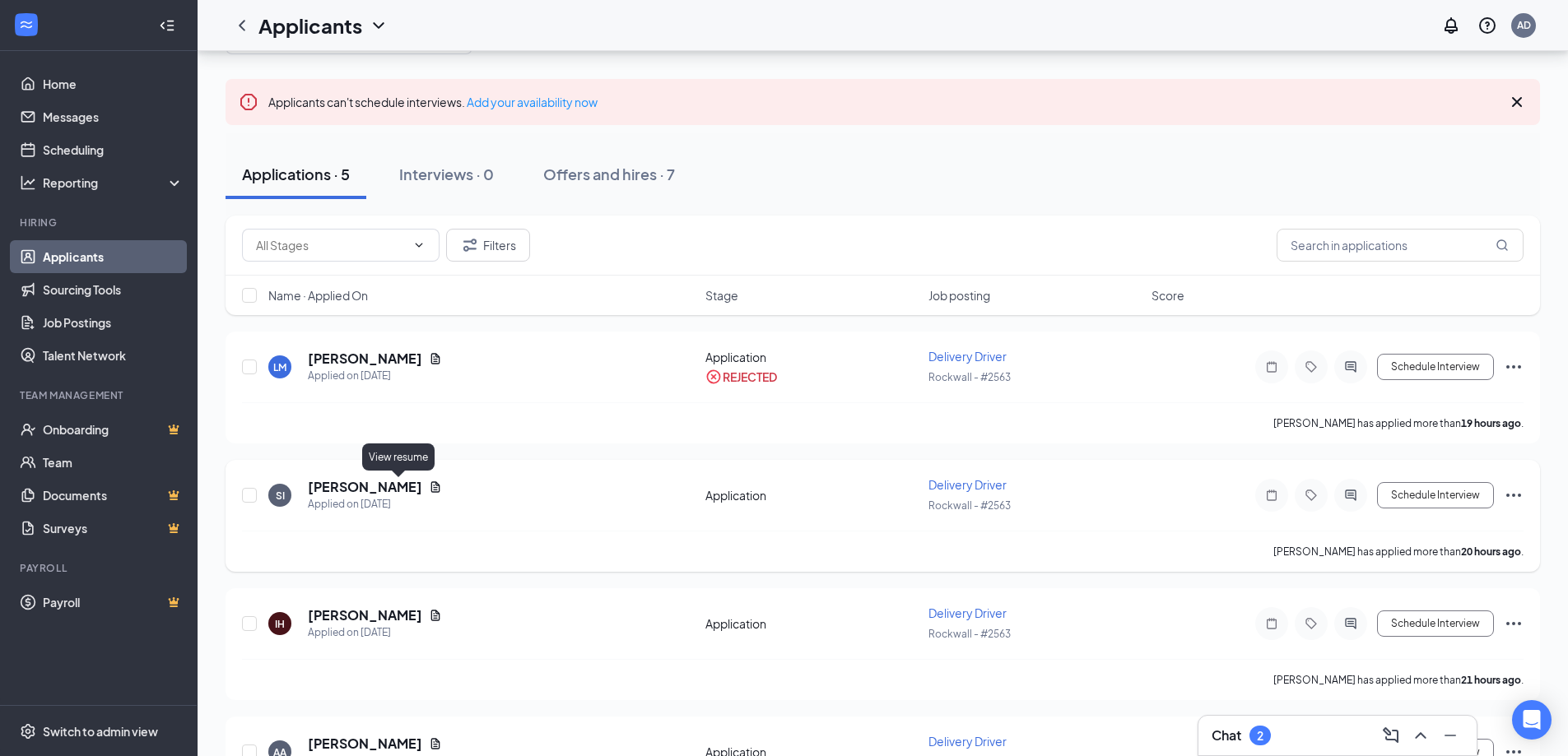
click at [431, 489] on icon "Document" at bounding box center [436, 487] width 9 height 10
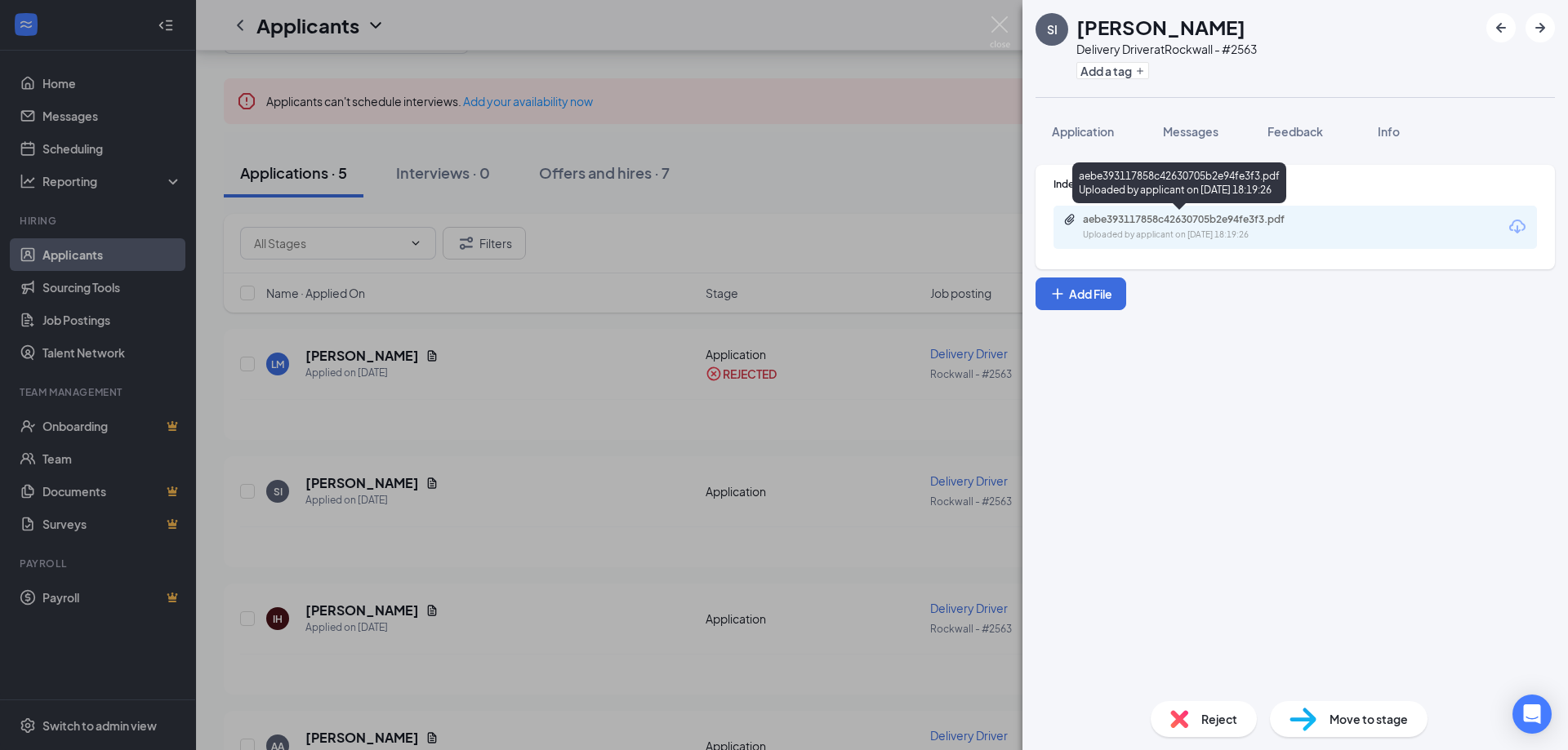
click at [1174, 218] on div "aebe393117858c42630705b2e94fe3f3.pdf" at bounding box center [1198, 219] width 229 height 13
click at [1193, 712] on div "Reject" at bounding box center [1203, 719] width 106 height 36
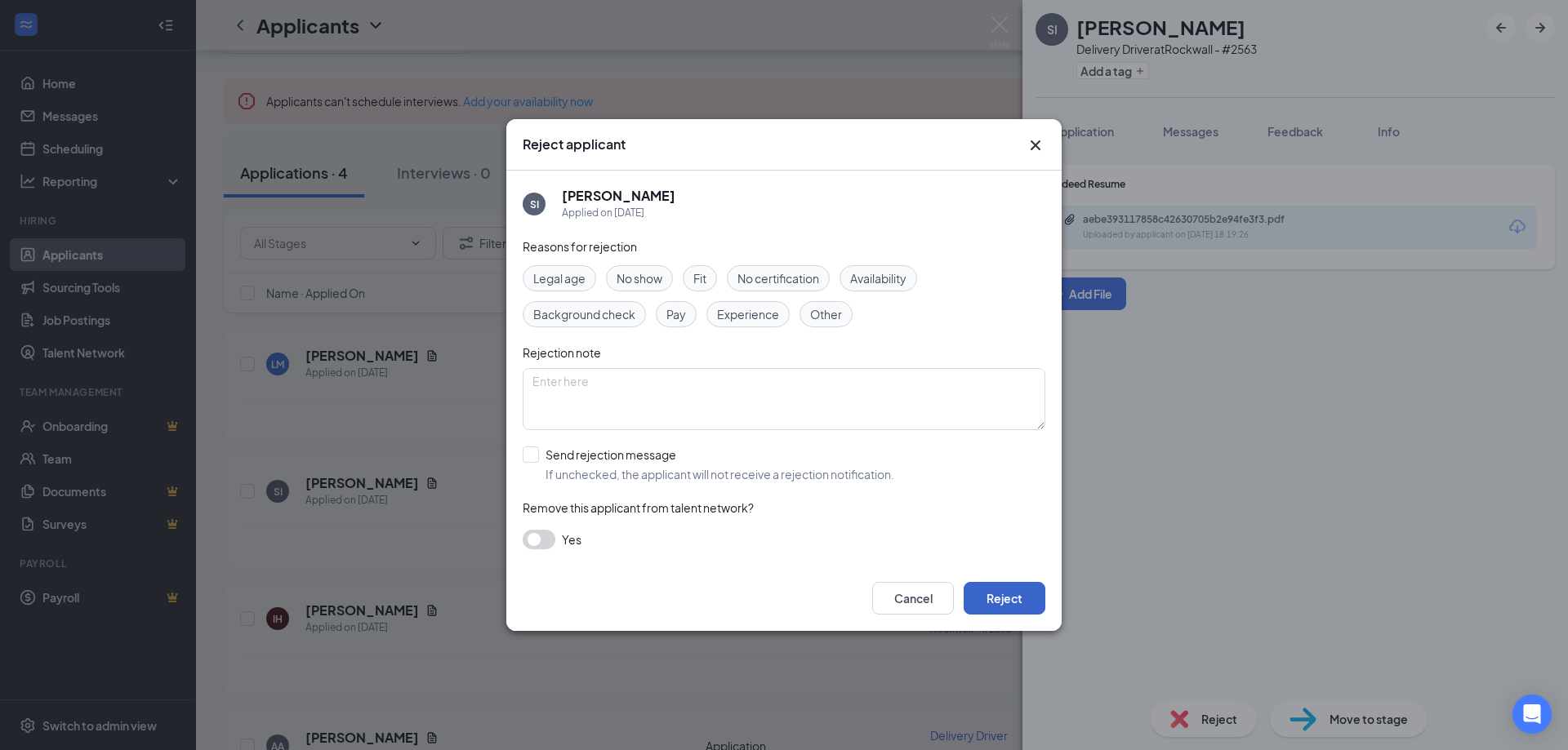
click at [1008, 597] on button "Reject" at bounding box center [1004, 598] width 82 height 33
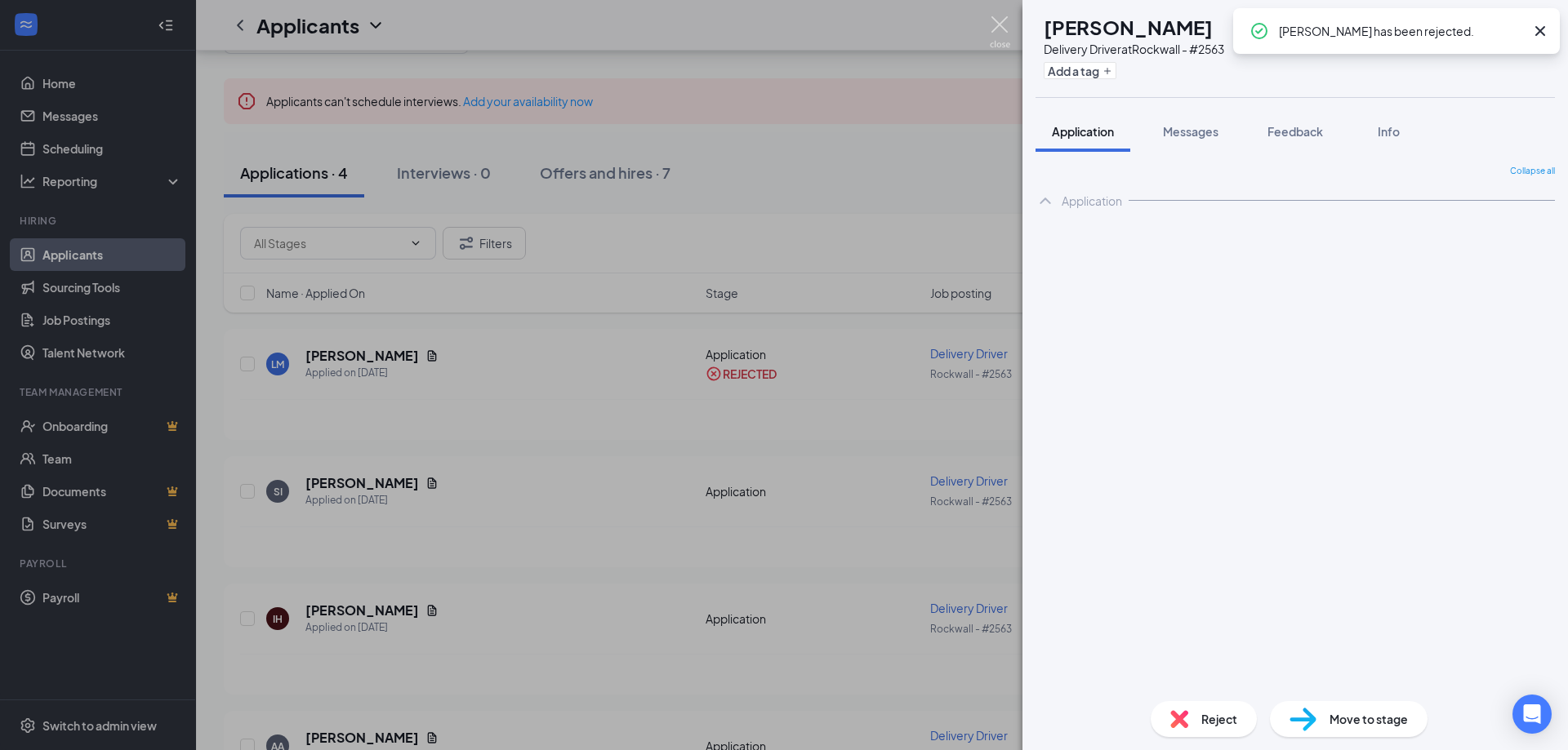
click at [999, 35] on img at bounding box center [1001, 32] width 21 height 32
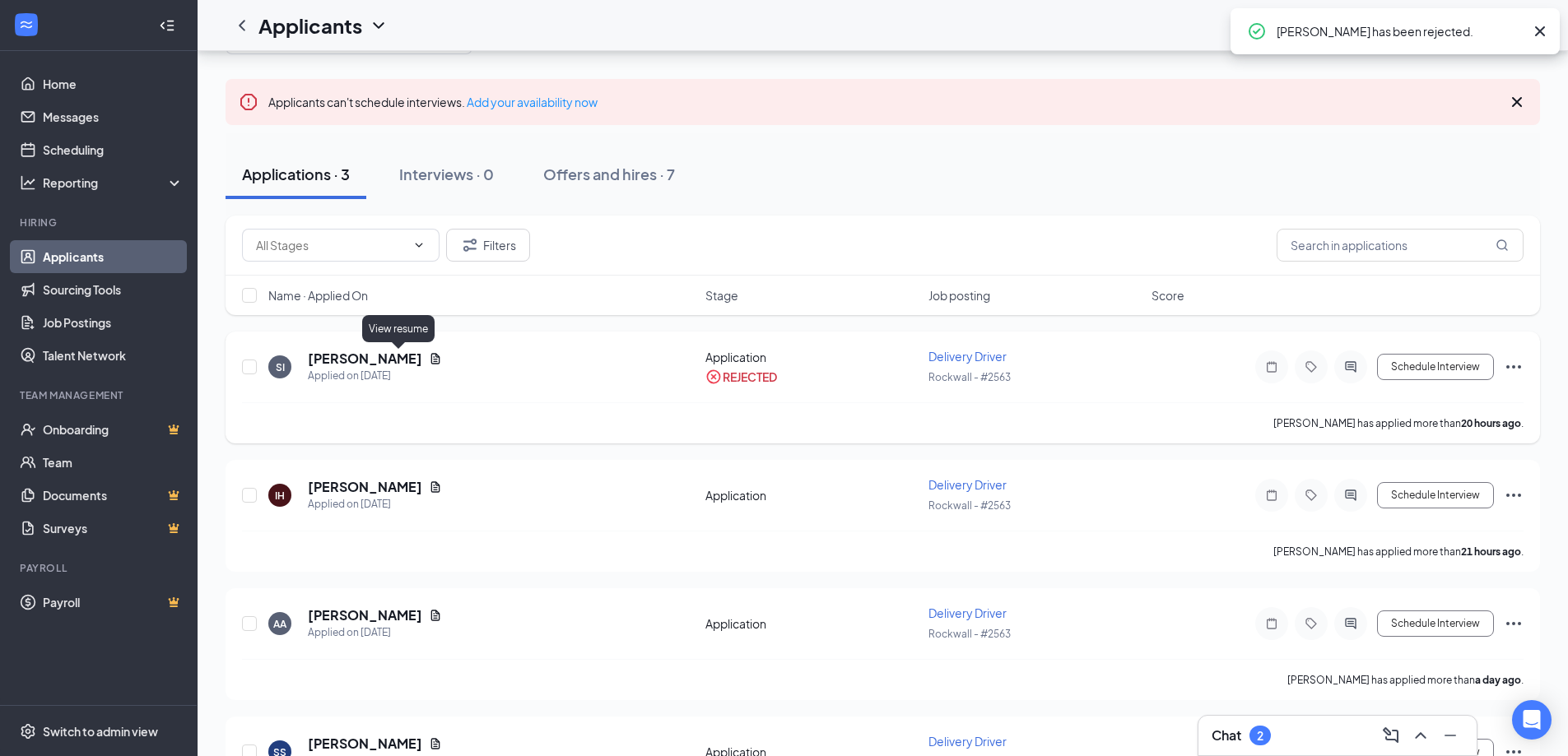
click at [429, 358] on icon "Document" at bounding box center [436, 359] width 13 height 13
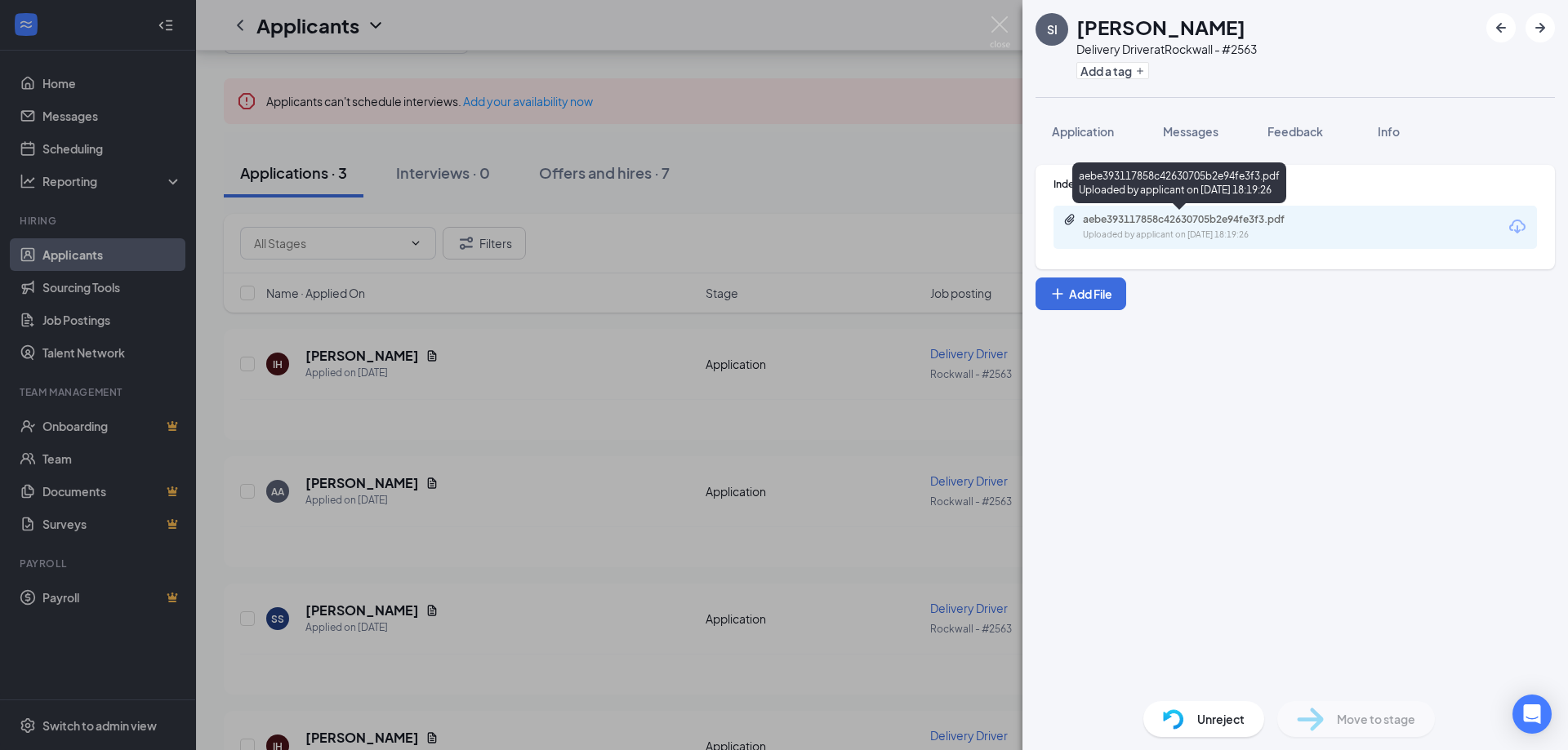
click at [1099, 231] on div "Uploaded by applicant on Aug 25, 2025 at 18:19:26" at bounding box center [1205, 235] width 245 height 13
click at [997, 22] on img at bounding box center [1001, 32] width 21 height 32
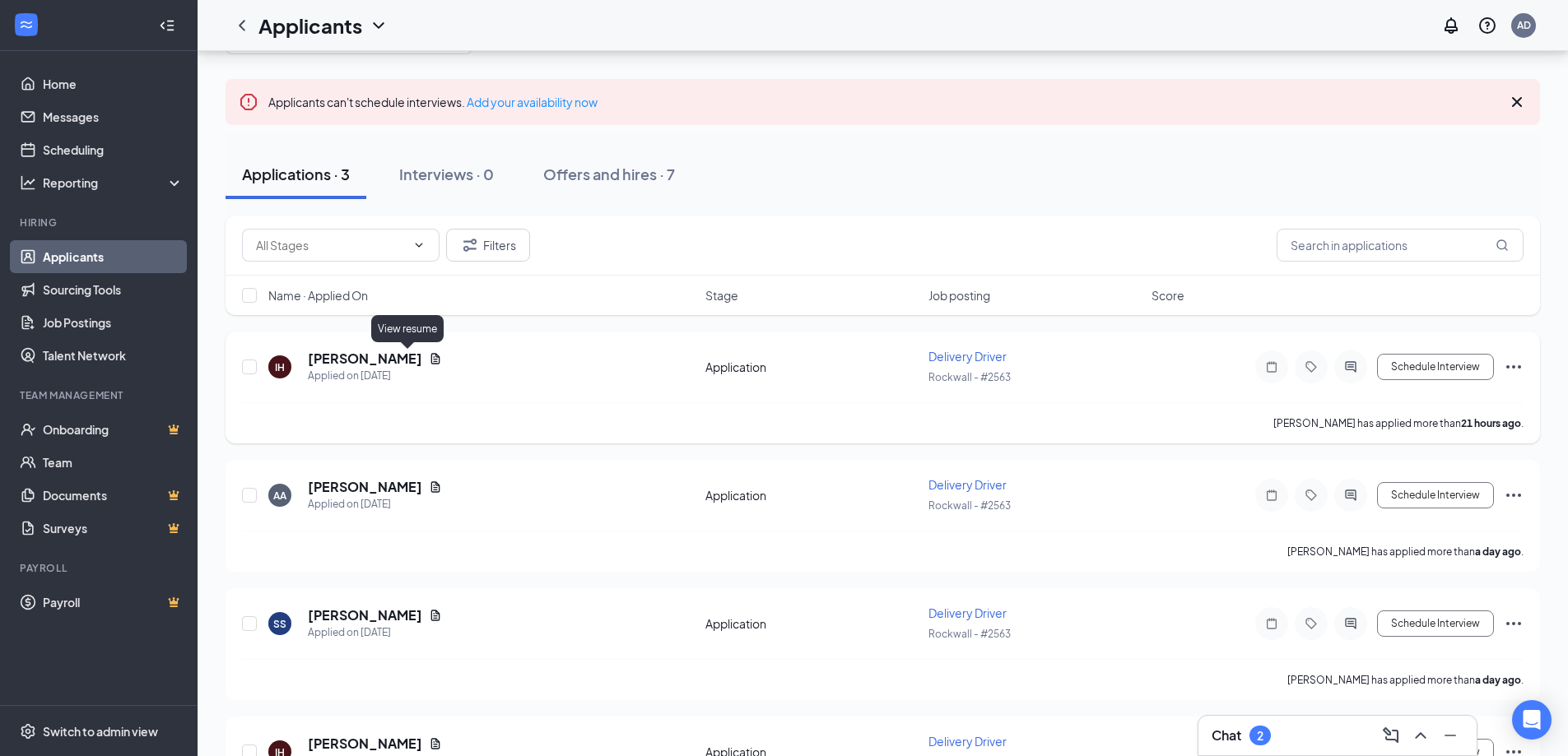
click at [429, 359] on icon "Document" at bounding box center [436, 359] width 13 height 13
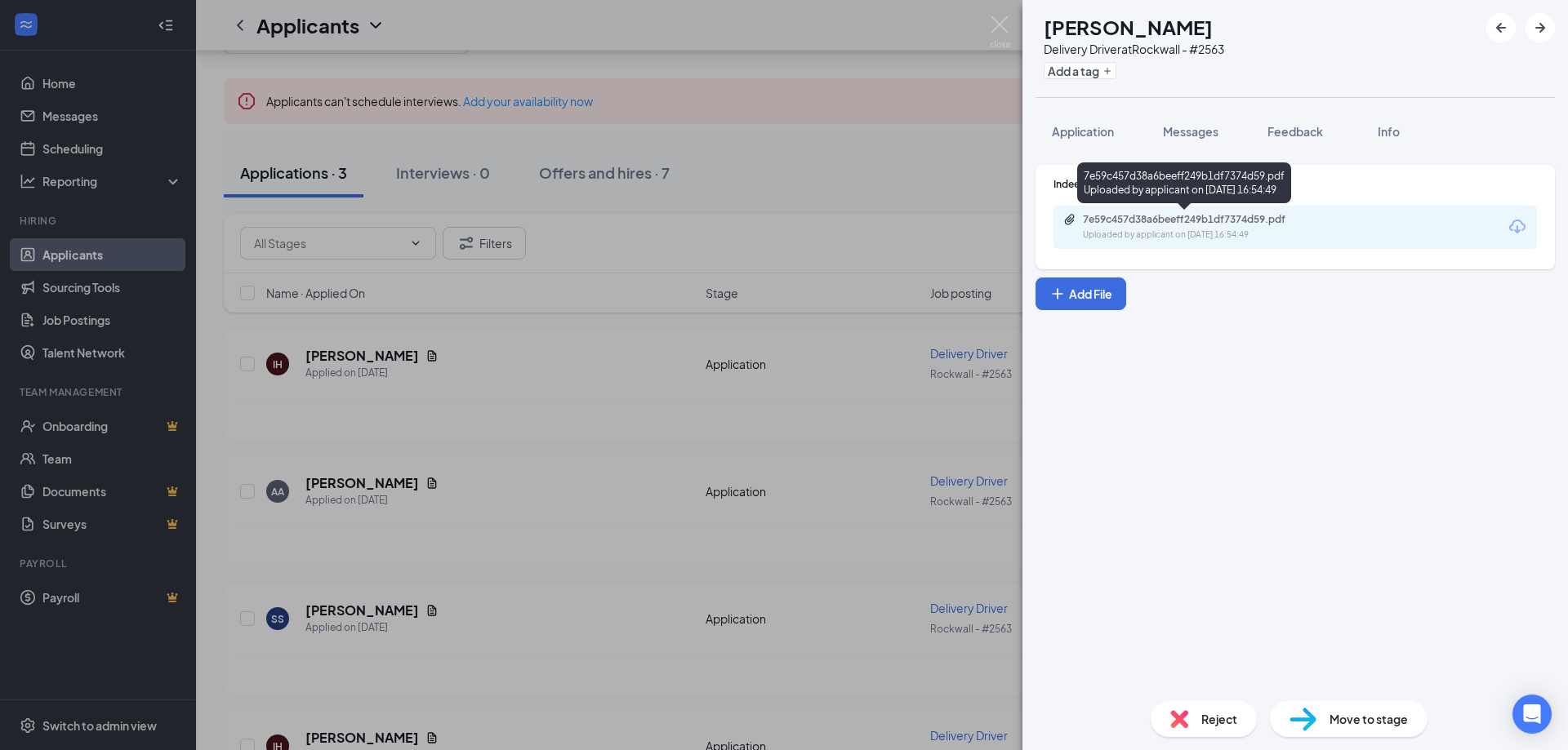
click at [1153, 229] on div "Uploaded by applicant on Aug 25, 2025 at 16:54:49" at bounding box center [1205, 235] width 245 height 13
click at [1196, 136] on span "Messages" at bounding box center [1190, 131] width 55 height 15
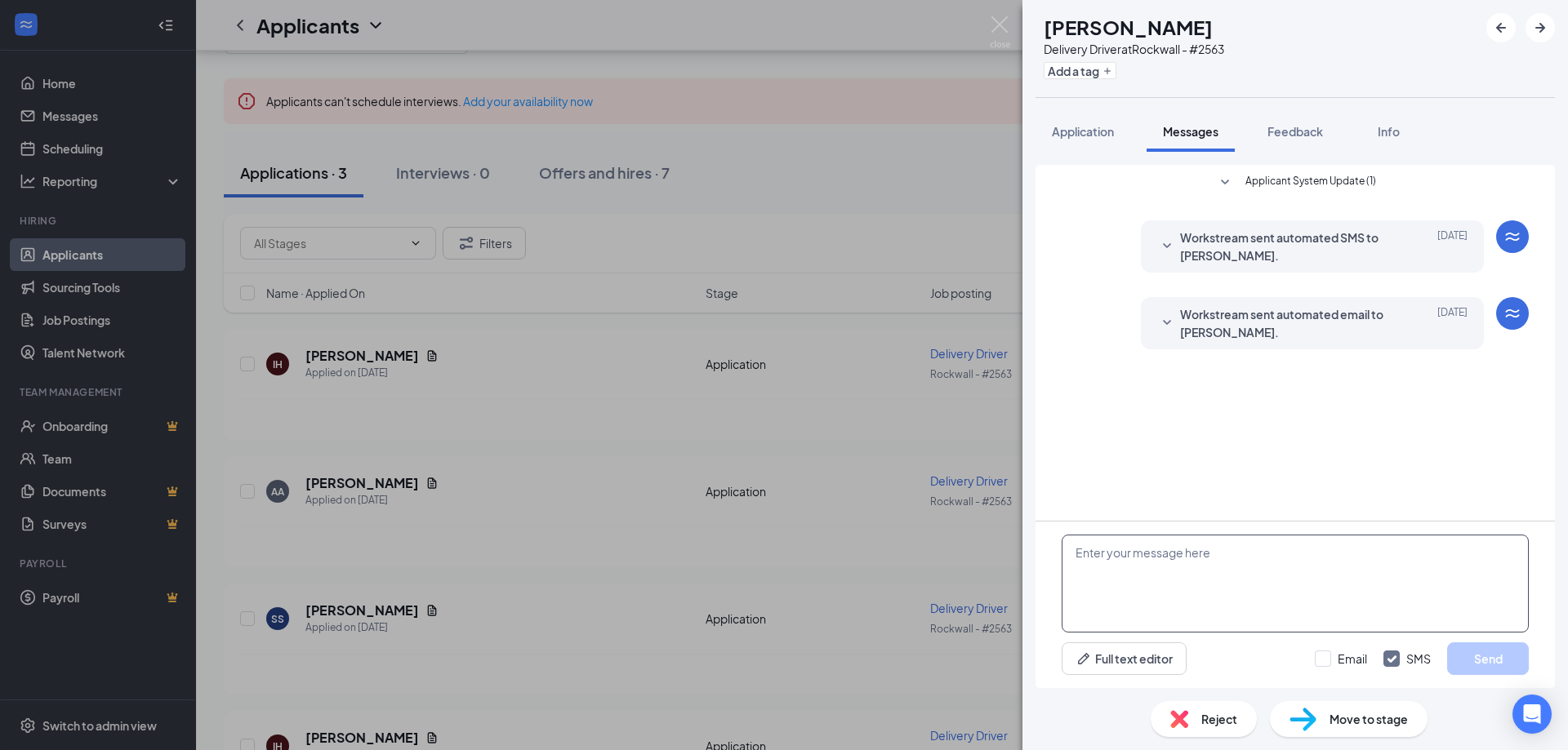
click at [1134, 598] on textarea at bounding box center [1295, 584] width 467 height 98
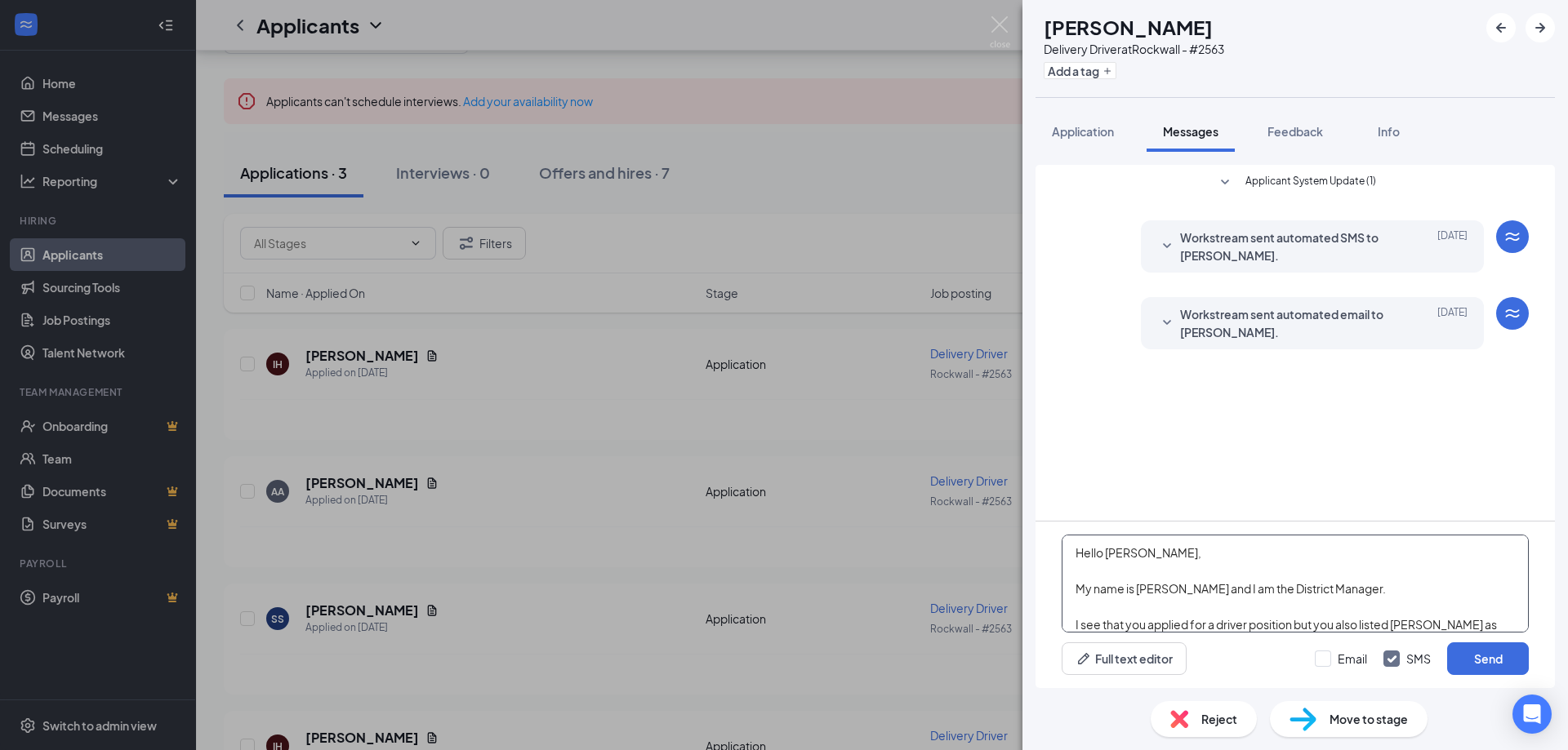
scroll to position [18, 0]
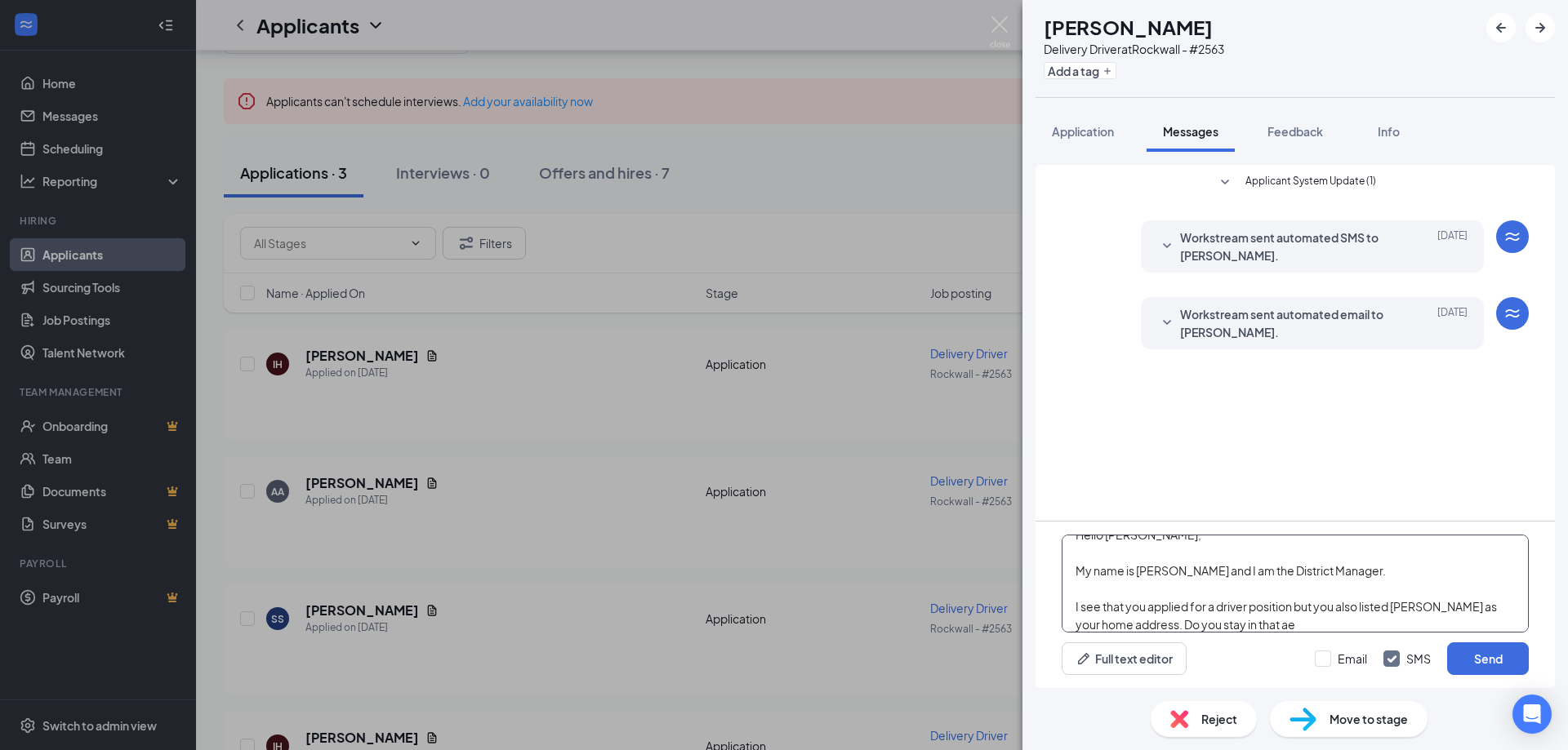
click at [1280, 620] on textarea "Hello Isaac, My name is Allen Duong and I am the District Manager. I see that y…" at bounding box center [1295, 584] width 467 height 98
type textarea "Hello Isaac, My name is Allen Duong and I am the District Manager. I see that y…"
click at [1481, 662] on button "Send" at bounding box center [1487, 658] width 82 height 33
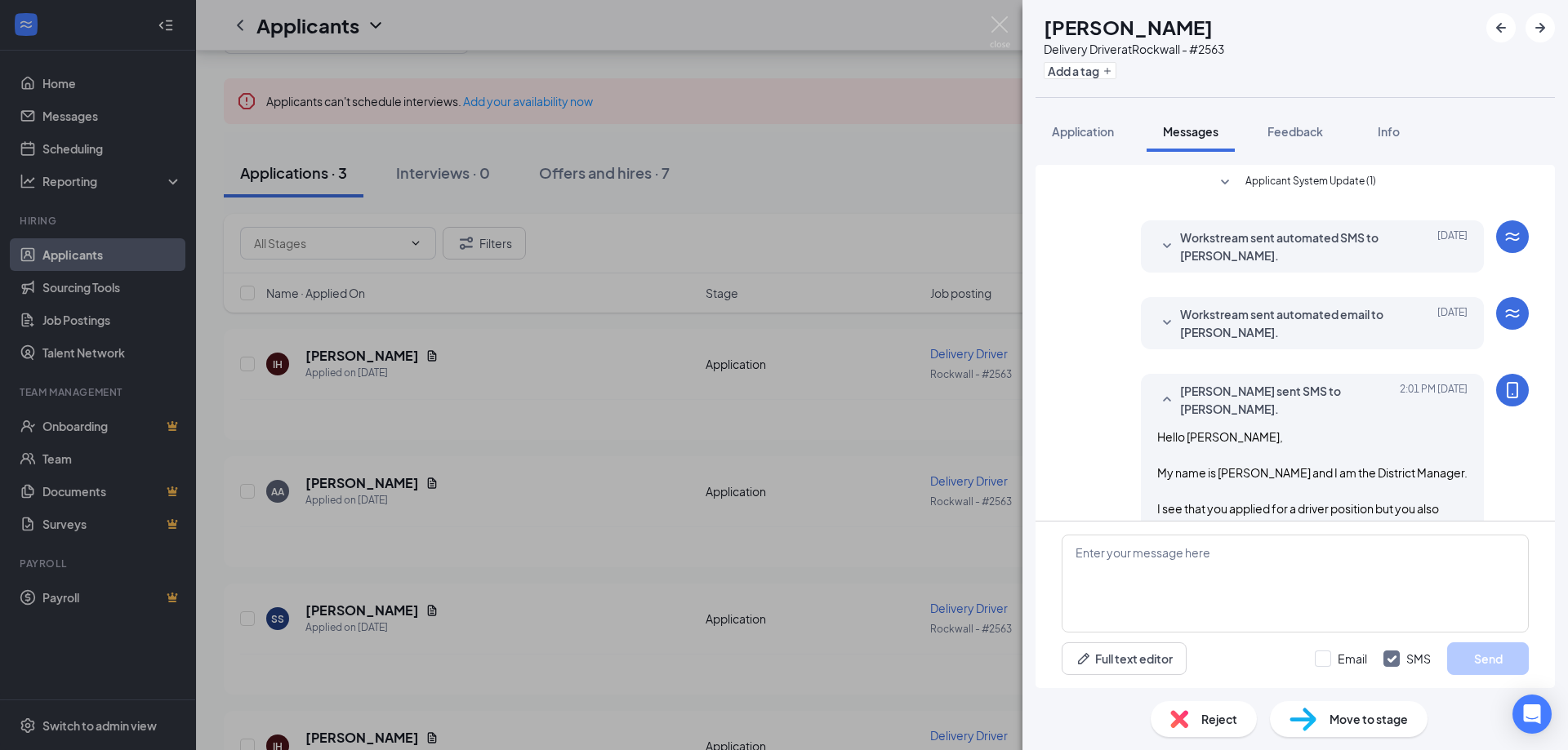
scroll to position [41, 0]
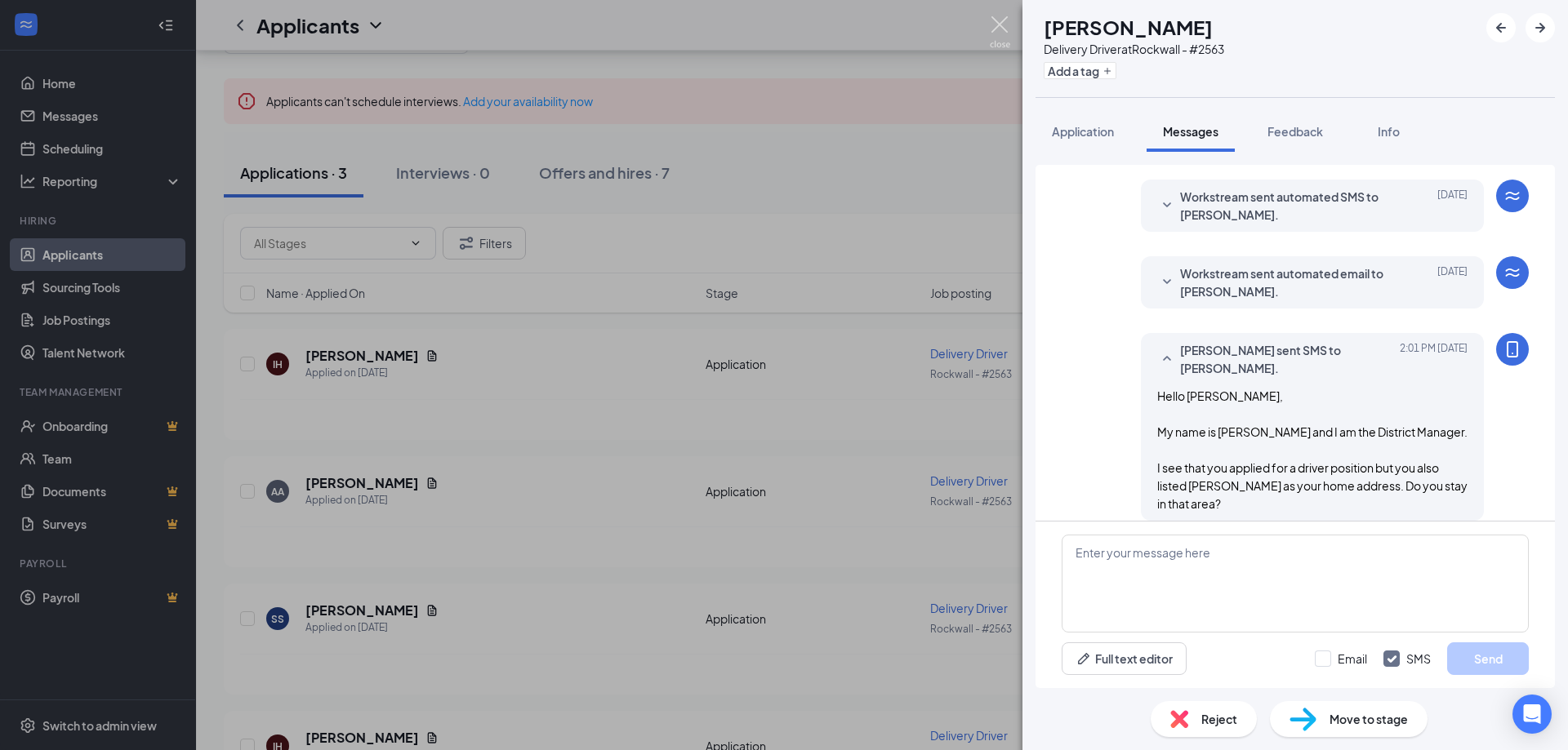
click at [992, 32] on img at bounding box center [1001, 32] width 21 height 32
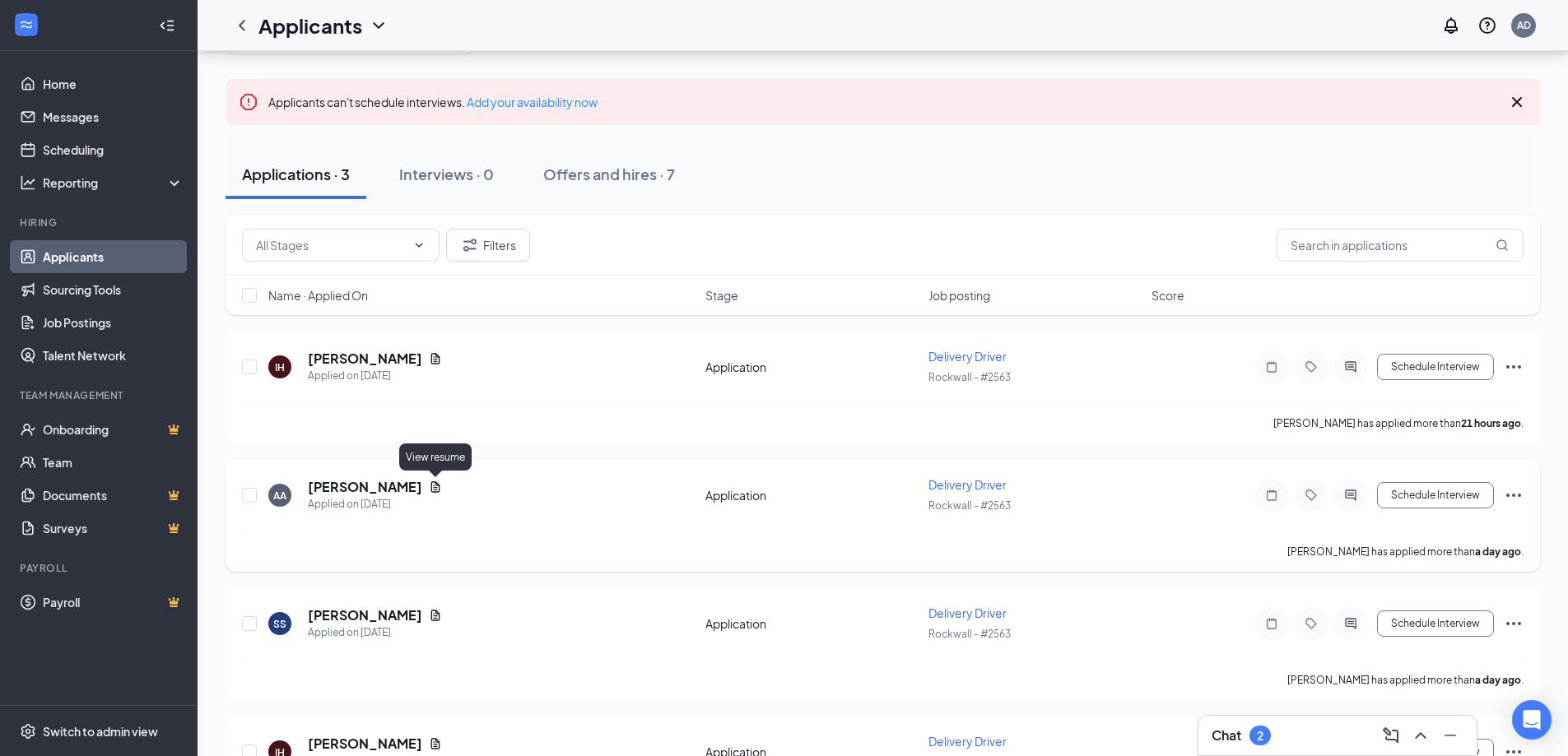
click at [433, 487] on icon "Document" at bounding box center [436, 488] width 13 height 13
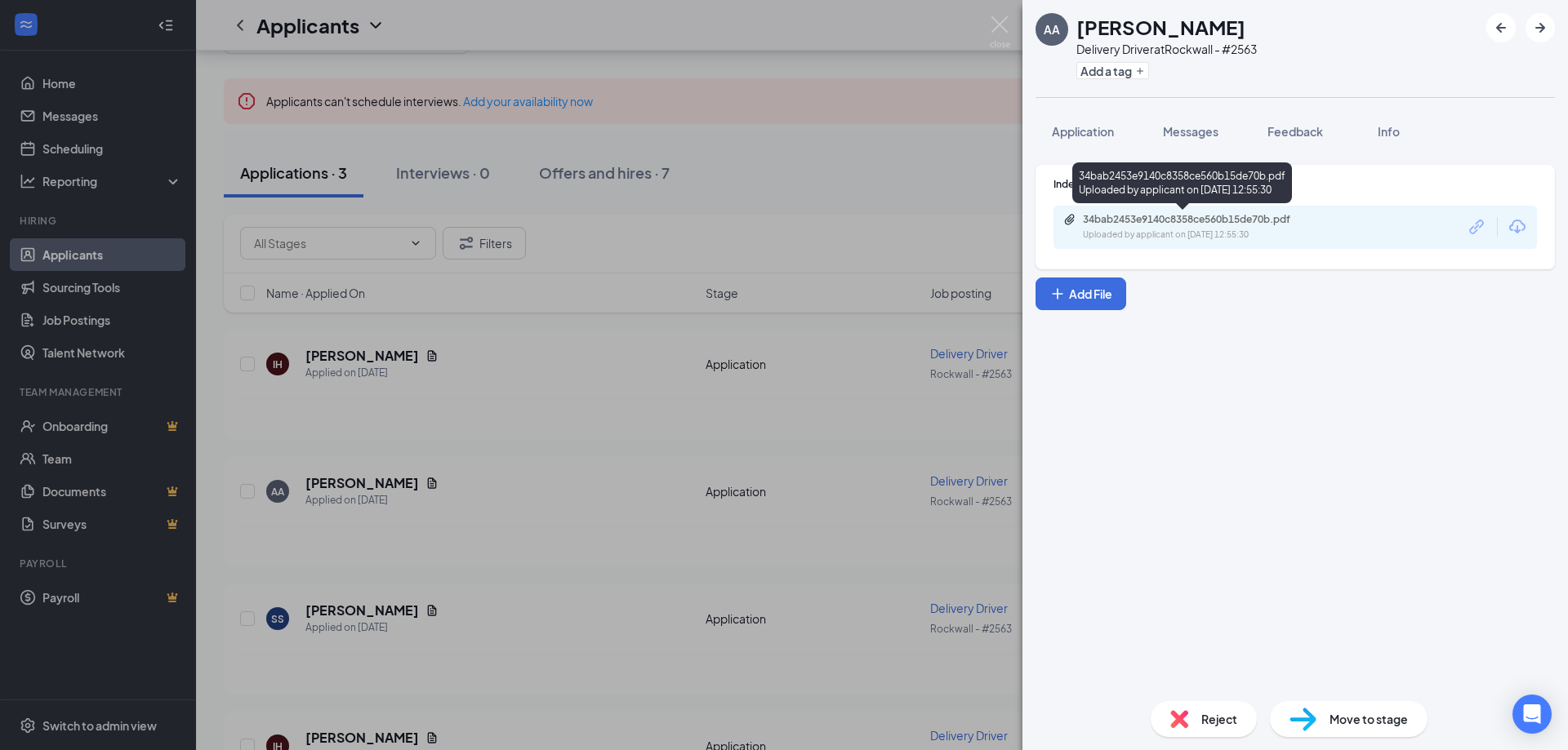
click at [1204, 232] on div "Uploaded by applicant on Aug 25, 2025 at 12:55:30" at bounding box center [1205, 235] width 245 height 13
click at [1207, 721] on span "Reject" at bounding box center [1219, 719] width 36 height 18
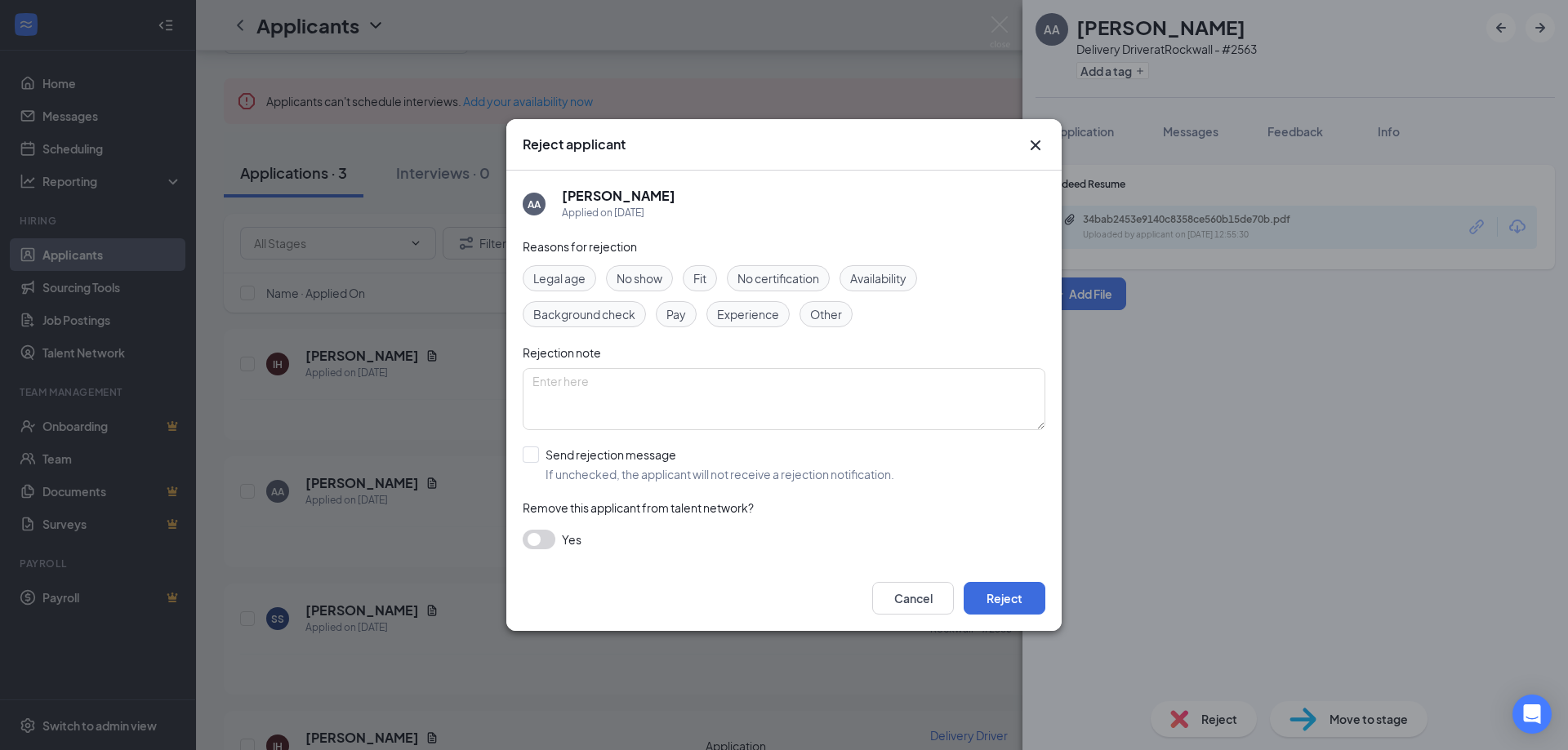
click at [990, 615] on div "Cancel Reject" at bounding box center [784, 599] width 555 height 66
click at [991, 607] on button "Reject" at bounding box center [1004, 598] width 82 height 33
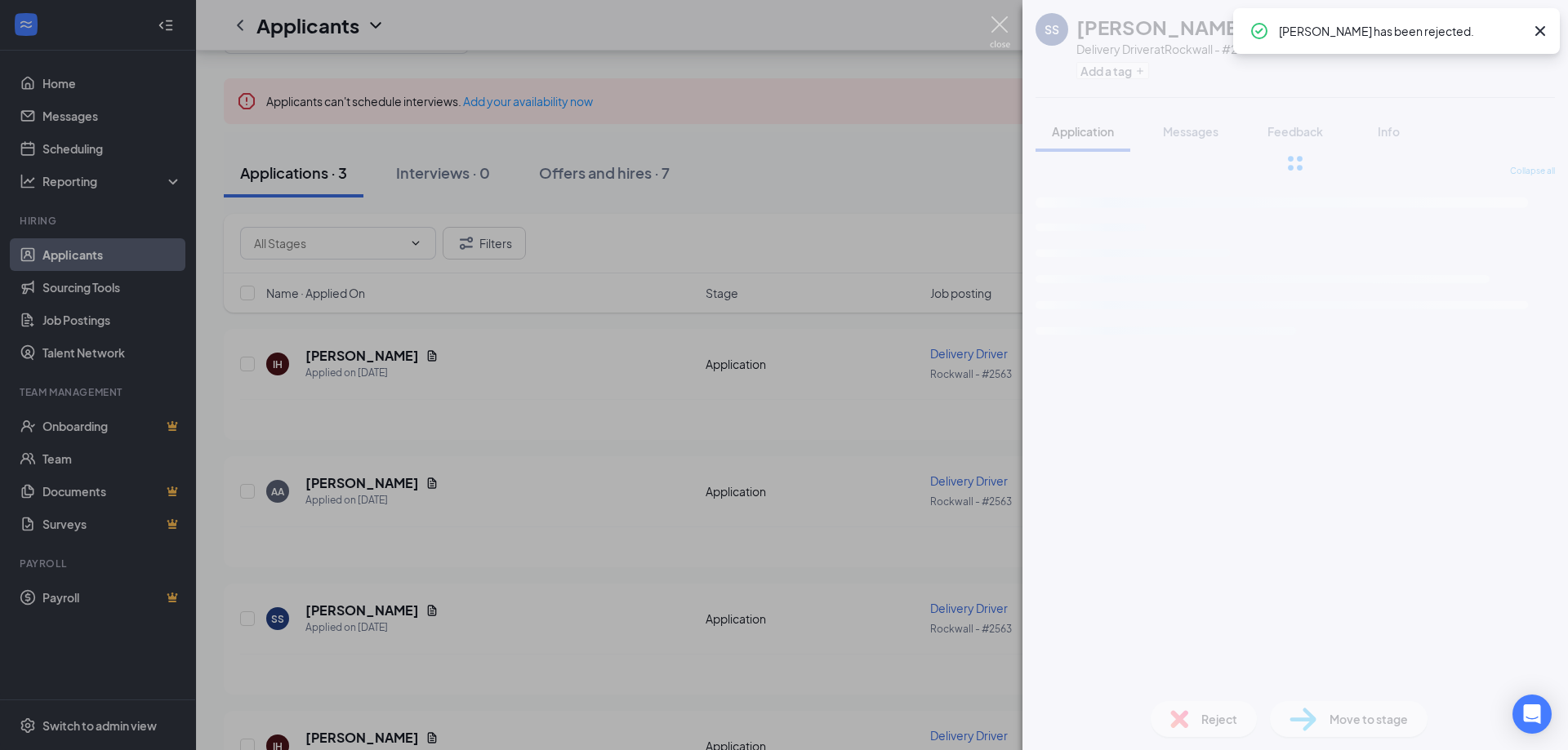
click at [1003, 28] on img at bounding box center [1001, 32] width 21 height 32
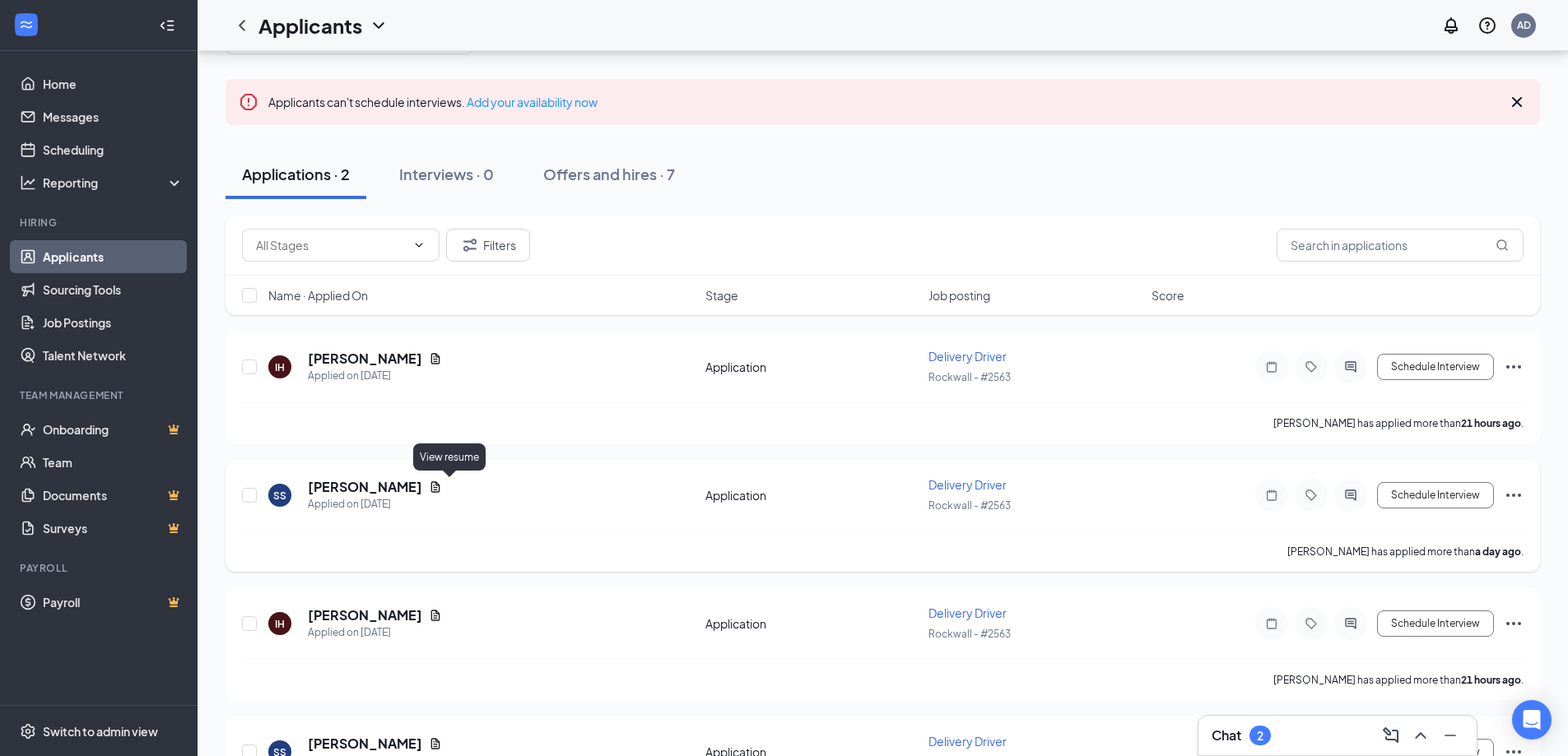
click at [442, 488] on icon "Document" at bounding box center [436, 488] width 13 height 13
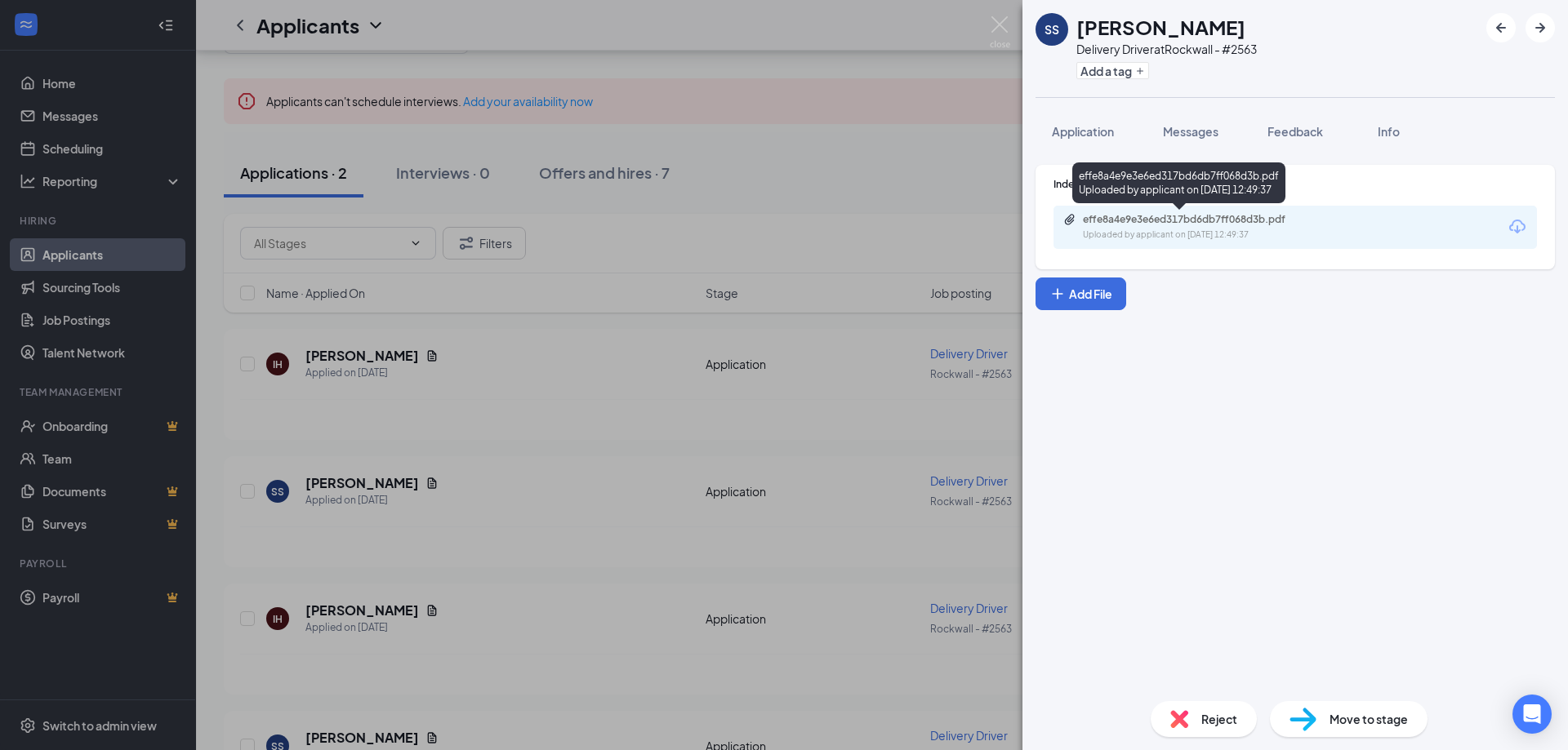
click at [1119, 223] on div "effe8a4e9e3e6ed317bd6db7ff068d3b.pdf" at bounding box center [1198, 219] width 229 height 13
click at [1189, 725] on div "Reject" at bounding box center [1203, 719] width 106 height 36
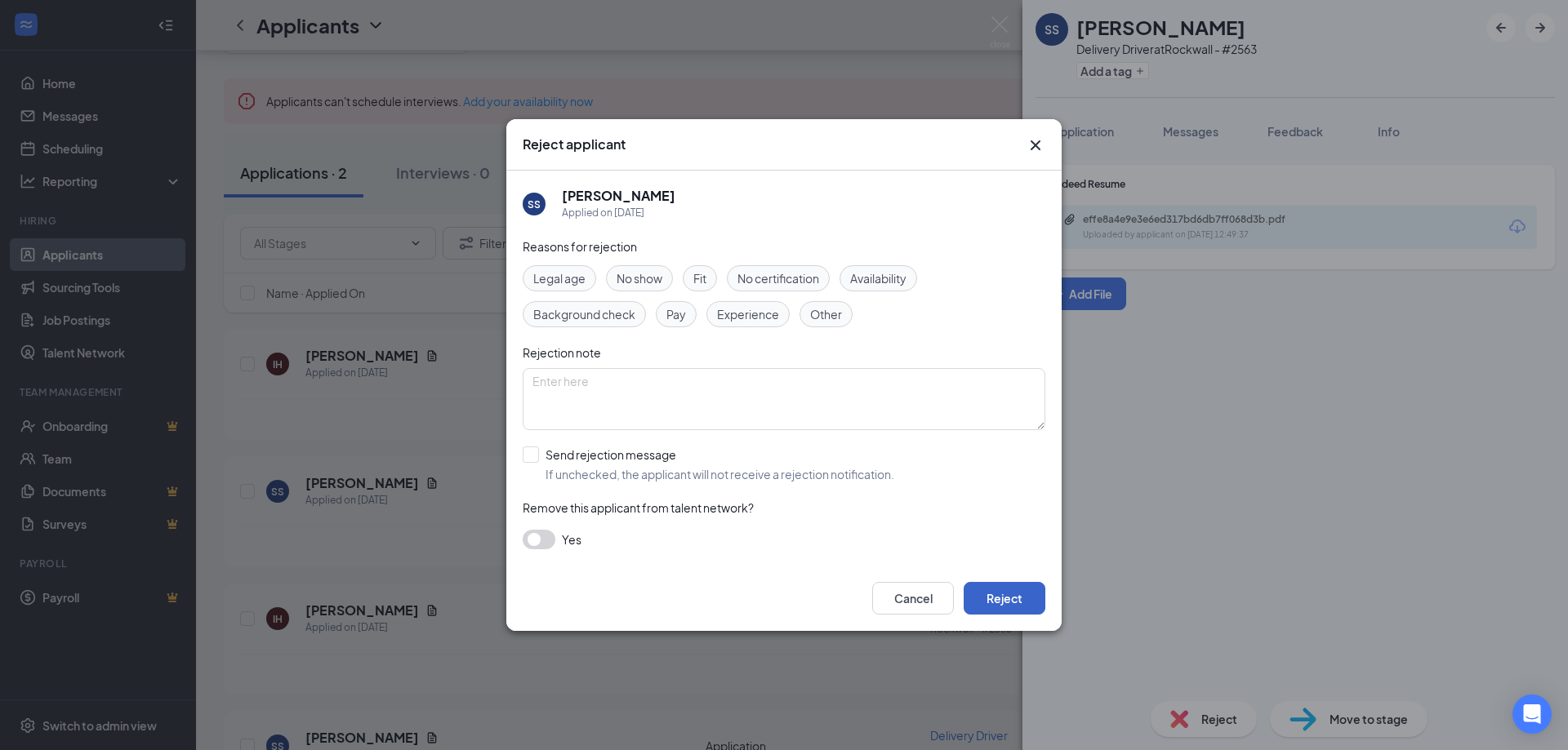
click at [1007, 610] on button "Reject" at bounding box center [1004, 598] width 82 height 33
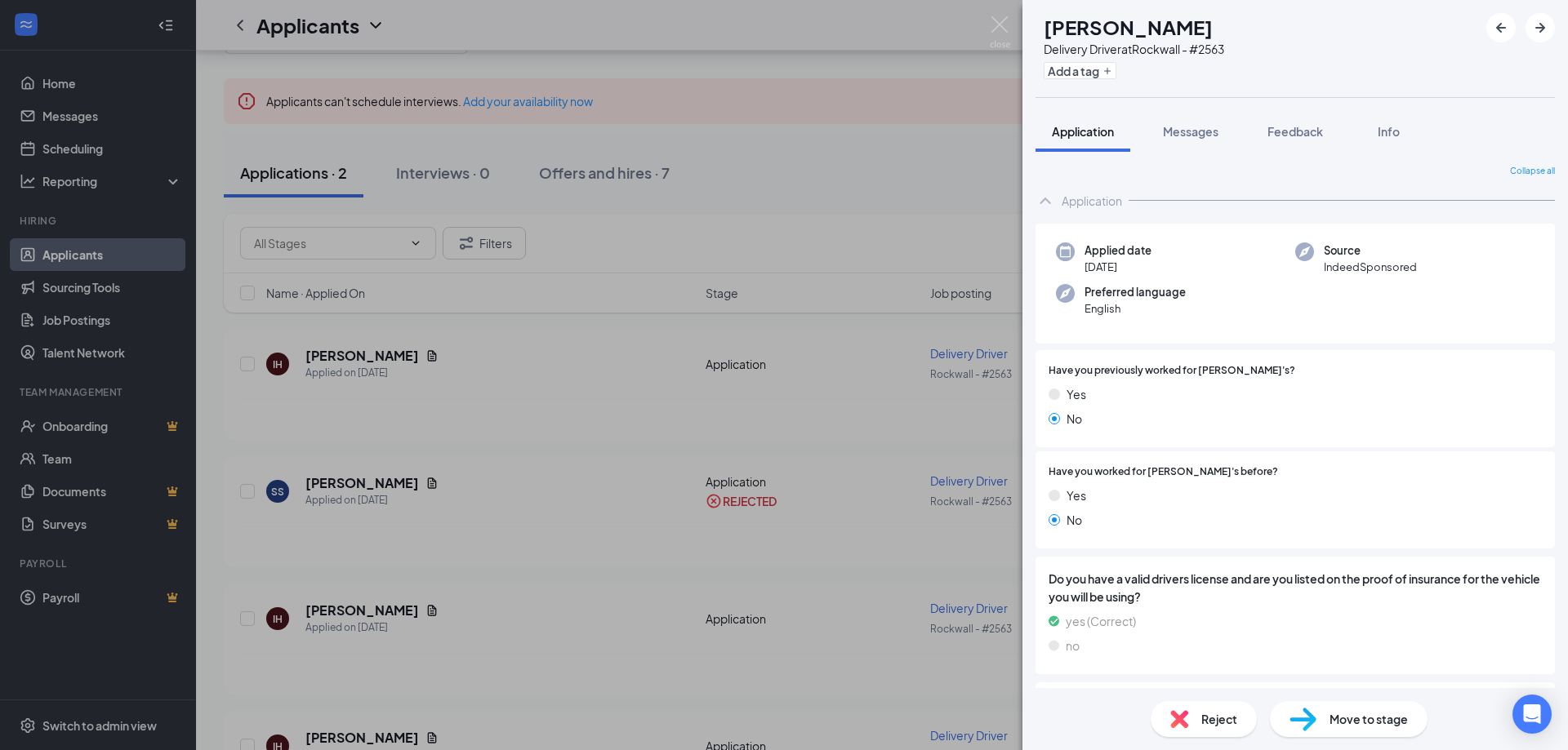
click at [426, 436] on div "IH Isaac Howard Delivery Driver at Rockwall - #2563 Add a tag Application Messa…" at bounding box center [784, 375] width 1568 height 750
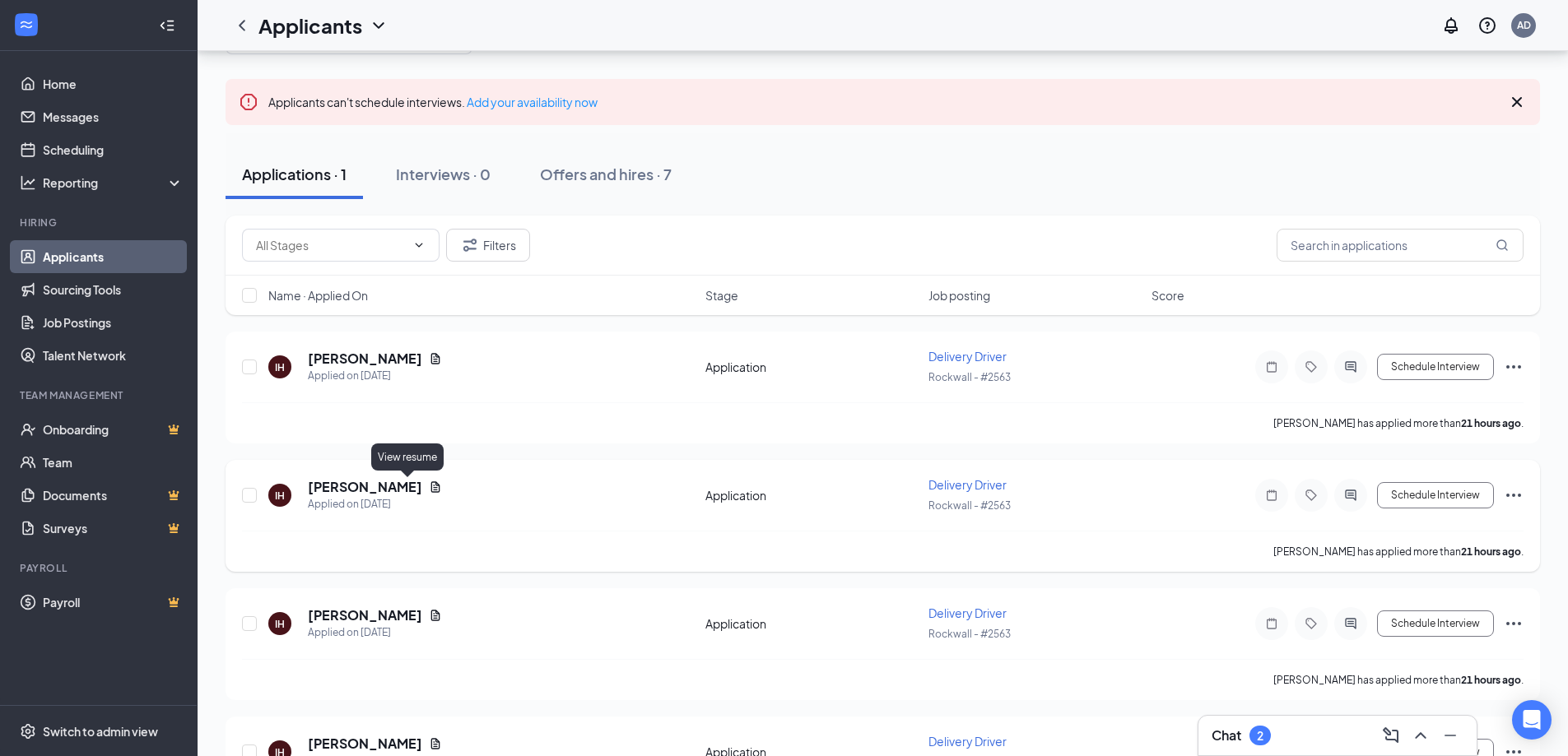
click at [429, 485] on icon "Document" at bounding box center [436, 488] width 13 height 13
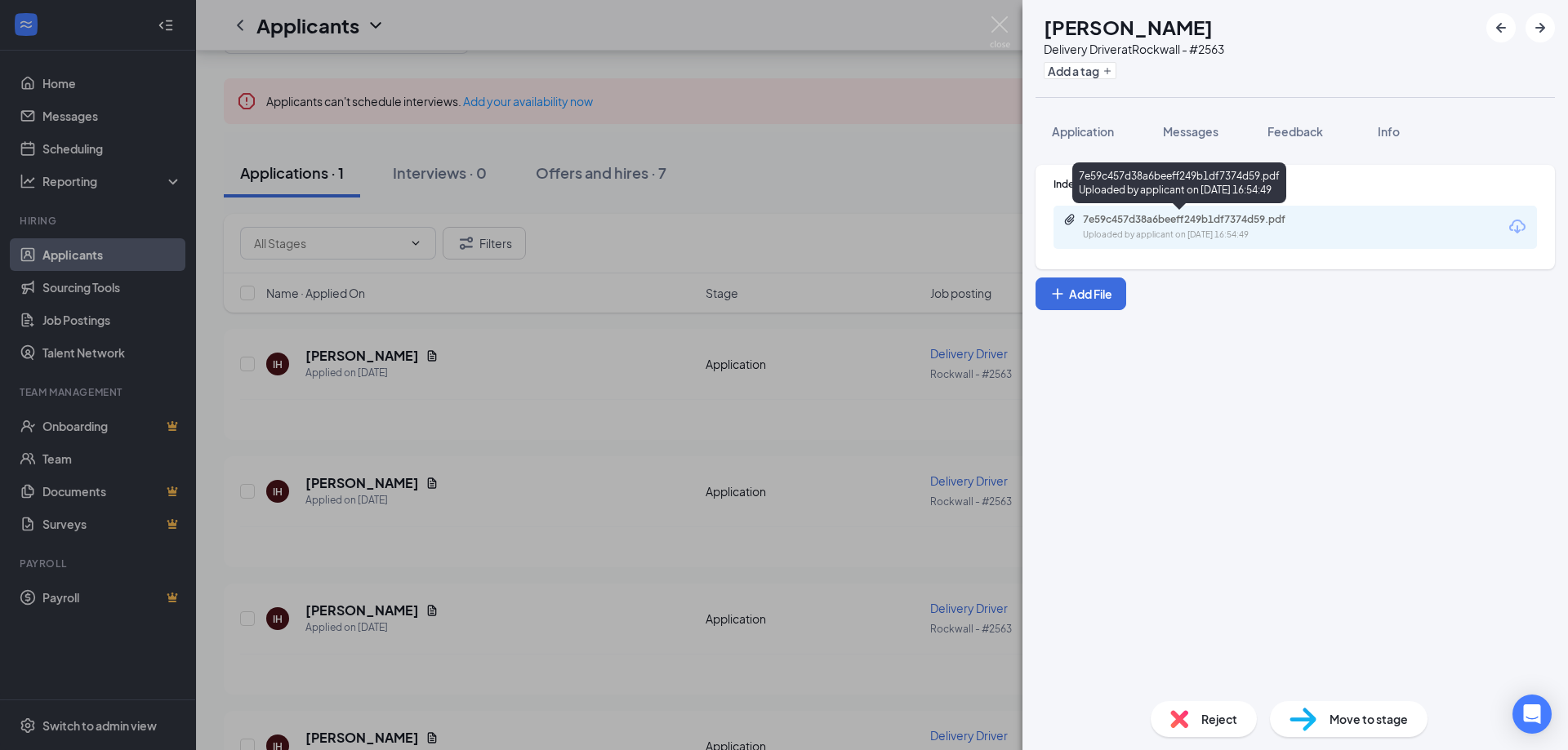
click at [1172, 231] on div "Uploaded by applicant on Aug 25, 2025 at 16:54:49" at bounding box center [1205, 235] width 245 height 13
click at [1215, 718] on span "Reject" at bounding box center [1219, 719] width 36 height 18
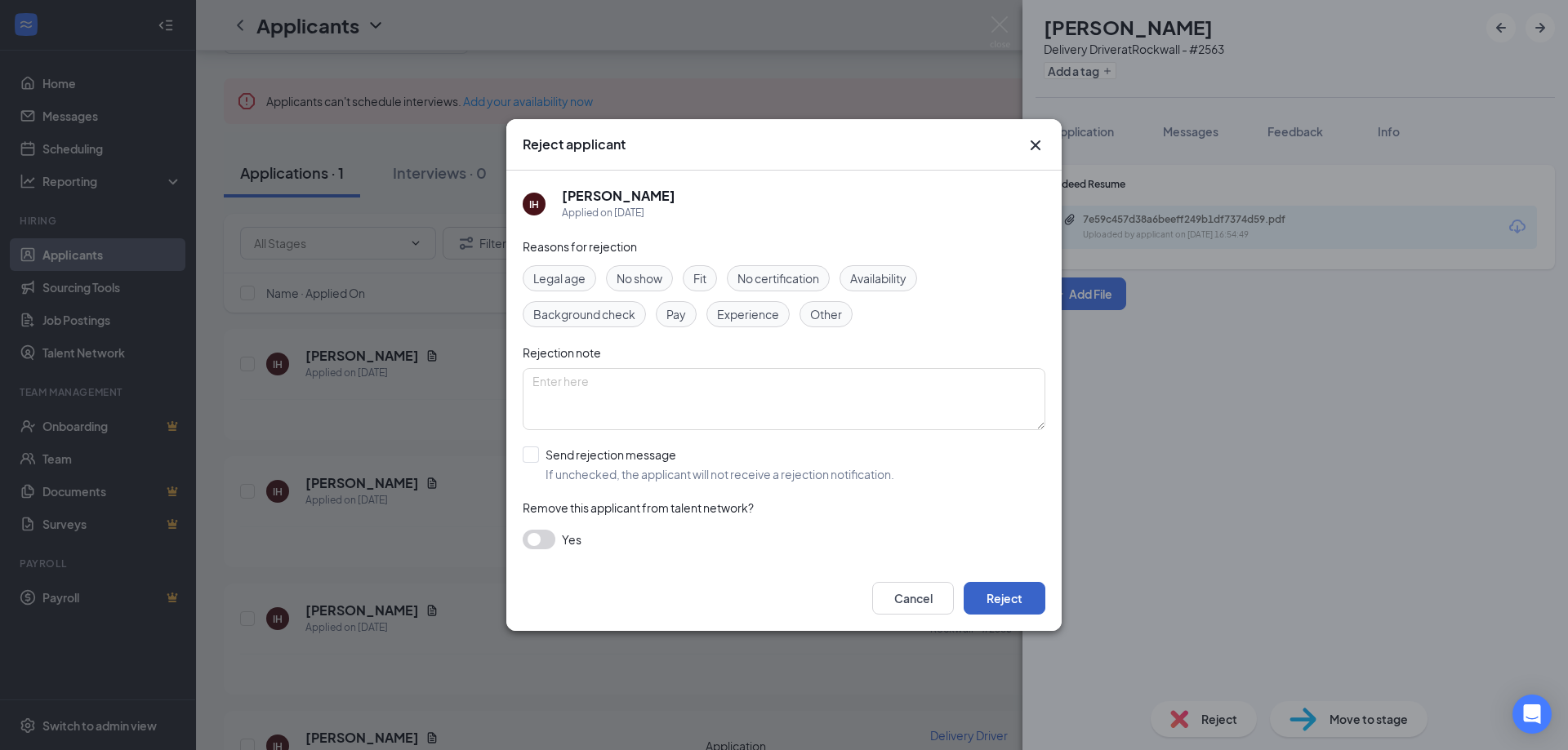
click at [1008, 601] on button "Reject" at bounding box center [1004, 598] width 82 height 33
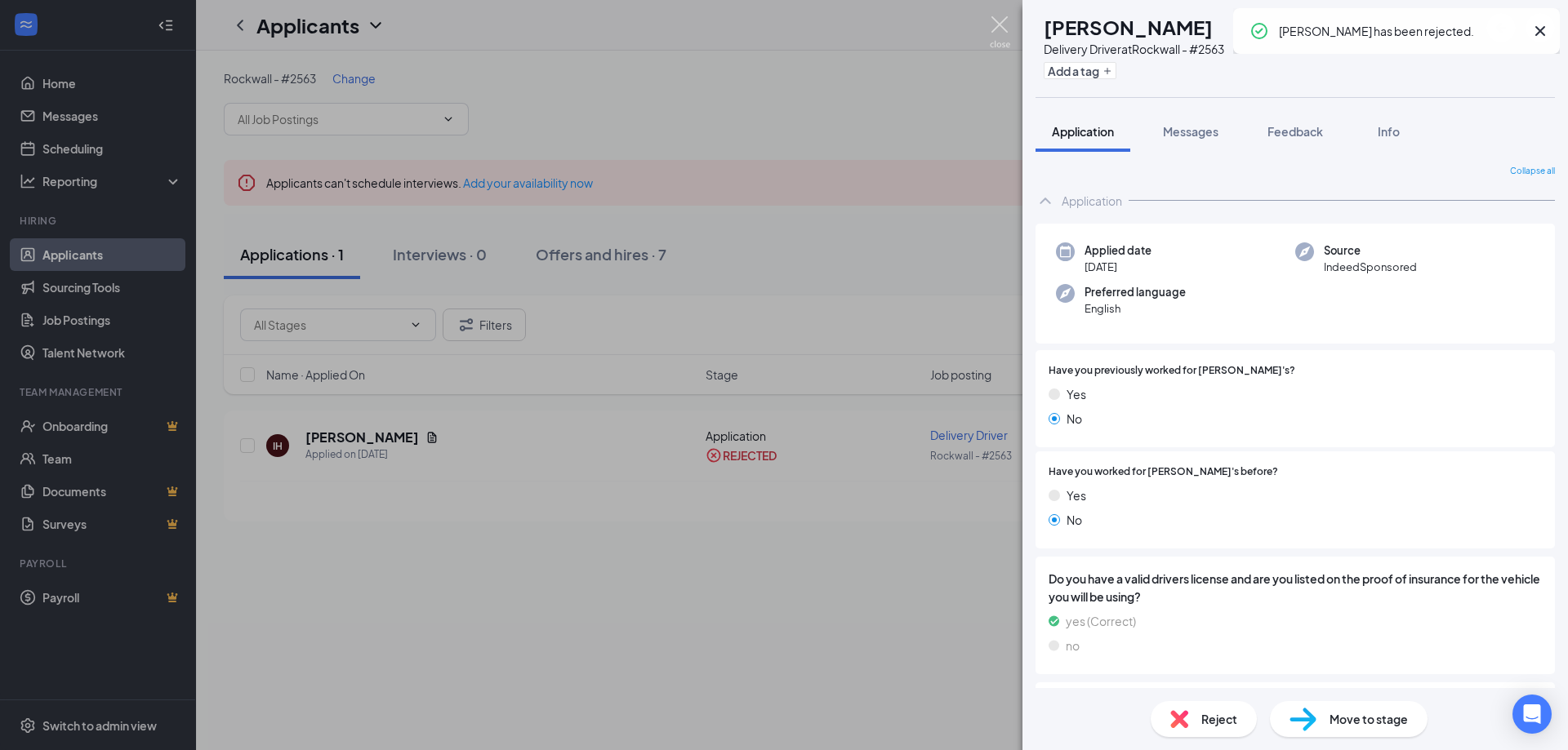
click at [996, 24] on img at bounding box center [1001, 32] width 21 height 32
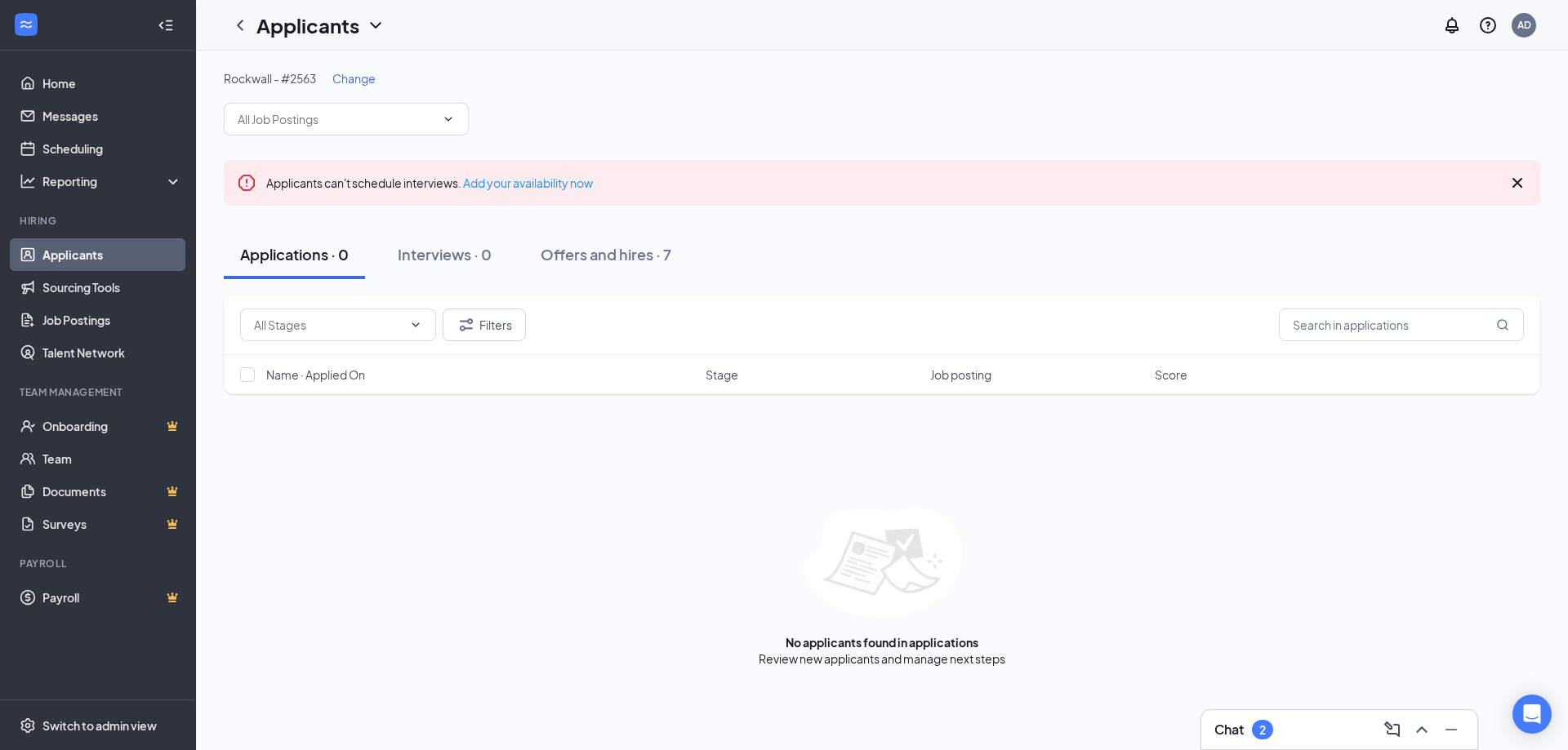
click at [1235, 722] on h3 "Chat" at bounding box center [1229, 729] width 29 height 18
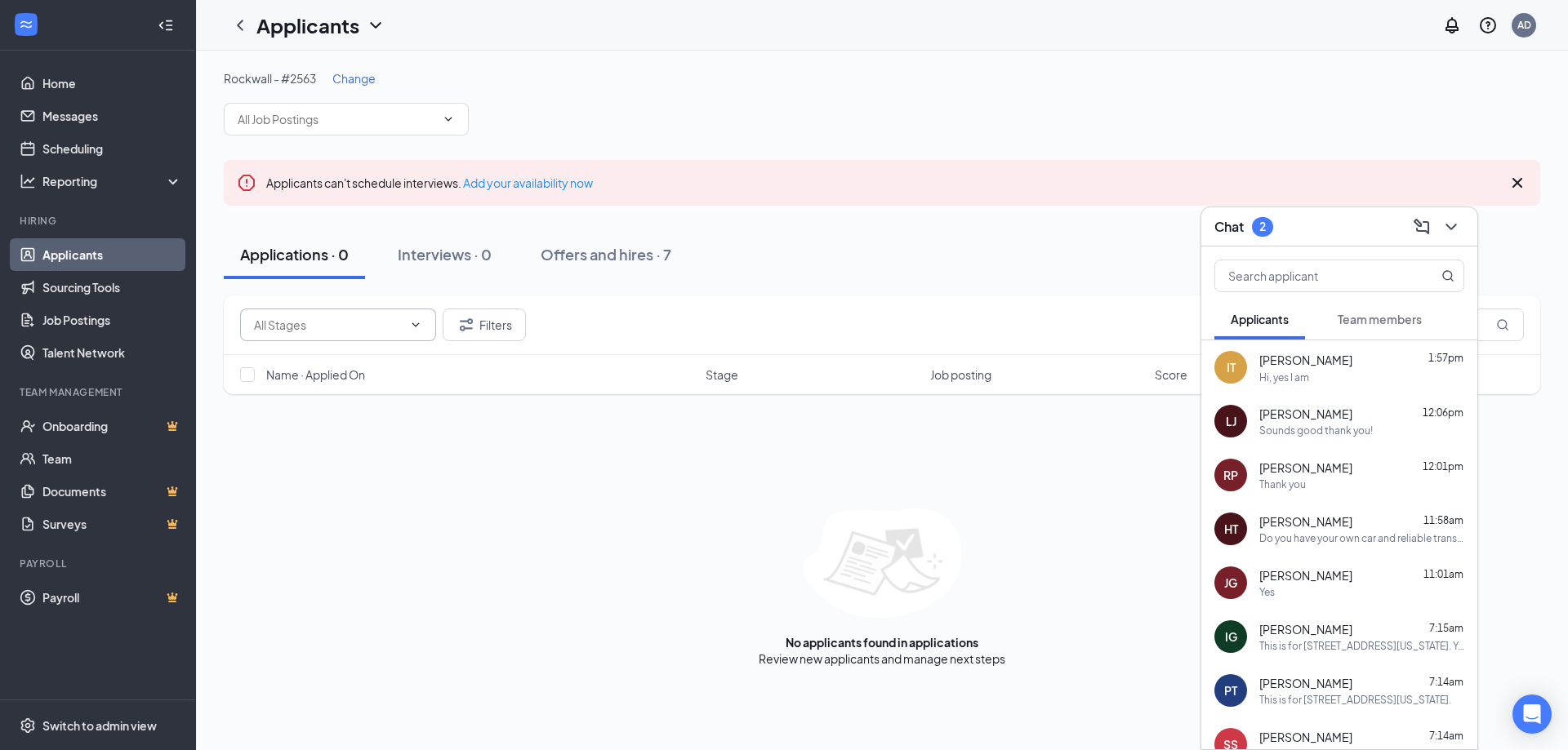
click at [361, 326] on input "text" at bounding box center [328, 324] width 149 height 18
click at [342, 361] on div "Application (1)" at bounding box center [338, 363] width 170 height 18
type input "Application (1)"
click at [352, 78] on span "Change" at bounding box center [354, 79] width 43 height 15
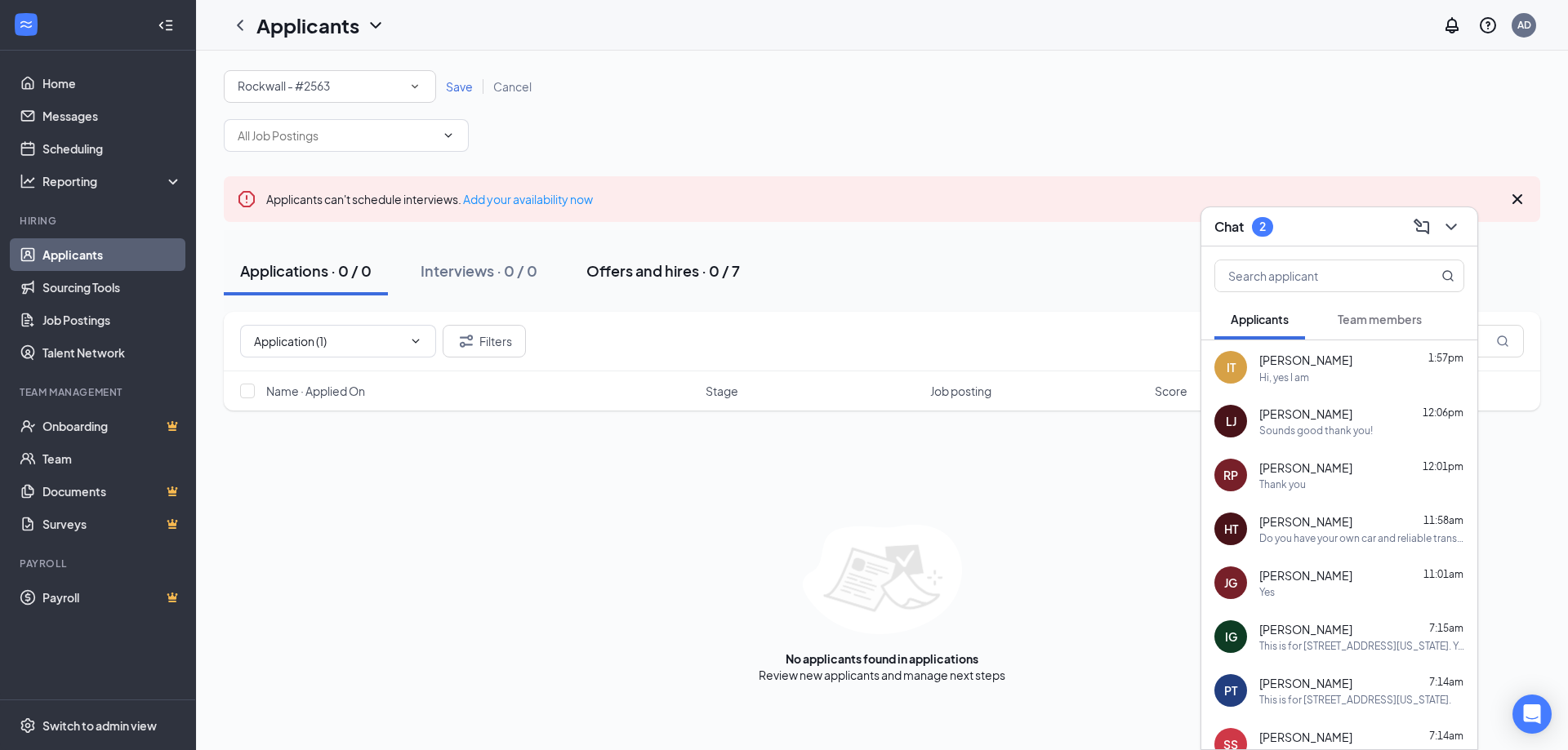
click at [656, 269] on div "Offers and hires · 0 / 7" at bounding box center [663, 271] width 154 height 21
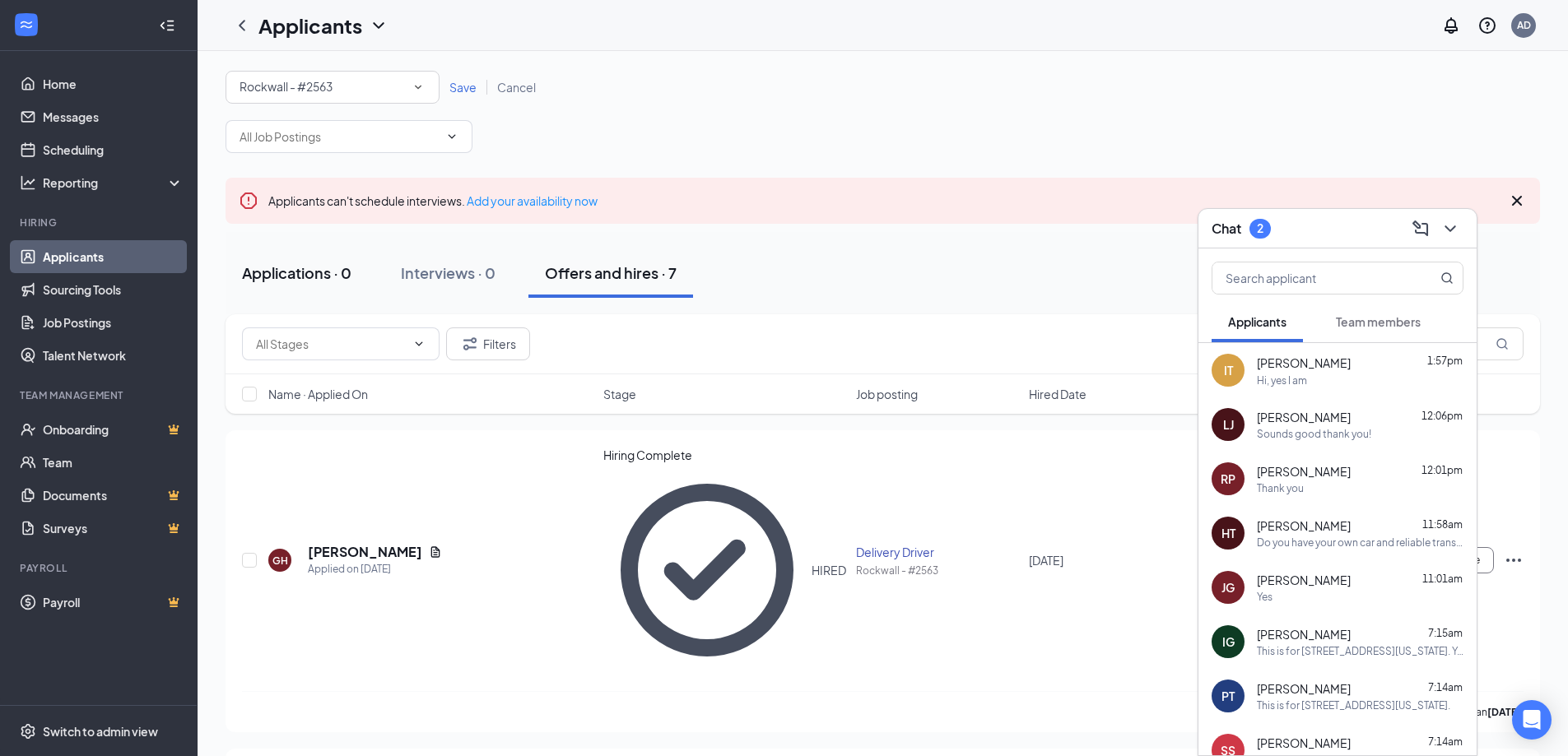
click at [318, 270] on div "Applications · 0" at bounding box center [297, 273] width 110 height 21
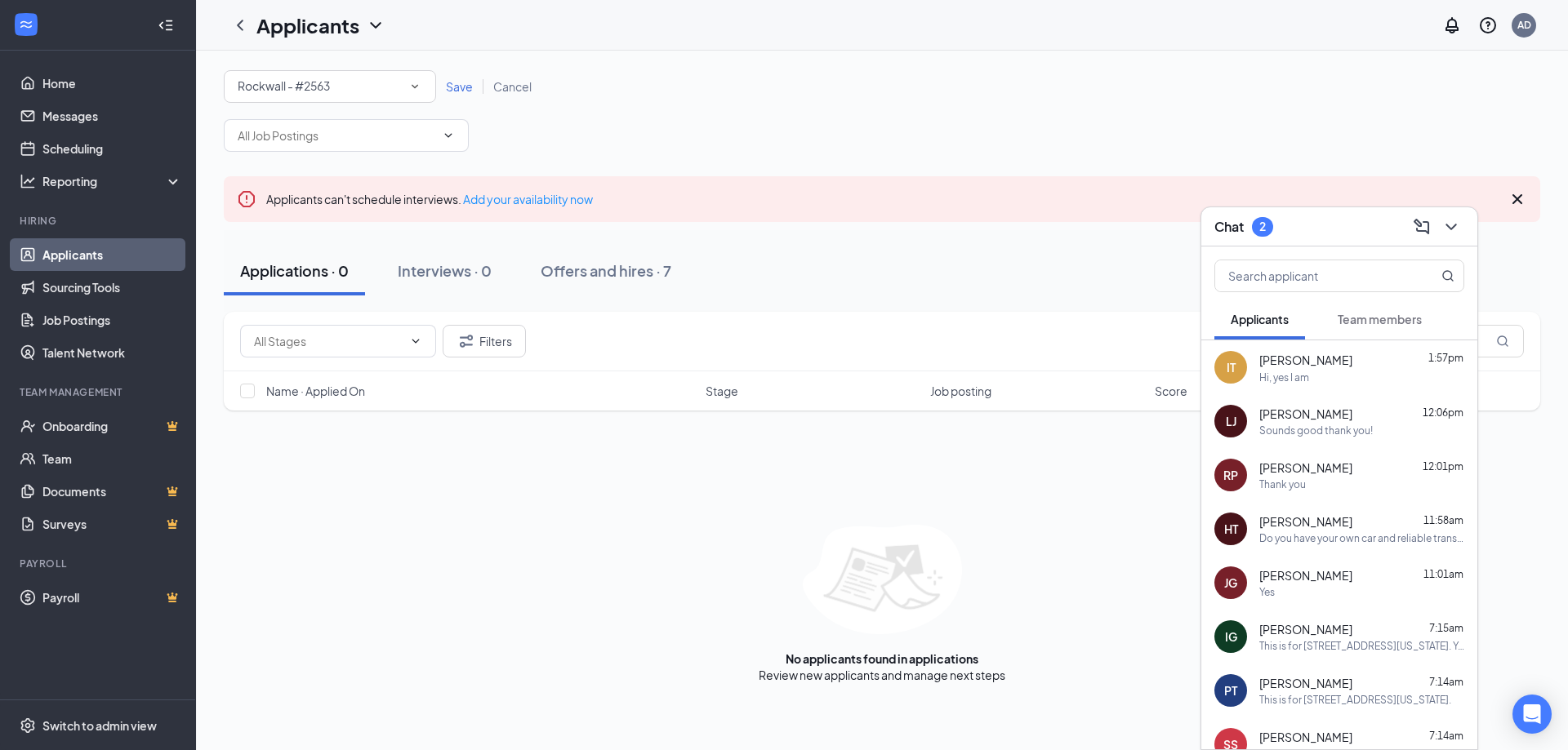
click at [1522, 198] on icon "Cross" at bounding box center [1517, 199] width 20 height 20
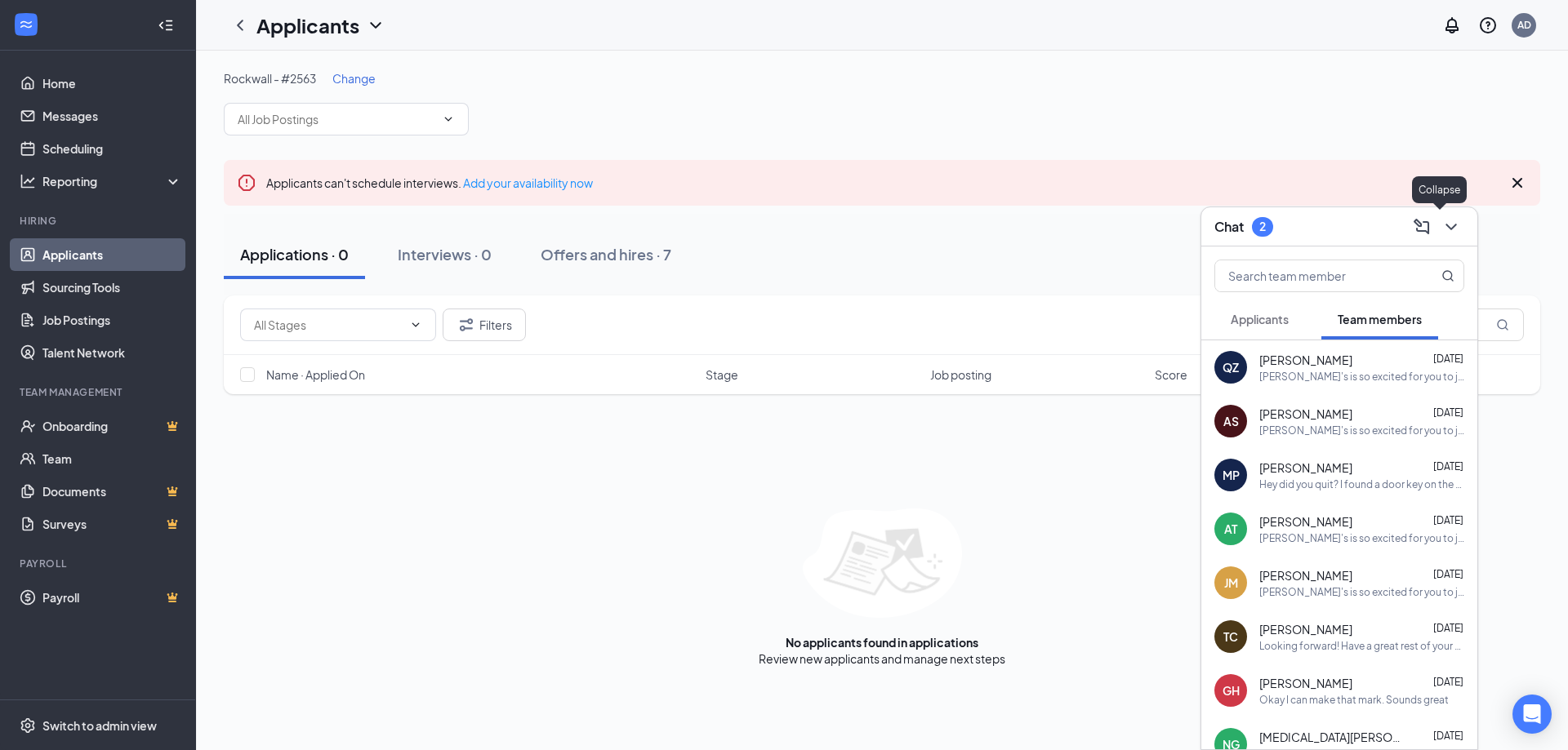
click at [1447, 229] on icon "ChevronDown" at bounding box center [1451, 227] width 20 height 20
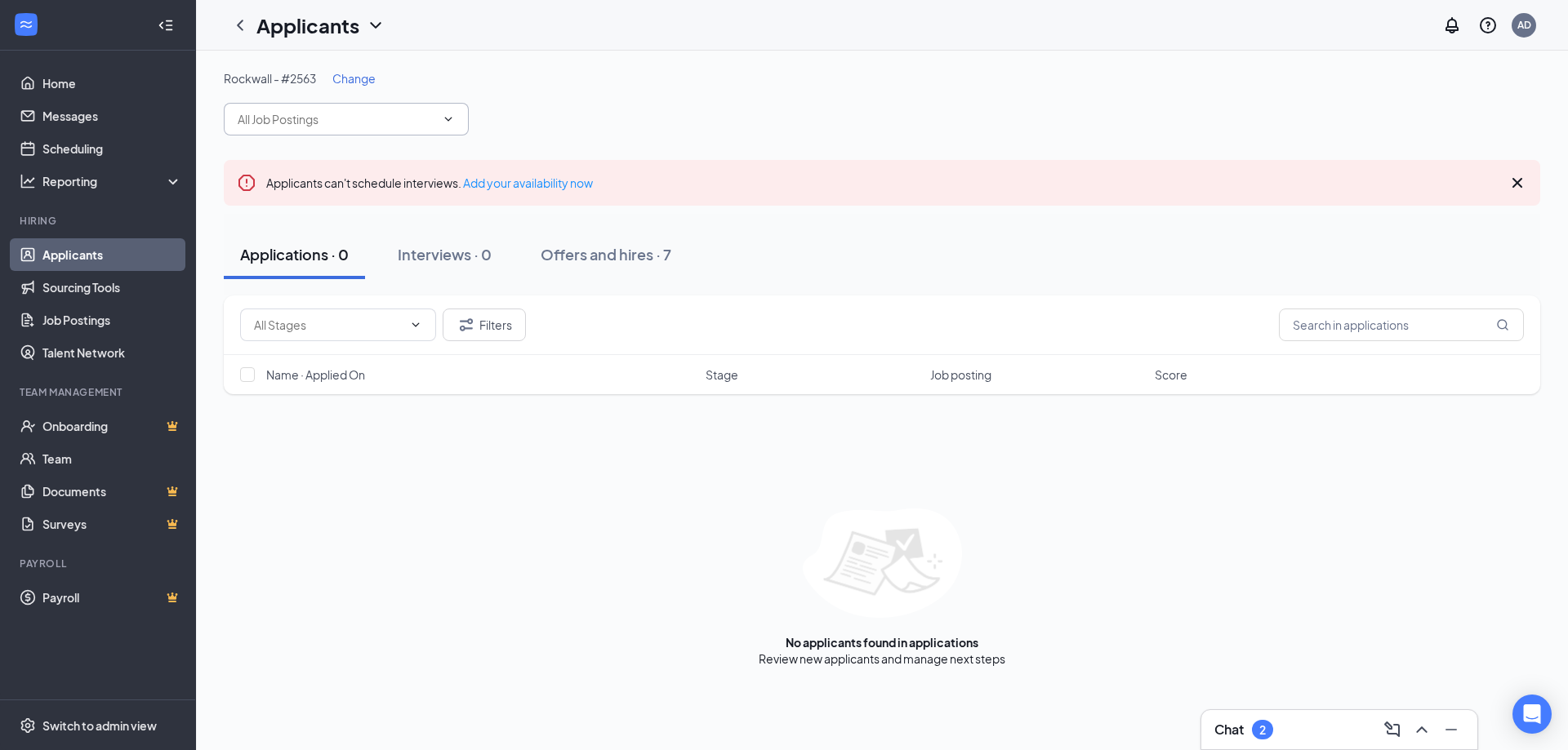
click at [364, 124] on input "text" at bounding box center [336, 119] width 198 height 18
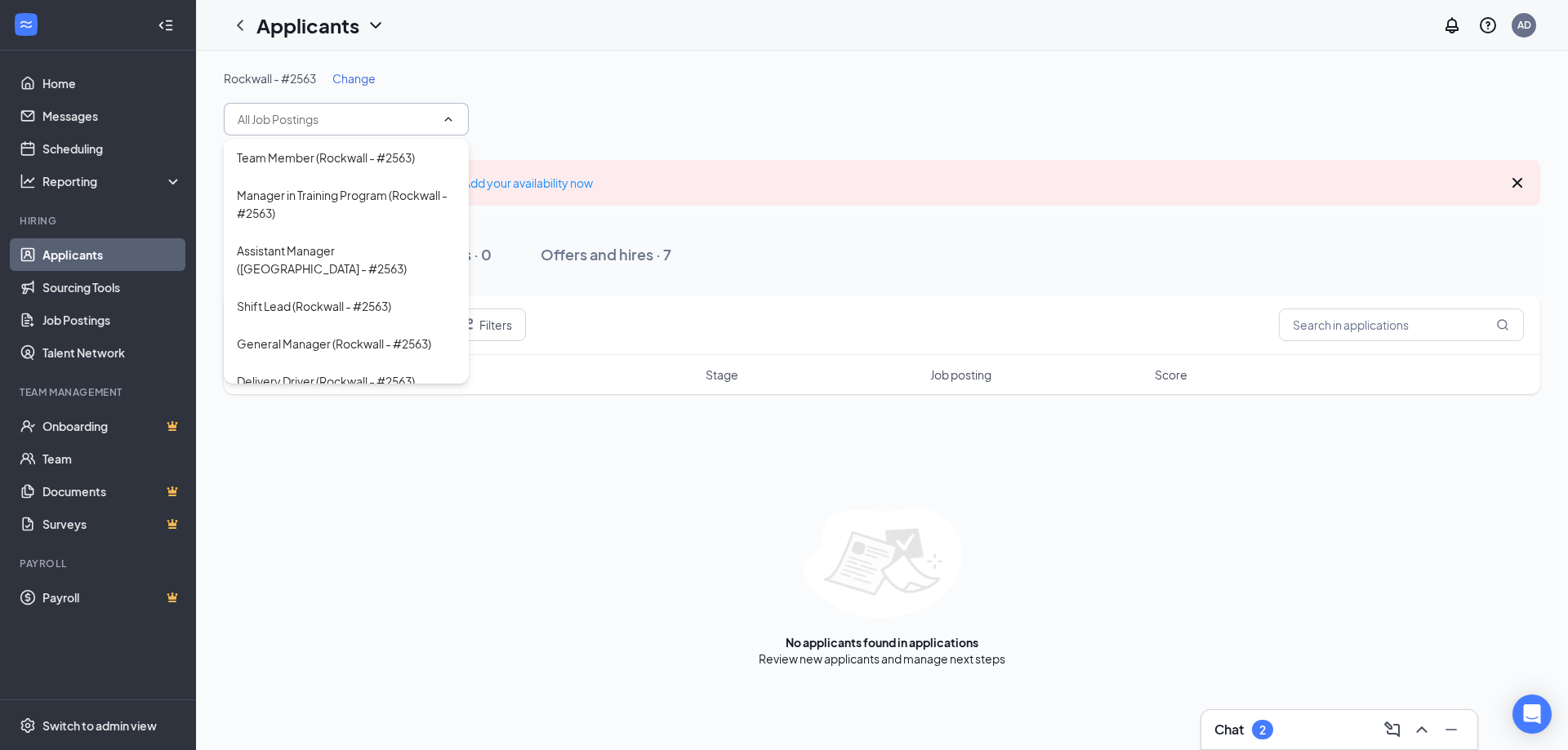
click at [501, 90] on div "Rockwall - #2563 Change" at bounding box center [882, 103] width 1317 height 66
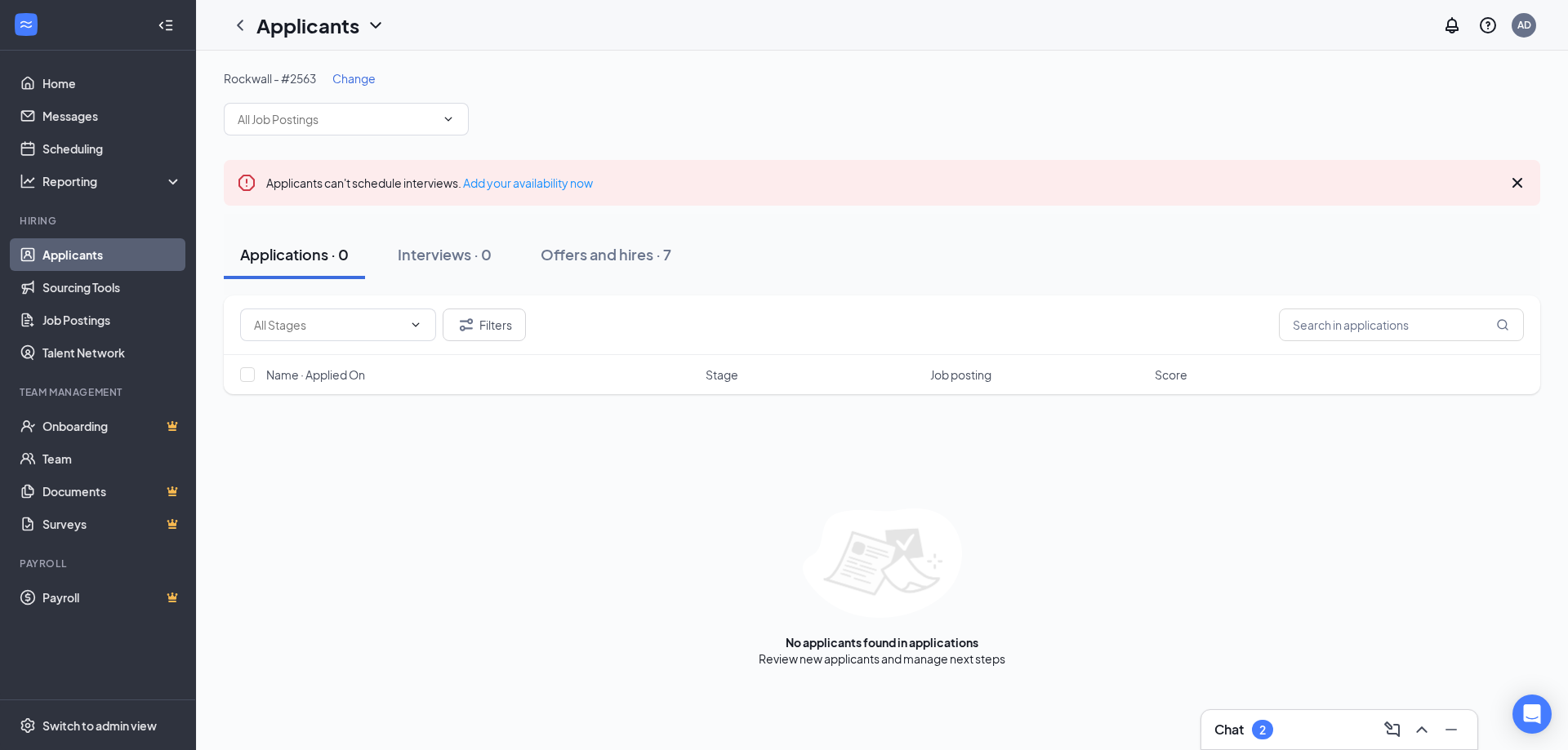
click at [354, 78] on span "Change" at bounding box center [354, 79] width 43 height 15
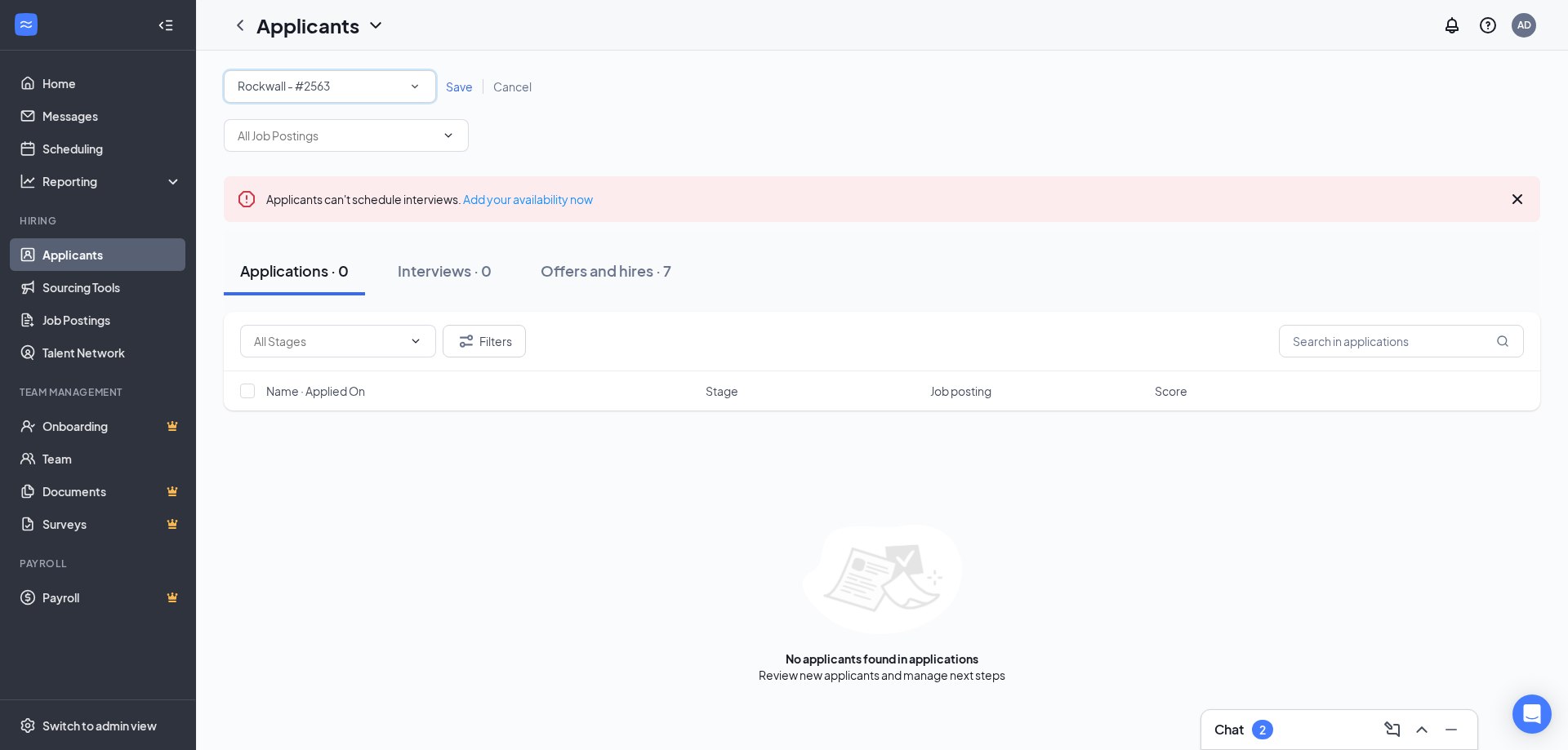
click at [401, 88] on div "Rockwall - #2563" at bounding box center [329, 86] width 185 height 20
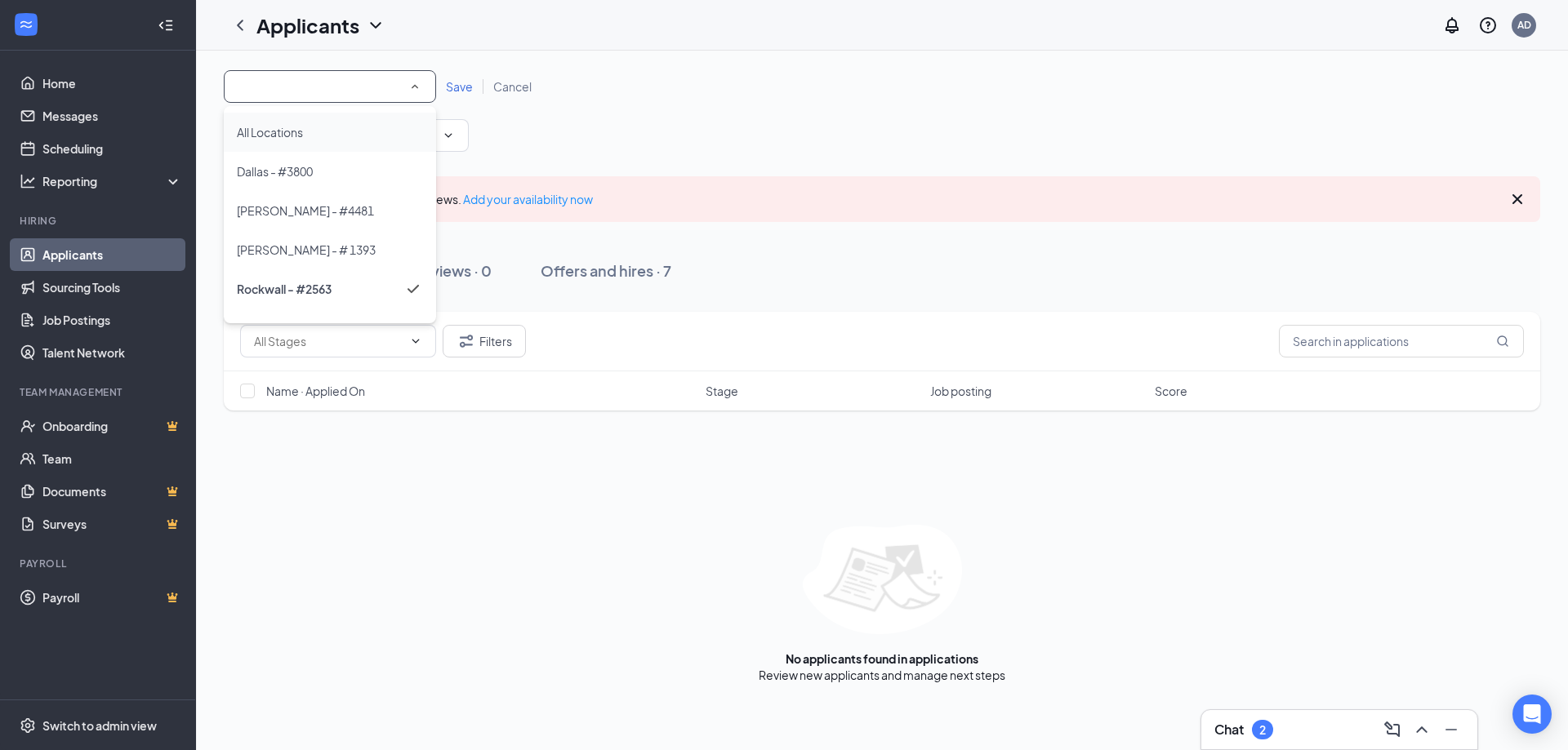
click at [360, 129] on div "All Locations" at bounding box center [330, 132] width 187 height 20
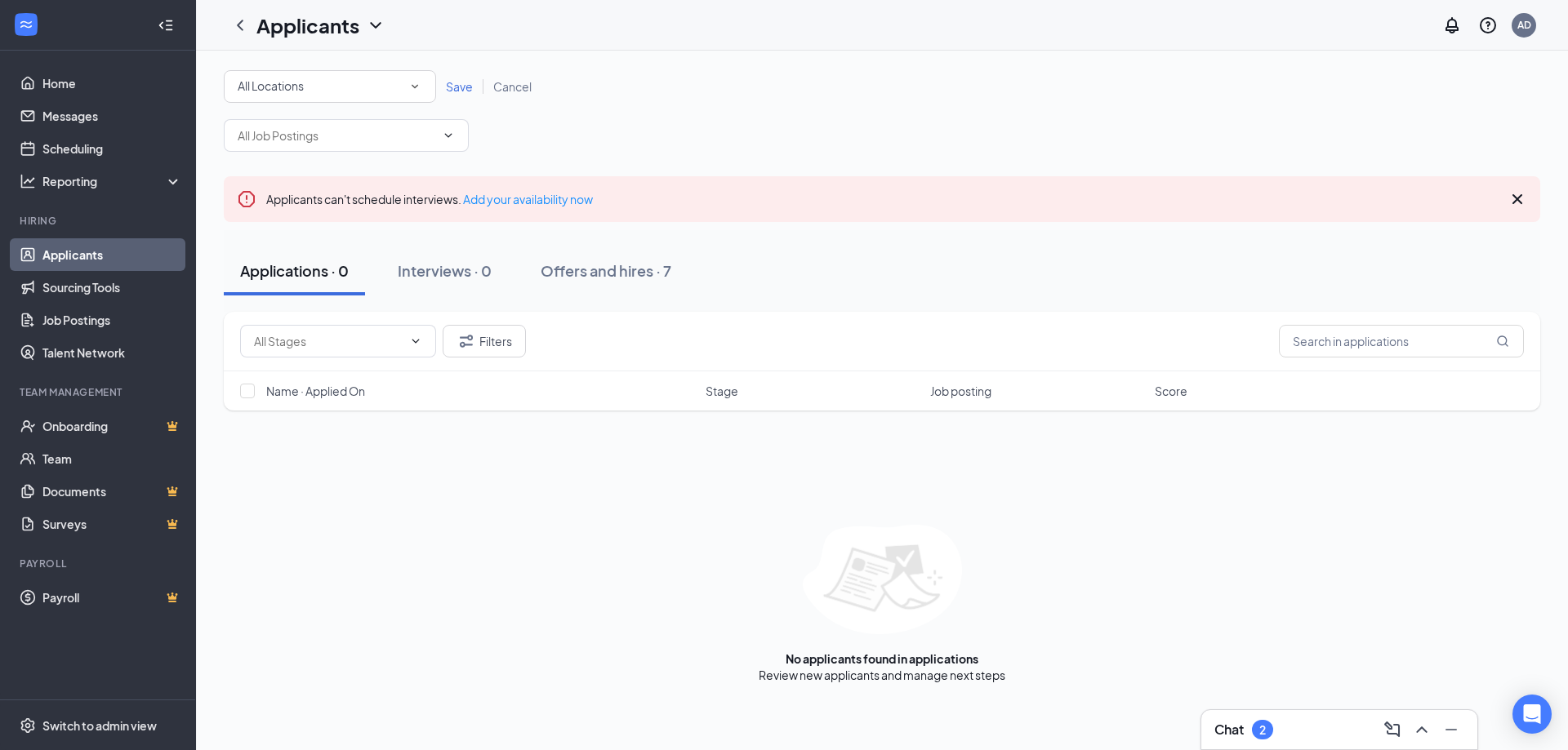
click at [466, 92] on span "Save" at bounding box center [460, 86] width 27 height 15
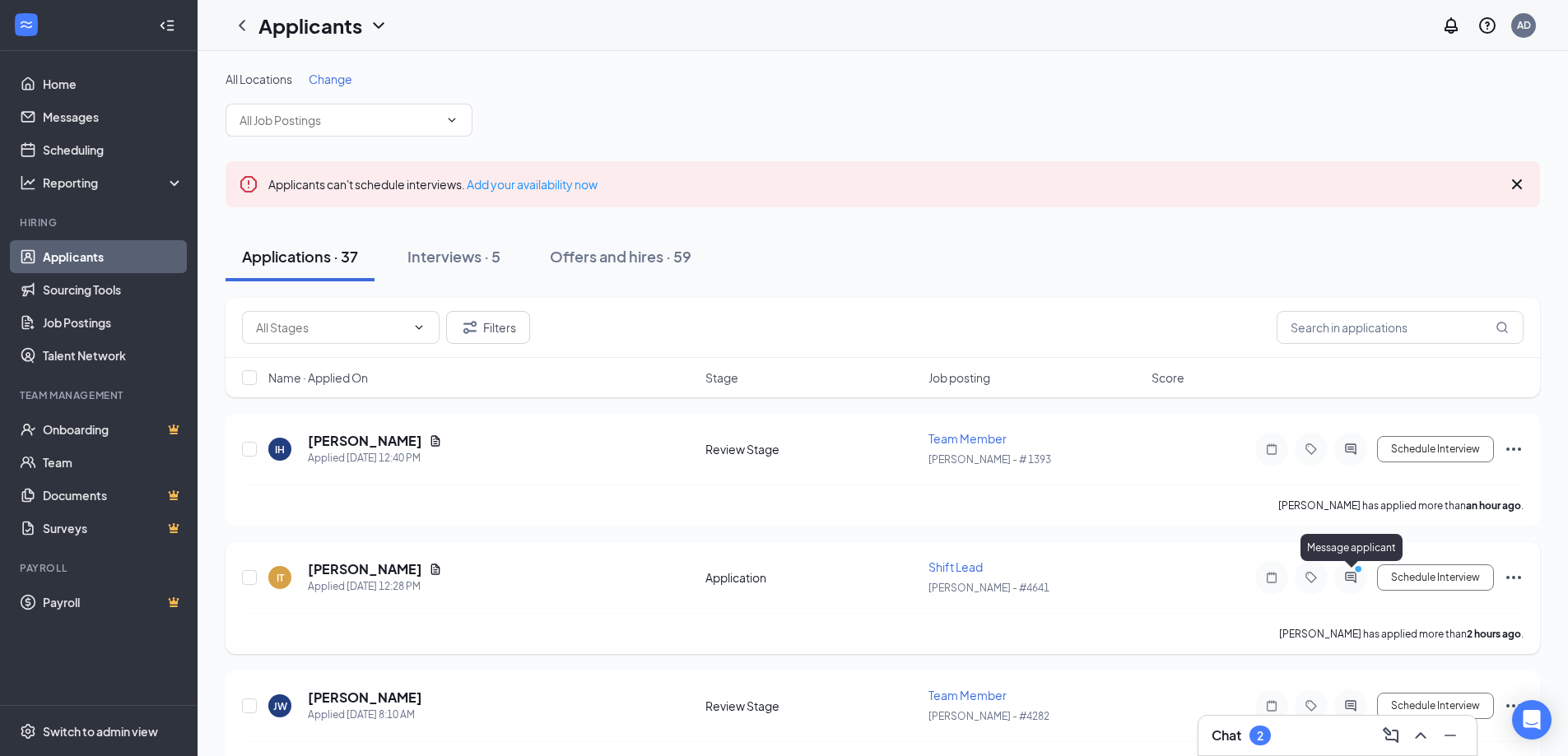
click at [1347, 577] on icon "ActiveChat" at bounding box center [1351, 577] width 20 height 13
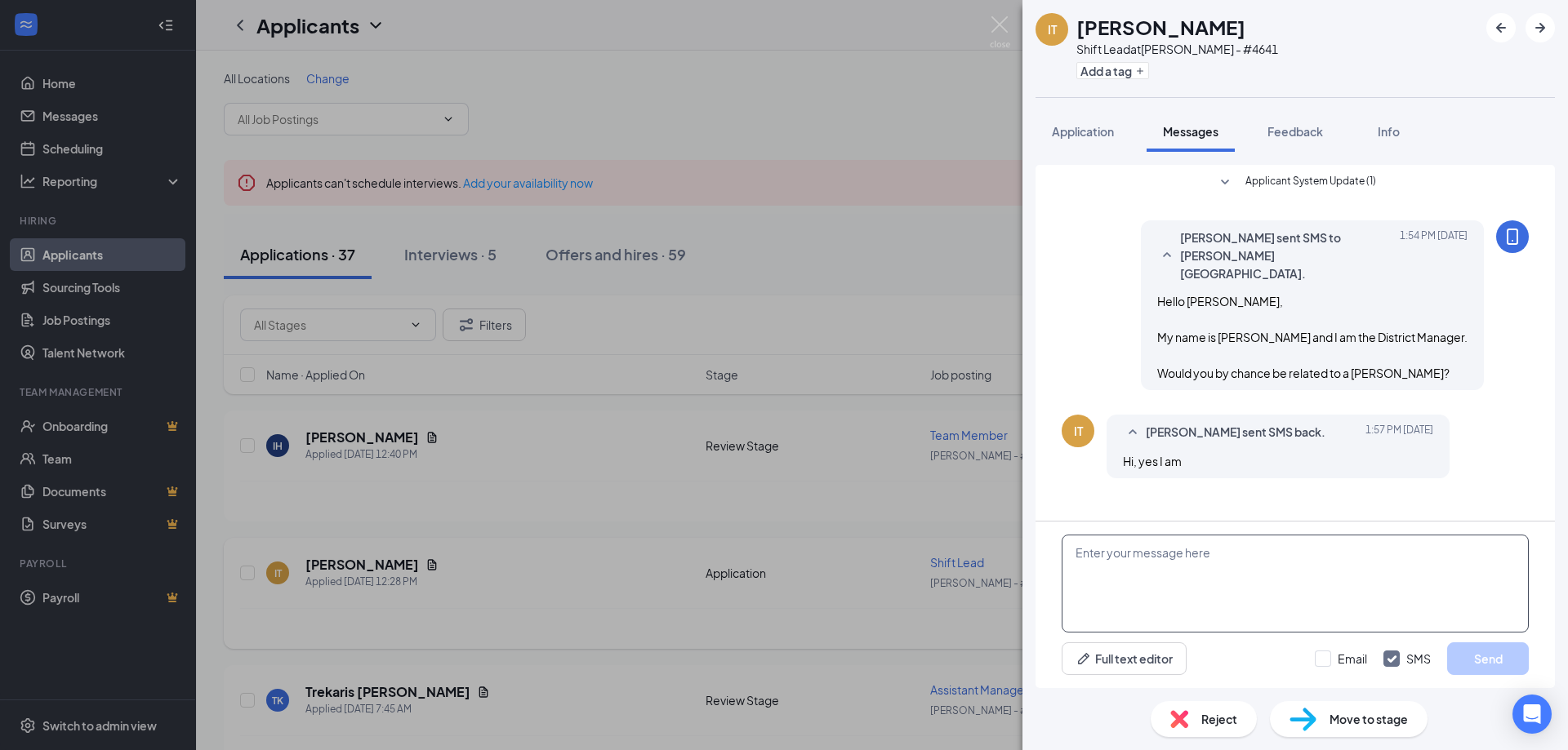
click at [1190, 583] on textarea at bounding box center [1295, 584] width 467 height 98
click at [1076, 553] on textarea "What availibility do you have?" at bounding box center [1295, 584] width 467 height 98
type textarea "What is your exact relationship? What availibility do you have?"
click at [1467, 668] on button "Send" at bounding box center [1487, 658] width 82 height 33
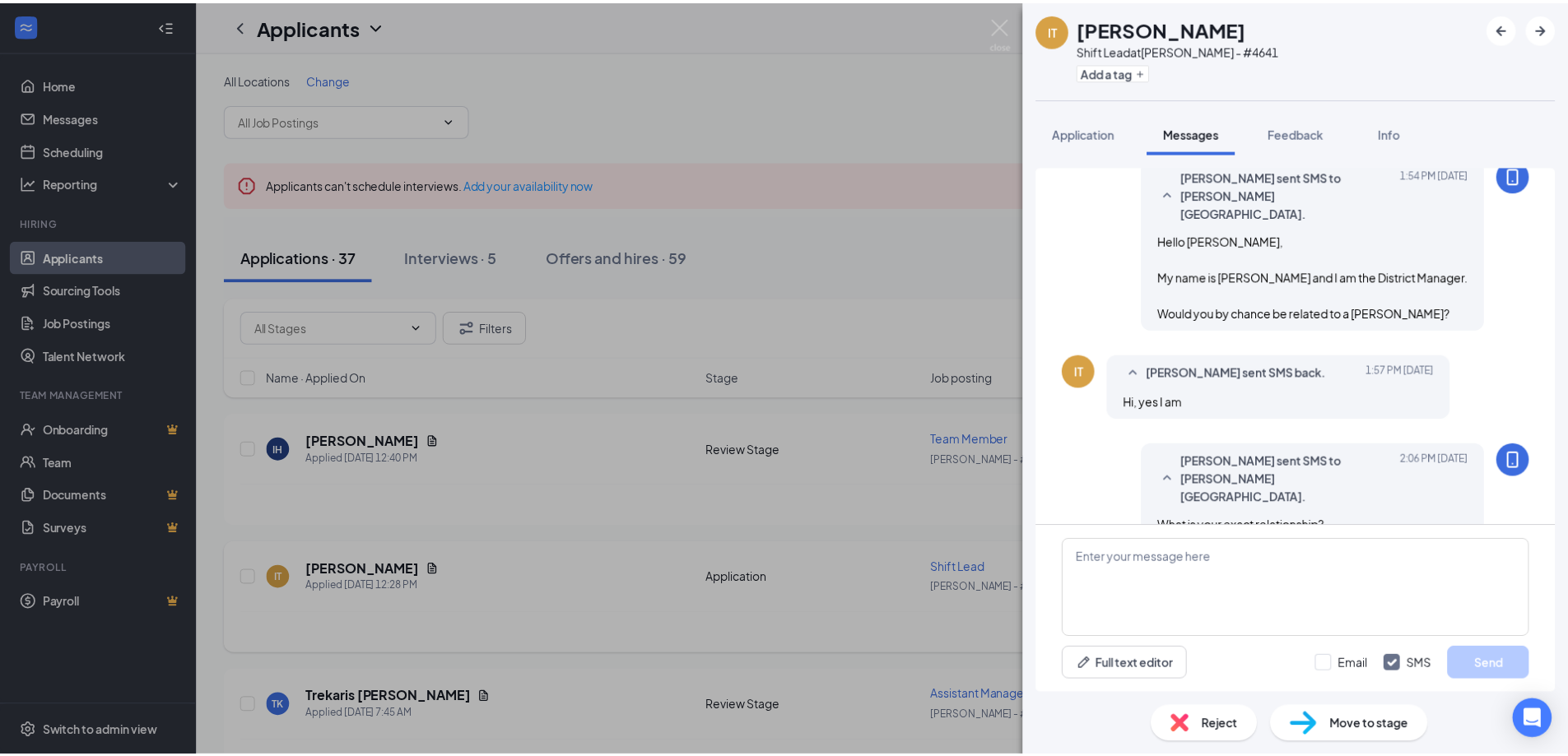
scroll to position [64, 0]
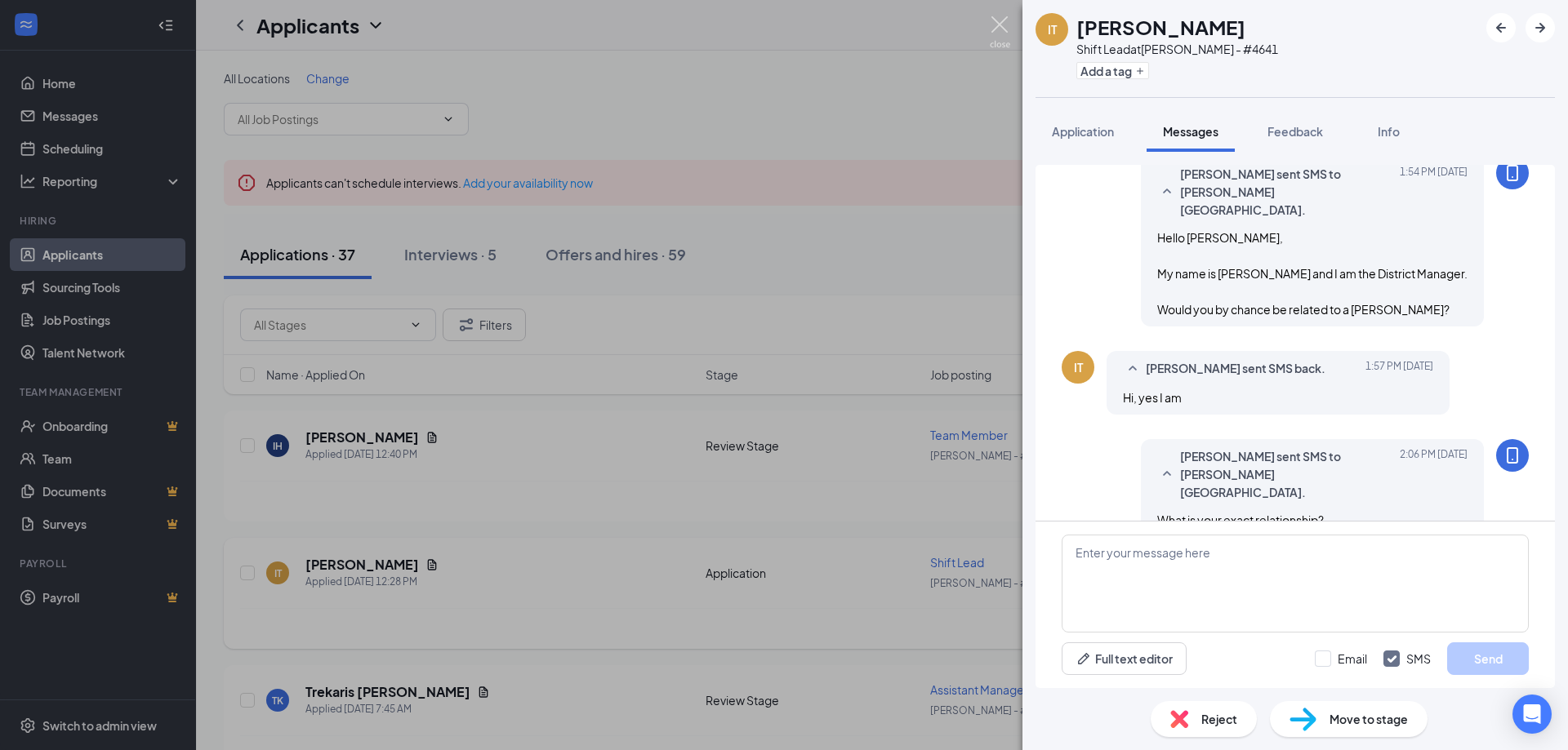
click at [1002, 33] on img at bounding box center [1001, 32] width 21 height 32
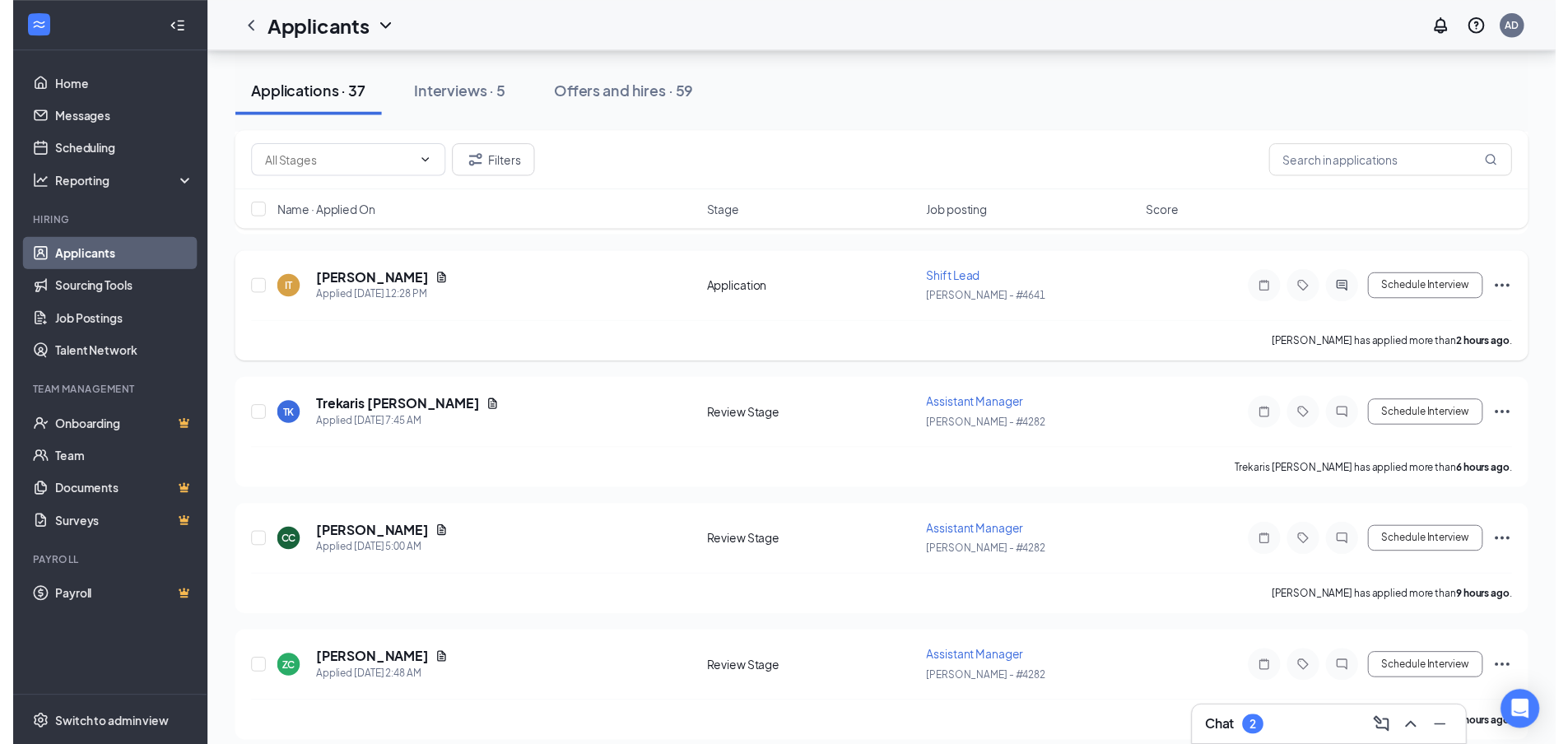
scroll to position [329, 0]
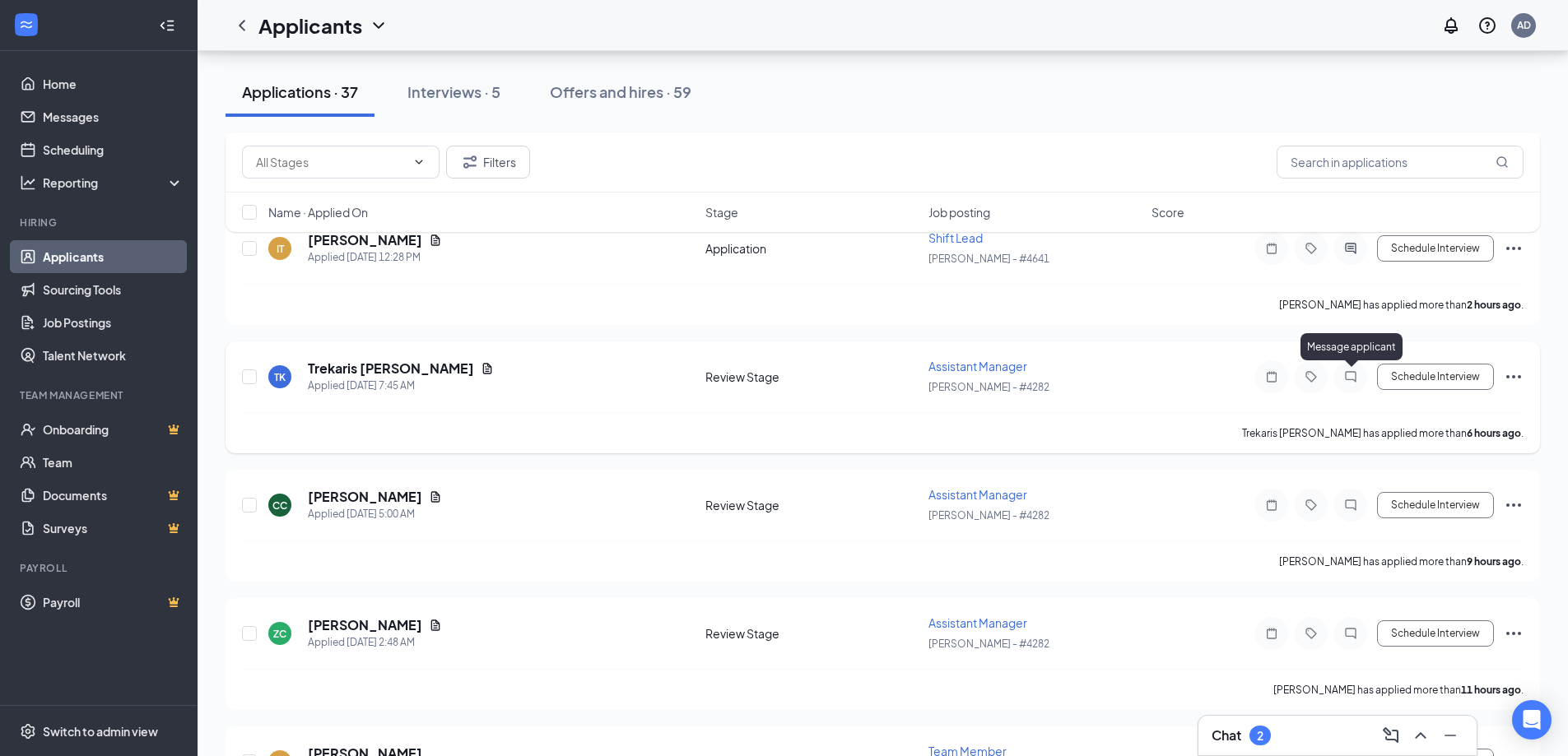
click at [1345, 378] on icon "ChatInactive" at bounding box center [1351, 377] width 20 height 13
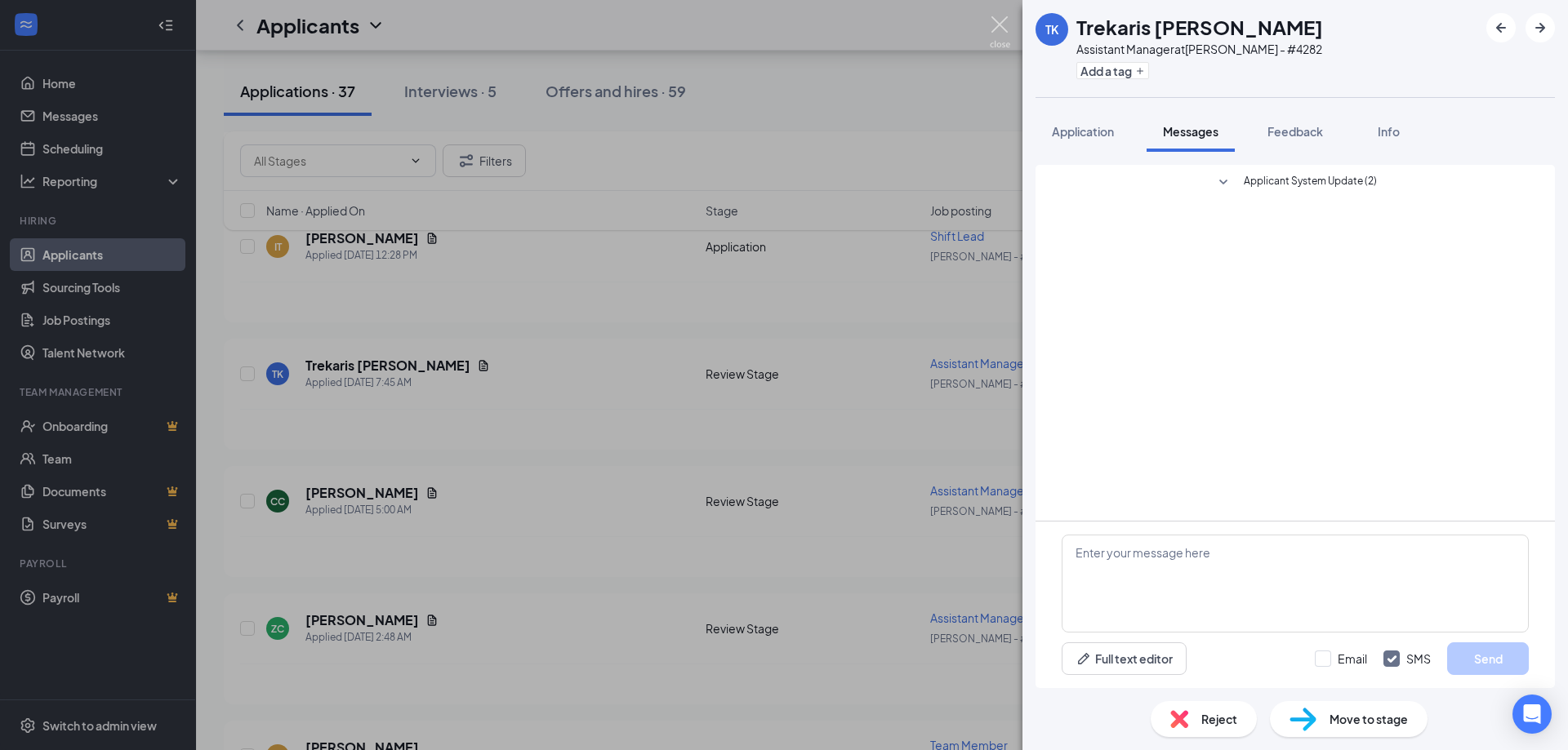
click at [1003, 31] on img at bounding box center [1001, 32] width 21 height 32
